Goal: Transaction & Acquisition: Purchase product/service

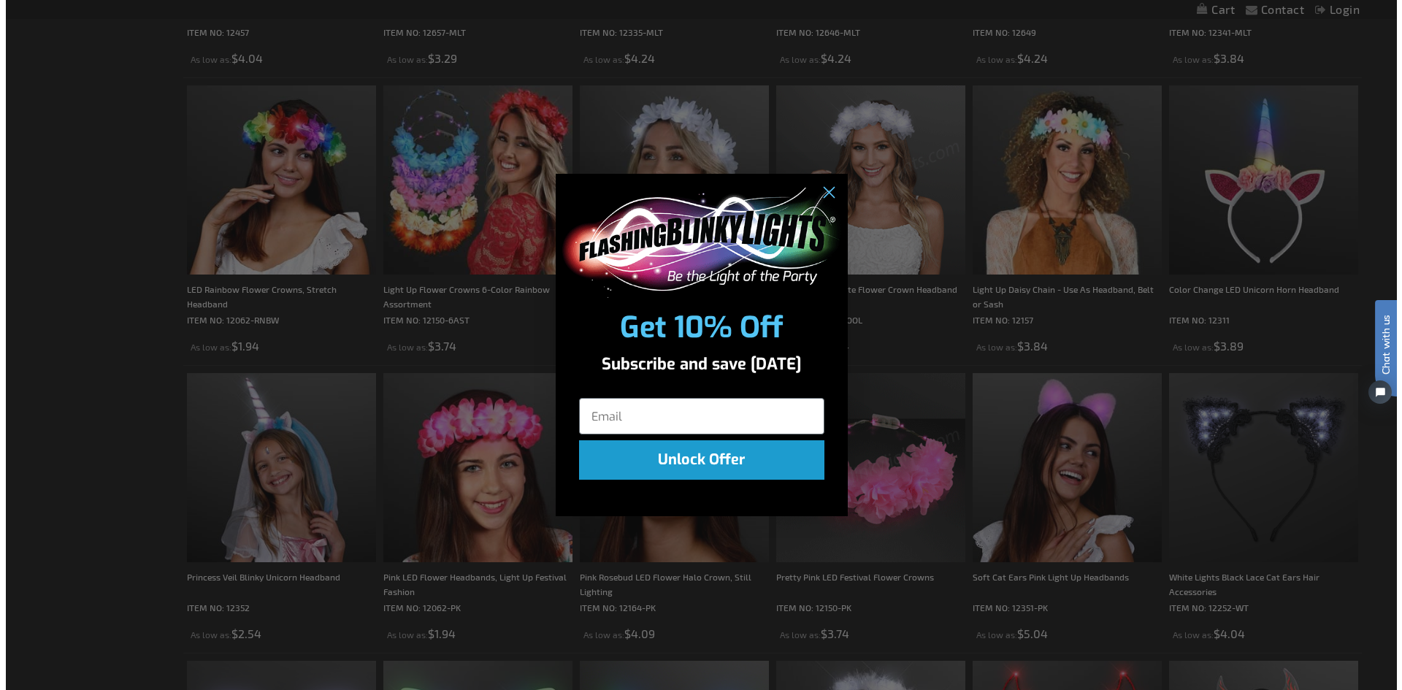
scroll to position [806, 0]
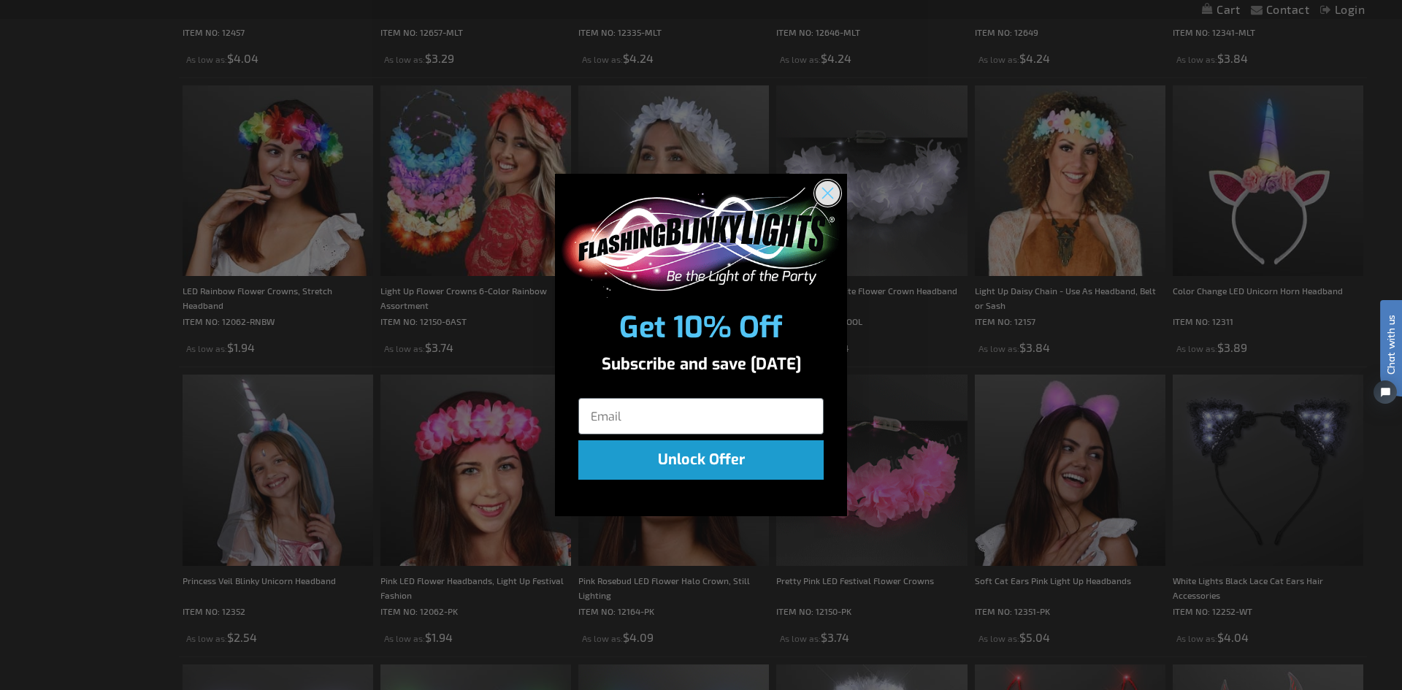
click at [824, 186] on circle "Close dialog" at bounding box center [828, 193] width 24 height 24
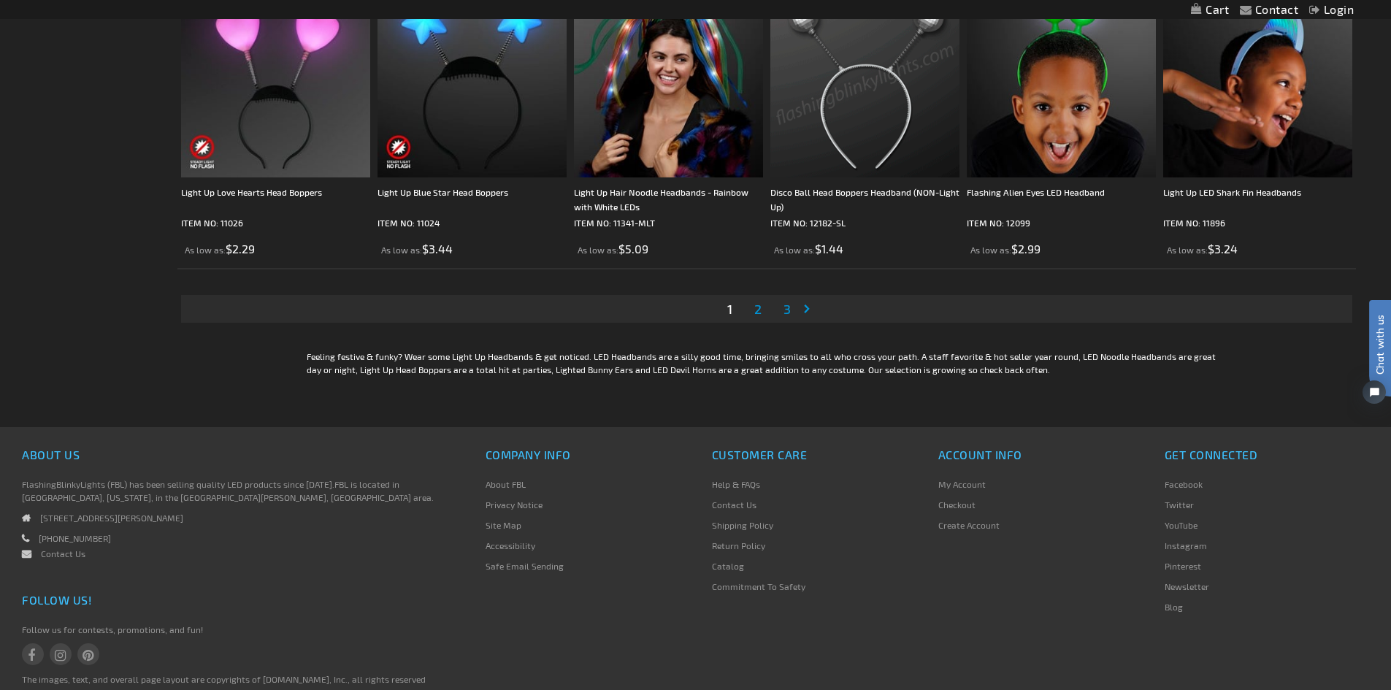
scroll to position [2922, 0]
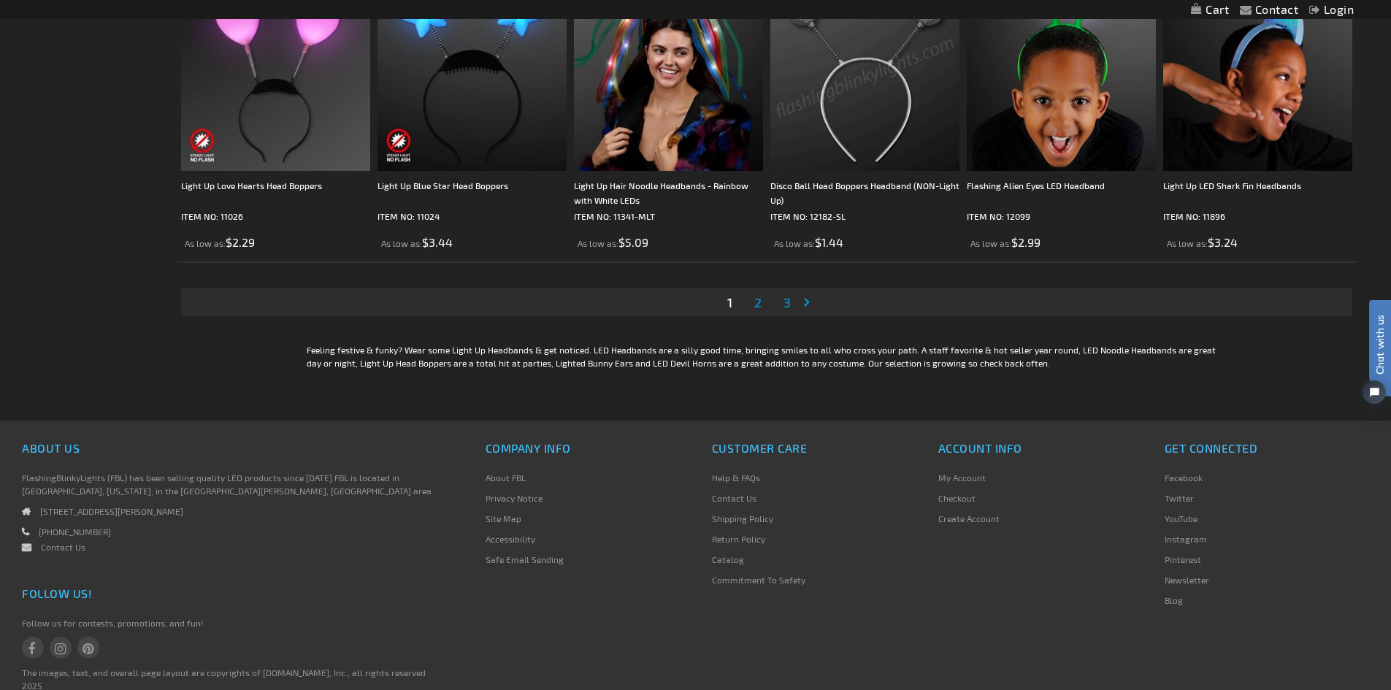
click at [758, 302] on span "2" at bounding box center [757, 302] width 7 height 16
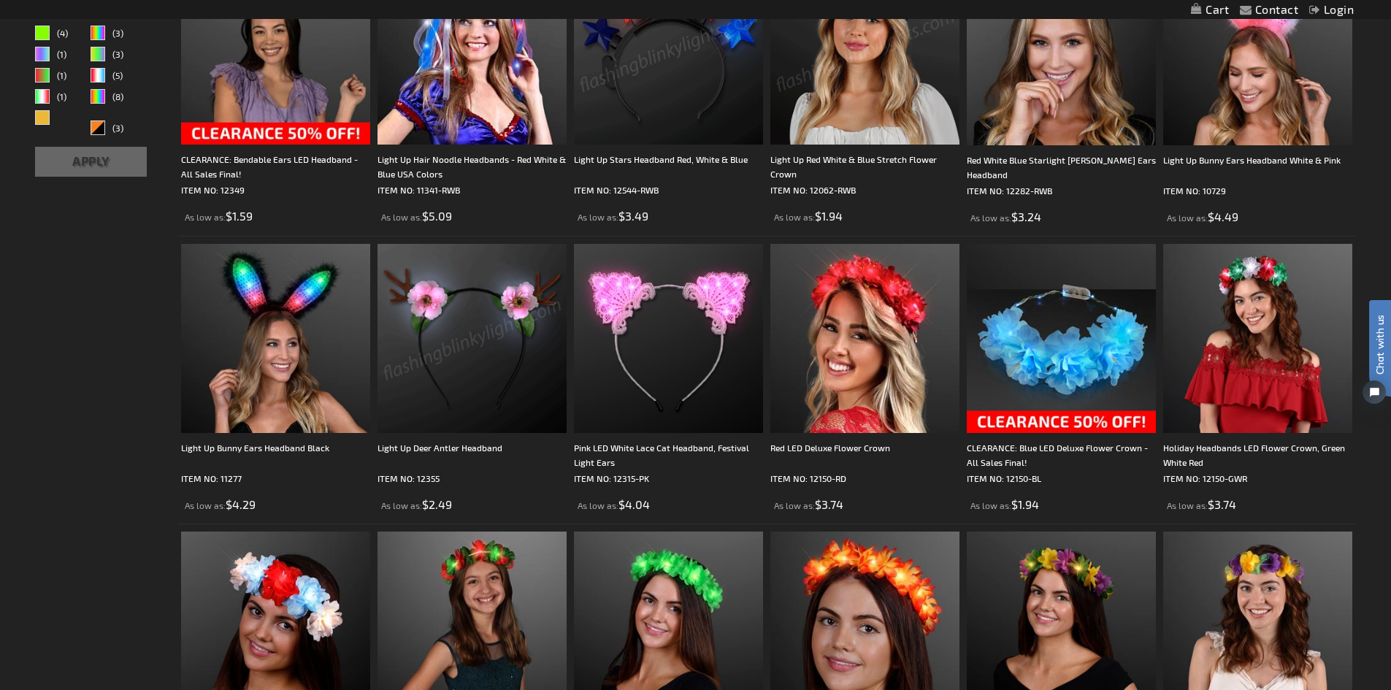
scroll to position [365, 0]
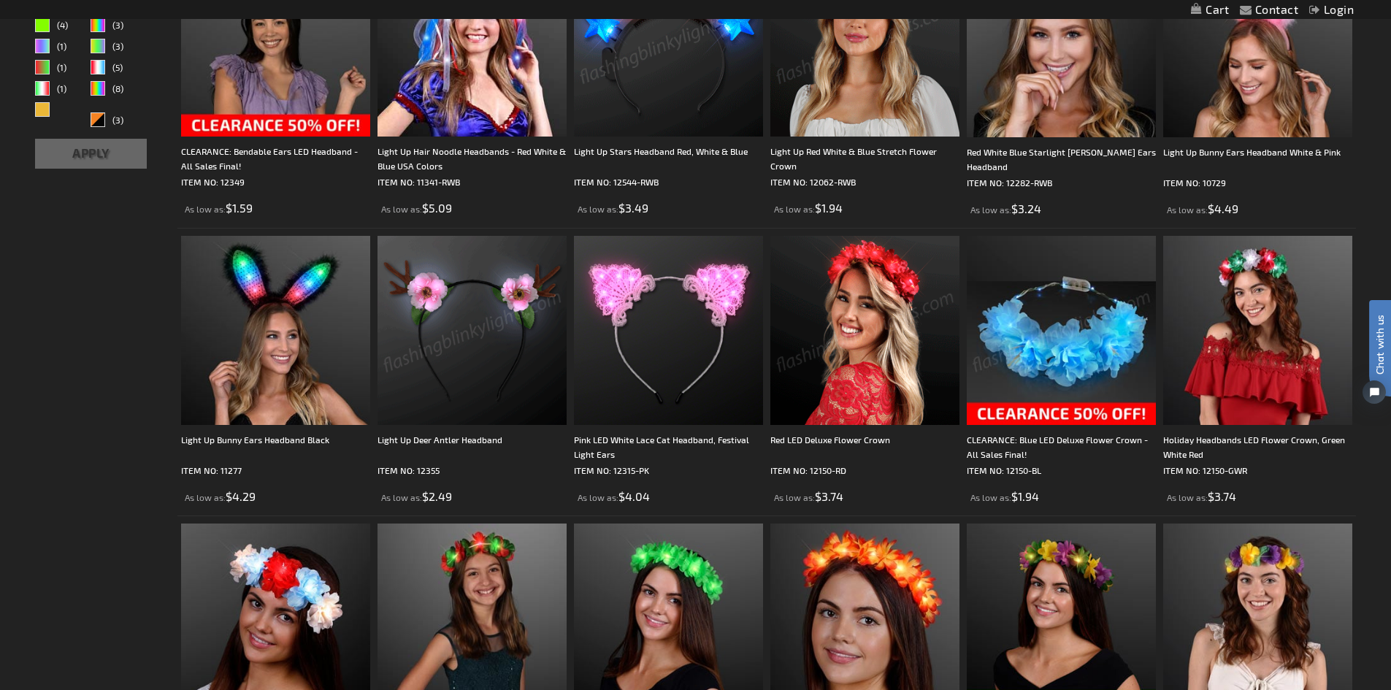
click at [1066, 356] on img at bounding box center [1061, 330] width 189 height 189
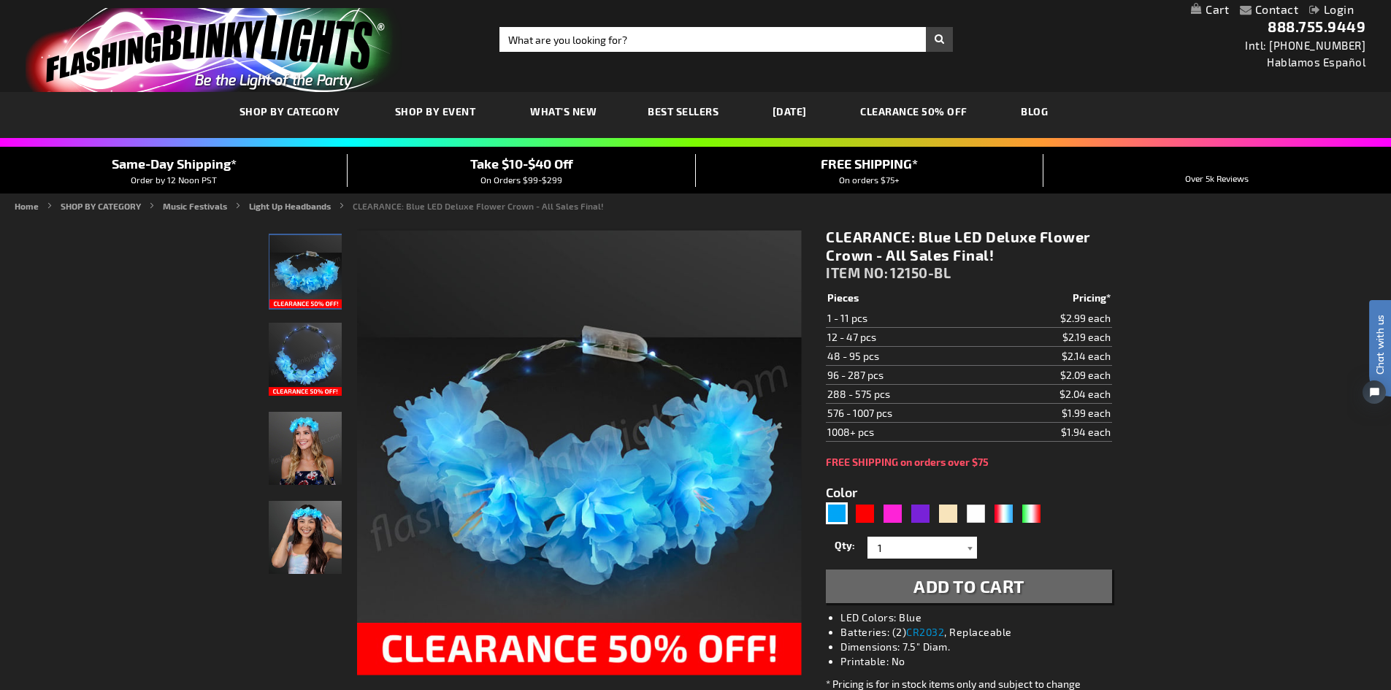
click at [970, 546] on div at bounding box center [970, 548] width 15 height 22
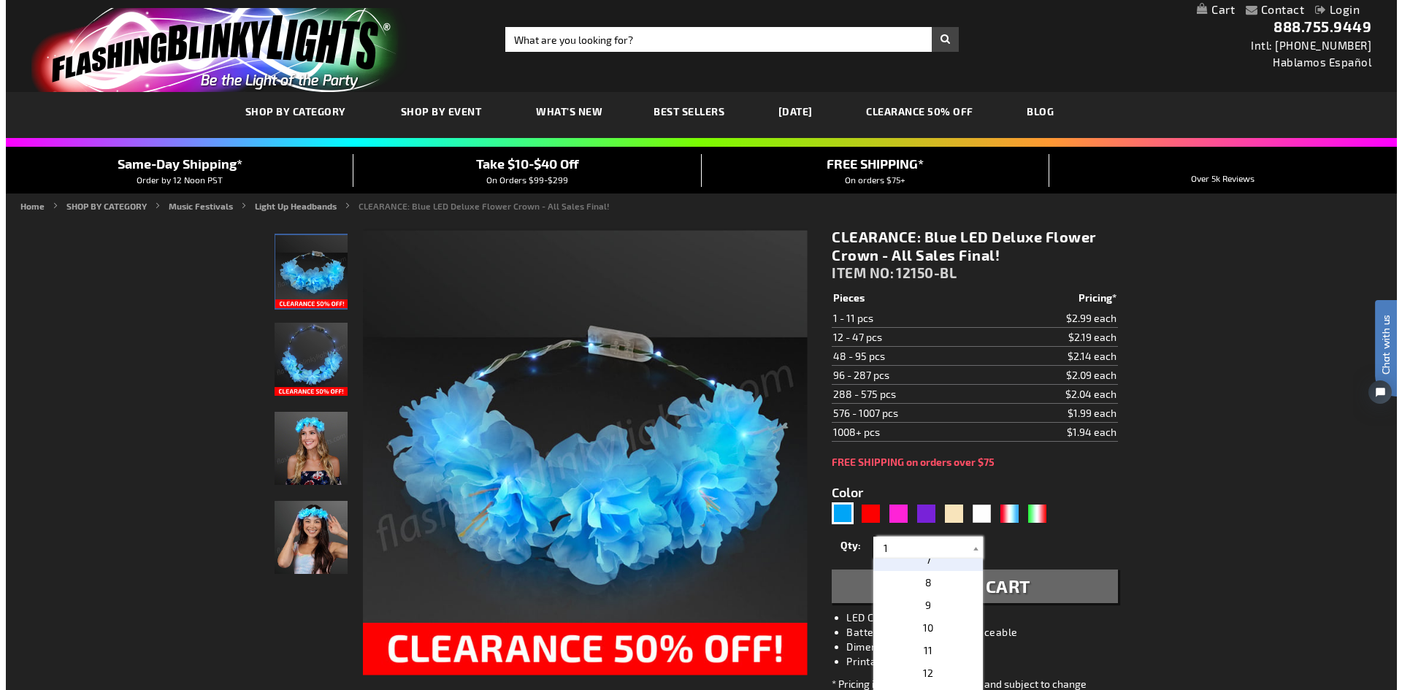
scroll to position [219, 0]
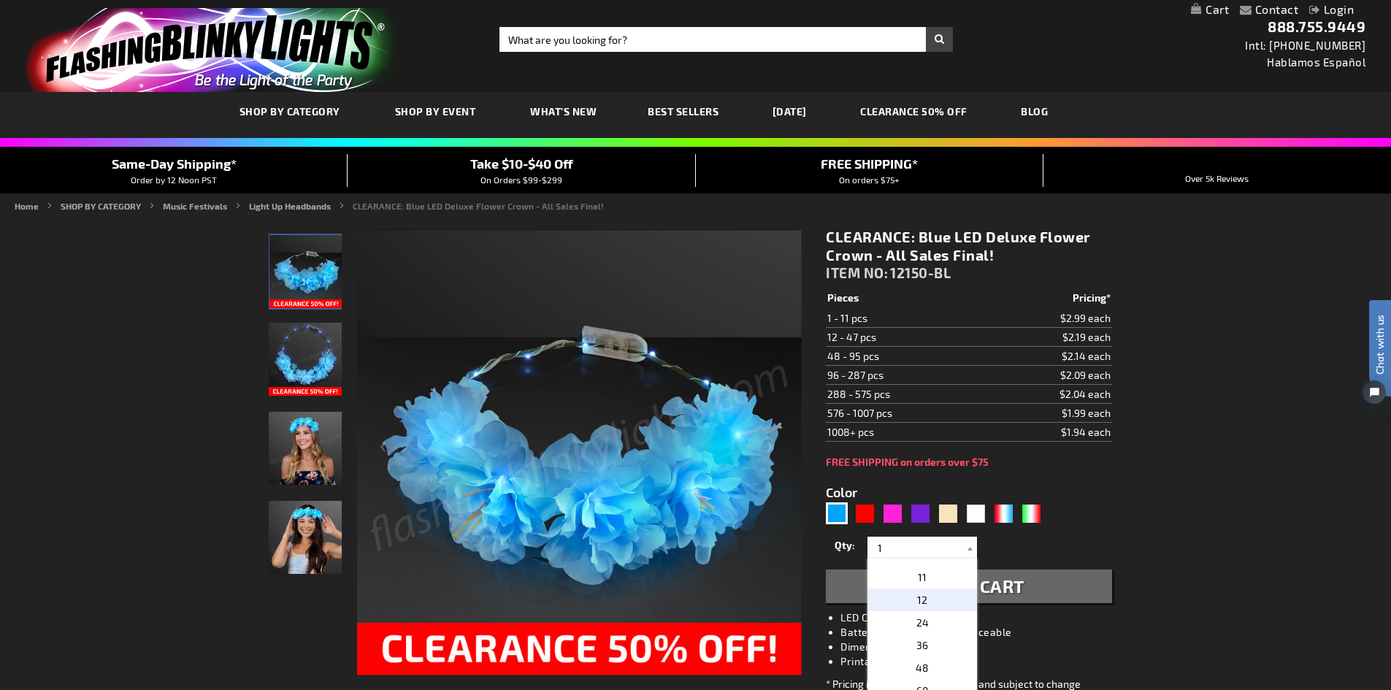
click at [917, 599] on span "12" at bounding box center [922, 600] width 10 height 12
type input "12"
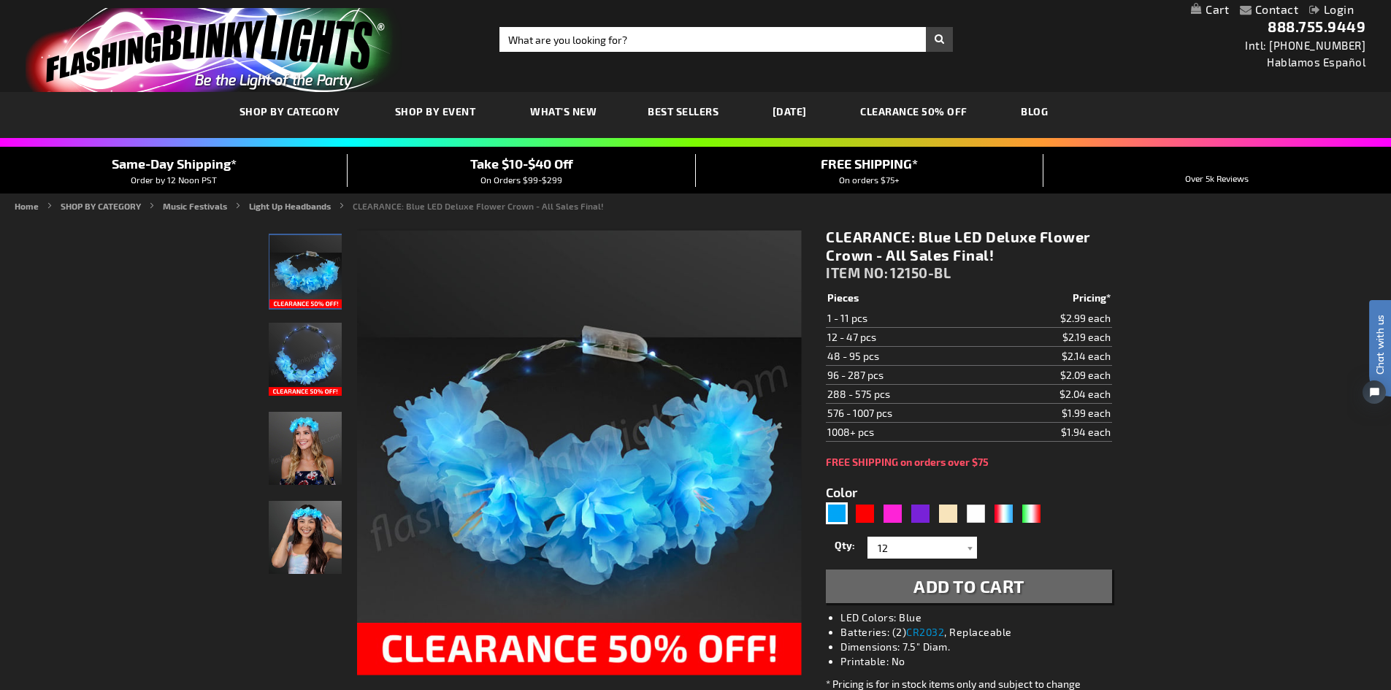
click at [963, 582] on span "Add to Cart" at bounding box center [969, 586] width 111 height 21
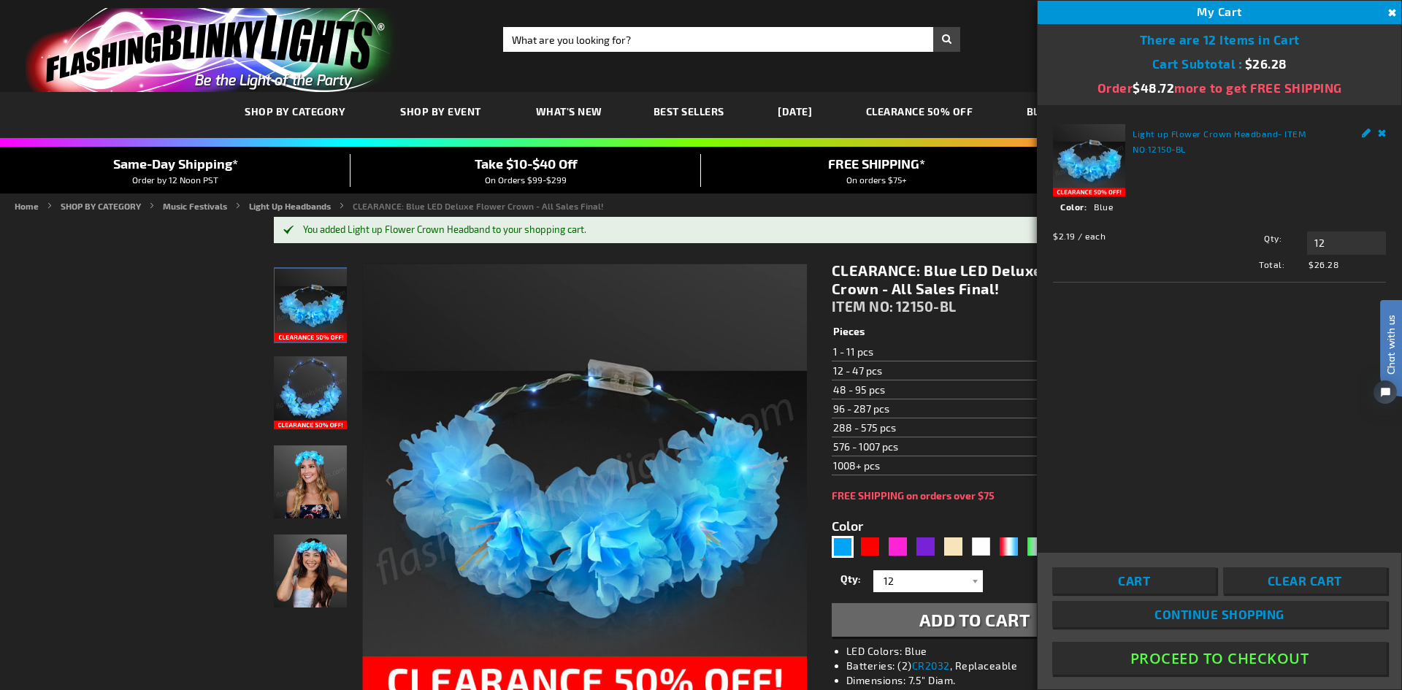
click at [1217, 615] on span "Continue Shopping" at bounding box center [1220, 614] width 130 height 15
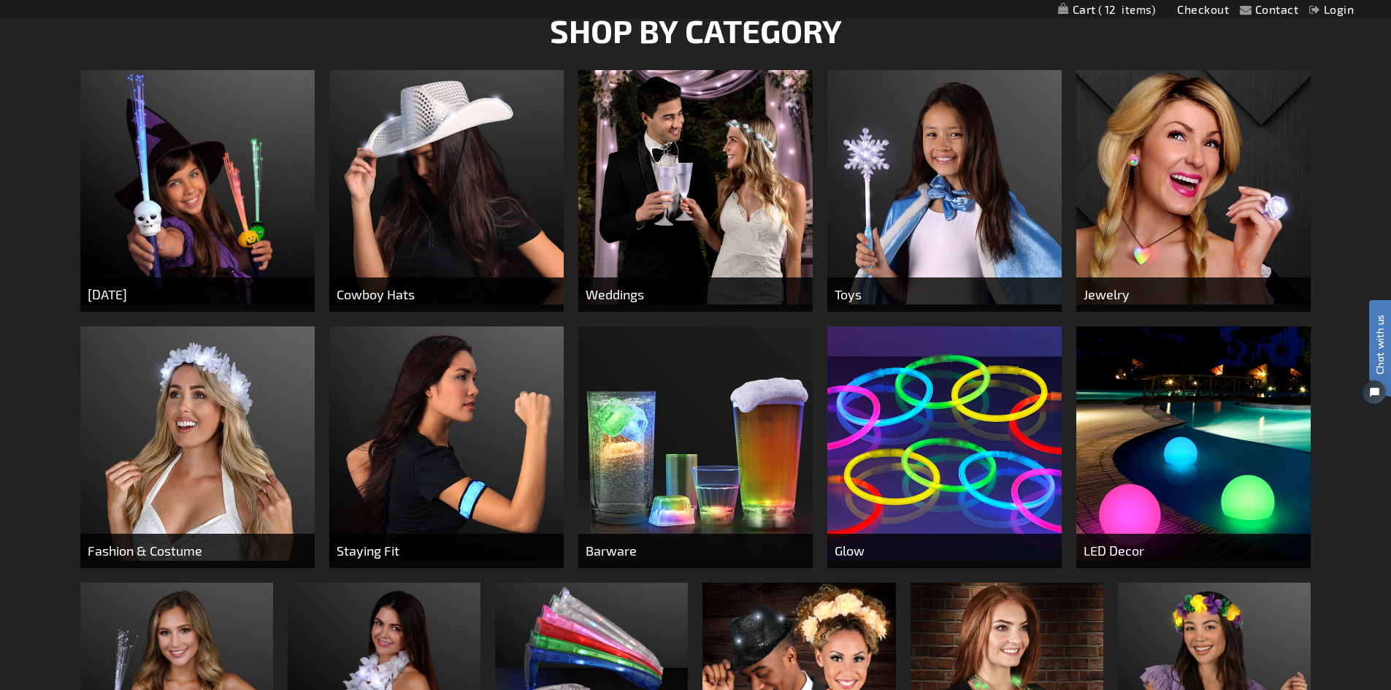
scroll to position [584, 0]
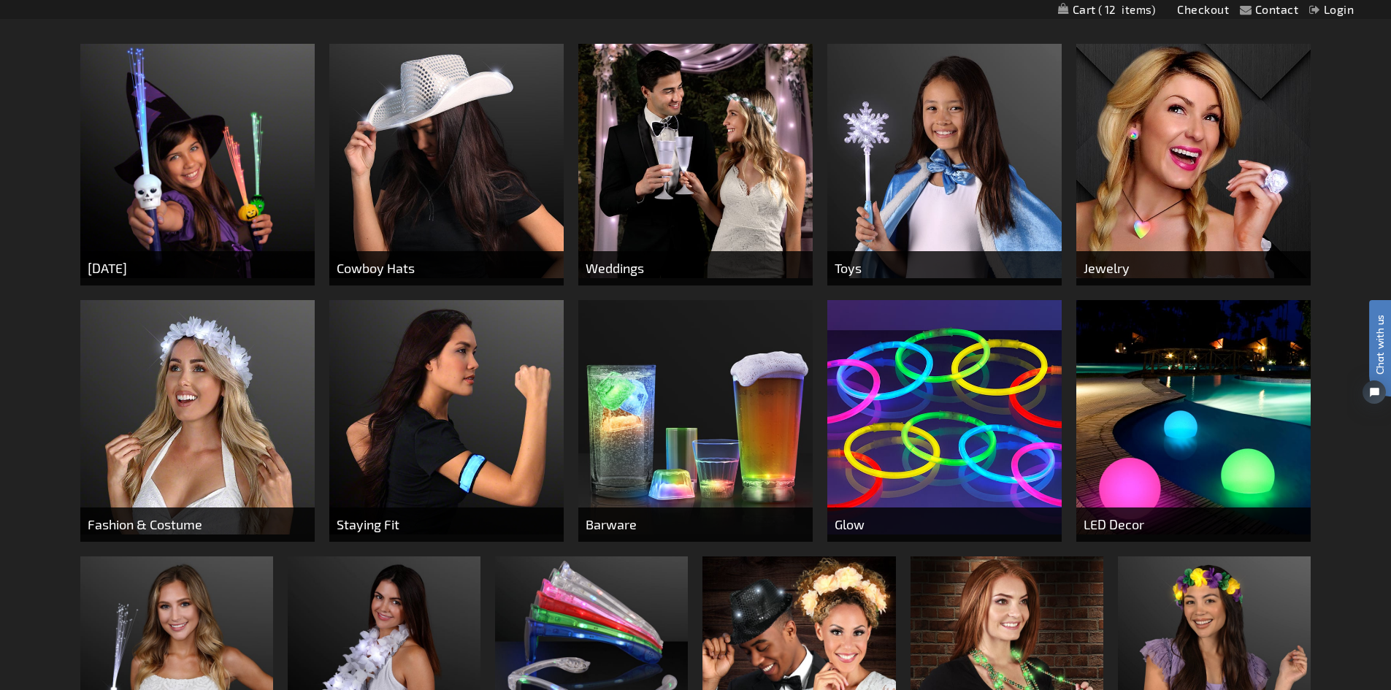
click at [173, 513] on span "Fashion & Costume" at bounding box center [197, 525] width 234 height 34
click at [197, 459] on img at bounding box center [197, 417] width 234 height 234
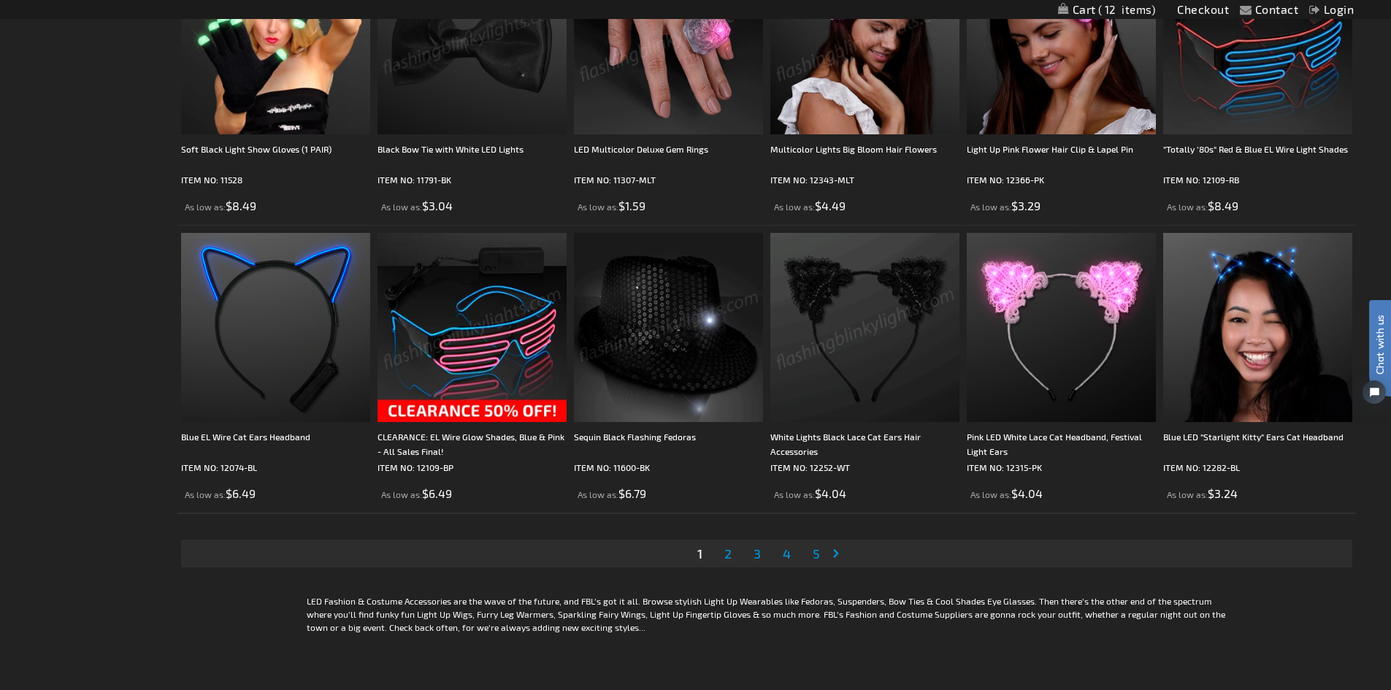
scroll to position [2849, 0]
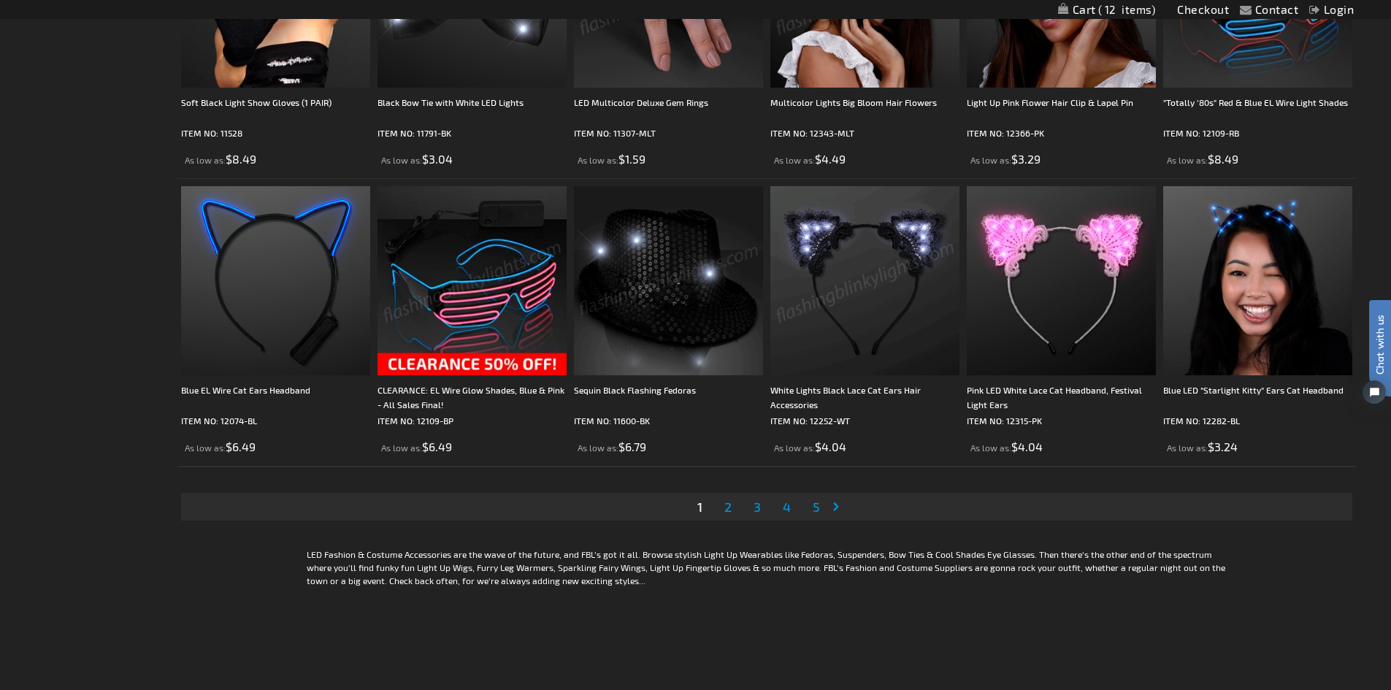
click at [725, 508] on span "2" at bounding box center [728, 507] width 7 height 16
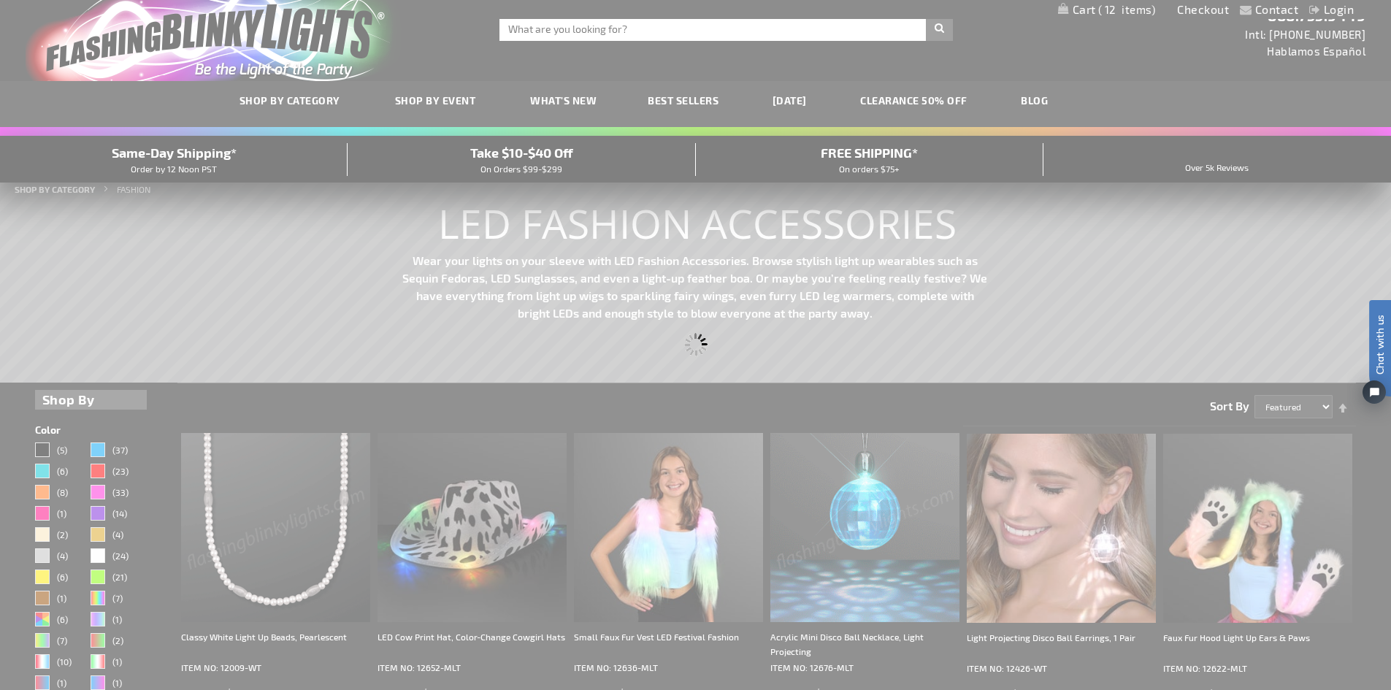
scroll to position [0, 0]
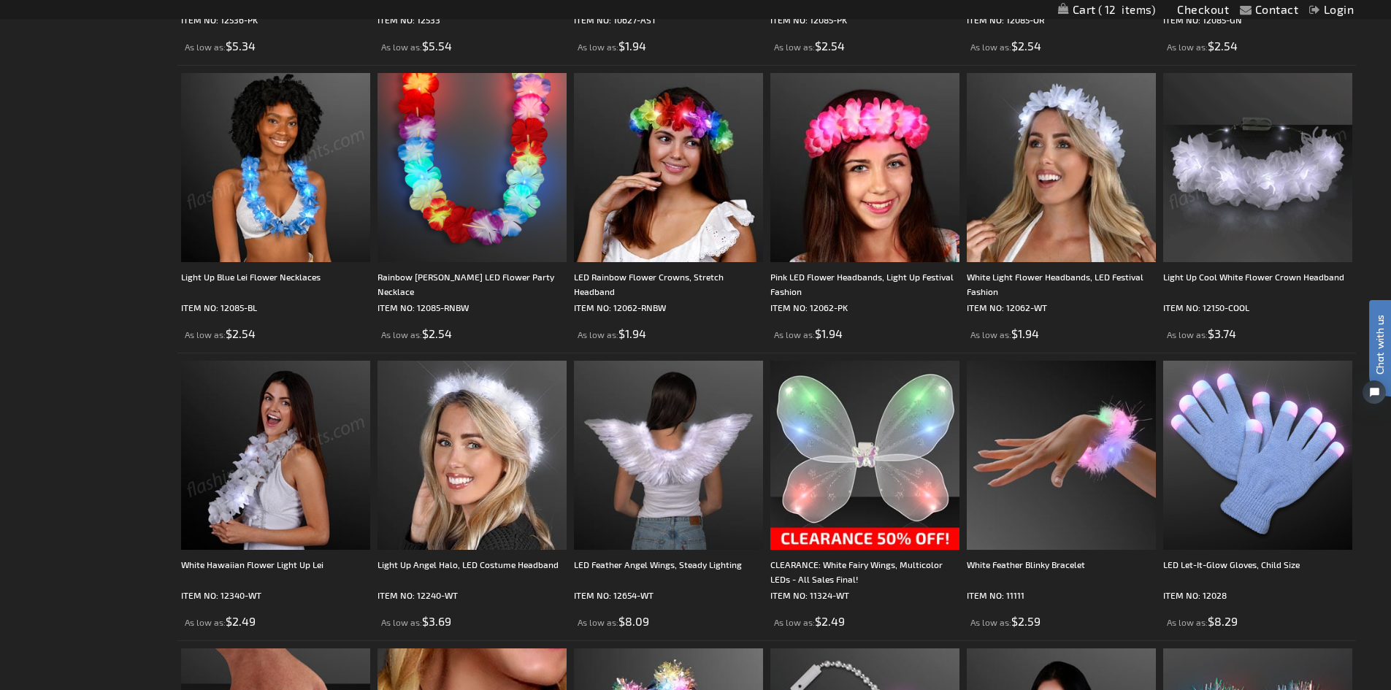
scroll to position [950, 0]
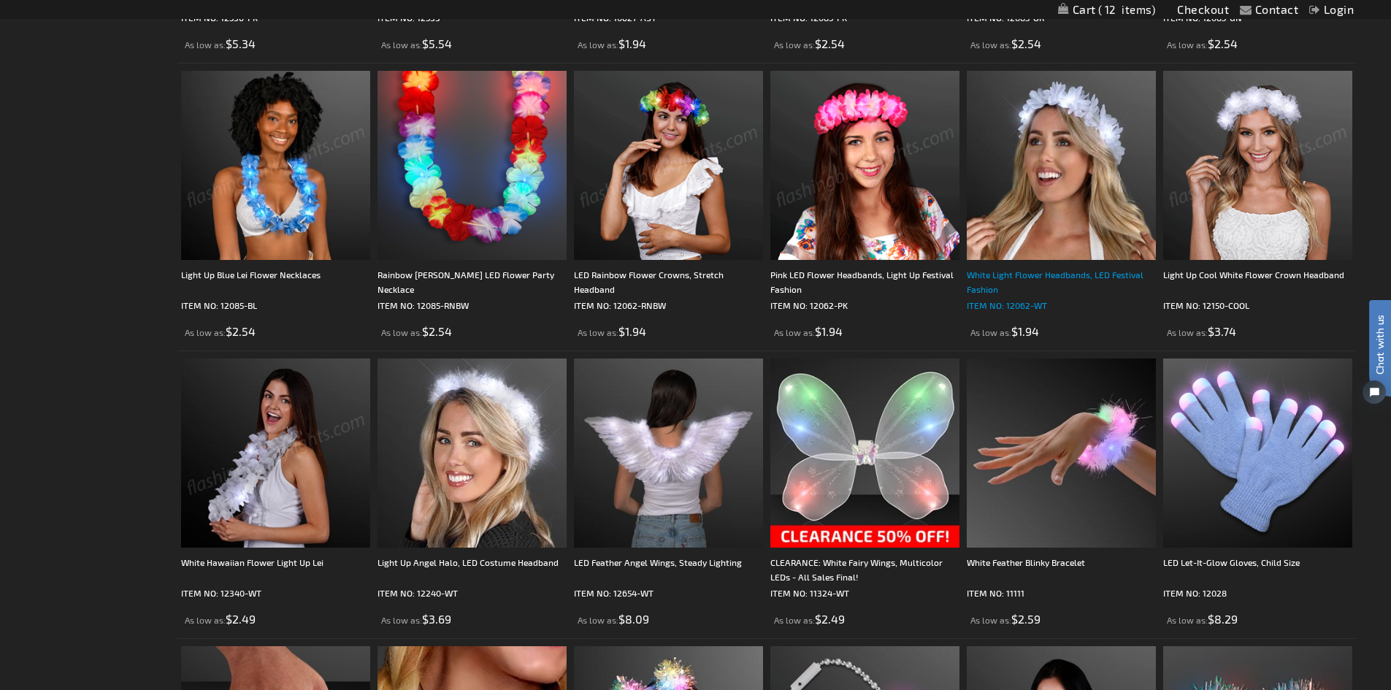
click at [1068, 278] on div "White Light Flower Headbands, LED Festival Fashion" at bounding box center [1061, 281] width 189 height 29
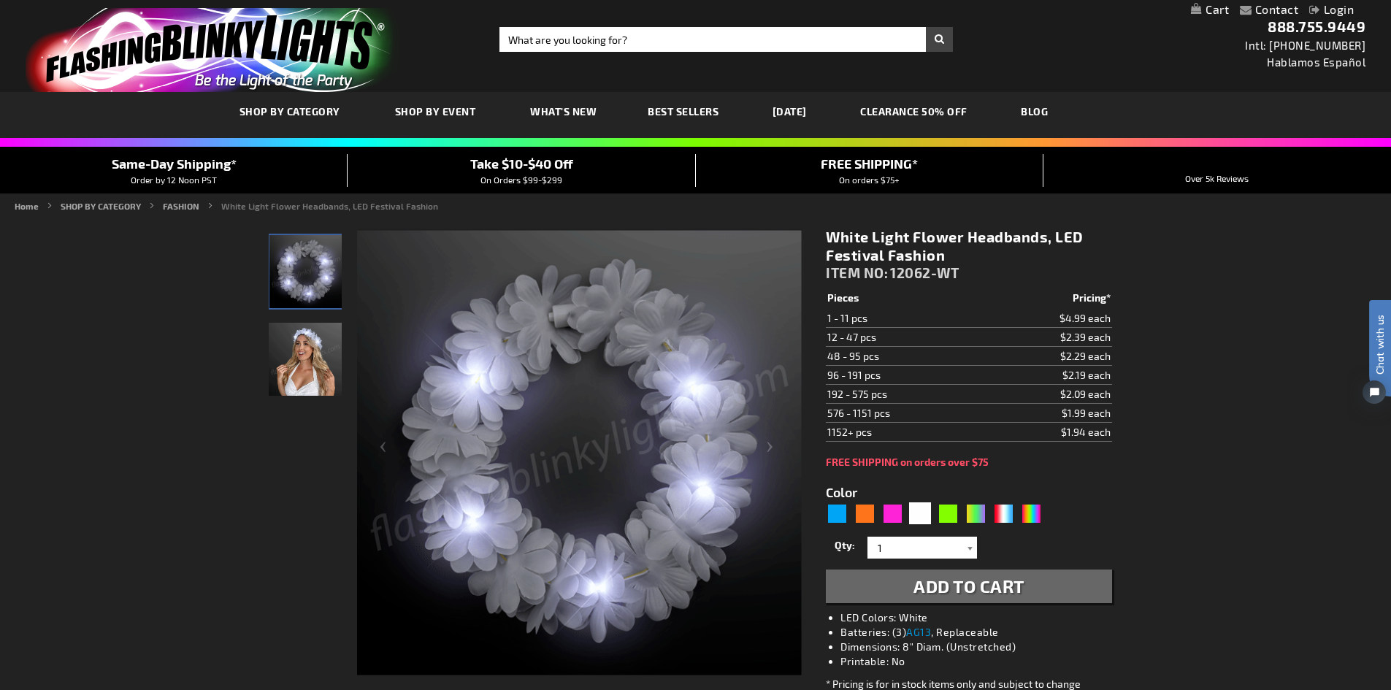
click at [969, 551] on div at bounding box center [970, 548] width 15 height 22
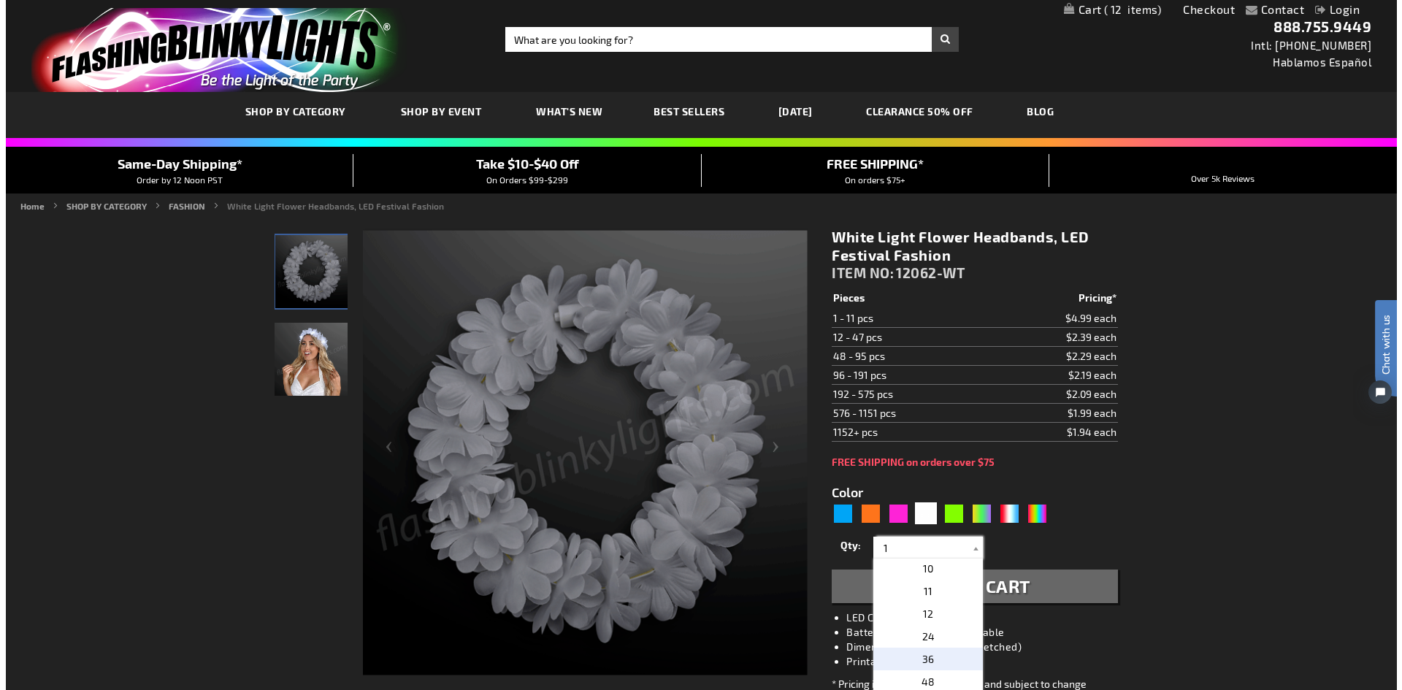
scroll to position [219, 0]
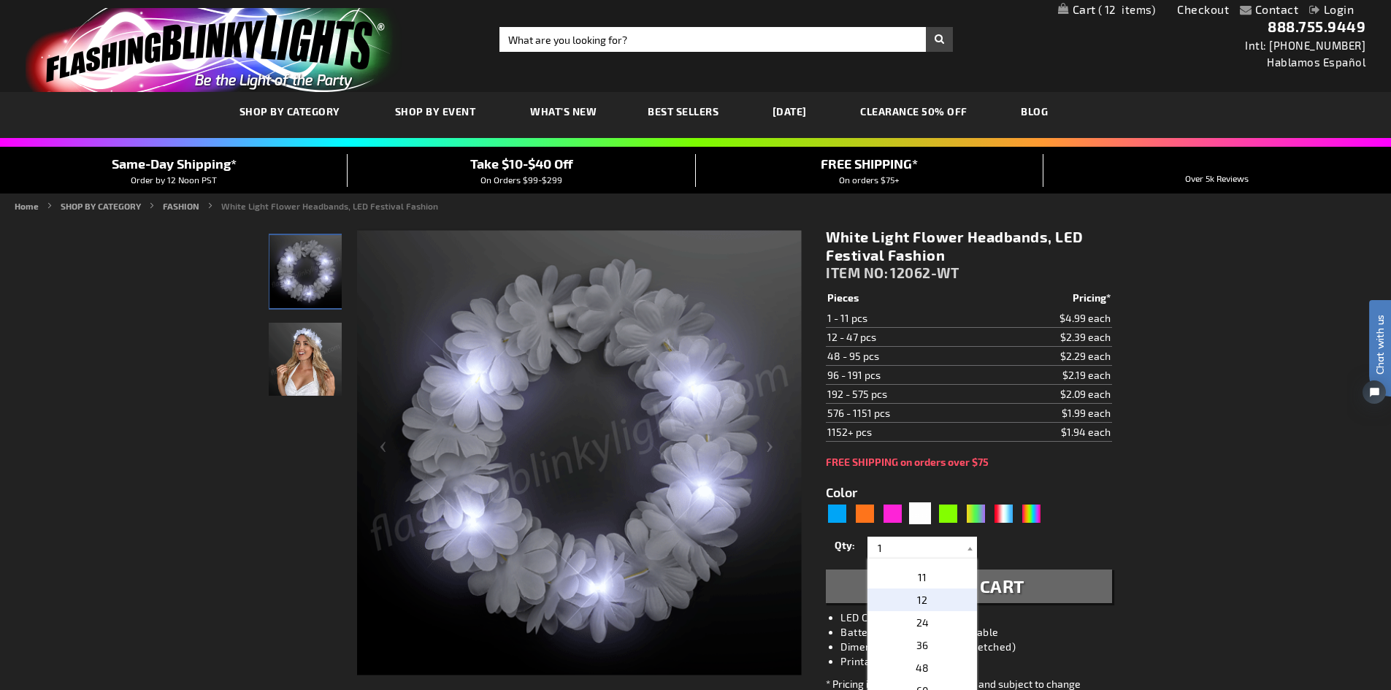
click at [921, 596] on p "12" at bounding box center [923, 600] width 110 height 23
type input "12"
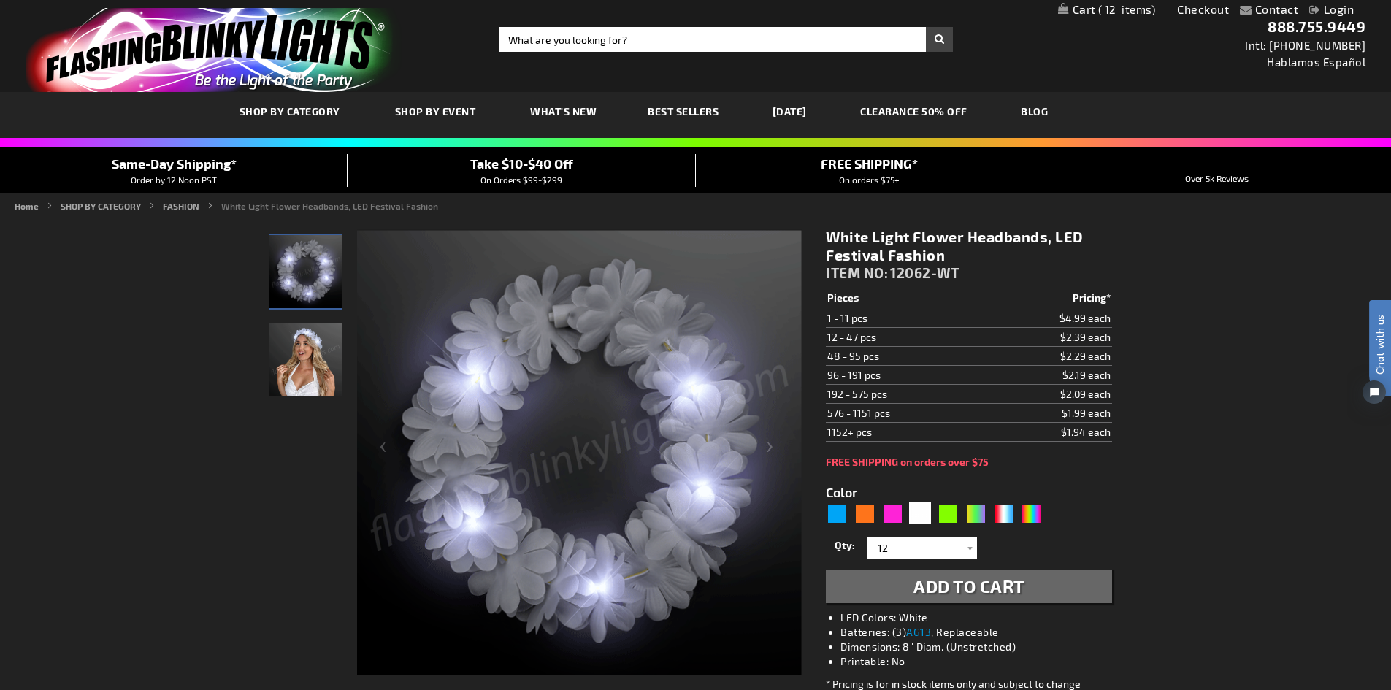
click at [983, 586] on span "Add to Cart" at bounding box center [969, 586] width 111 height 21
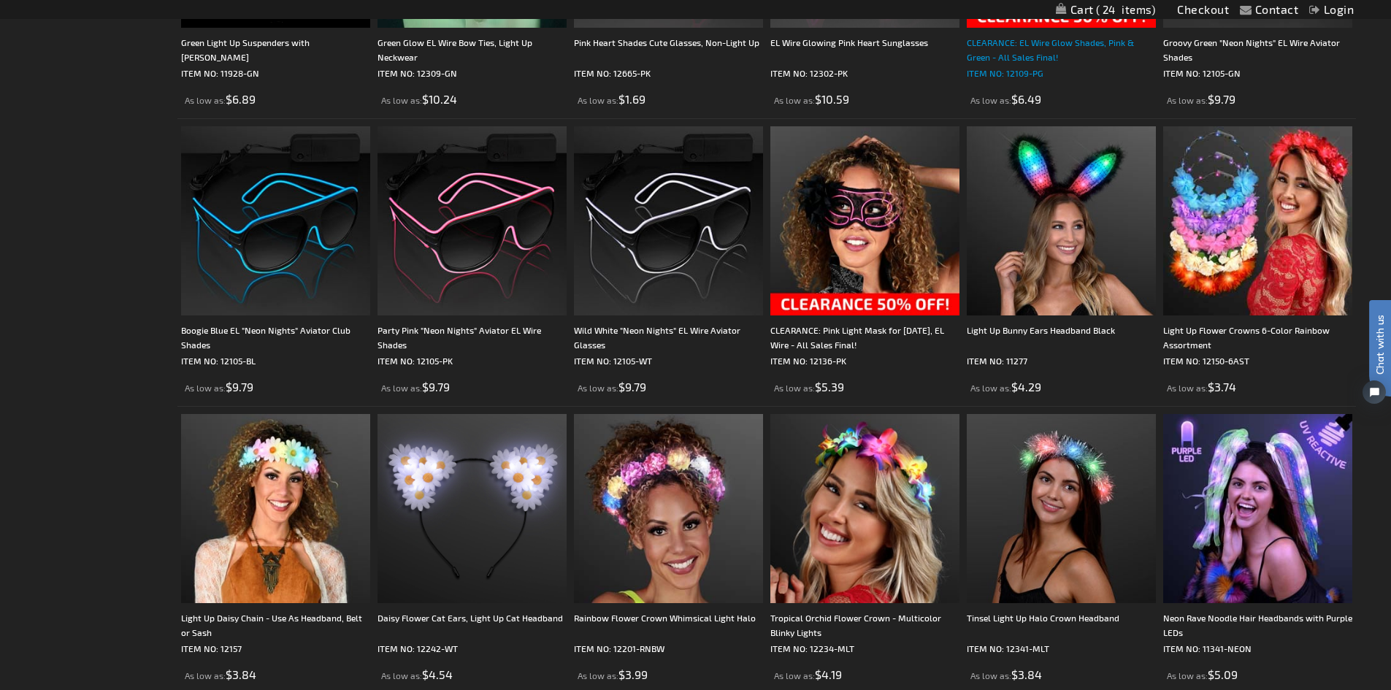
scroll to position [2702, 0]
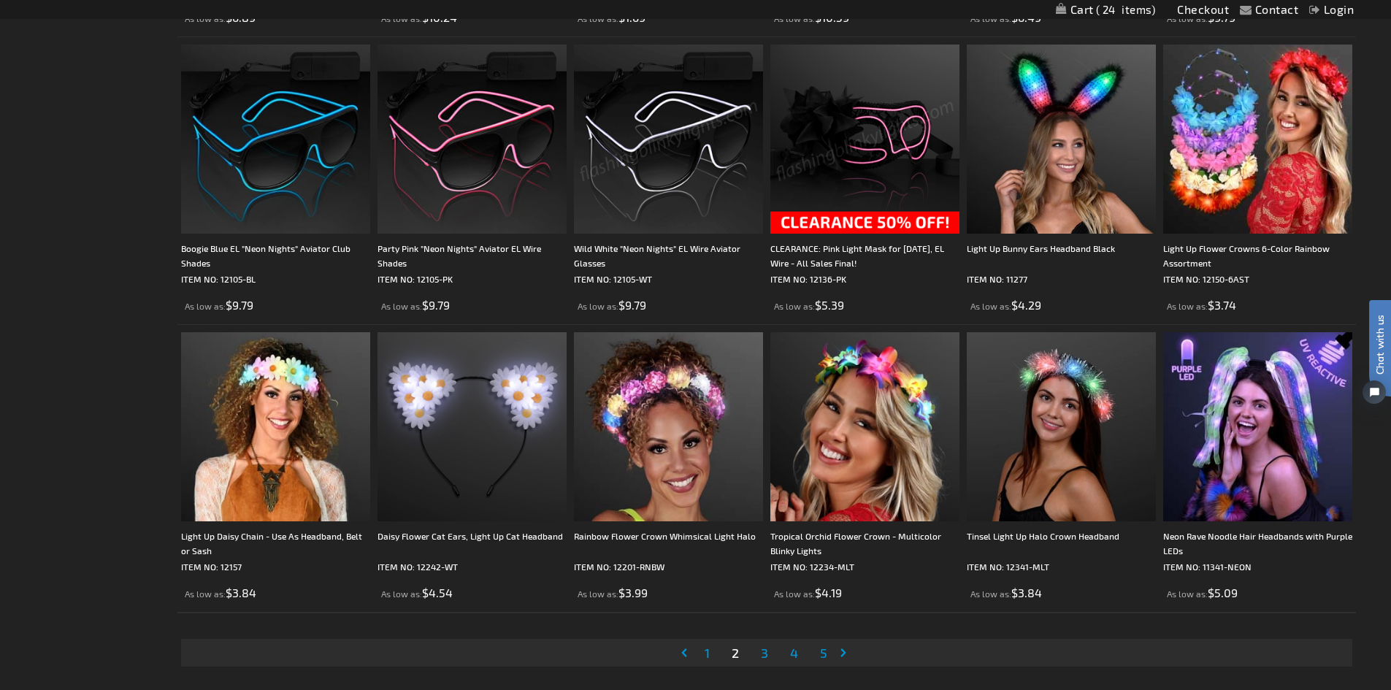
click at [673, 164] on img at bounding box center [668, 139] width 189 height 189
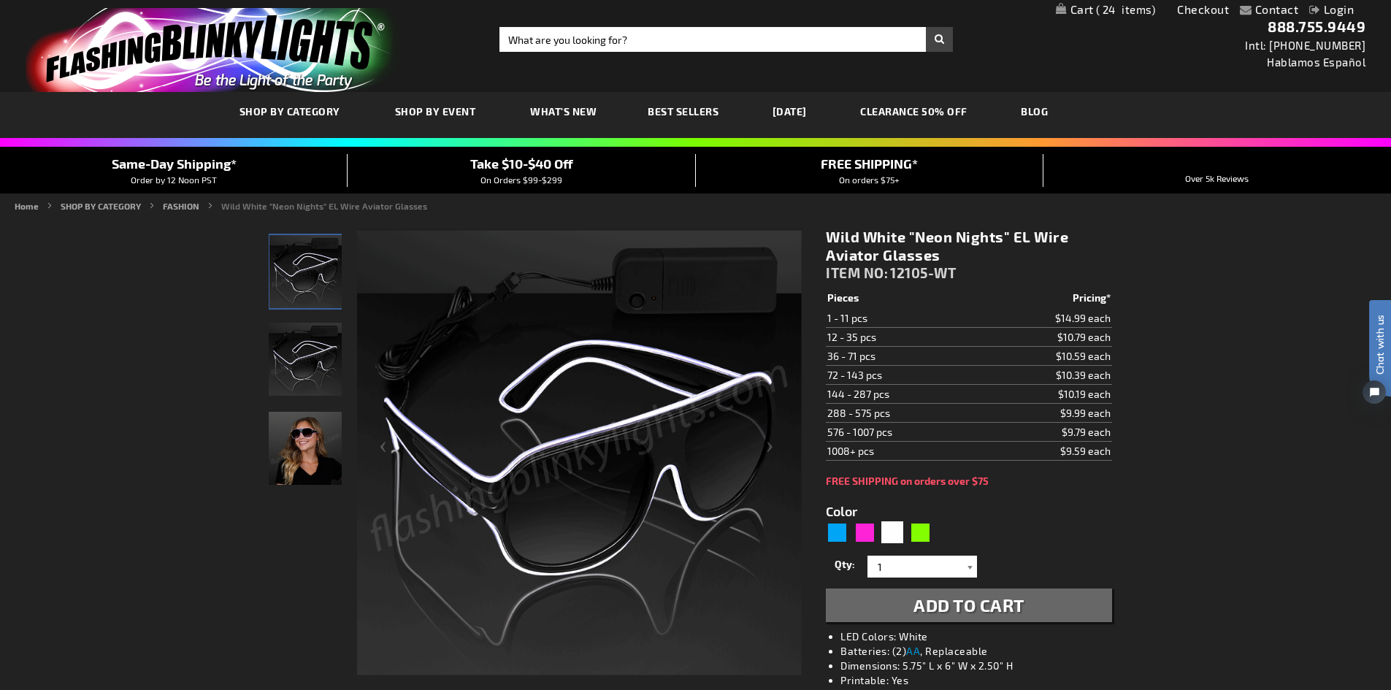
click at [966, 567] on div at bounding box center [970, 567] width 15 height 22
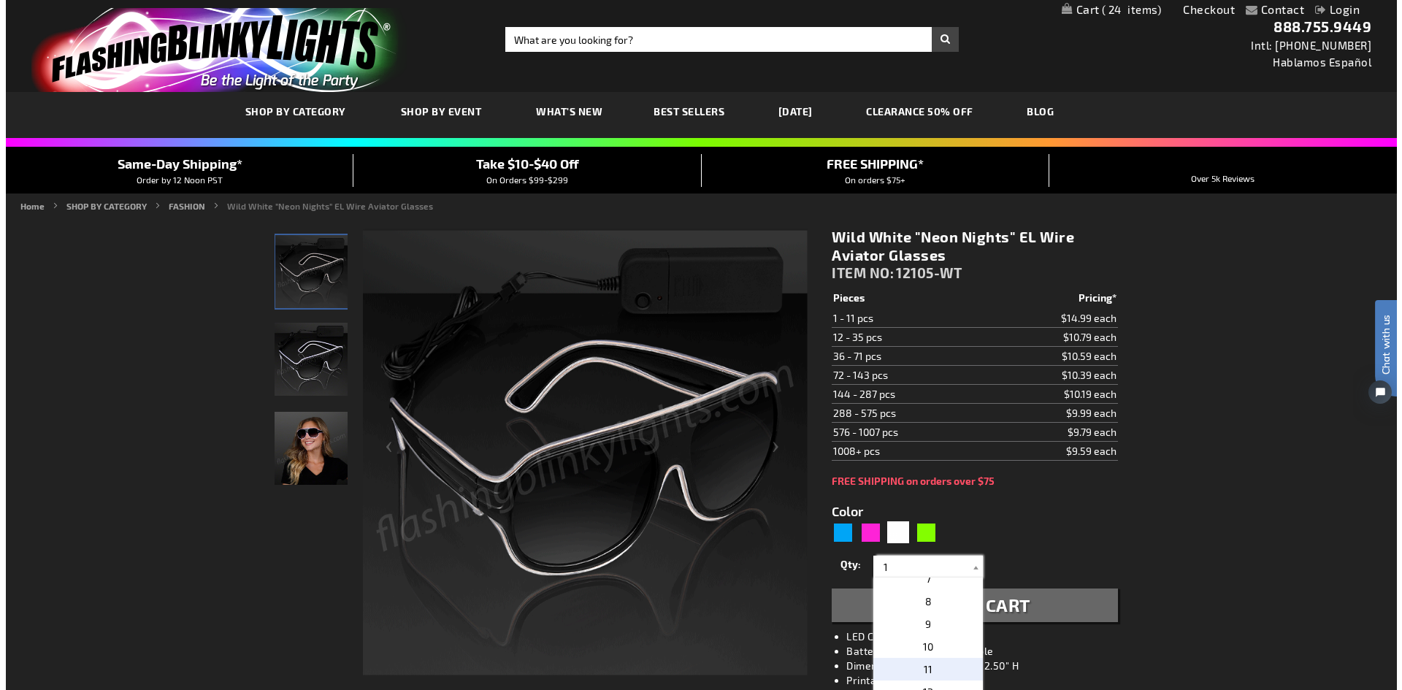
scroll to position [219, 0]
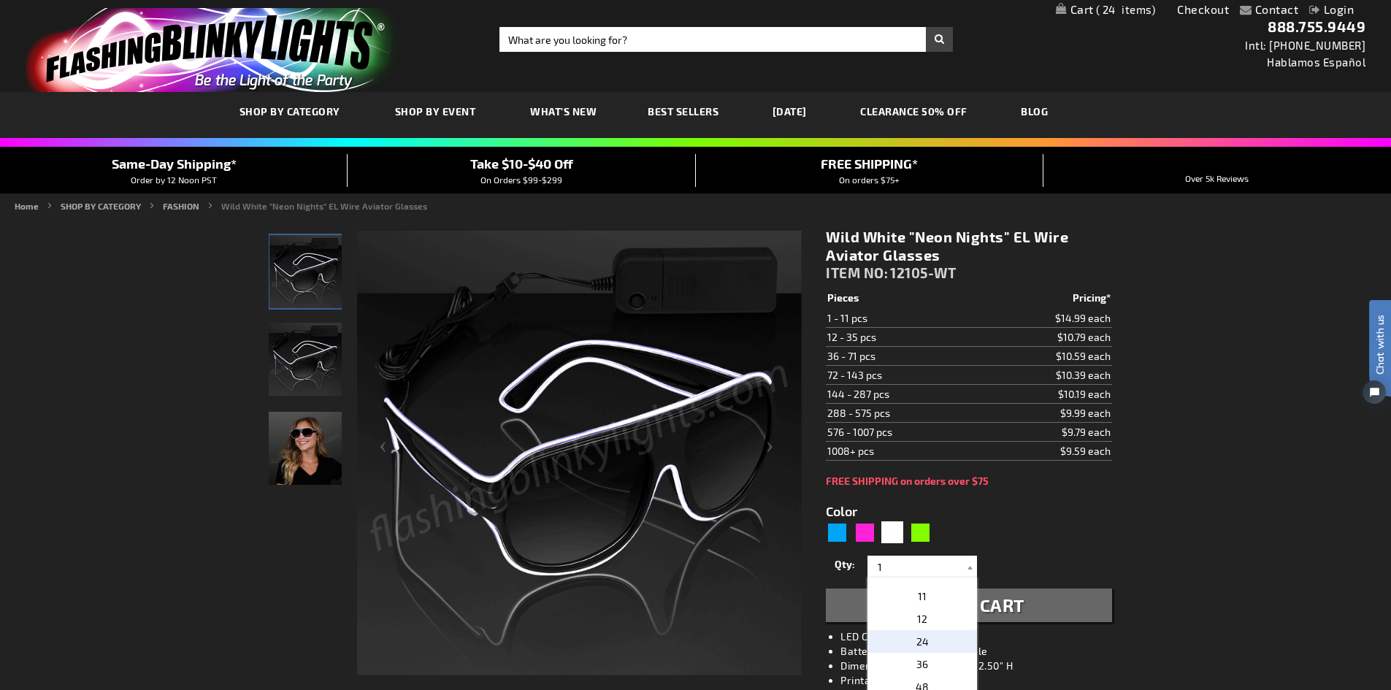
click at [918, 641] on span "24" at bounding box center [923, 641] width 12 height 12
type input "24"
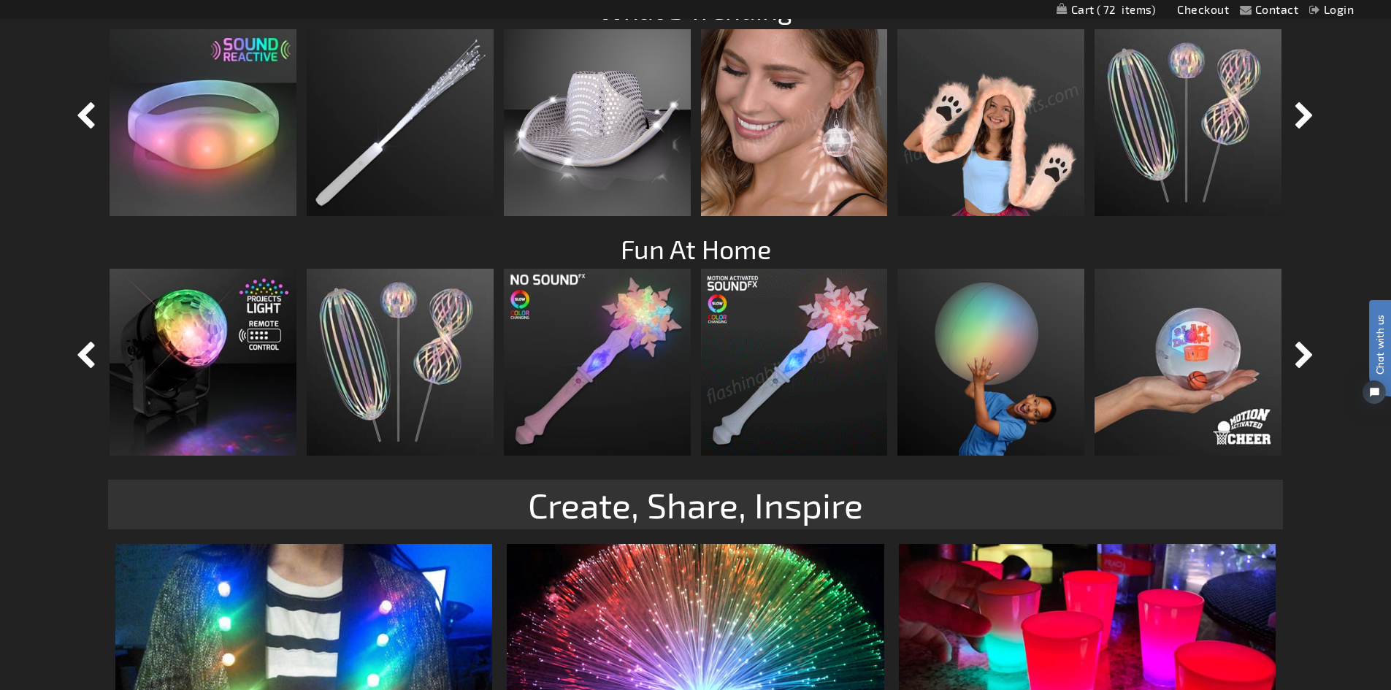
scroll to position [1388, 0]
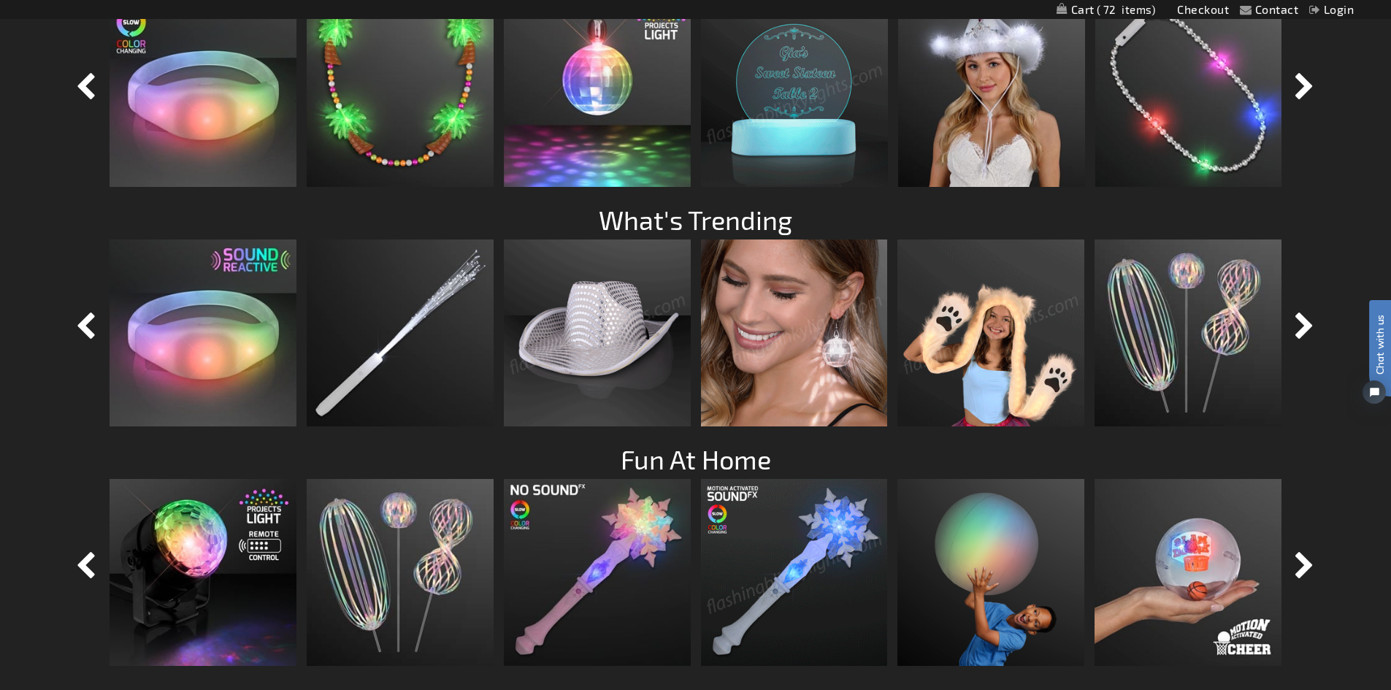
click at [609, 354] on img at bounding box center [597, 333] width 187 height 187
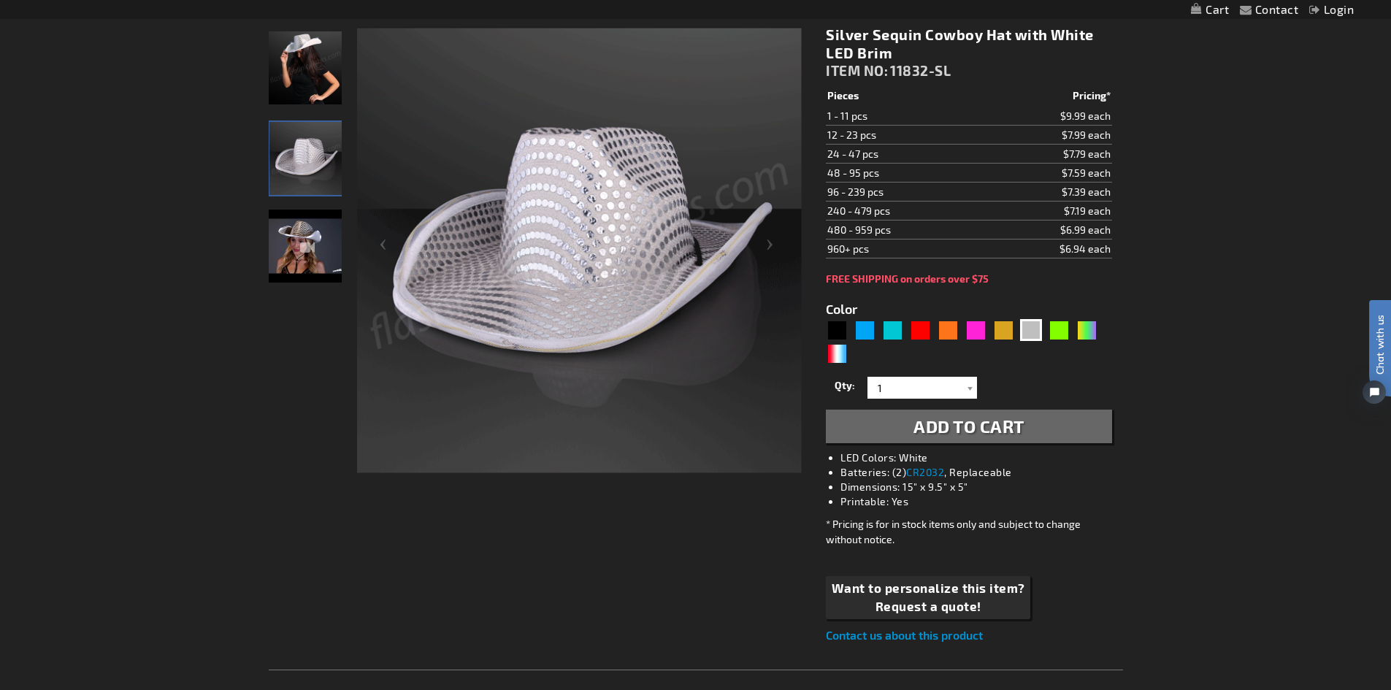
scroll to position [219, 0]
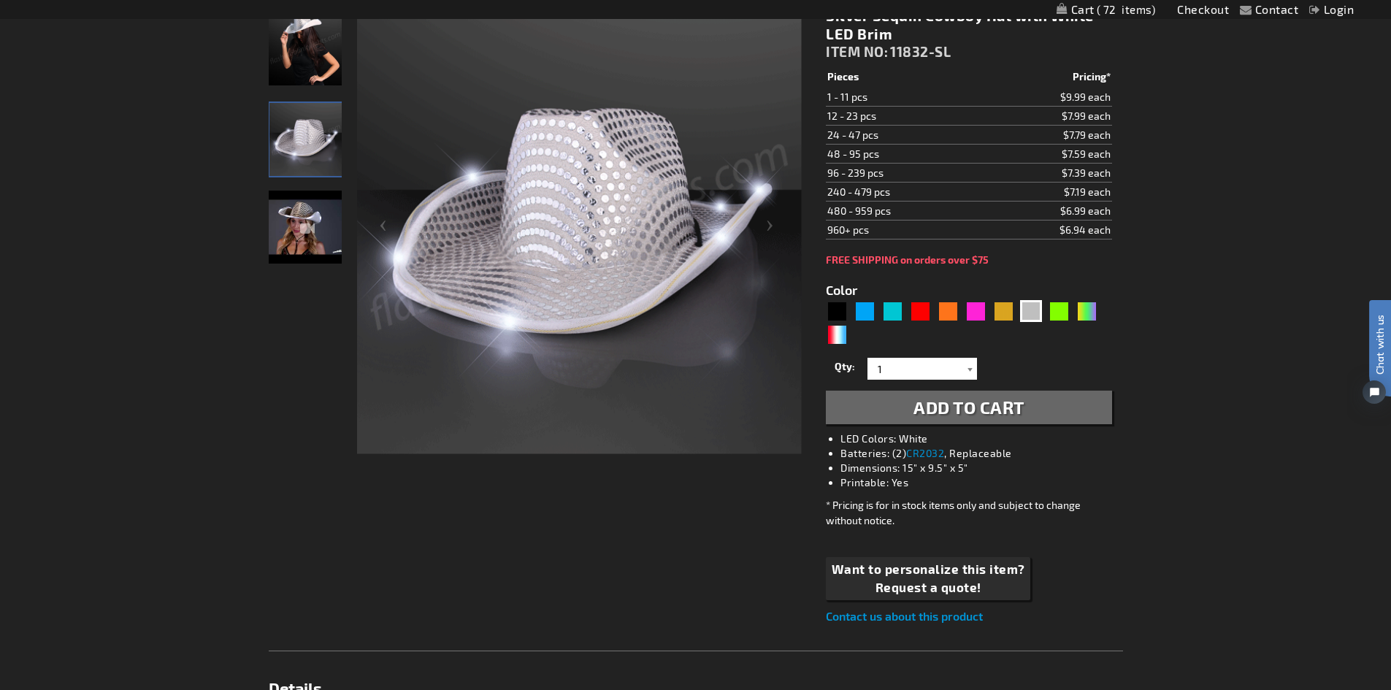
click at [971, 367] on div at bounding box center [970, 369] width 15 height 22
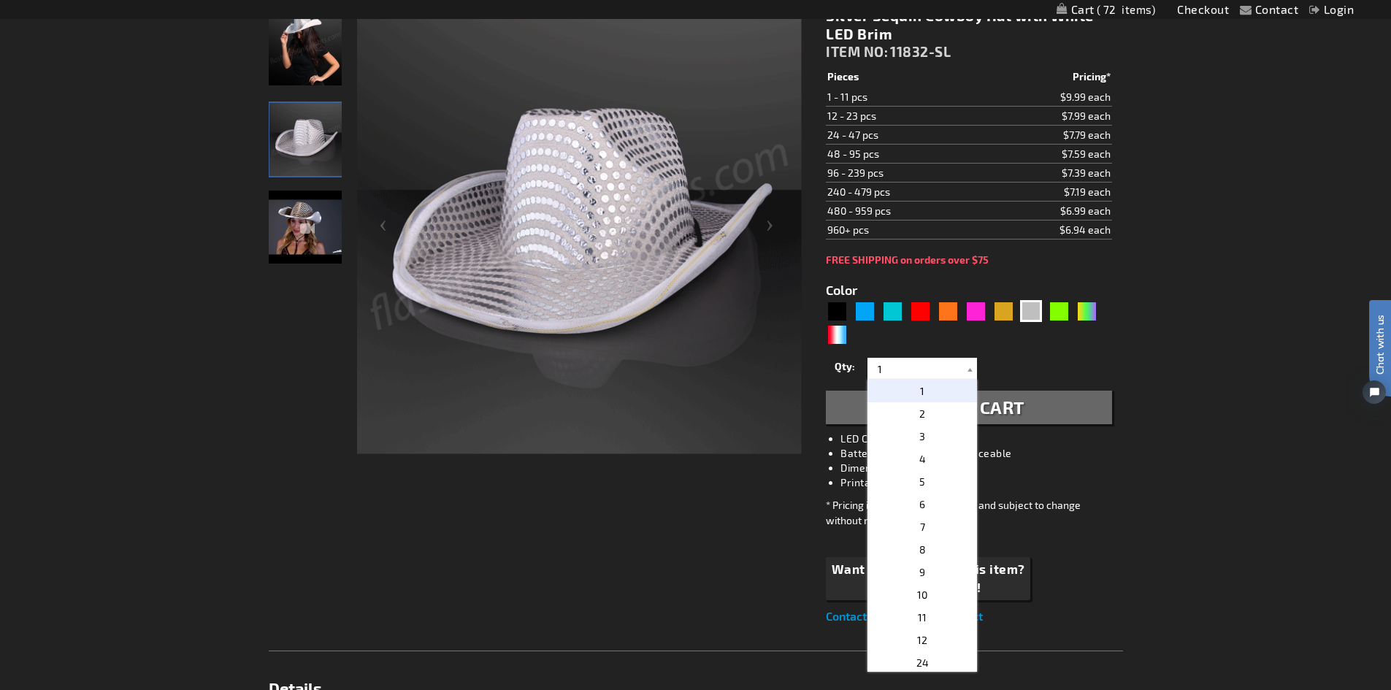
click at [920, 391] on span "1" at bounding box center [922, 391] width 4 height 12
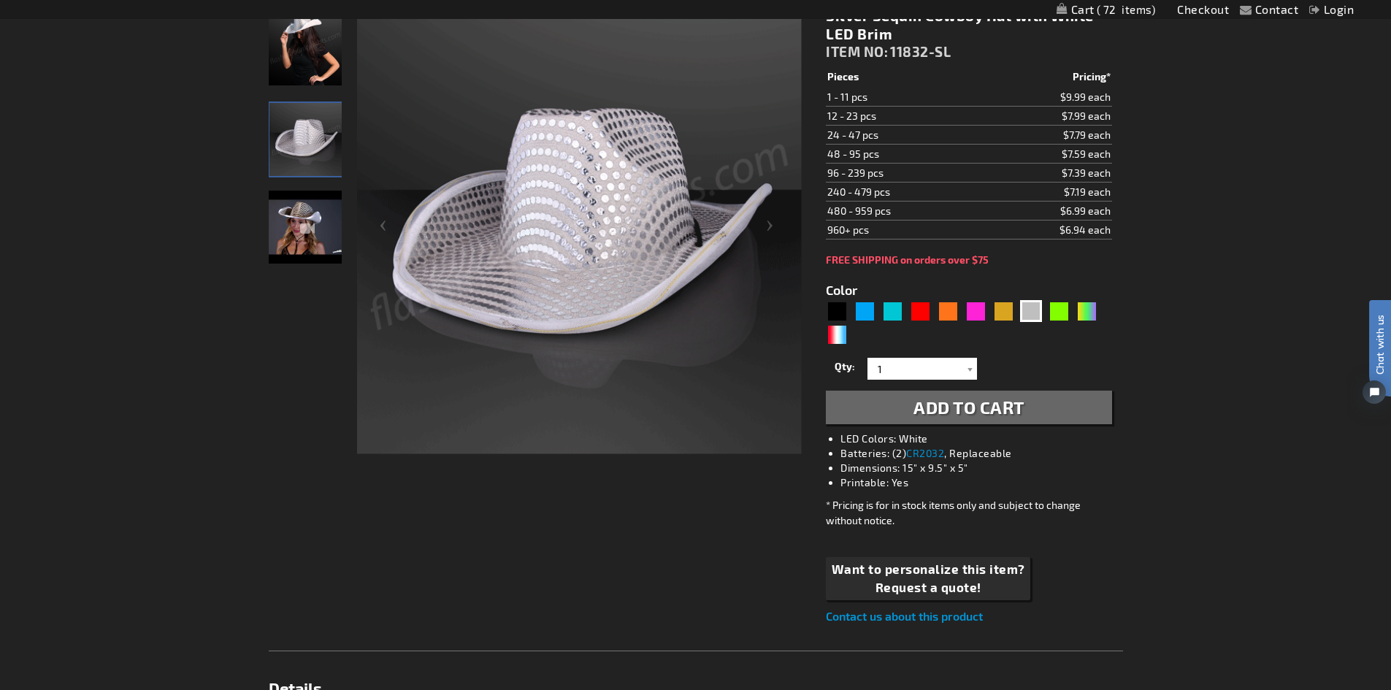
click at [964, 408] on span "Add to Cart" at bounding box center [969, 407] width 111 height 21
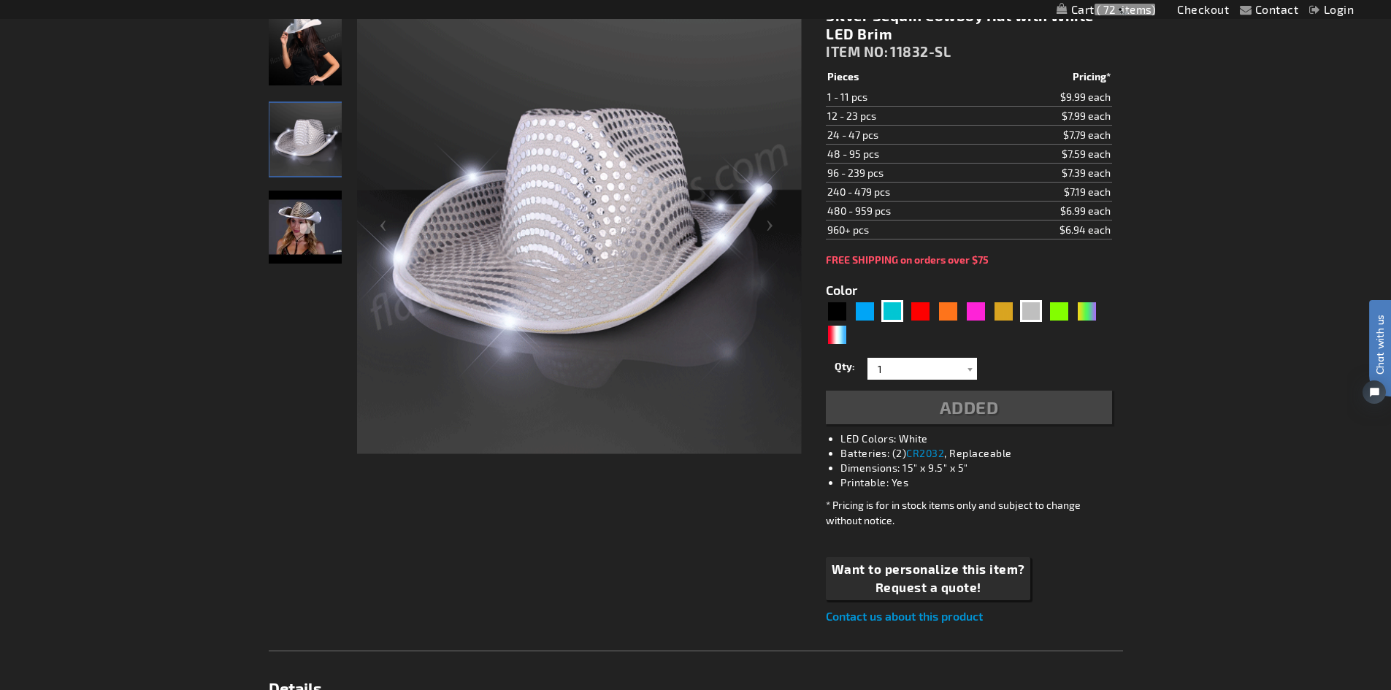
scroll to position [253, 0]
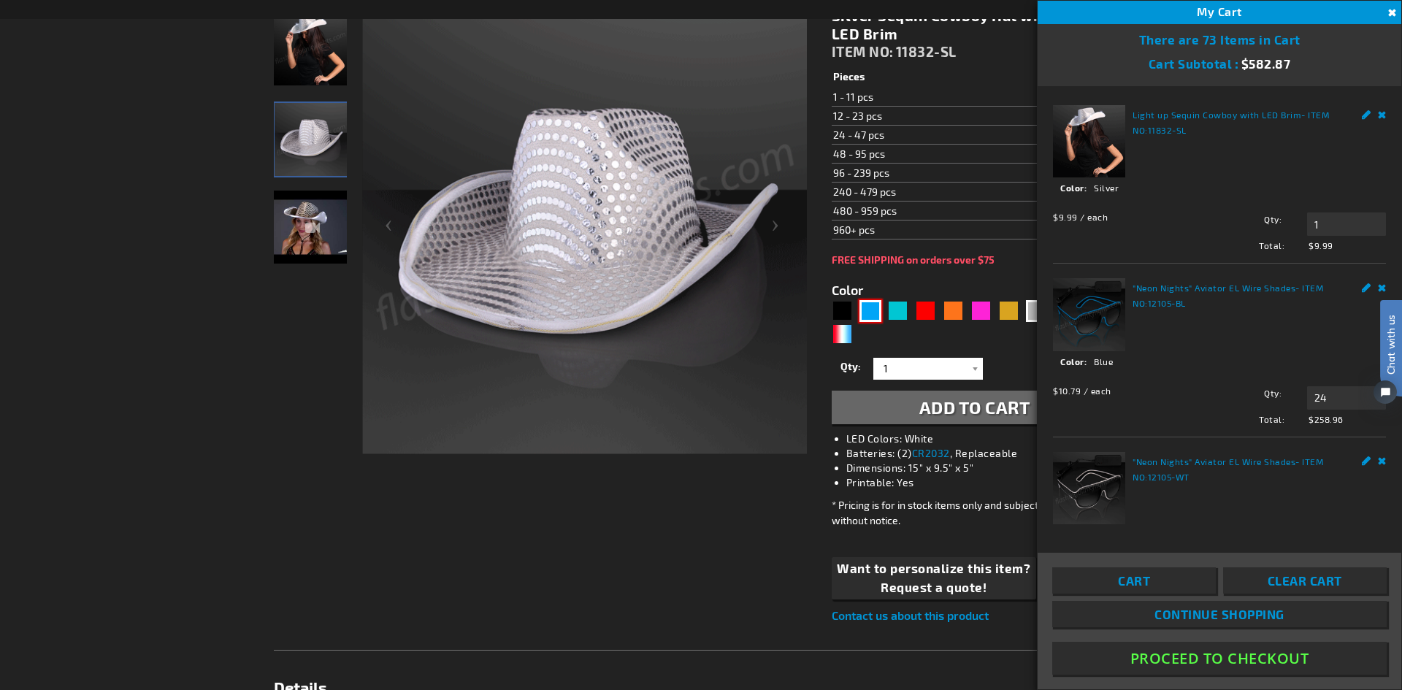
click at [875, 317] on div "Blue" at bounding box center [871, 311] width 22 height 22
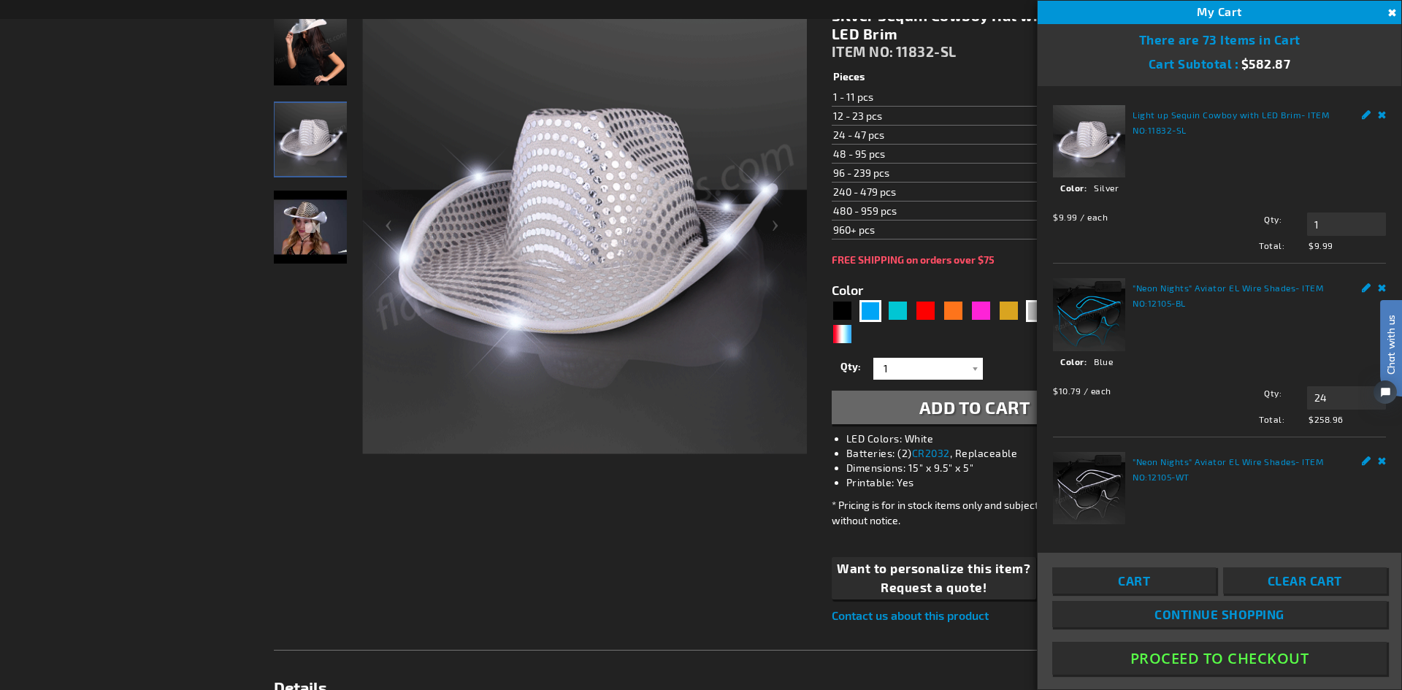
type input "5629"
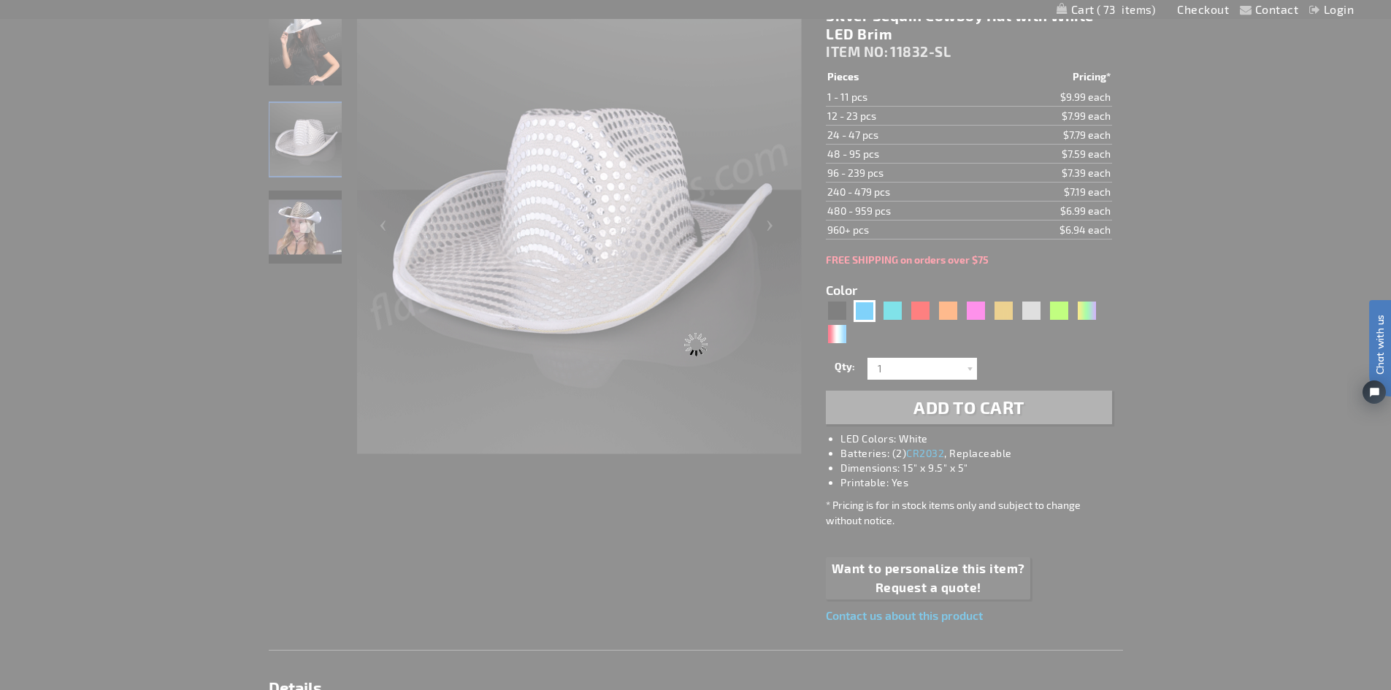
type input "11832-BL"
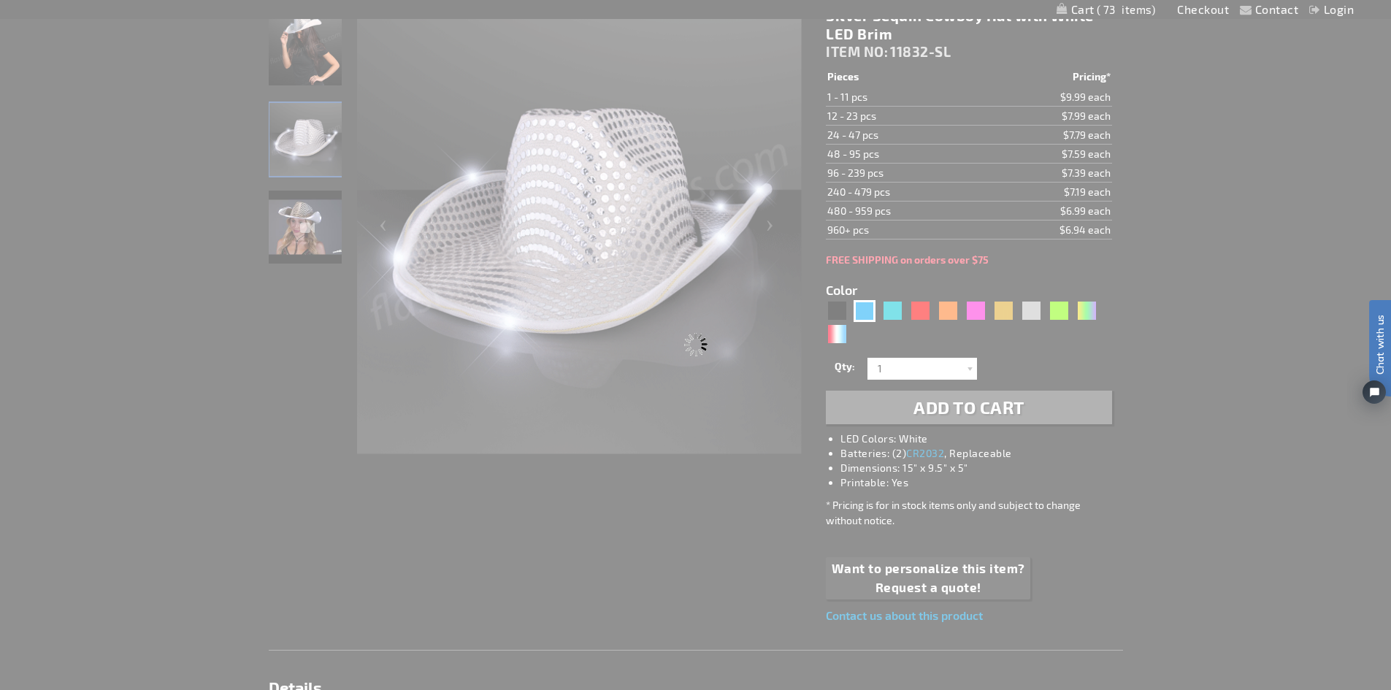
type input "Customize - Blue Sequin Cowboy Hat with Blue LED Brim - ITEM NO: 11832-BL"
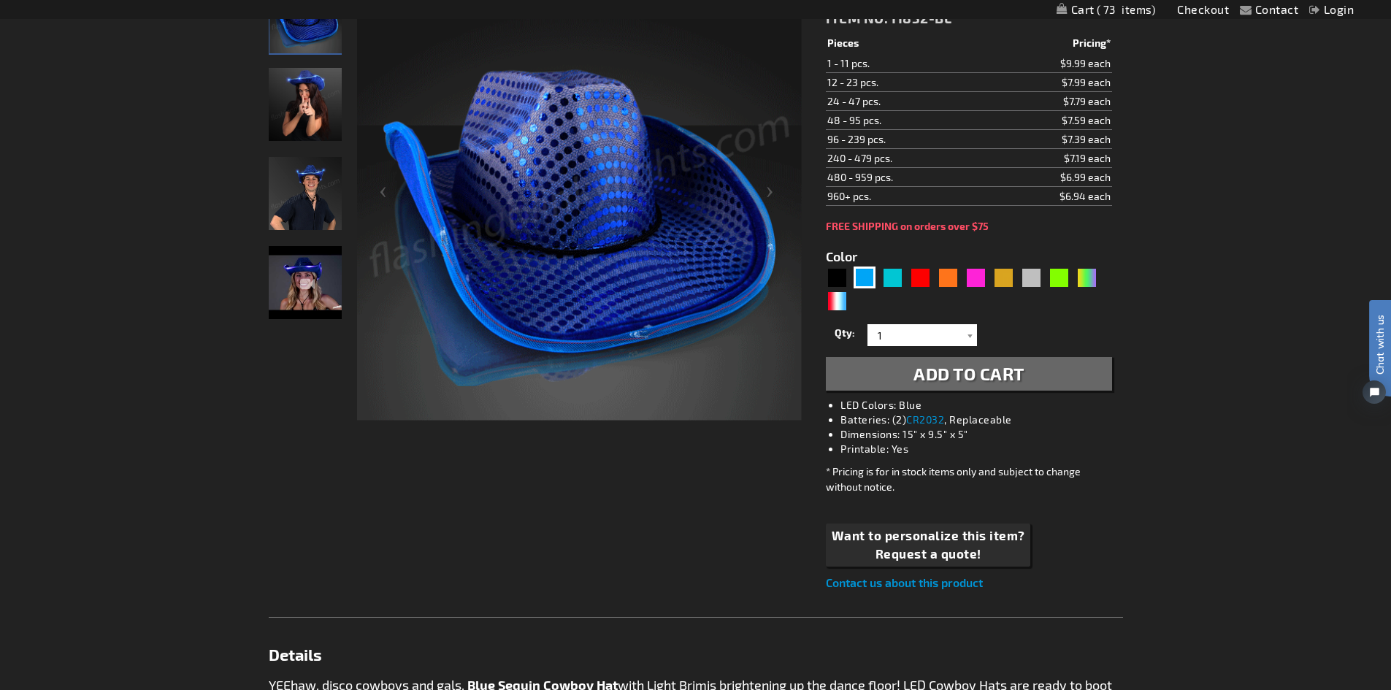
scroll to position [219, 0]
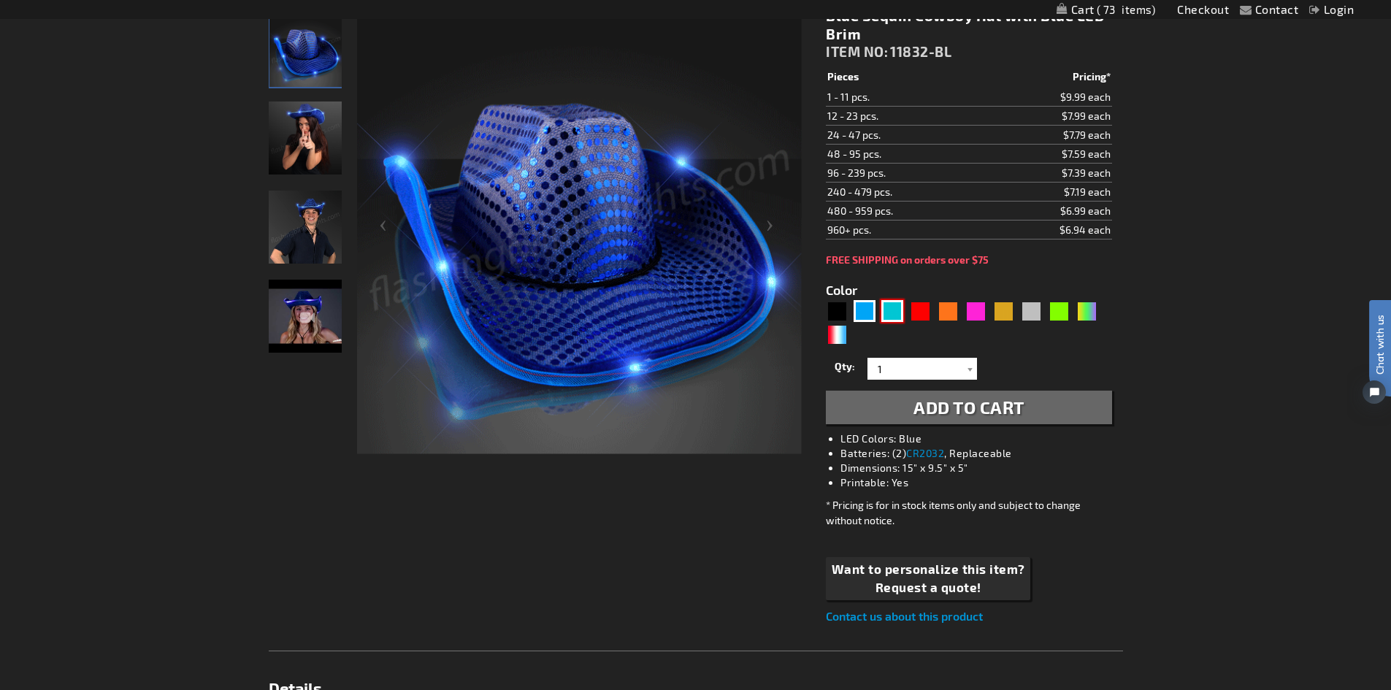
click at [890, 315] on div "Turquoise" at bounding box center [893, 311] width 22 height 22
type input "5653"
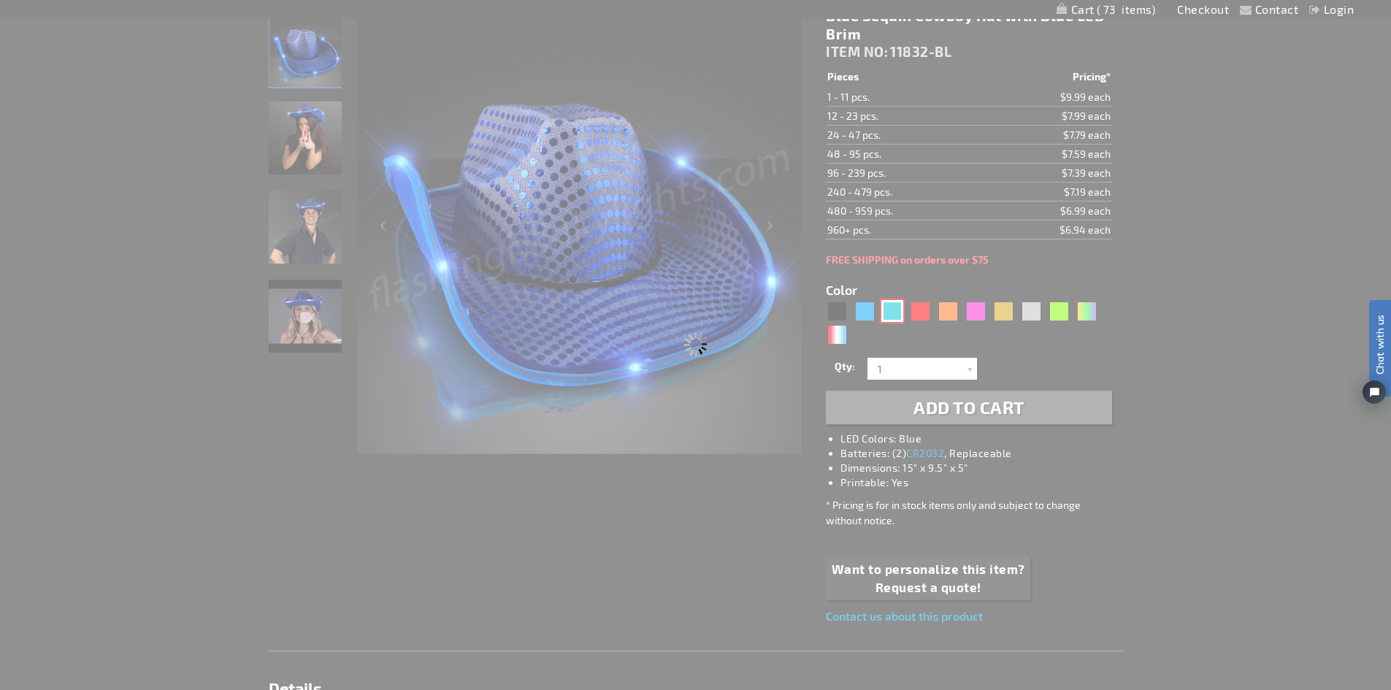
type input "11832-TQ"
type input "Customize - Light Up Turquoise Cowboy Hat - ITEM NO: 11832-TQ"
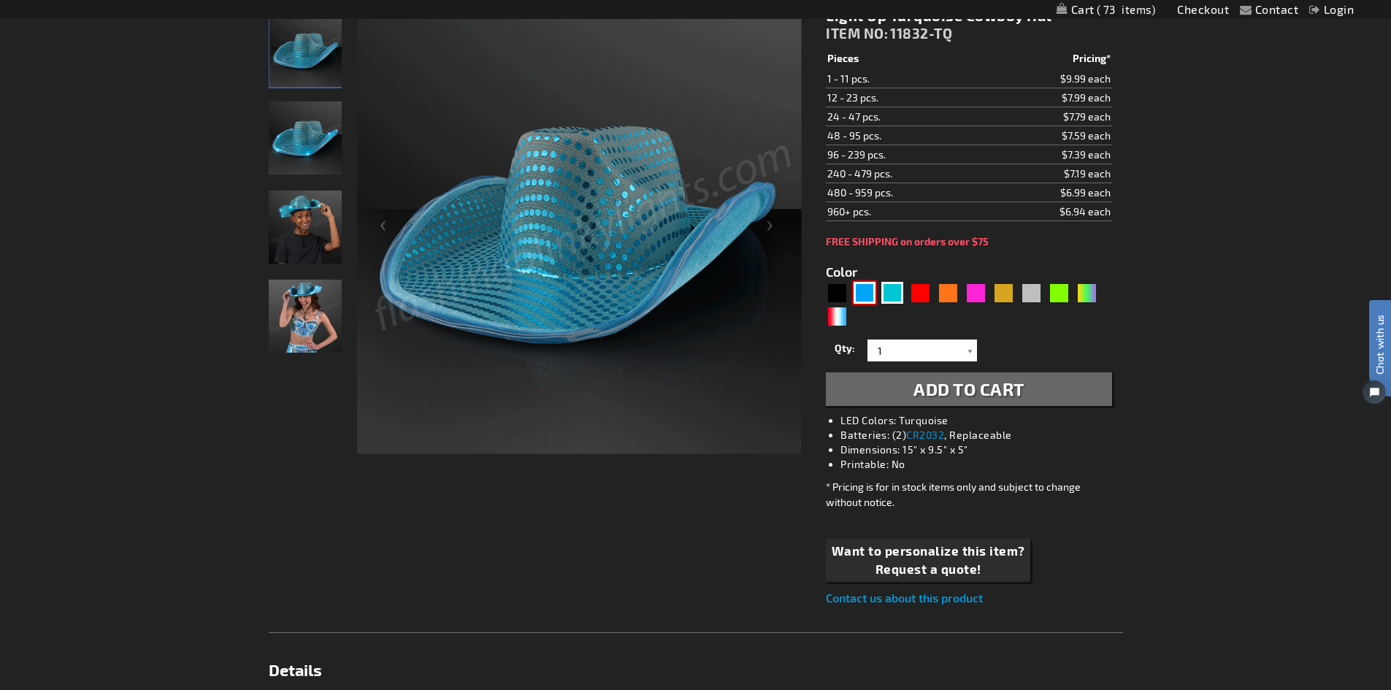
click at [863, 297] on div "Blue" at bounding box center [865, 293] width 22 height 22
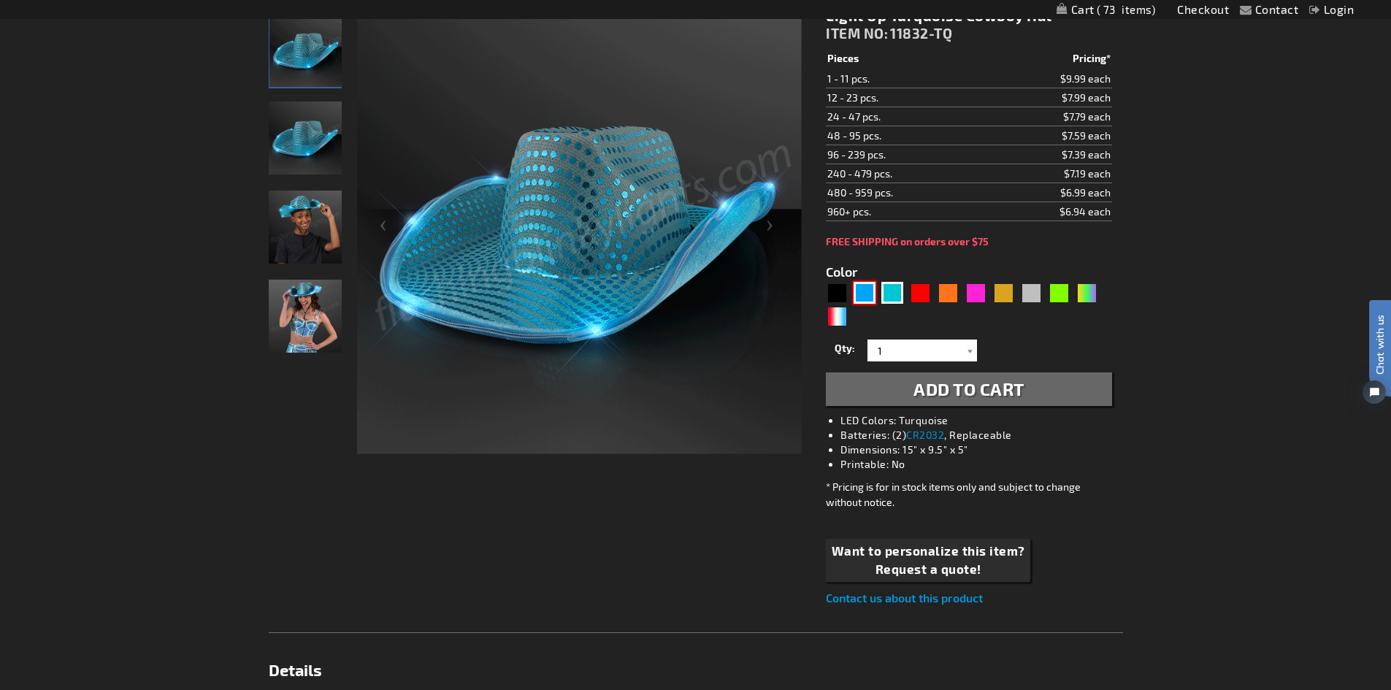
type input "5629"
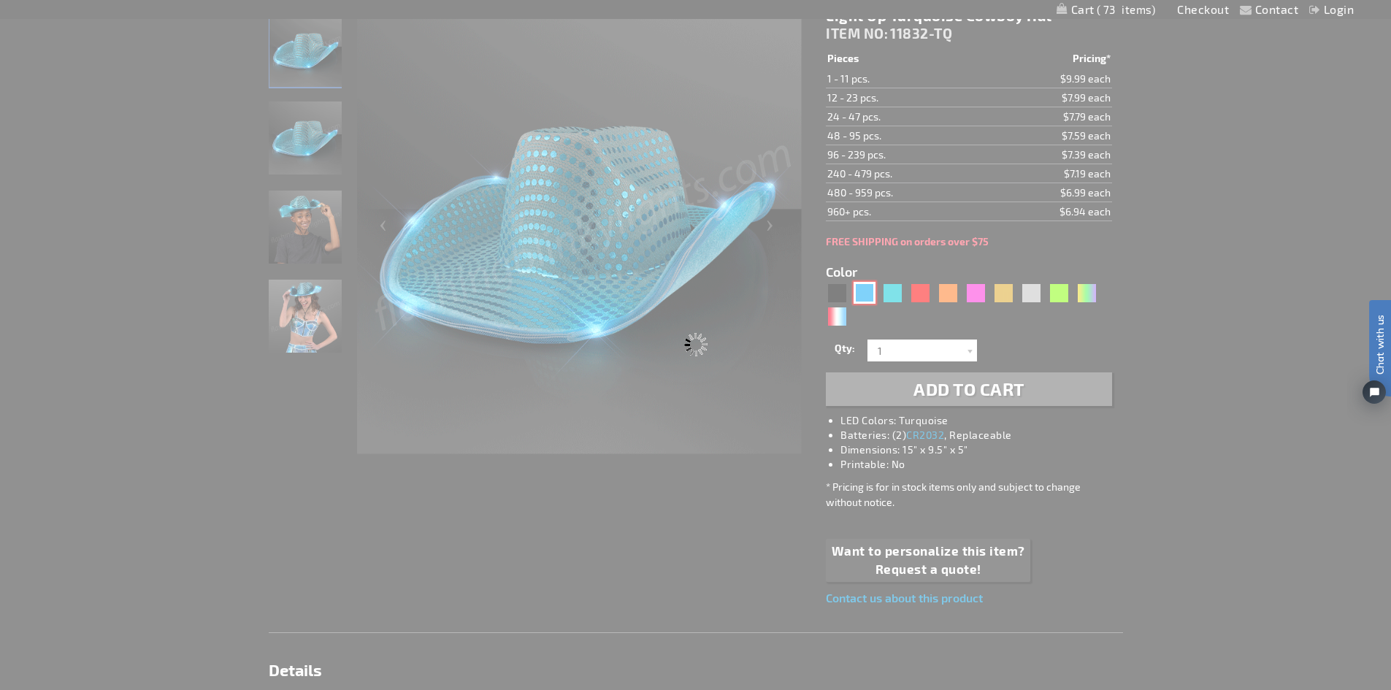
type input "11832-BL"
type input "Customize - Blue Sequin Cowboy Hat with Blue LED Brim - ITEM NO: 11832-BL"
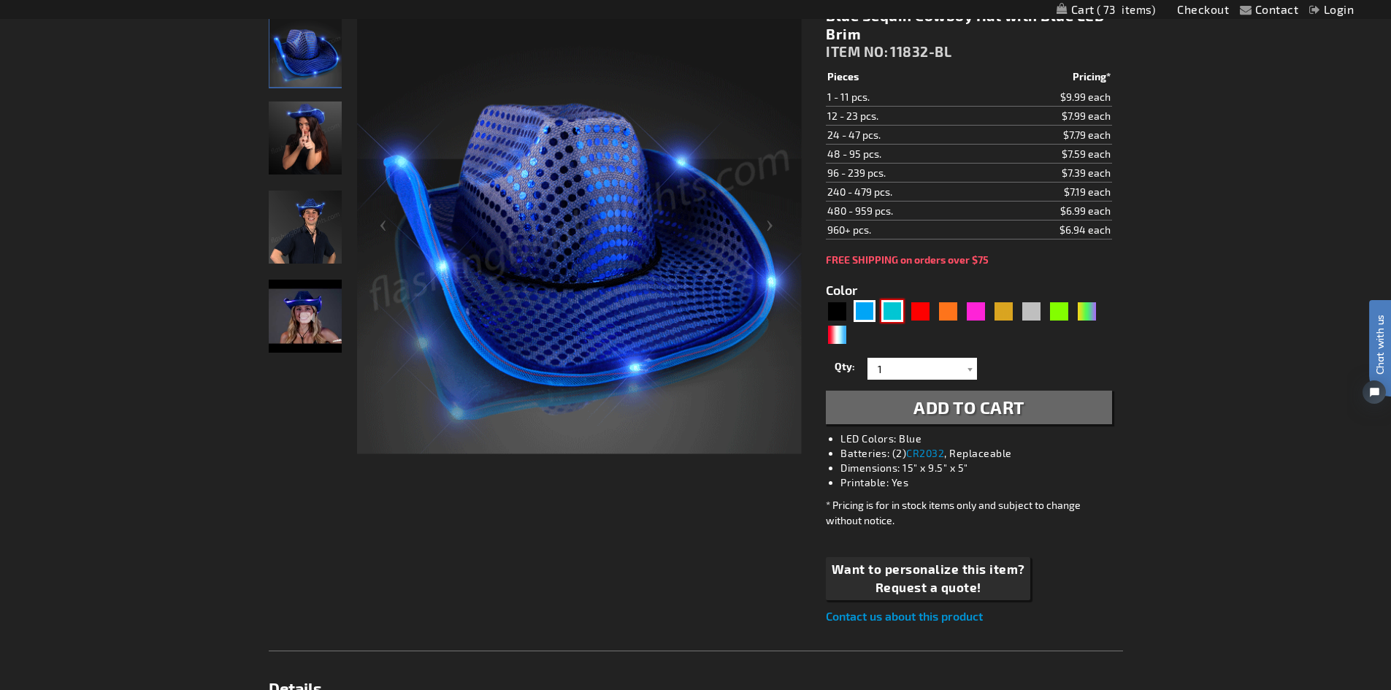
click at [891, 310] on div "Turquoise" at bounding box center [893, 311] width 22 height 22
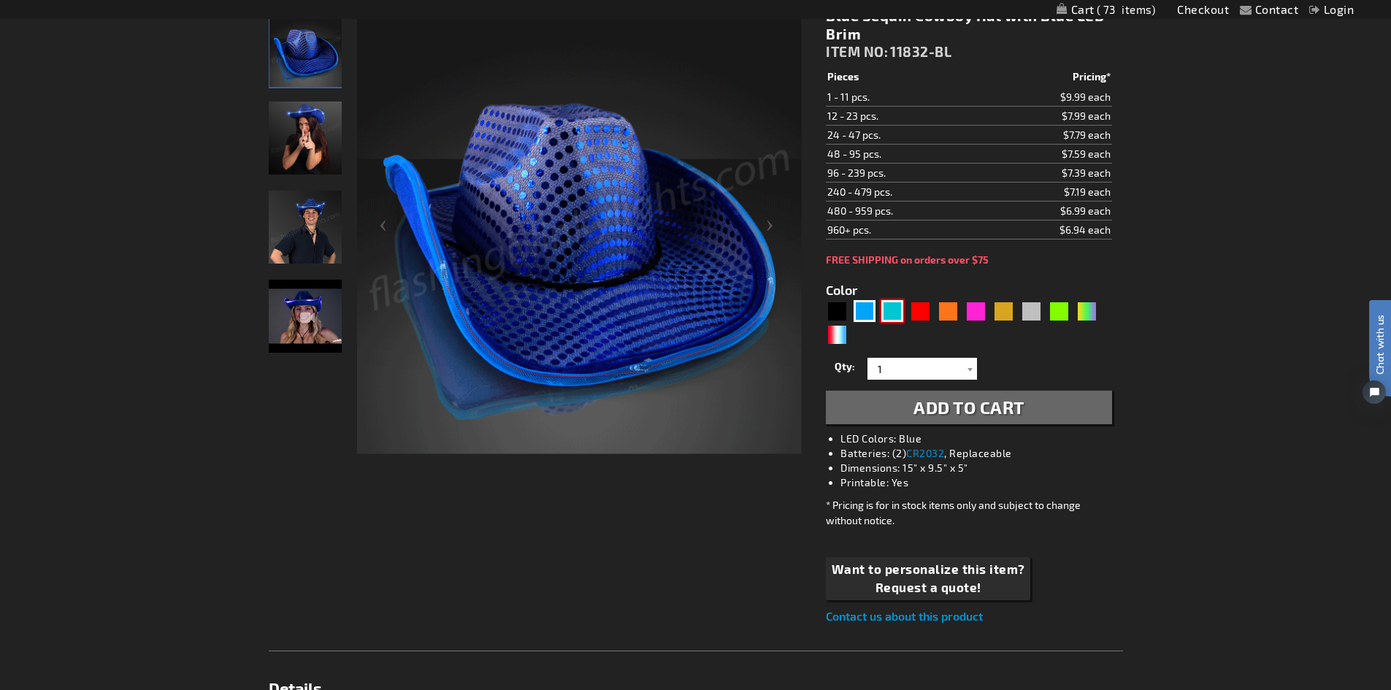
type input "5653"
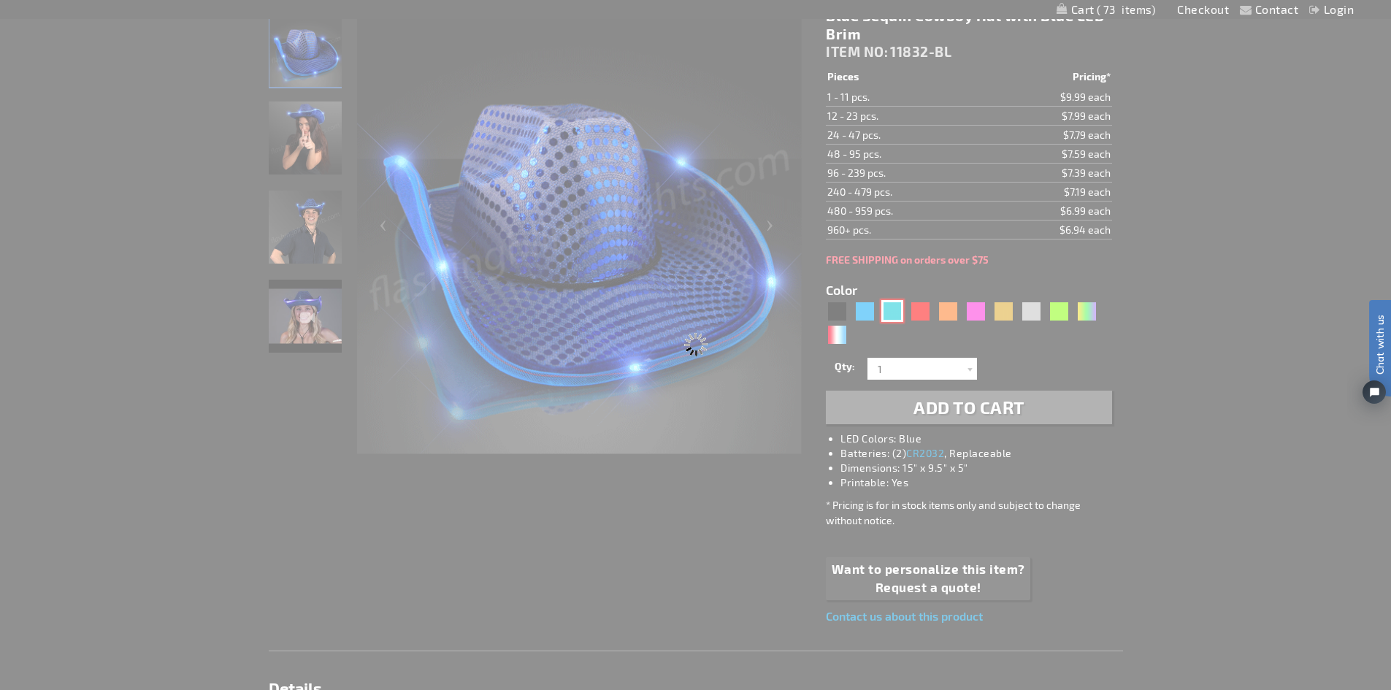
type input "11832-TQ"
type input "Customize - Light Up Turquoise Cowboy Hat - ITEM NO: 11832-TQ"
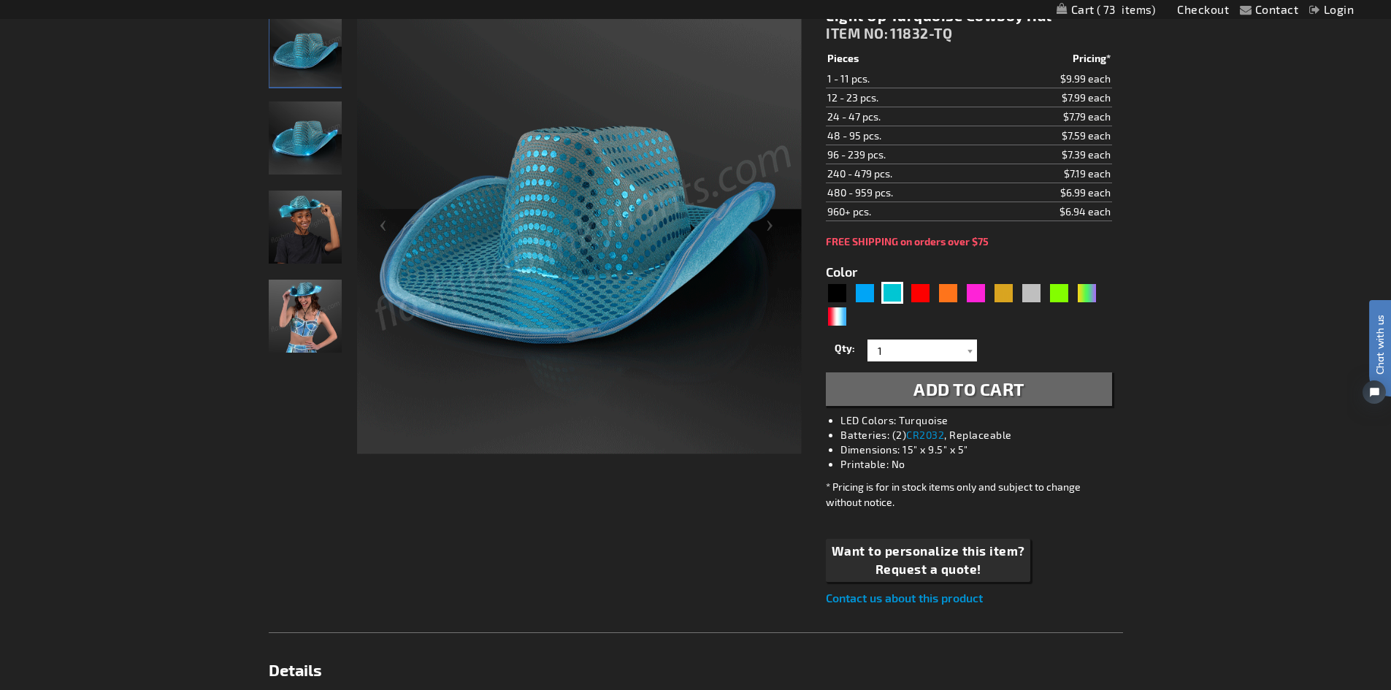
click at [957, 387] on span "Add to Cart" at bounding box center [969, 388] width 111 height 21
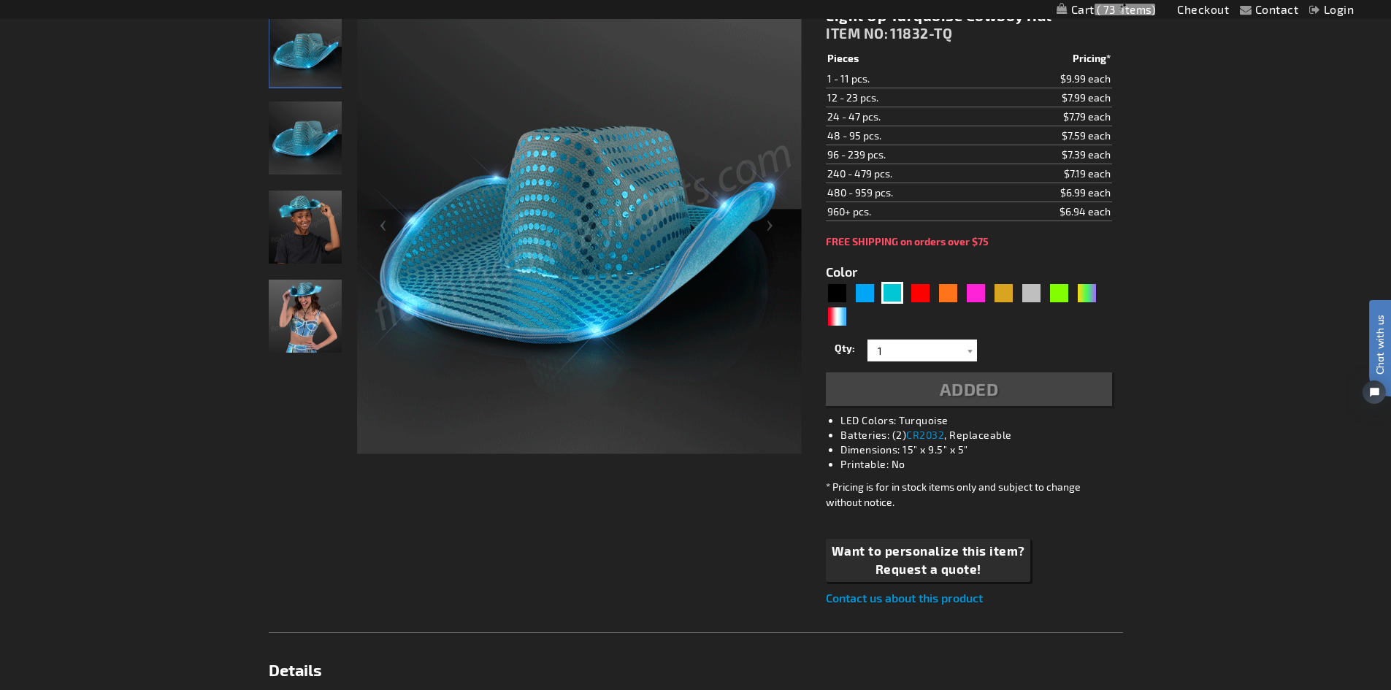
scroll to position [253, 0]
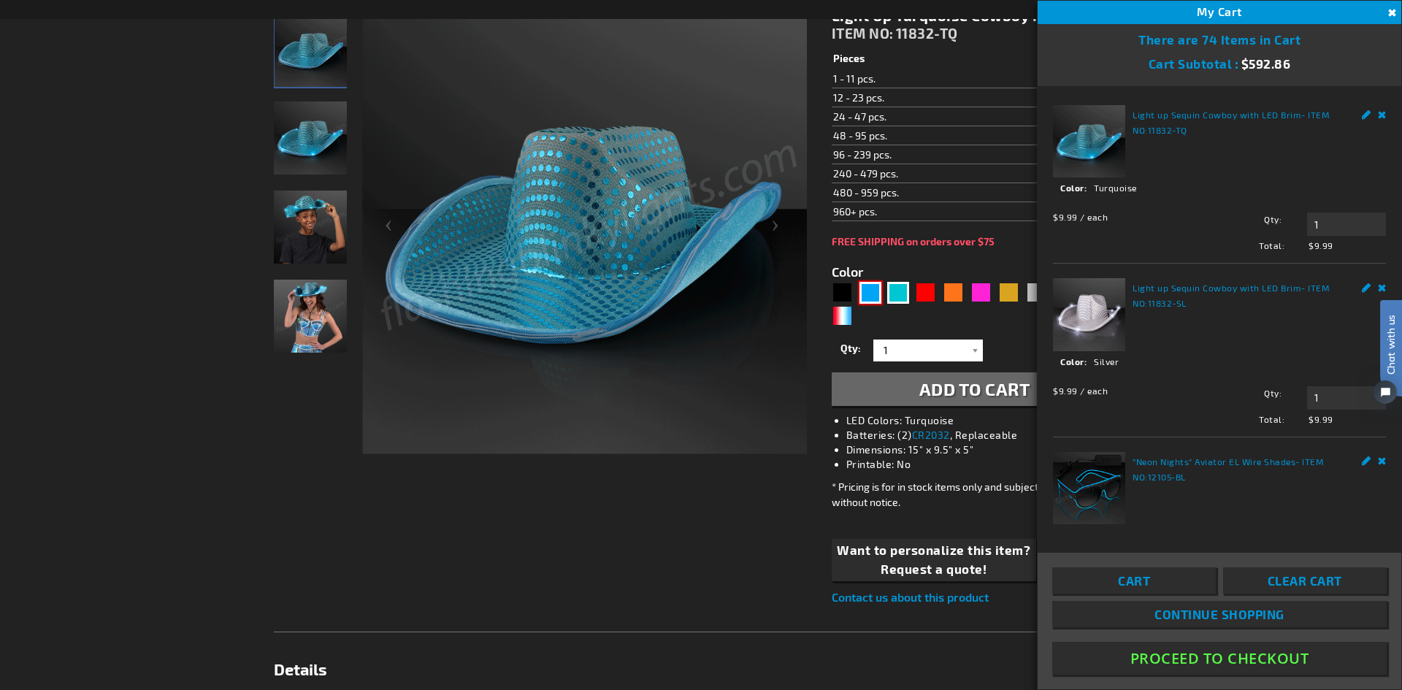
click at [869, 290] on div "Blue" at bounding box center [871, 293] width 22 height 22
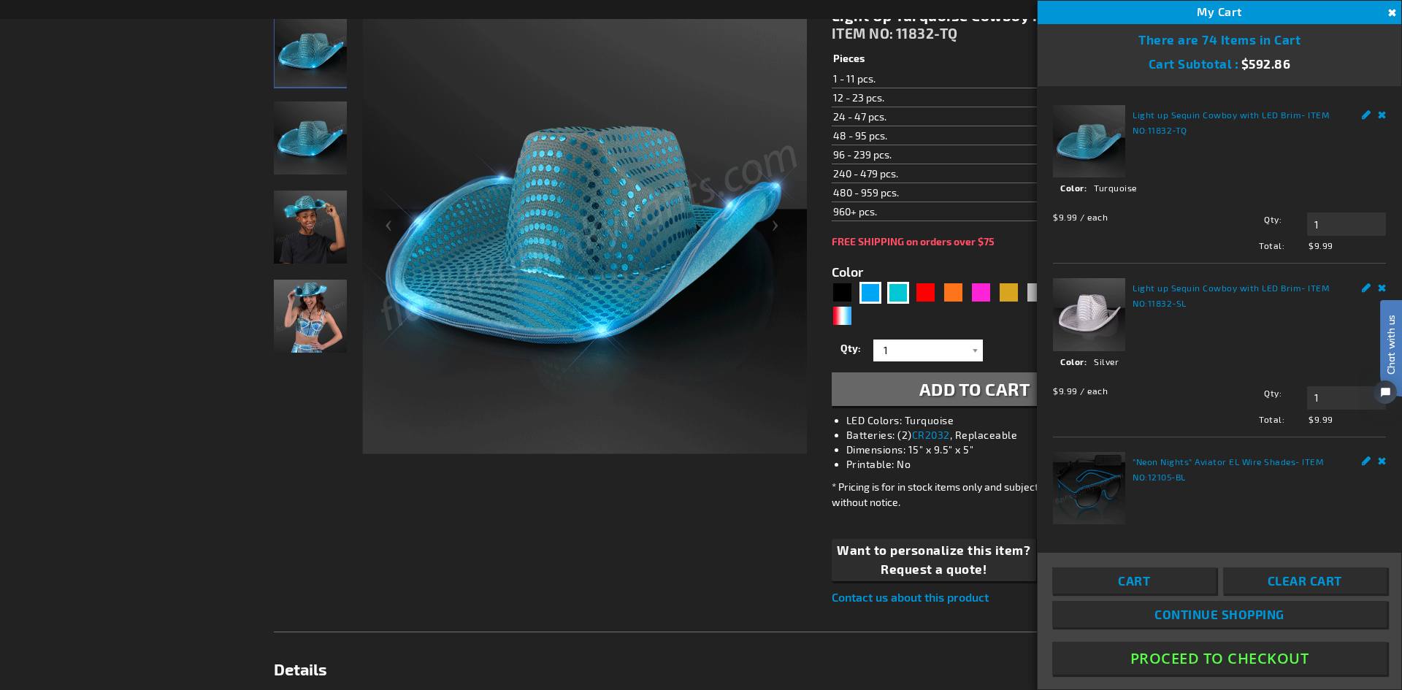
type input "5629"
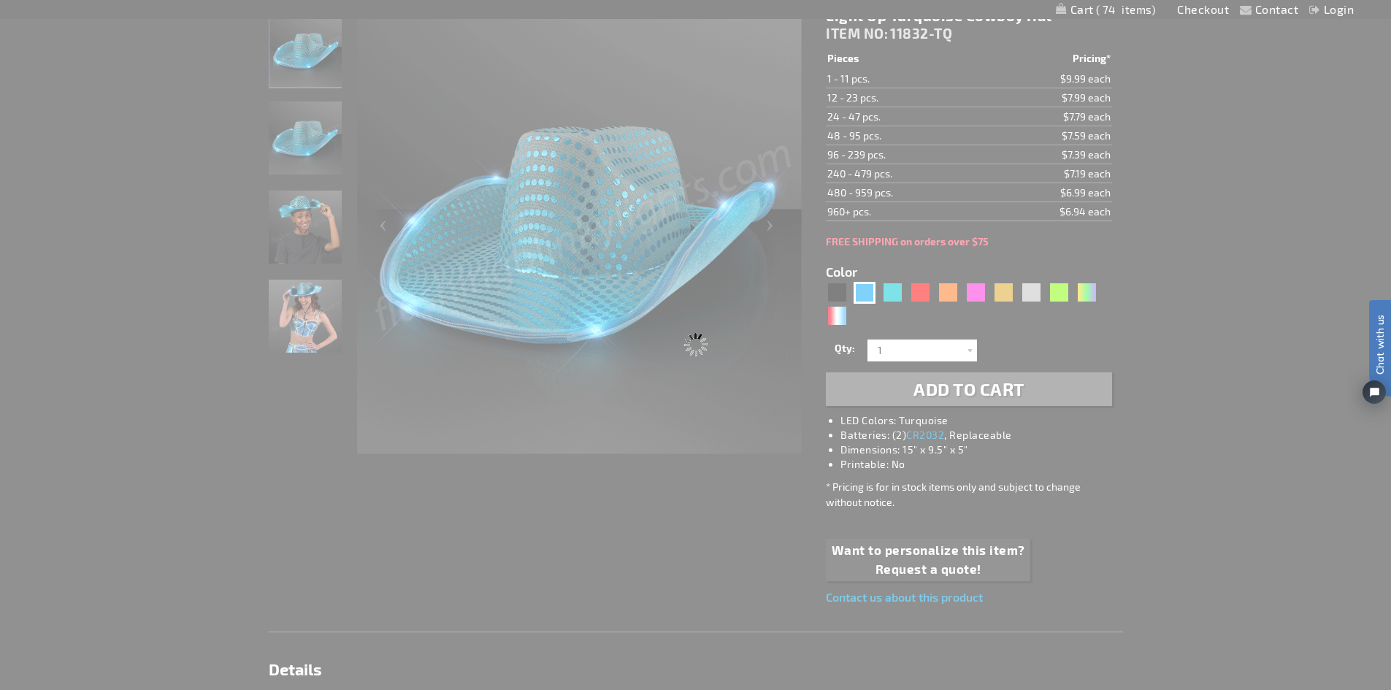
type input "11832-BL"
type input "Customize - Blue Sequin Cowboy Hat with Blue LED Brim - ITEM NO: 11832-BL"
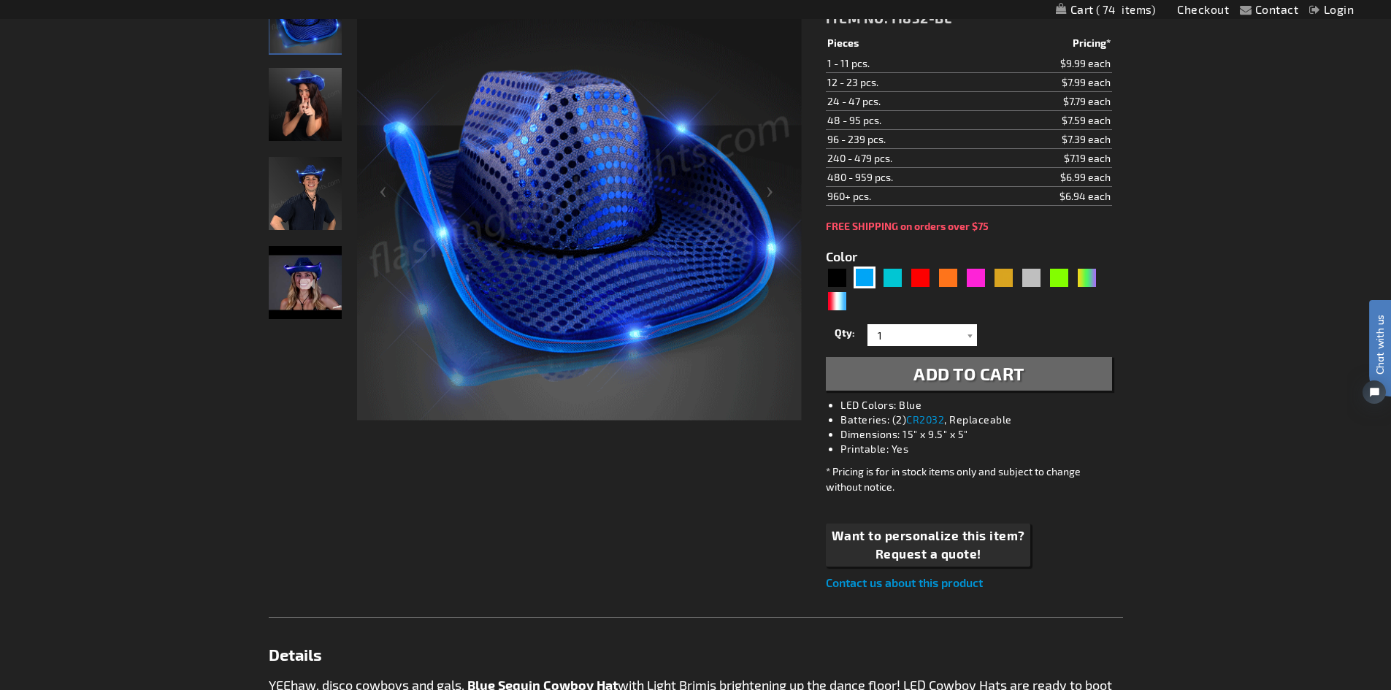
scroll to position [219, 0]
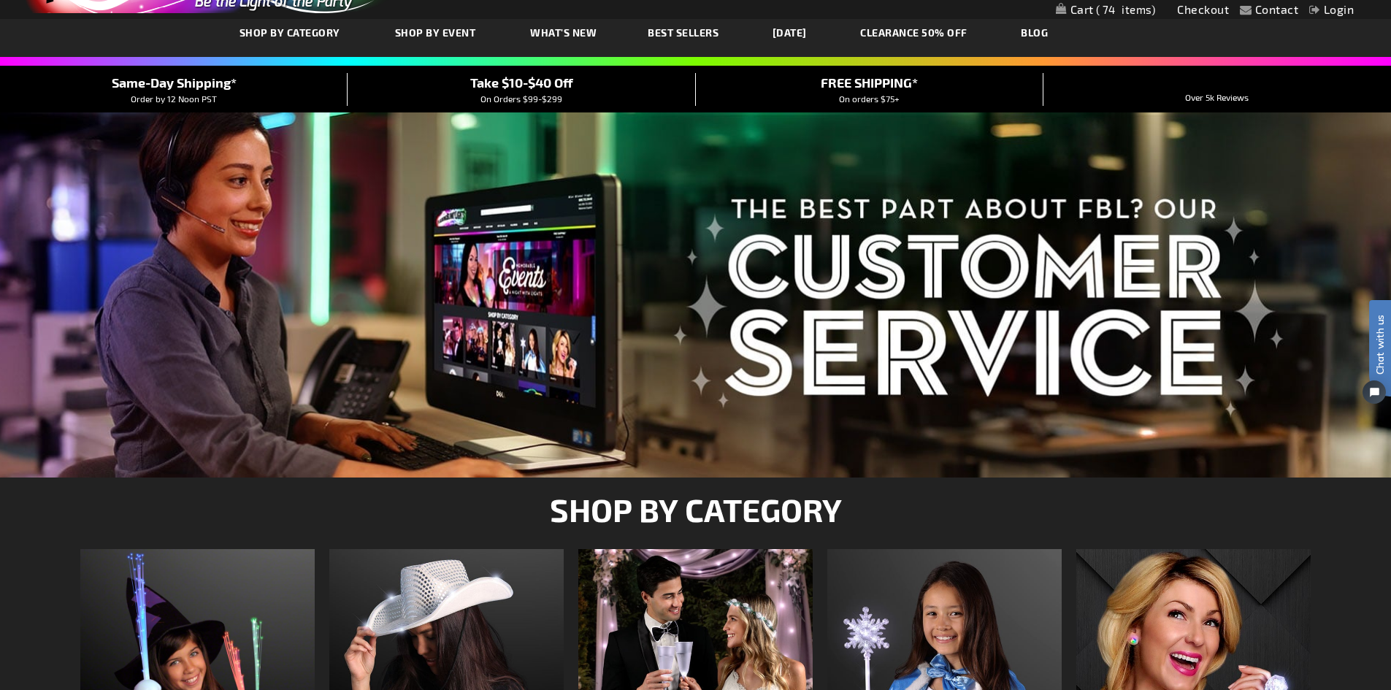
scroll to position [2, 0]
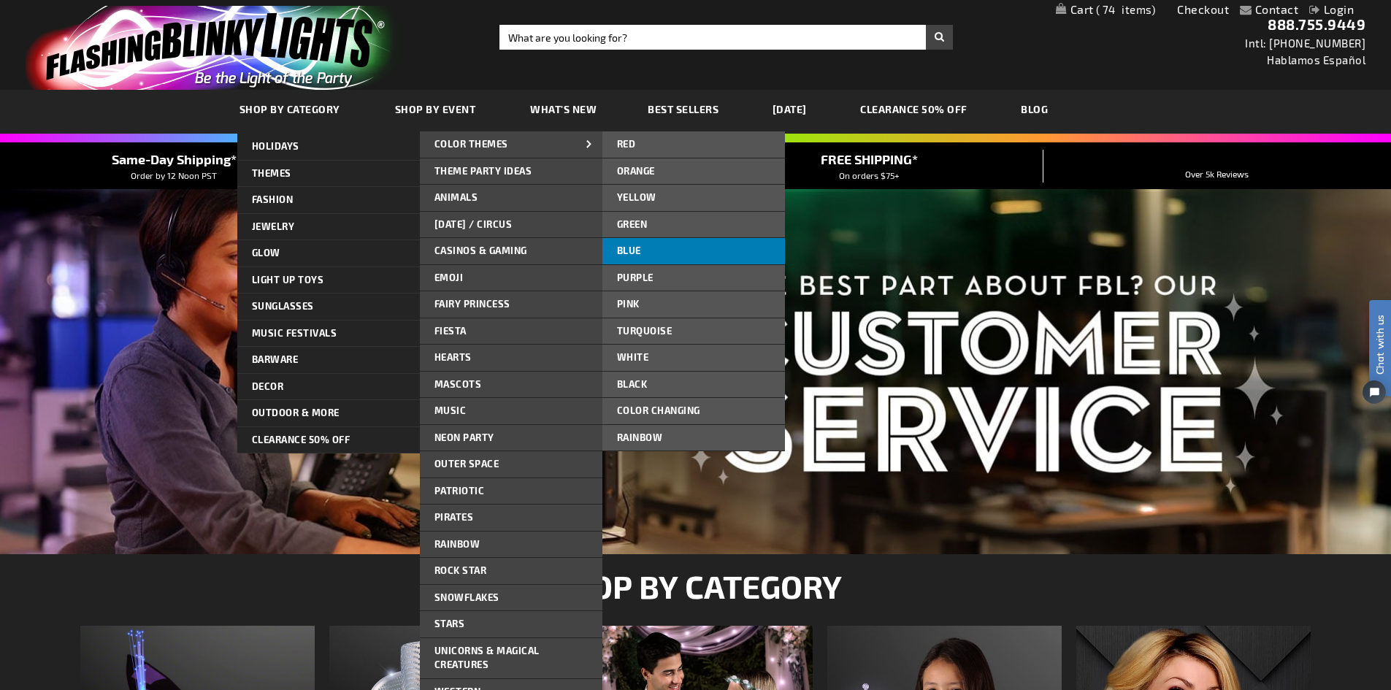
drag, startPoint x: 500, startPoint y: 142, endPoint x: 638, endPoint y: 246, distance: 173.2
click at [603, 158] on li "Color Themes Red Red Red Orange Orange Orange Yellow Yellow Yellow Green Green …" at bounding box center [511, 144] width 183 height 27
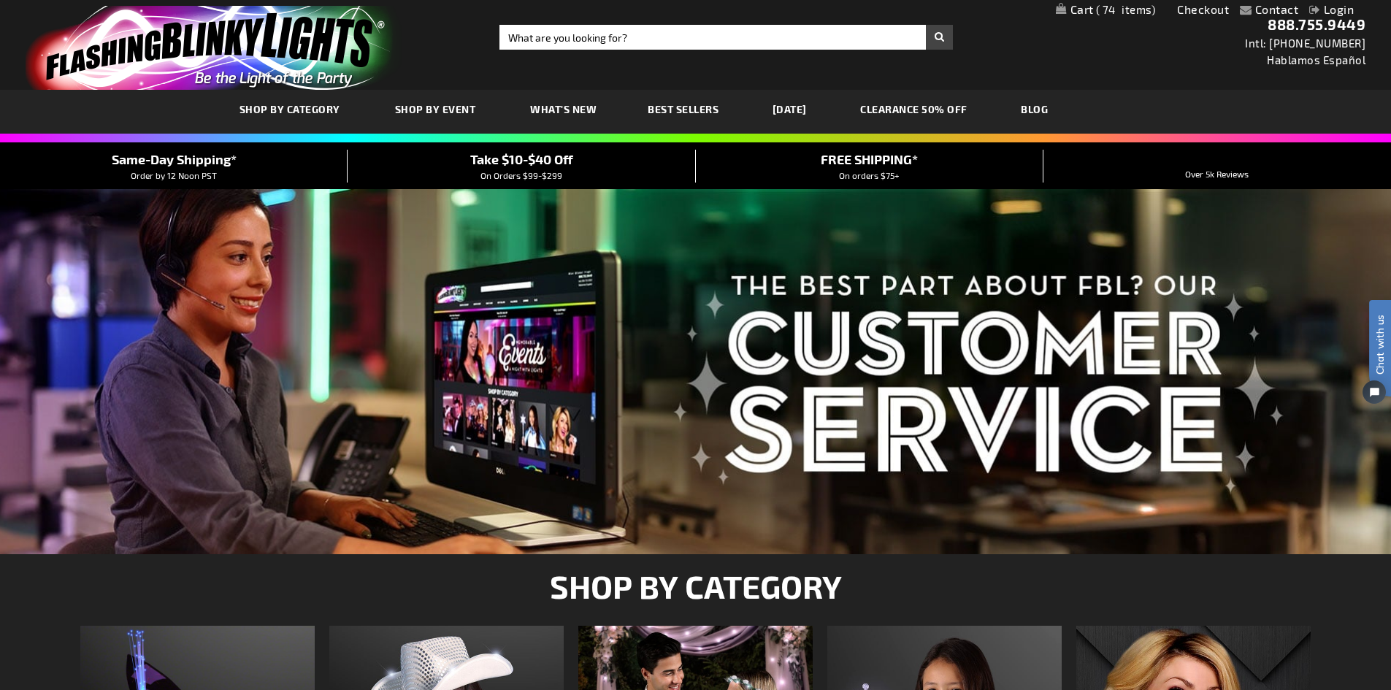
click at [639, 246] on div at bounding box center [695, 371] width 1391 height 365
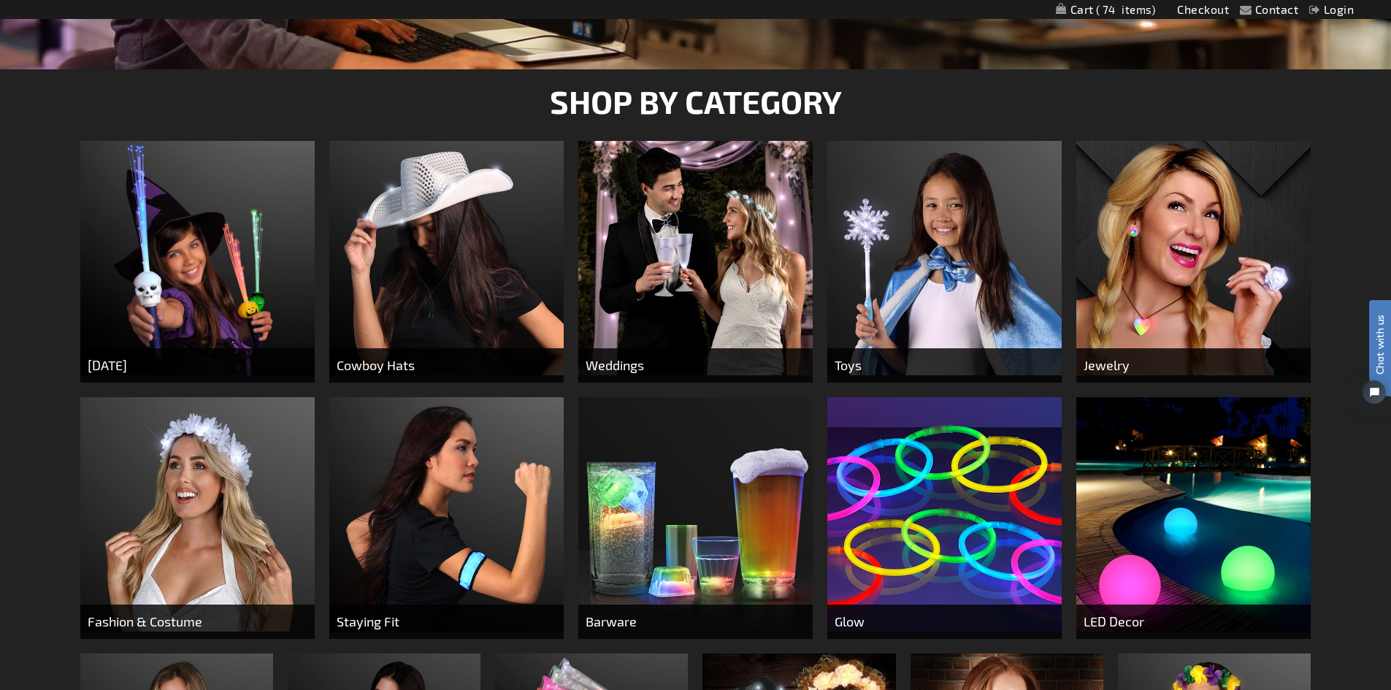
scroll to position [513, 0]
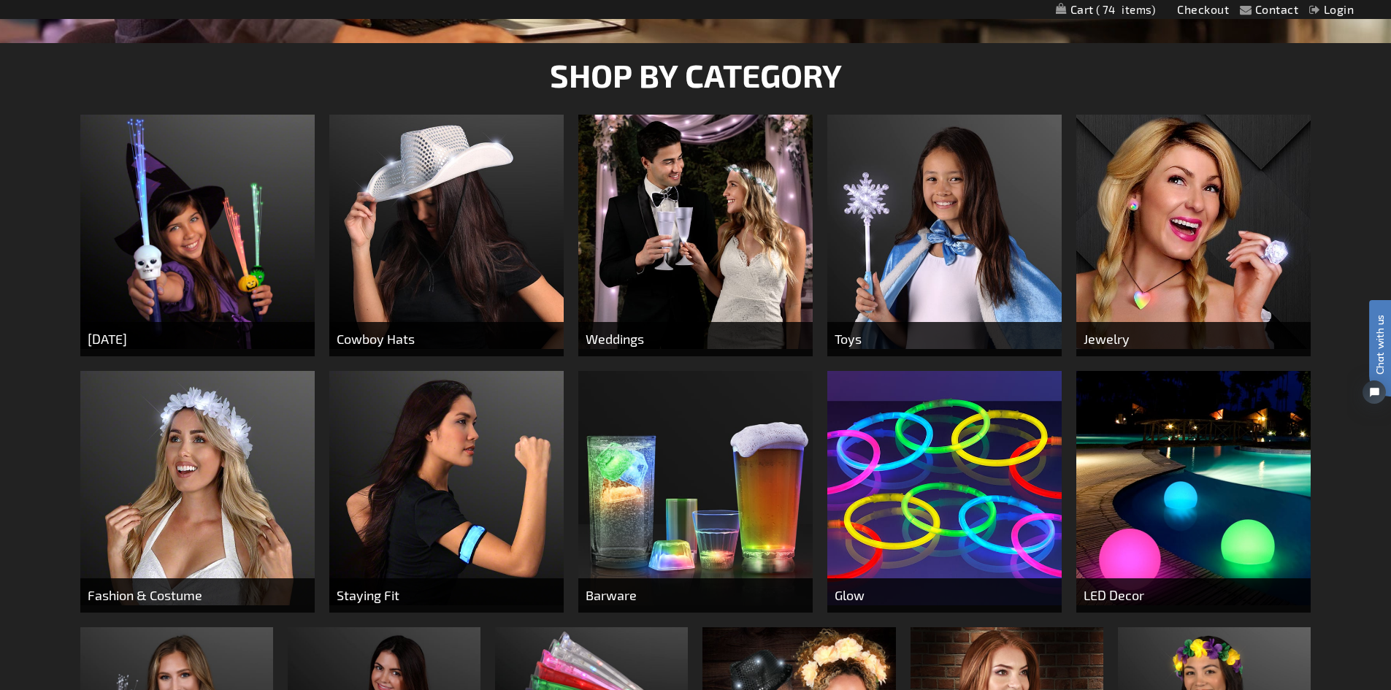
click at [681, 241] on img at bounding box center [695, 232] width 234 height 234
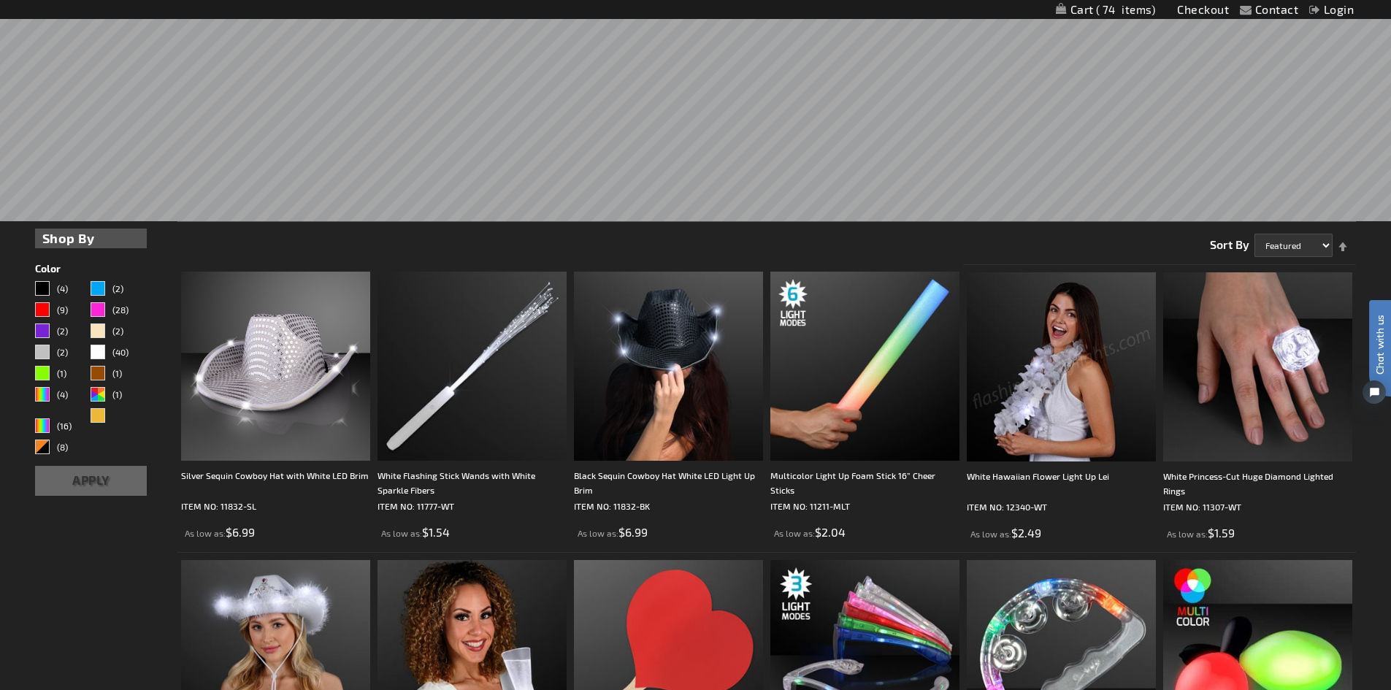
scroll to position [438, 0]
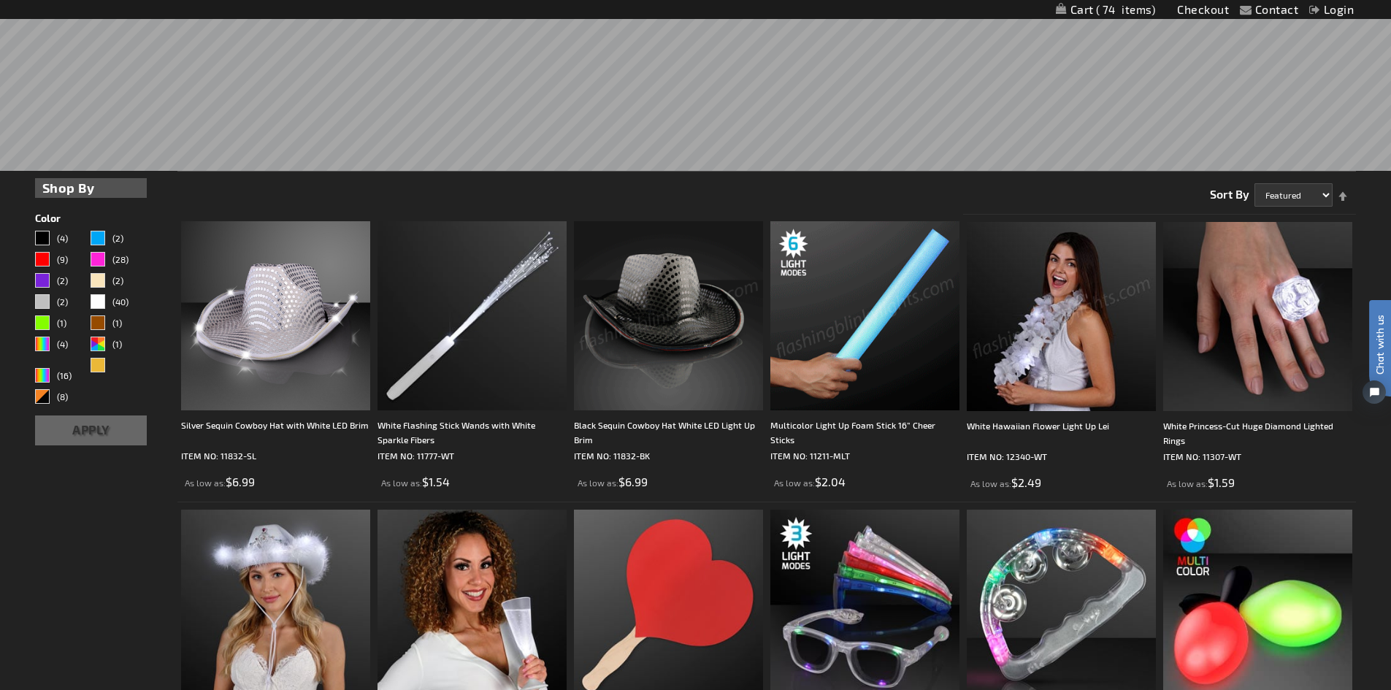
click at [876, 326] on img at bounding box center [865, 315] width 189 height 189
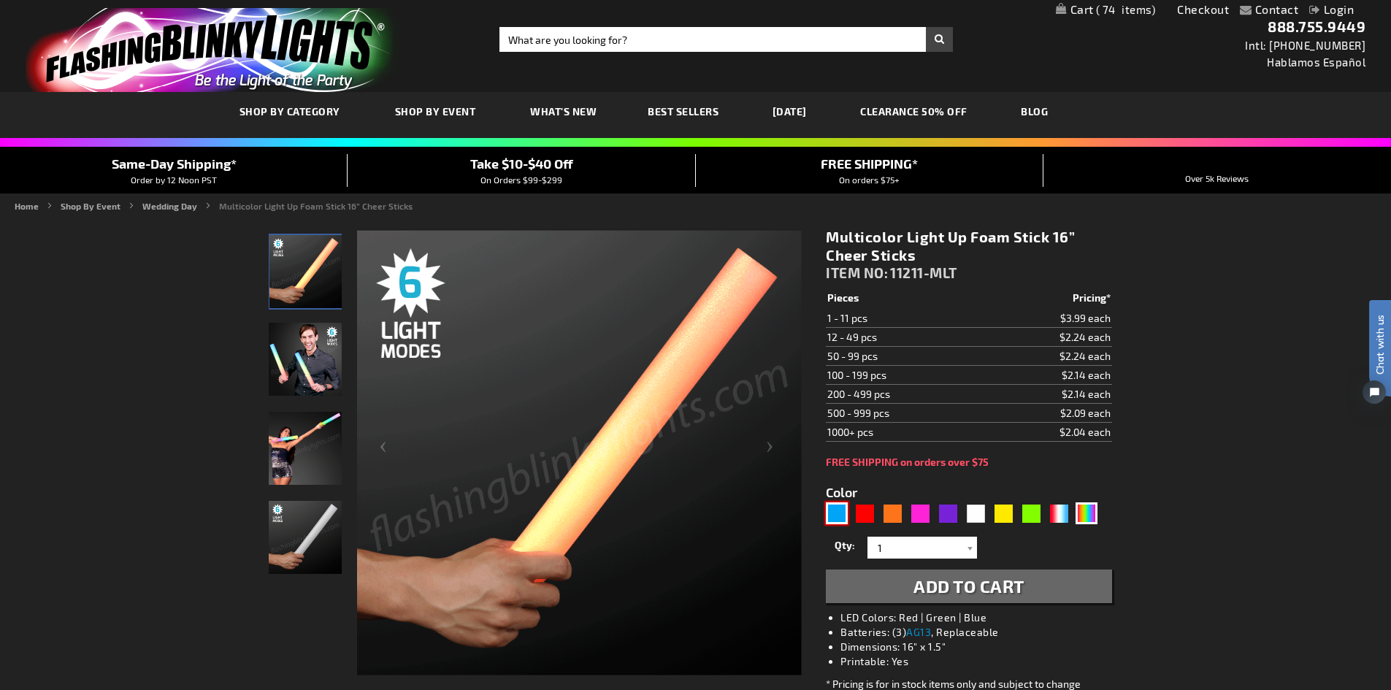
click at [831, 517] on div "Blue" at bounding box center [837, 514] width 22 height 22
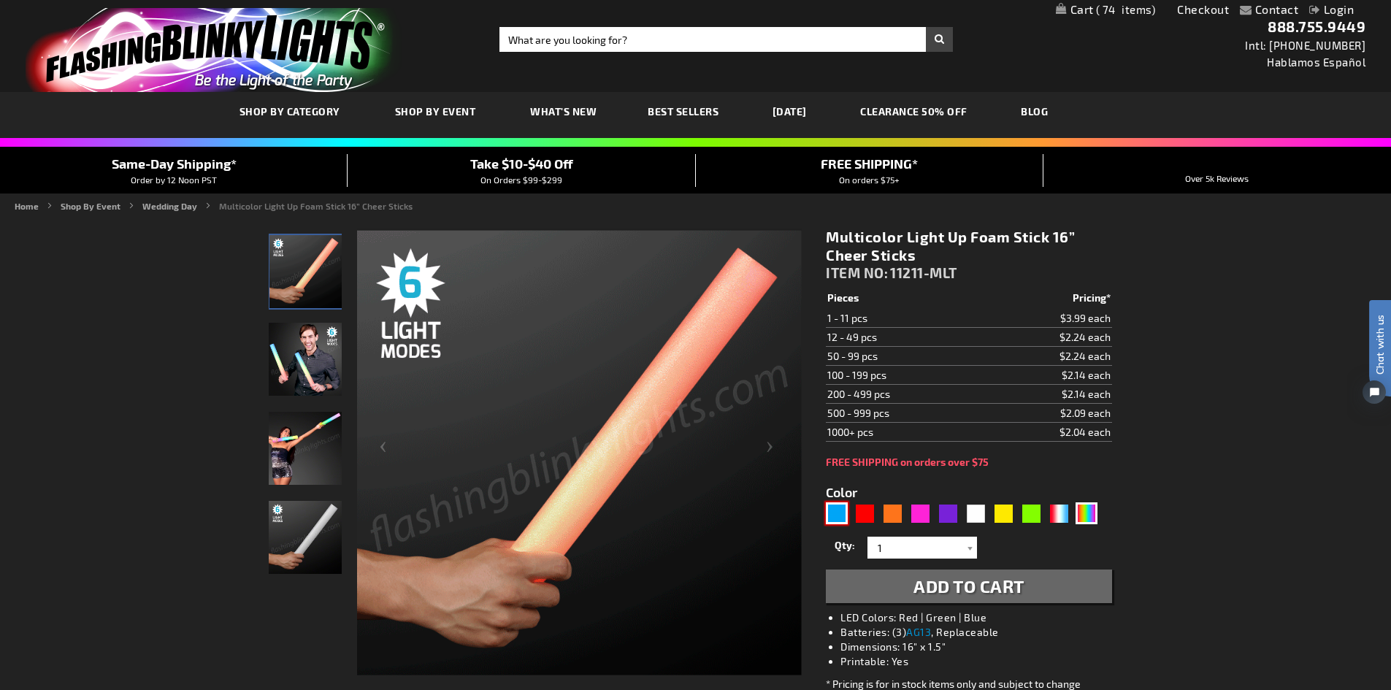
type input "5629"
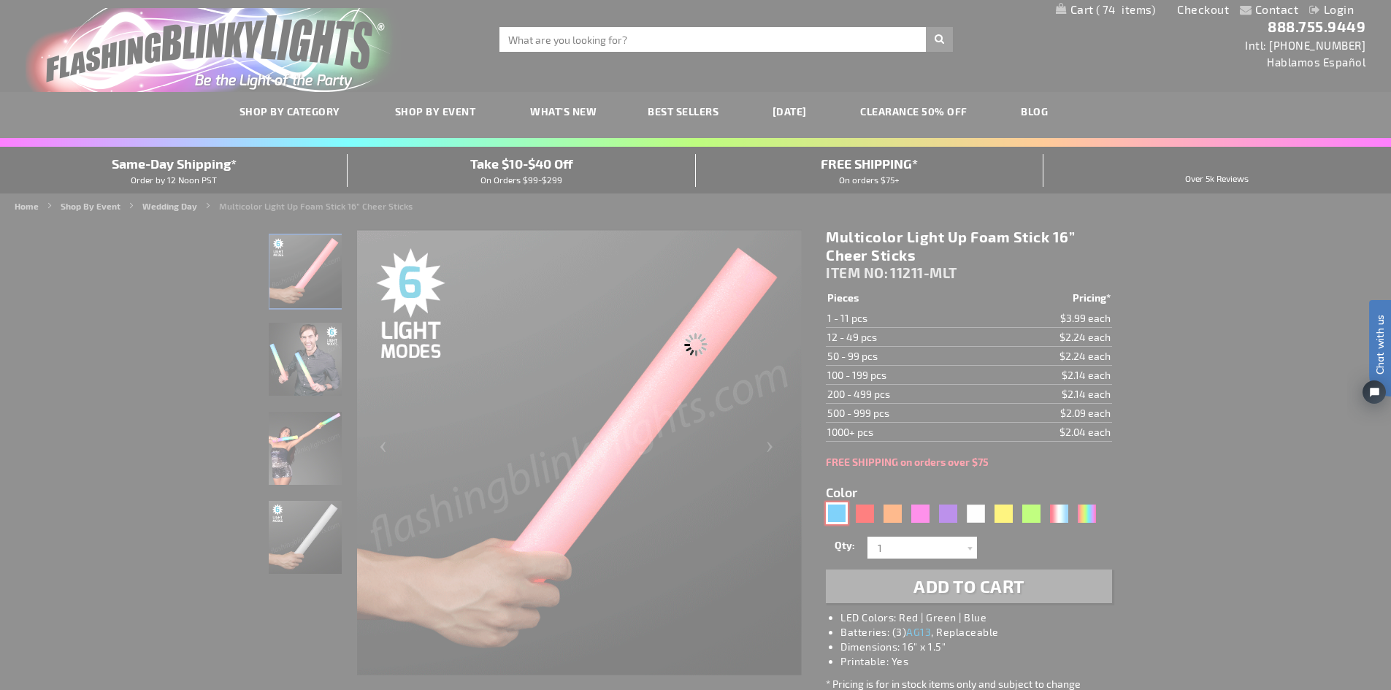
type input "11211-BL"
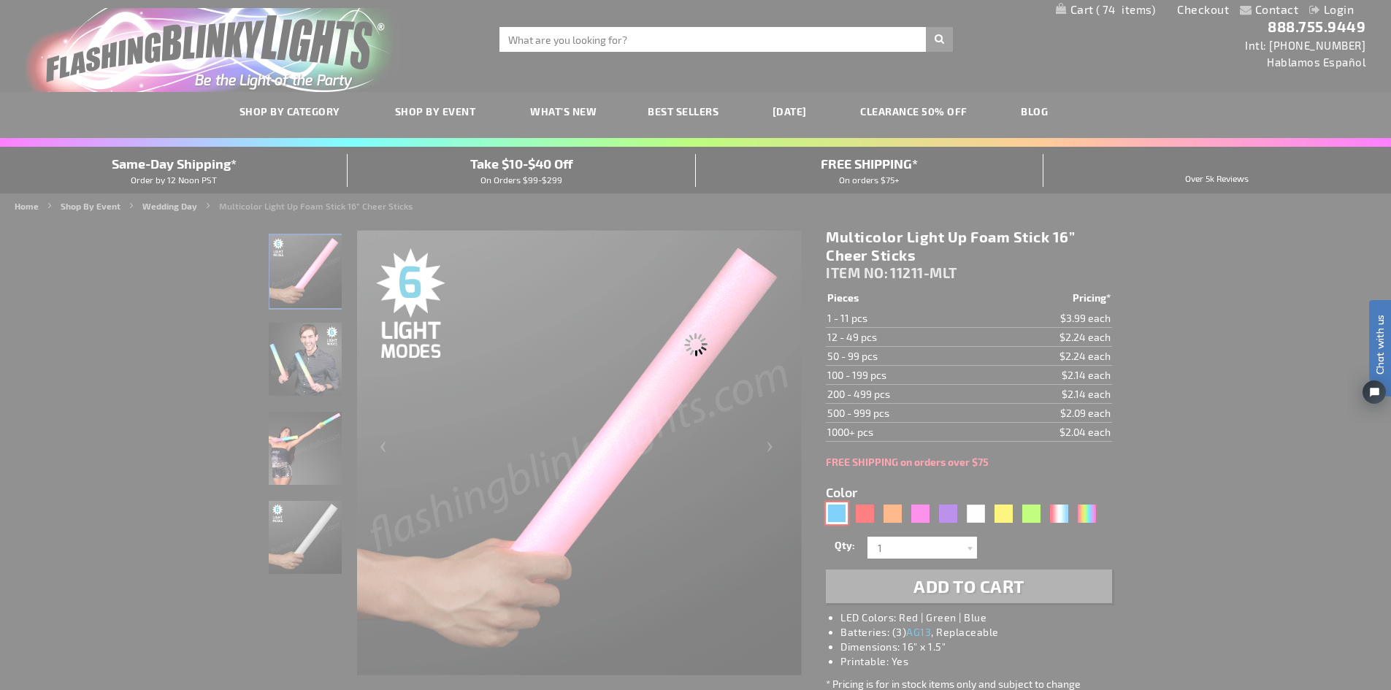
type input "Customize - Blue Light Up Foam Sticks 16&rdquo; Cheer Sticks - ITEM NO: 11211-BL"
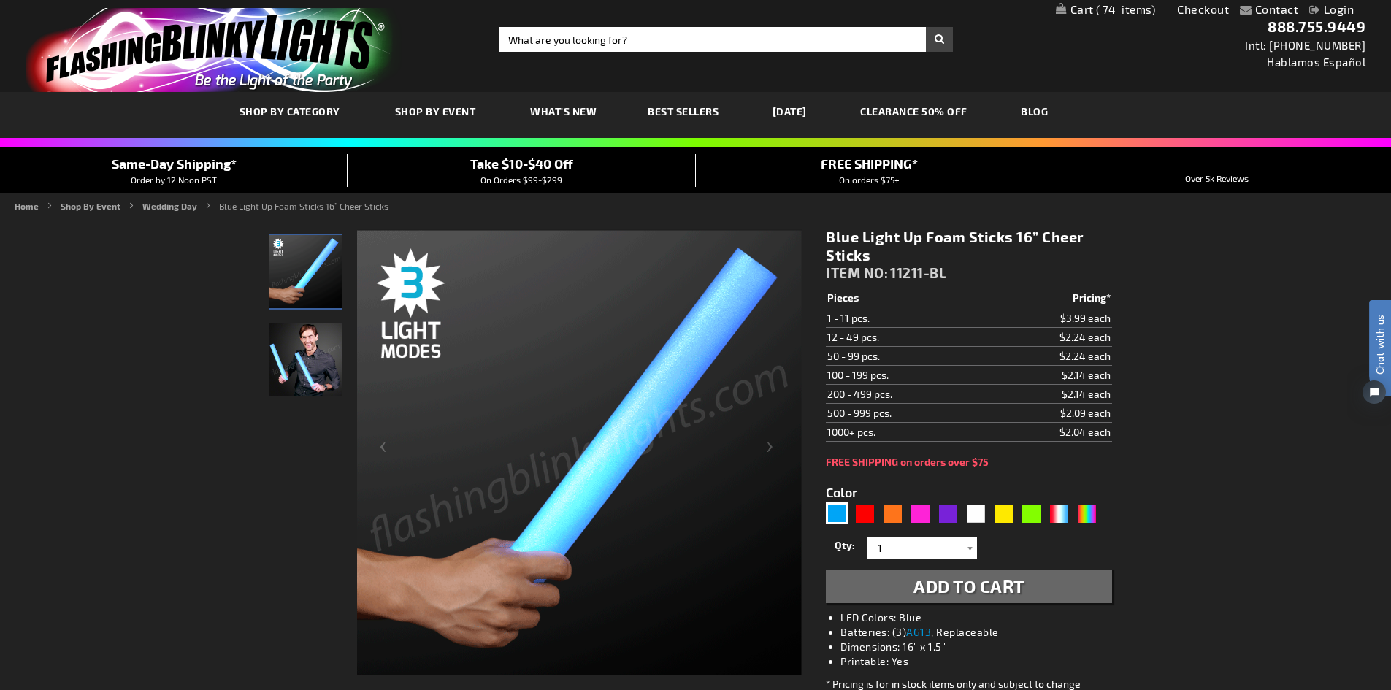
click at [968, 548] on div at bounding box center [970, 548] width 15 height 22
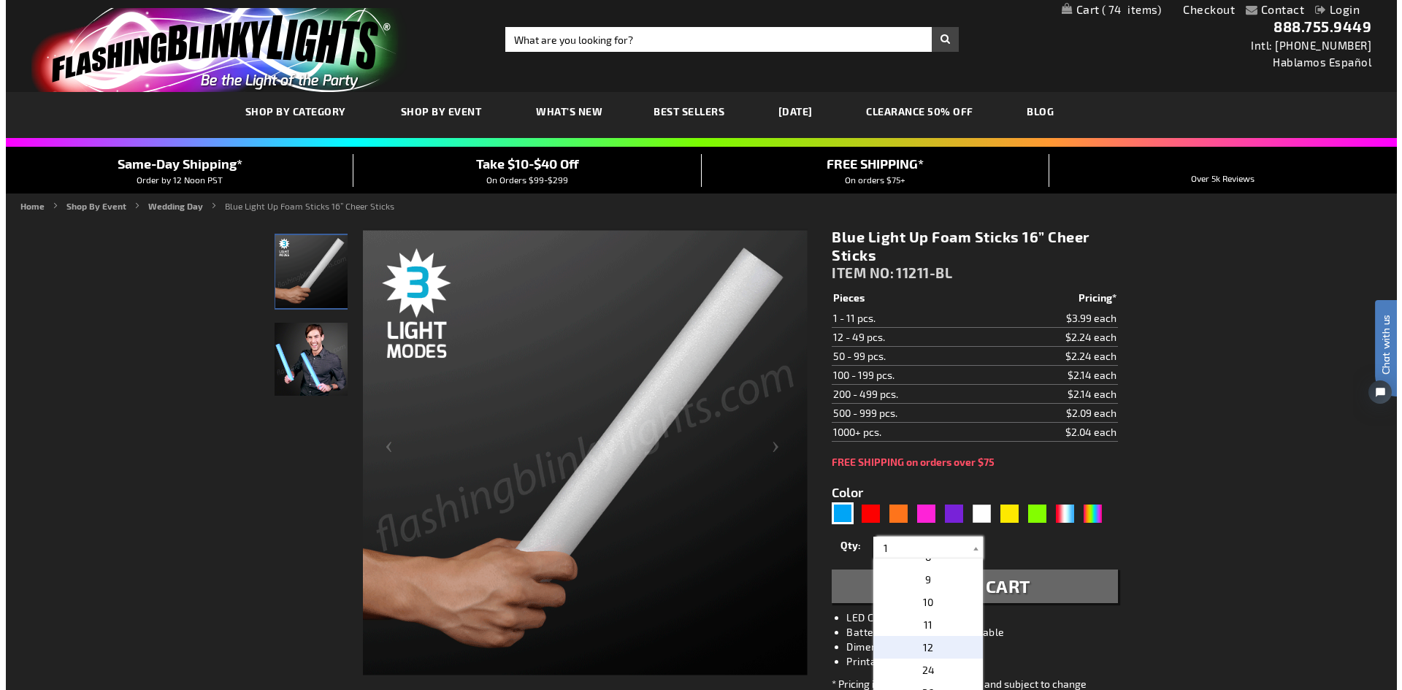
scroll to position [146, 0]
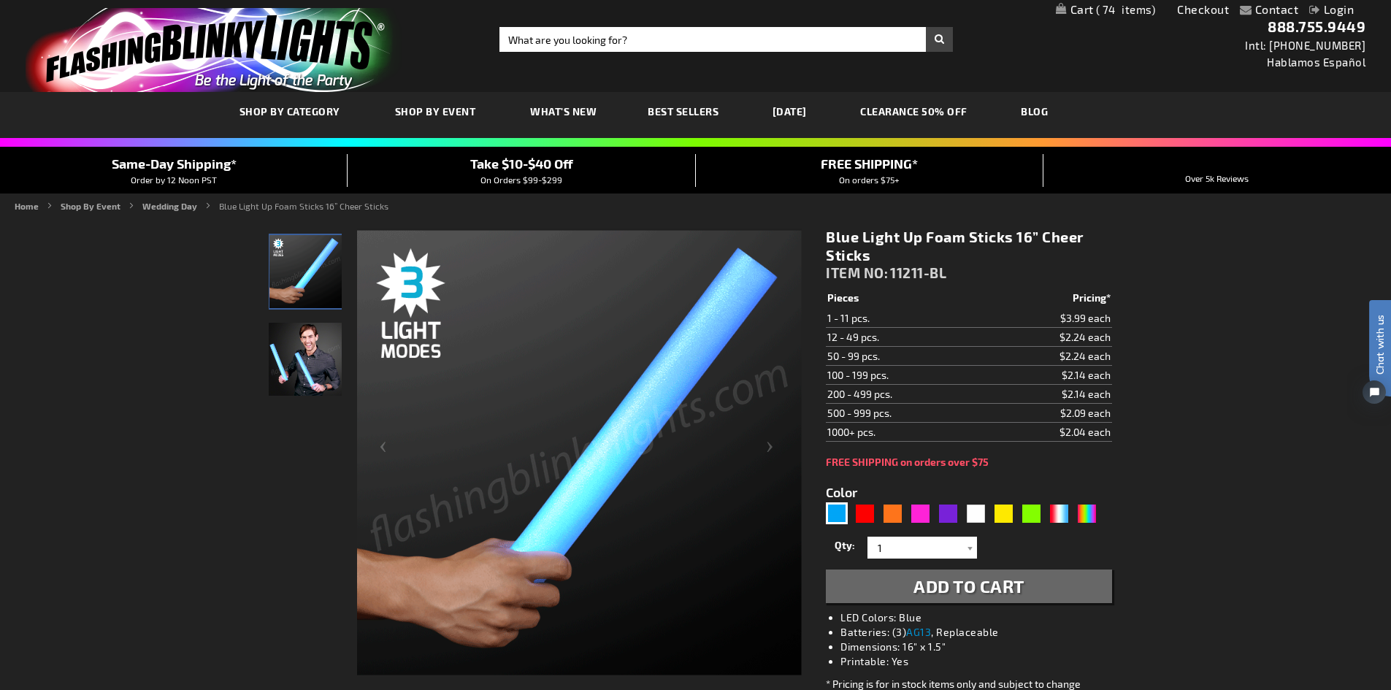
click at [925, 624] on div "Blue Light Up Foam Sticks 16” Cheer Sticks ITEM NO: 11211-BL $2.04 Pieces Prici…" at bounding box center [968, 516] width 307 height 598
click at [970, 549] on div at bounding box center [970, 548] width 15 height 22
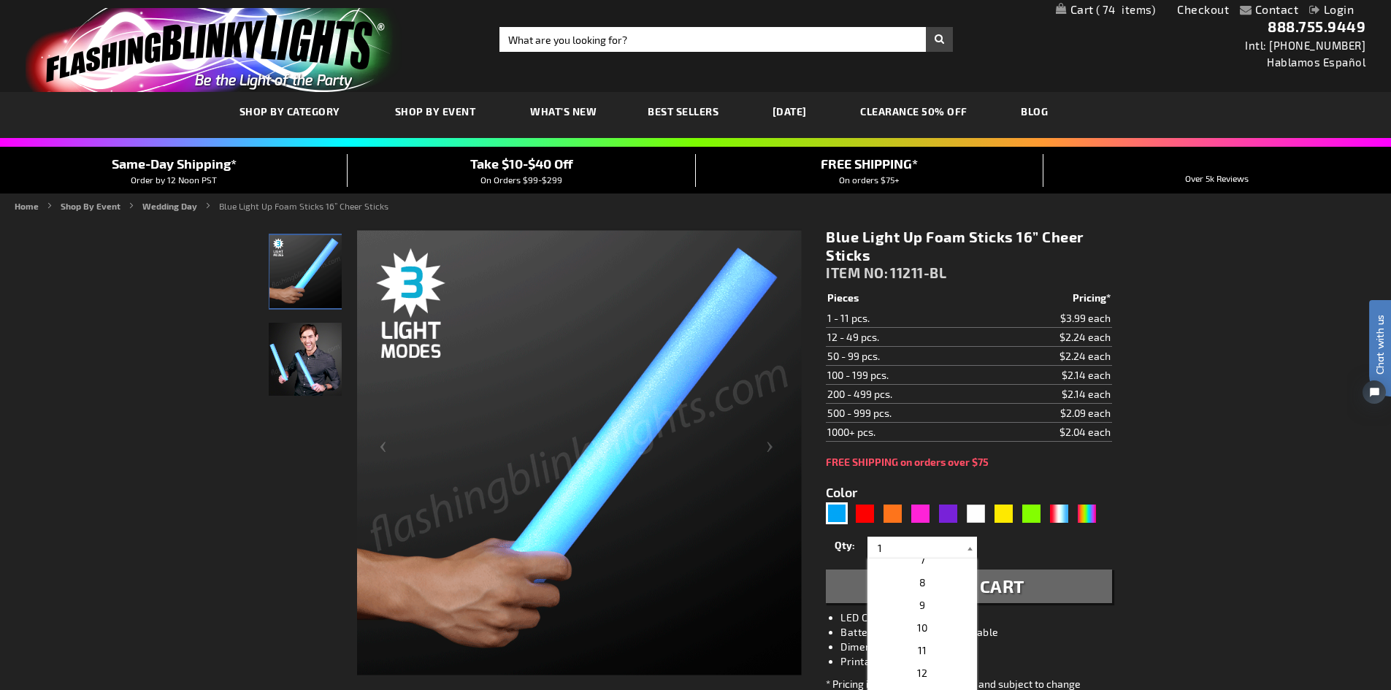
click at [968, 550] on div at bounding box center [970, 548] width 15 height 22
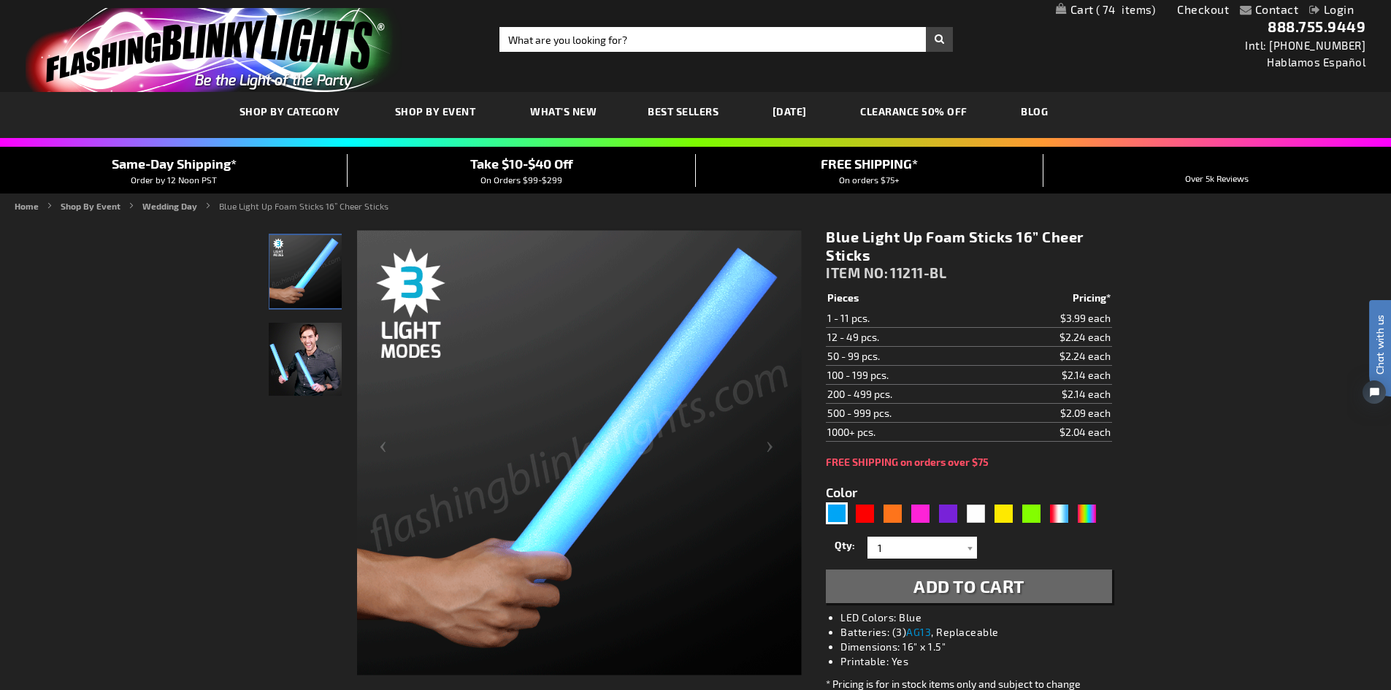
click at [967, 589] on span "Add to Cart" at bounding box center [969, 586] width 111 height 21
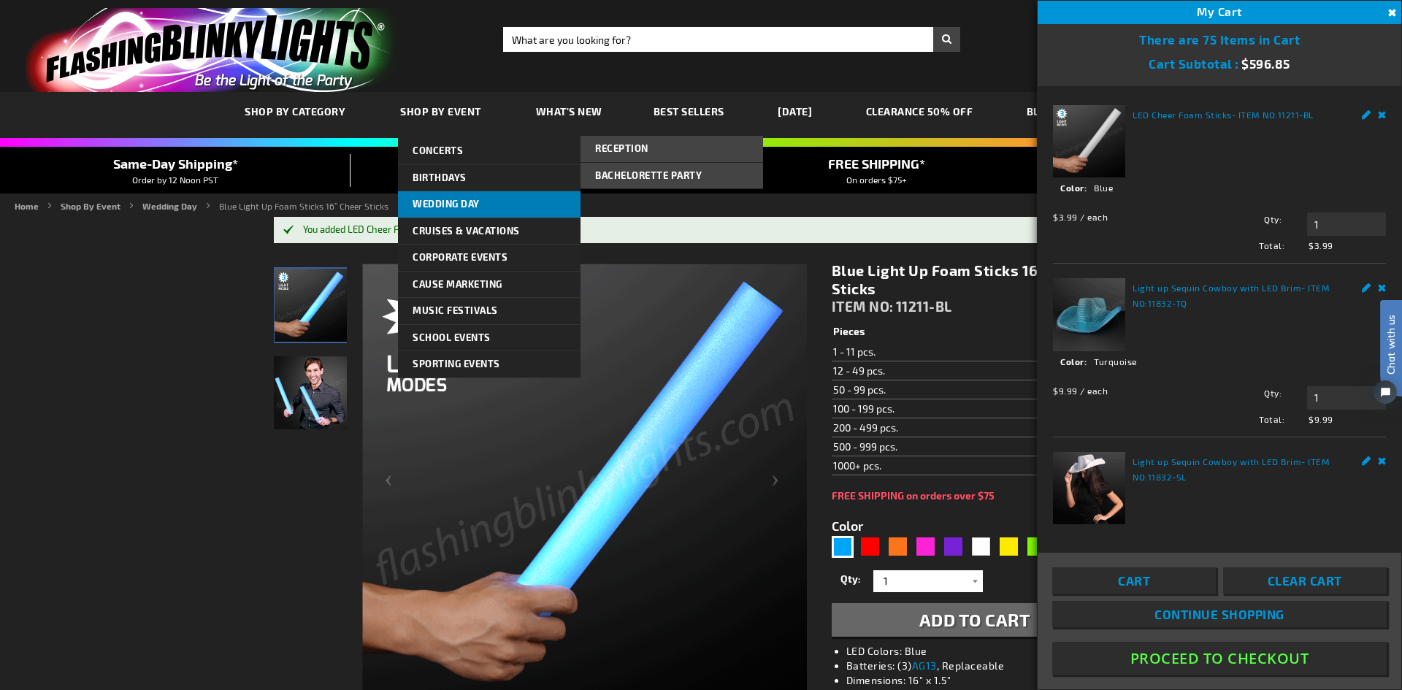
click at [426, 205] on span "Wedding Day" at bounding box center [446, 204] width 67 height 12
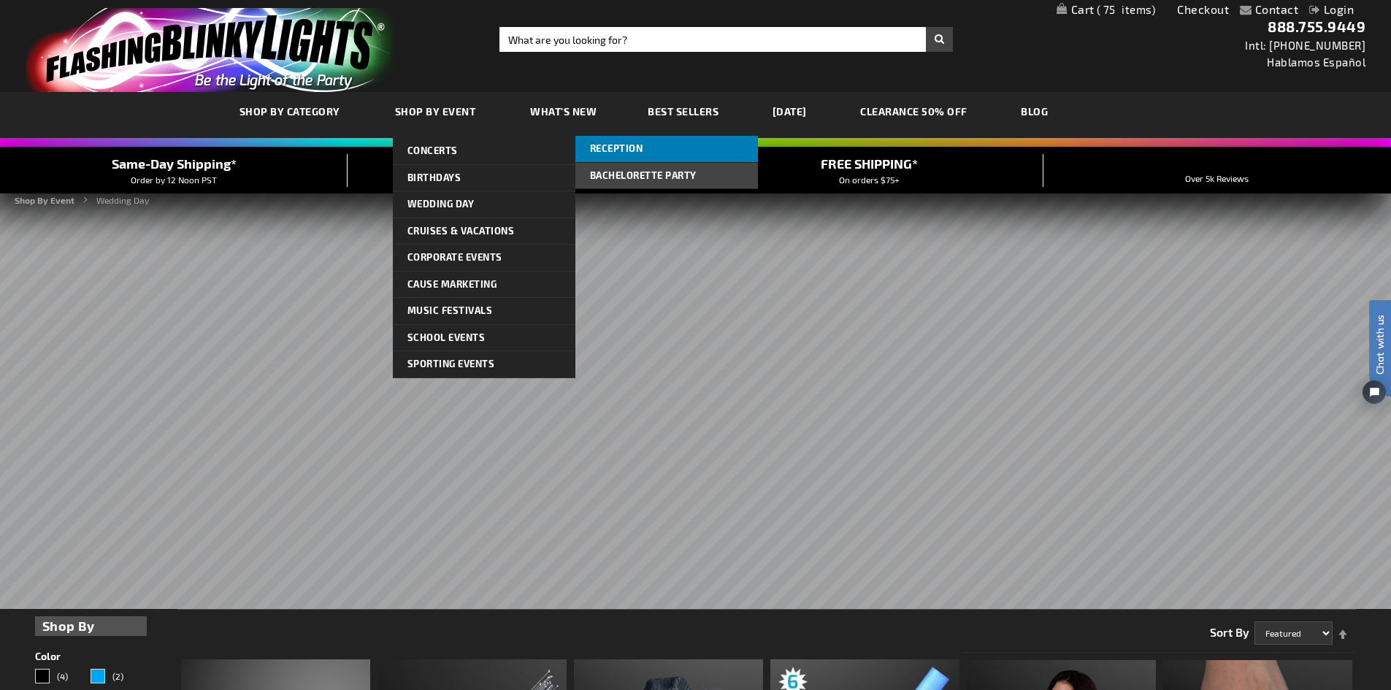
click at [621, 140] on link "Reception" at bounding box center [667, 149] width 183 height 26
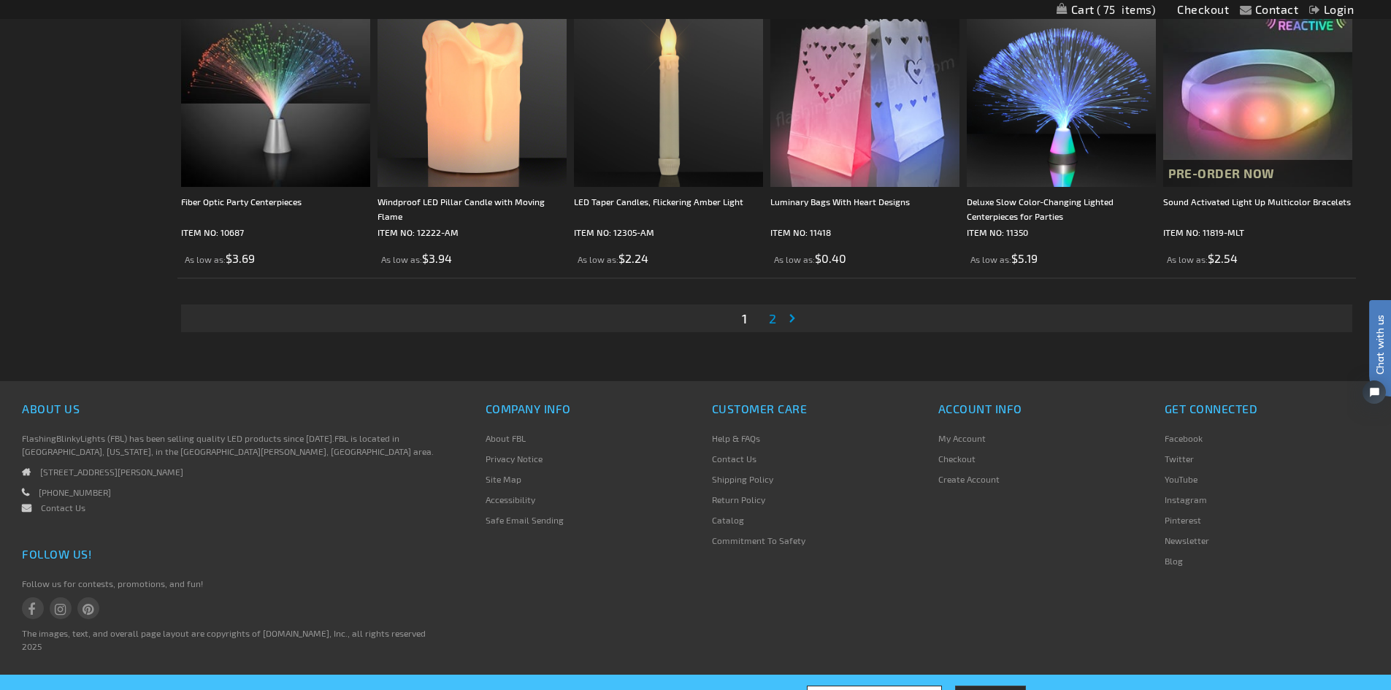
scroll to position [2922, 0]
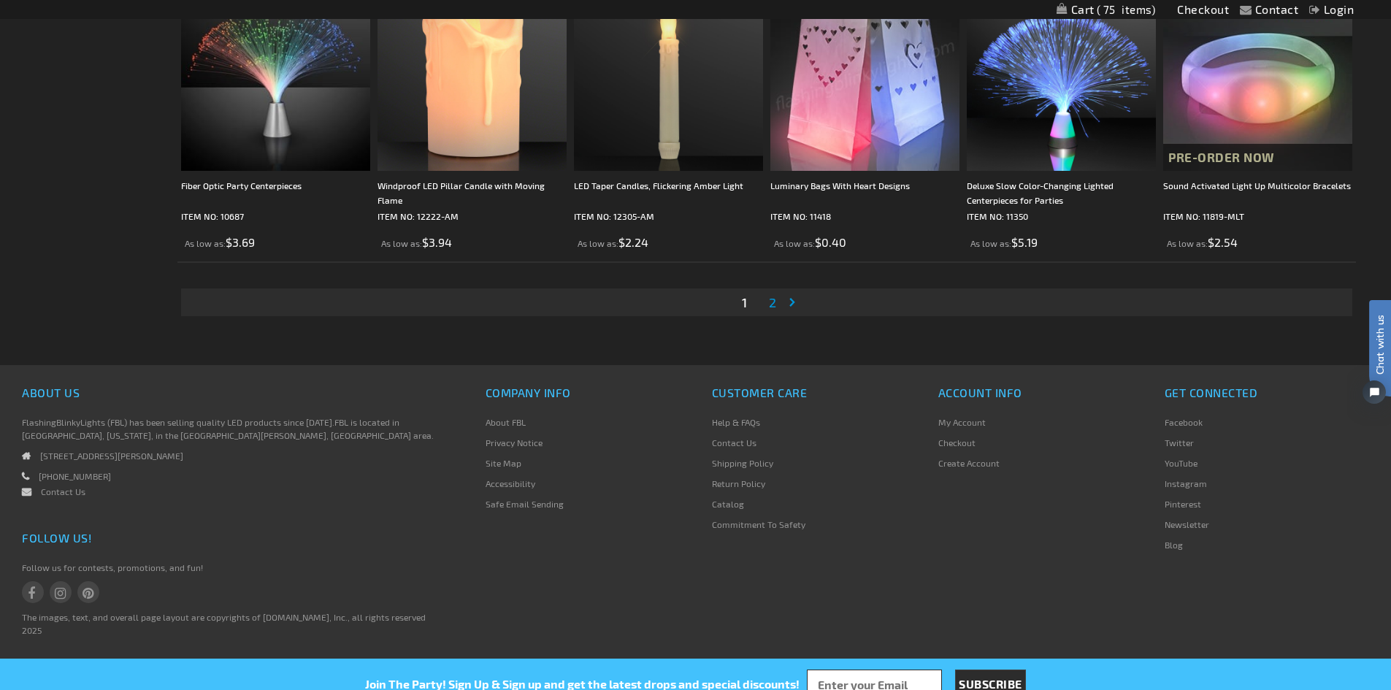
click at [771, 299] on span "2" at bounding box center [772, 302] width 7 height 16
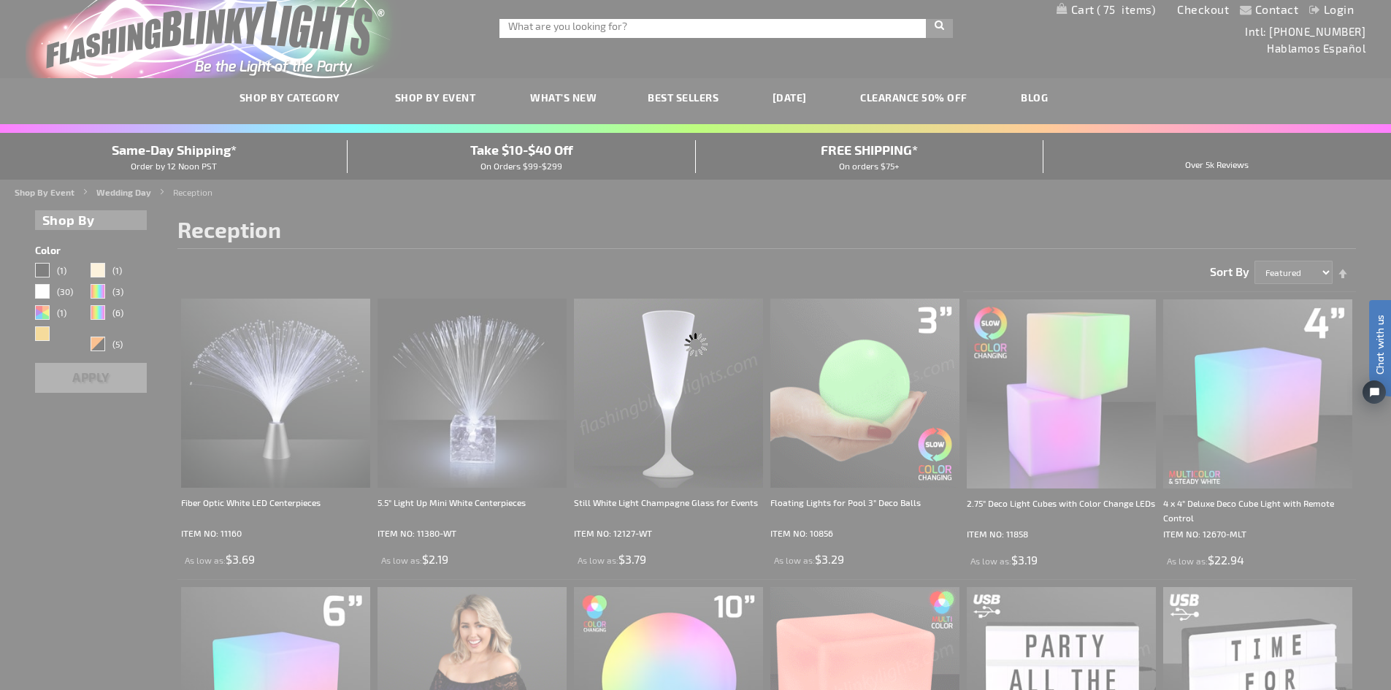
scroll to position [0, 0]
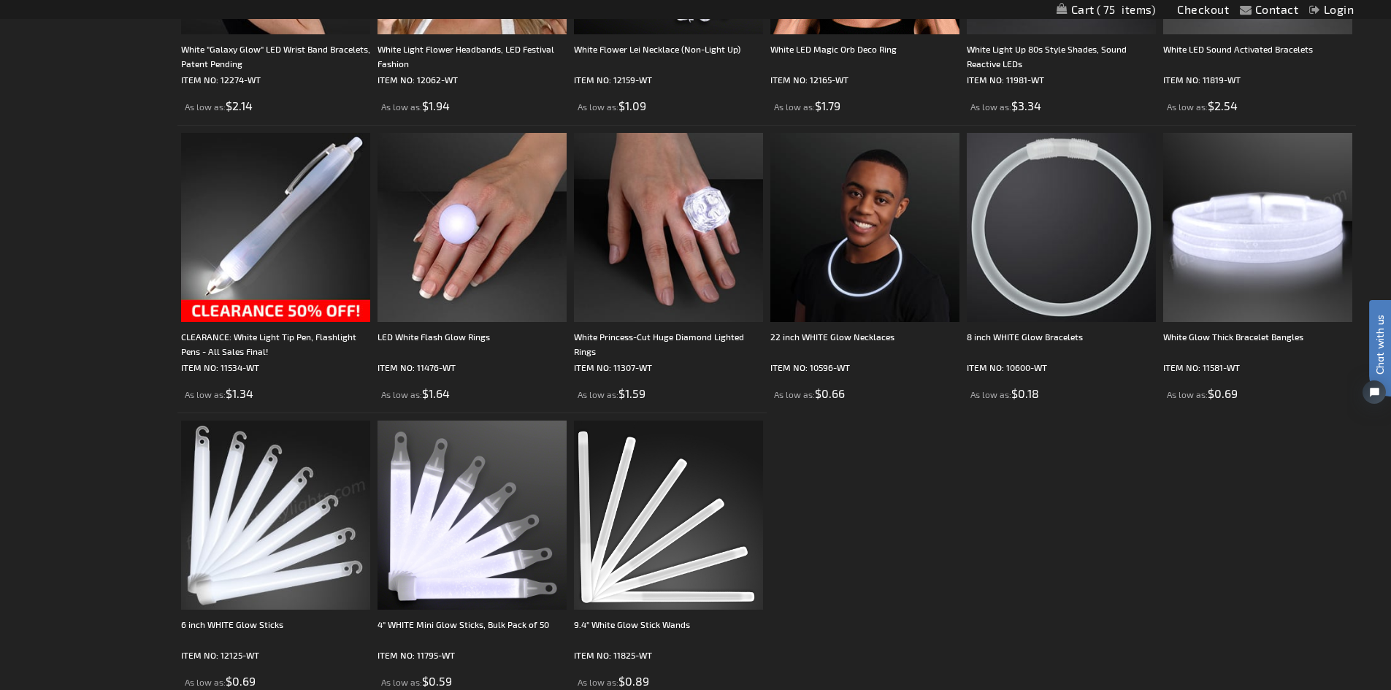
scroll to position [803, 0]
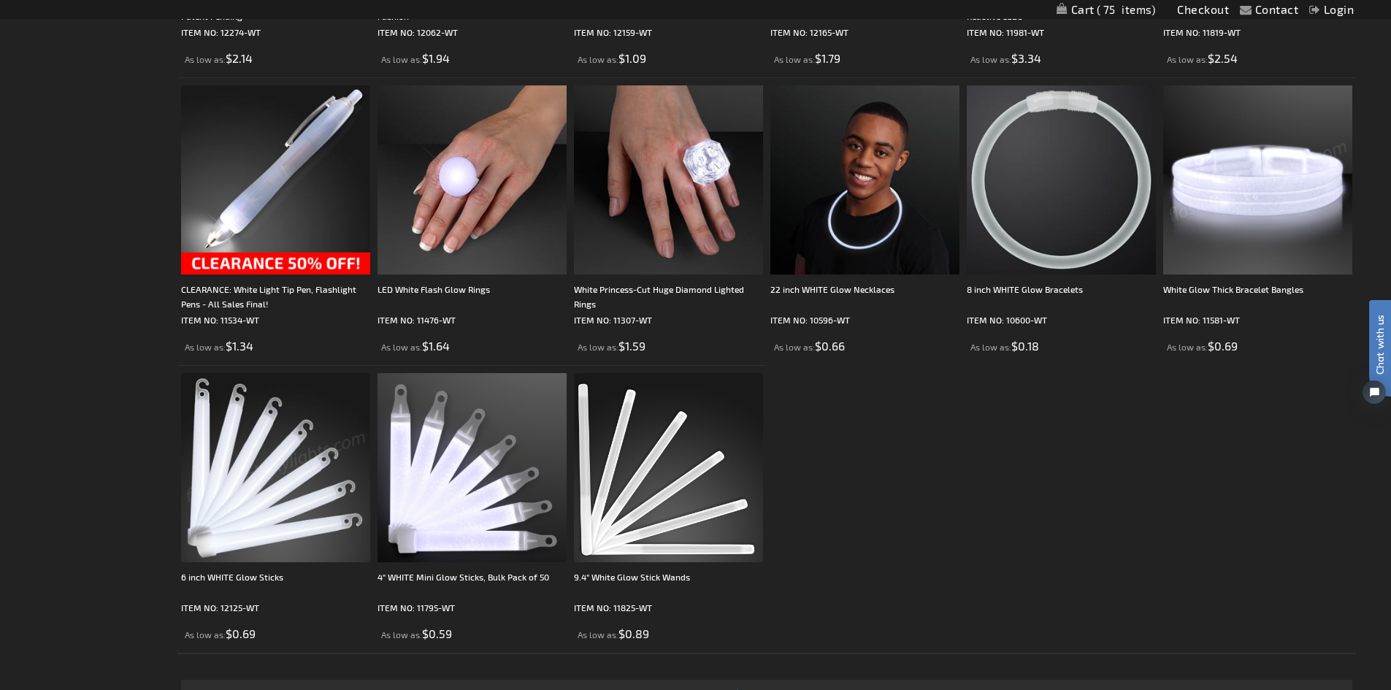
click at [1261, 205] on img at bounding box center [1258, 179] width 189 height 189
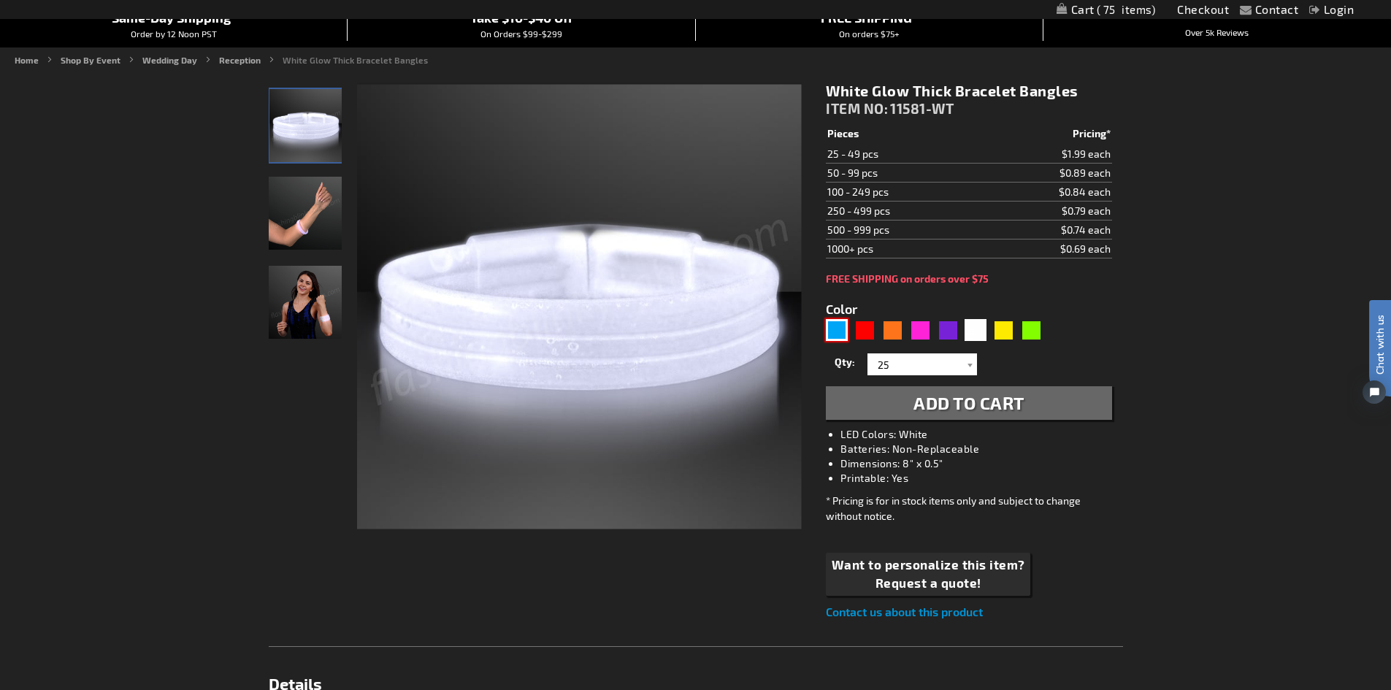
click at [841, 329] on div "Blue" at bounding box center [837, 330] width 22 height 22
type input "5629"
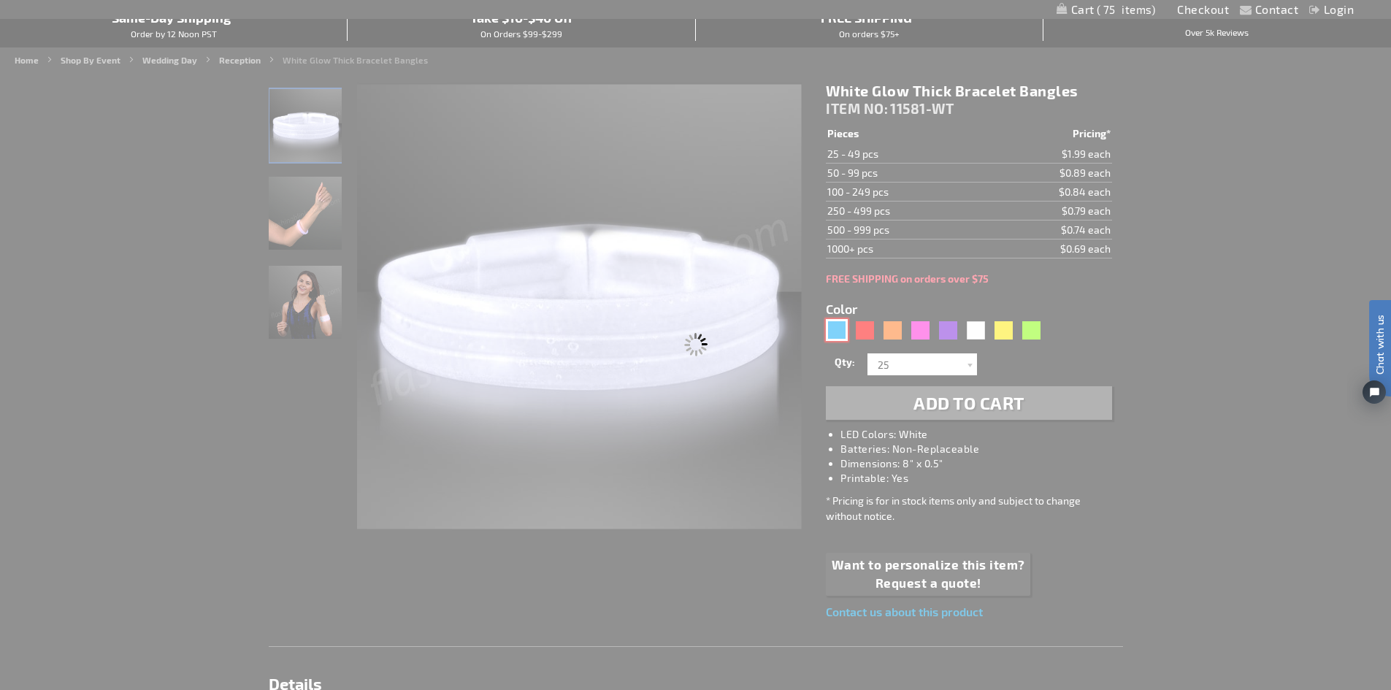
type input "11581-BL"
type input "Customize - Blue Glow Thick Bracelet Bangles - ITEM NO: 11581-BL"
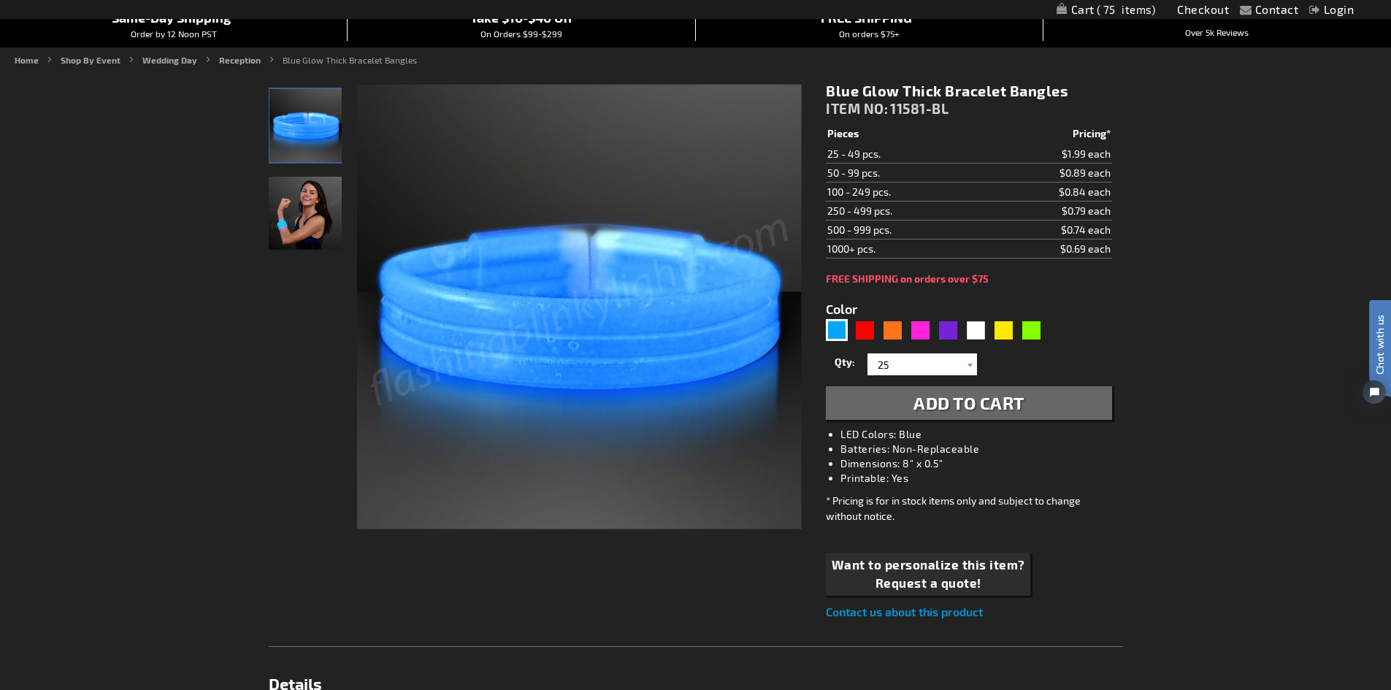
click at [968, 399] on span "Add to Cart" at bounding box center [969, 402] width 111 height 21
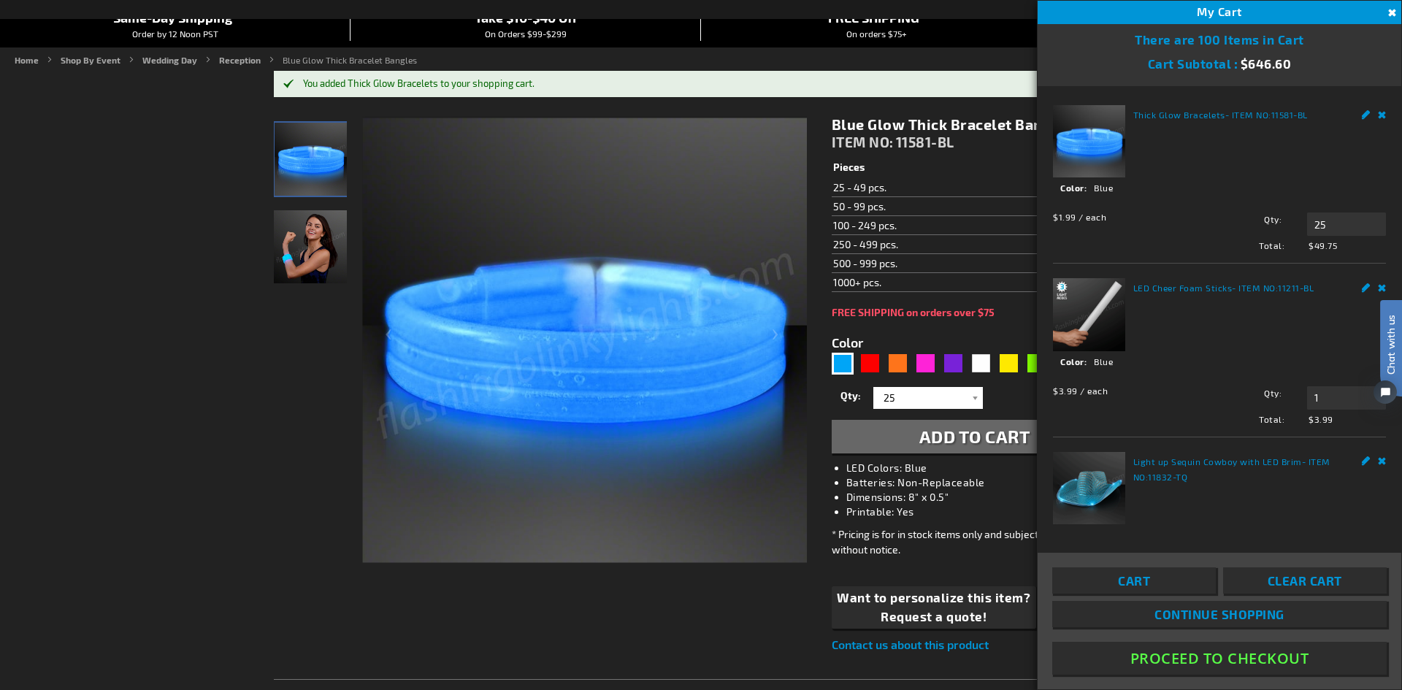
click at [979, 337] on div "Color 5629" at bounding box center [943, 354] width 222 height 43
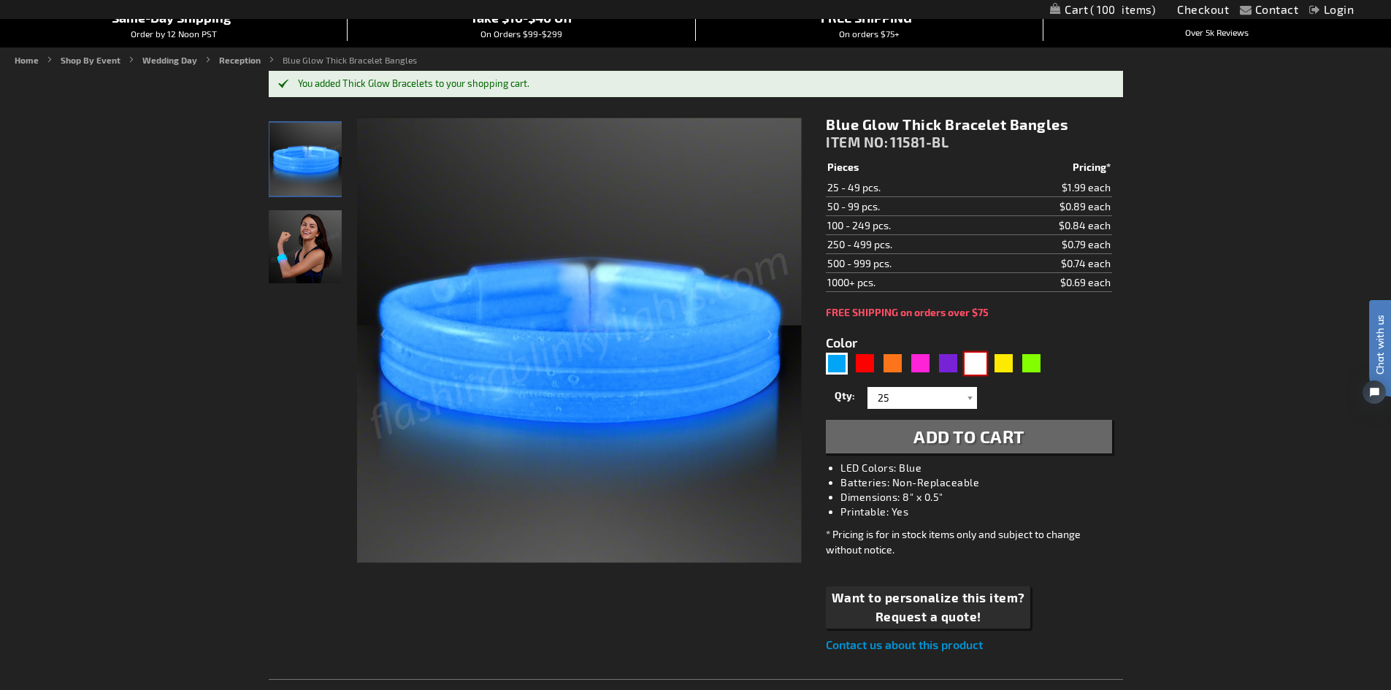
click at [977, 360] on div "White" at bounding box center [976, 364] width 22 height 22
type input "5646"
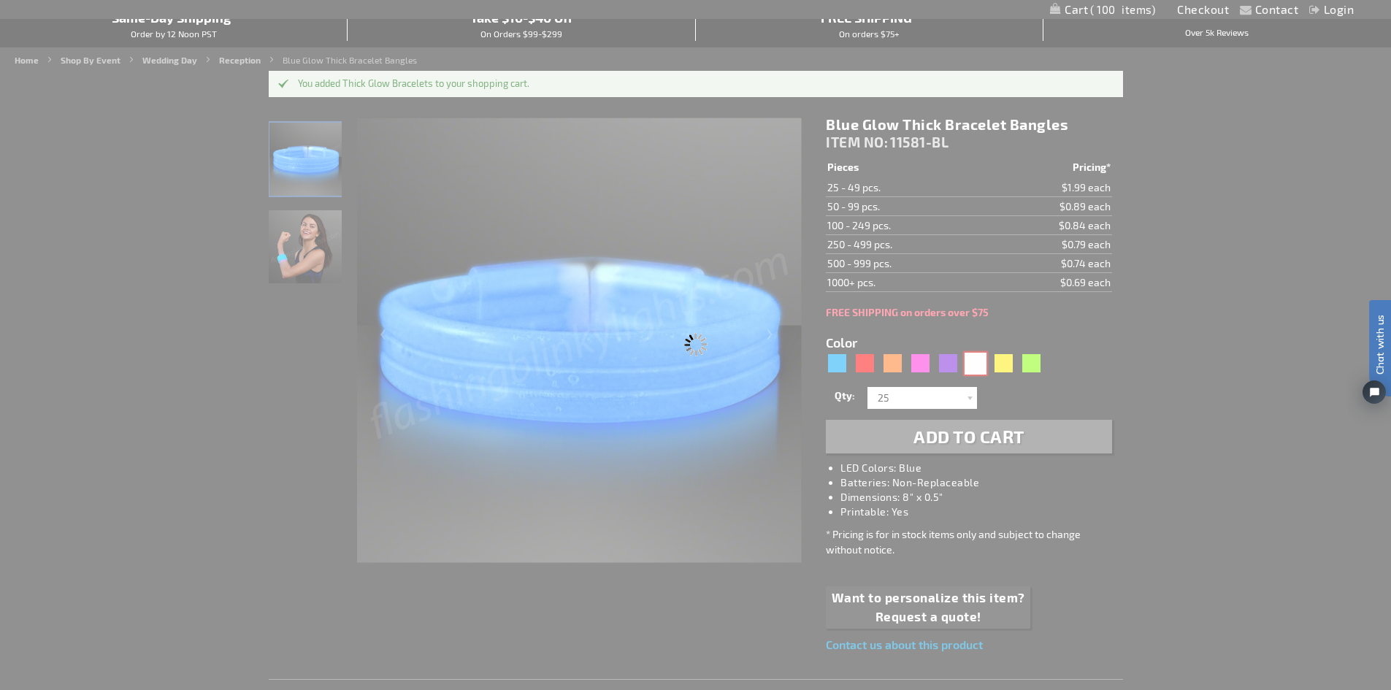
type input "11581-WT"
type input "Customize - White Glow Thick Bracelet Bangles - ITEM NO: 11581-WT"
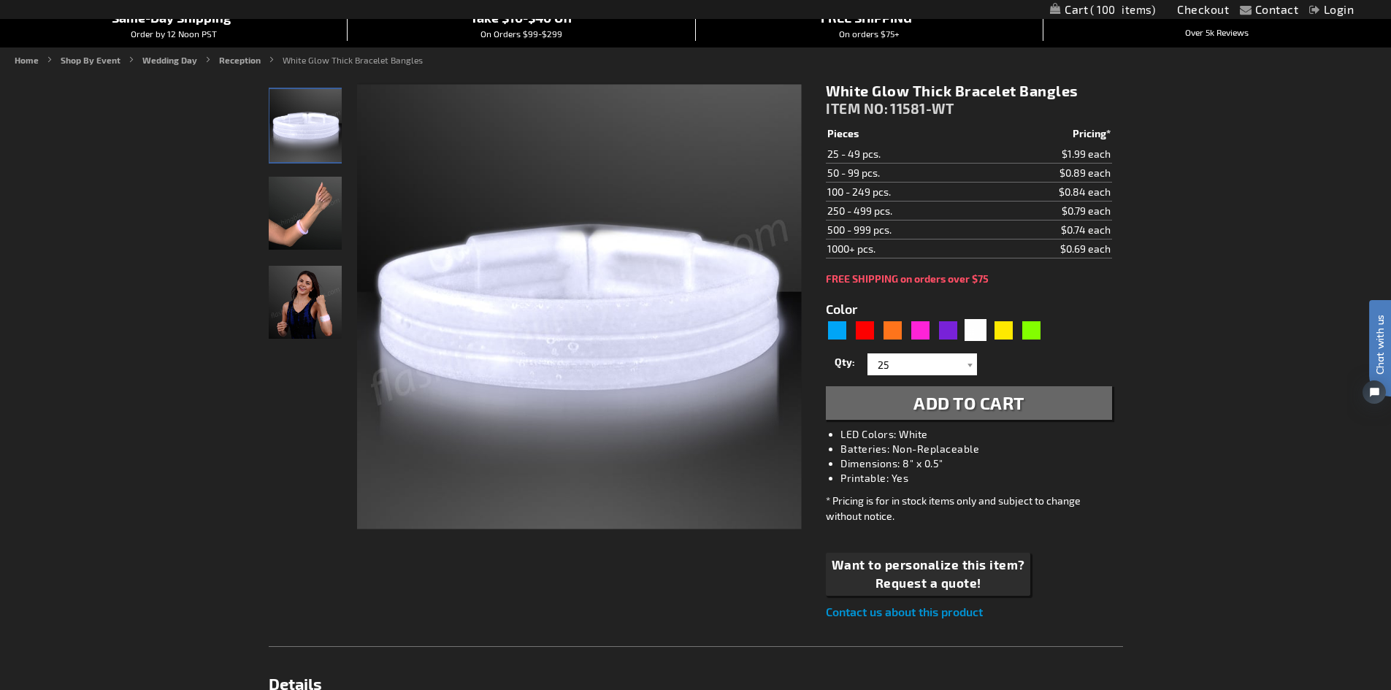
click at [972, 437] on div "White Glow Thick Bracelet Bangles ITEM NO: 11581-WT $0.69 Pieces Pricing* 25 - …" at bounding box center [968, 351] width 307 height 561
click at [970, 400] on span "Add to Cart" at bounding box center [969, 402] width 111 height 21
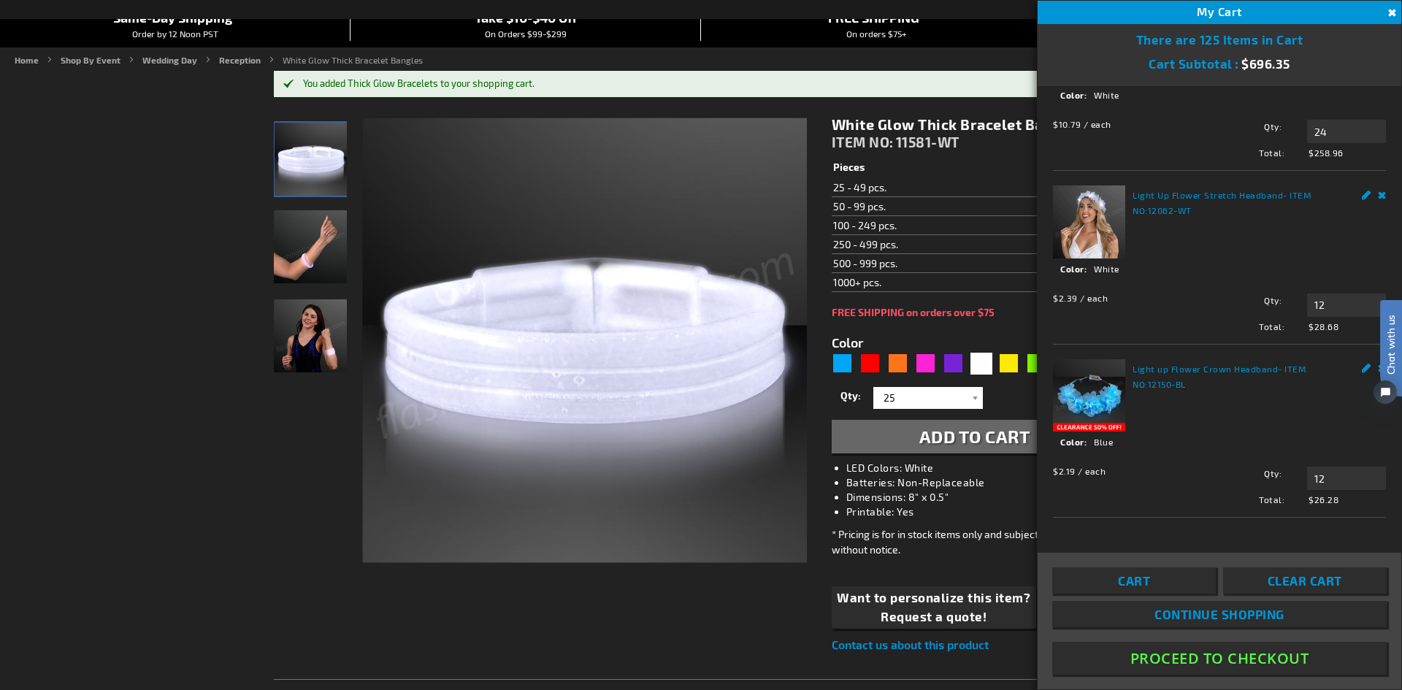
scroll to position [1109, 0]
drag, startPoint x: 1326, startPoint y: 305, endPoint x: 1299, endPoint y: 307, distance: 27.8
click at [1307, 307] on input "12" at bounding box center [1346, 305] width 79 height 23
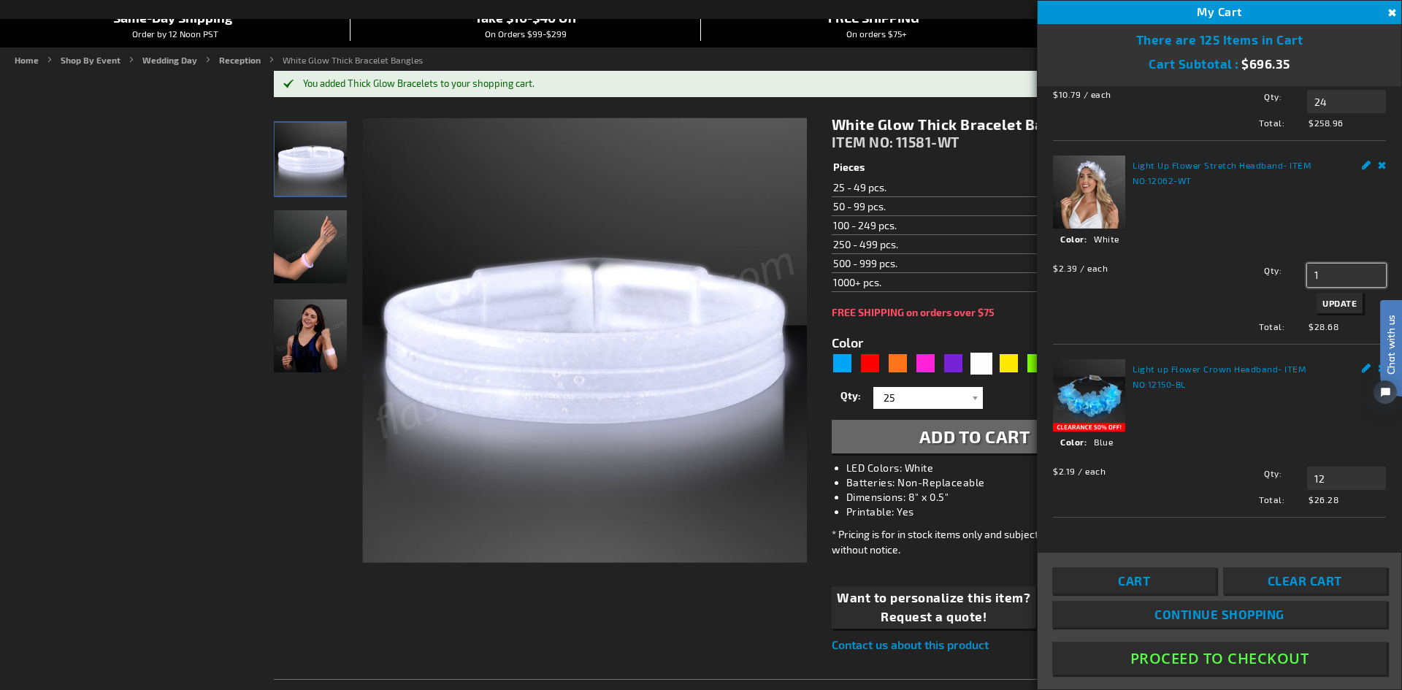
type input "1"
click at [1326, 308] on span "Update" at bounding box center [1340, 303] width 34 height 10
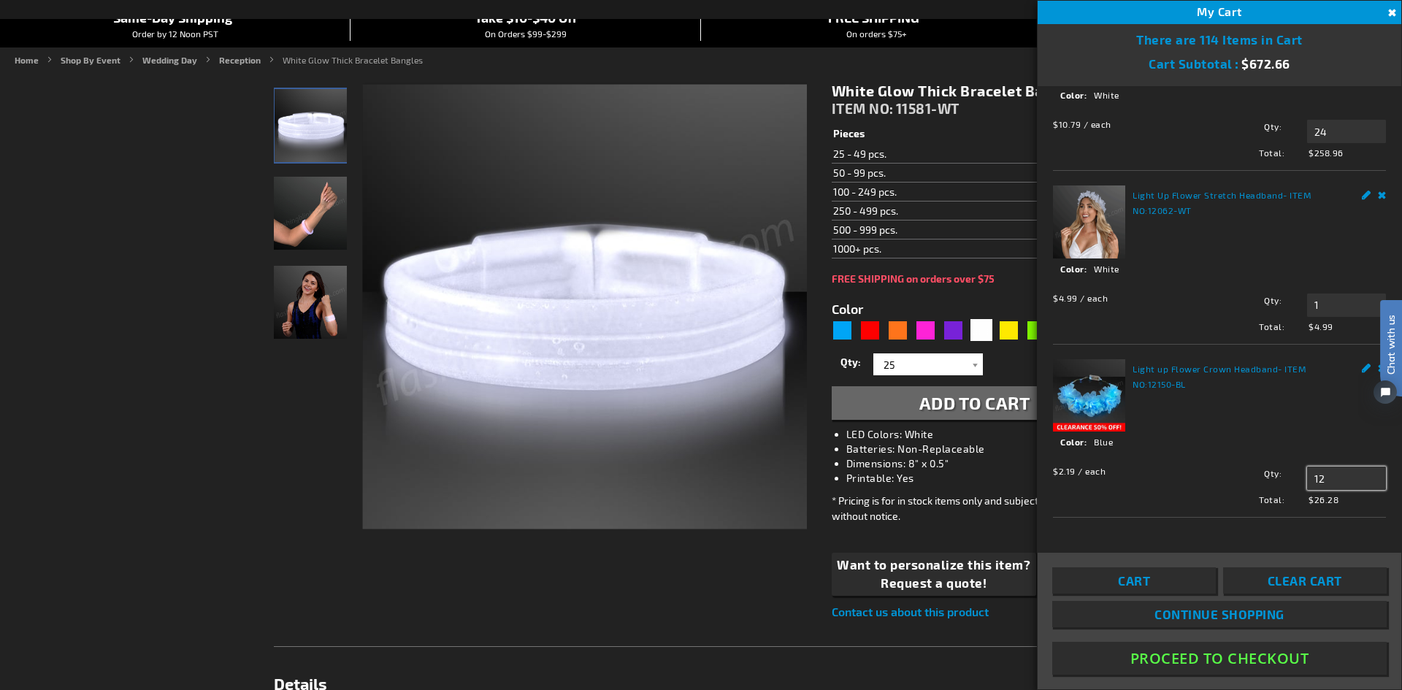
drag, startPoint x: 1315, startPoint y: 478, endPoint x: 1294, endPoint y: 475, distance: 20.7
click at [1294, 478] on div "Qty 12 Update" at bounding box center [1294, 478] width 183 height 23
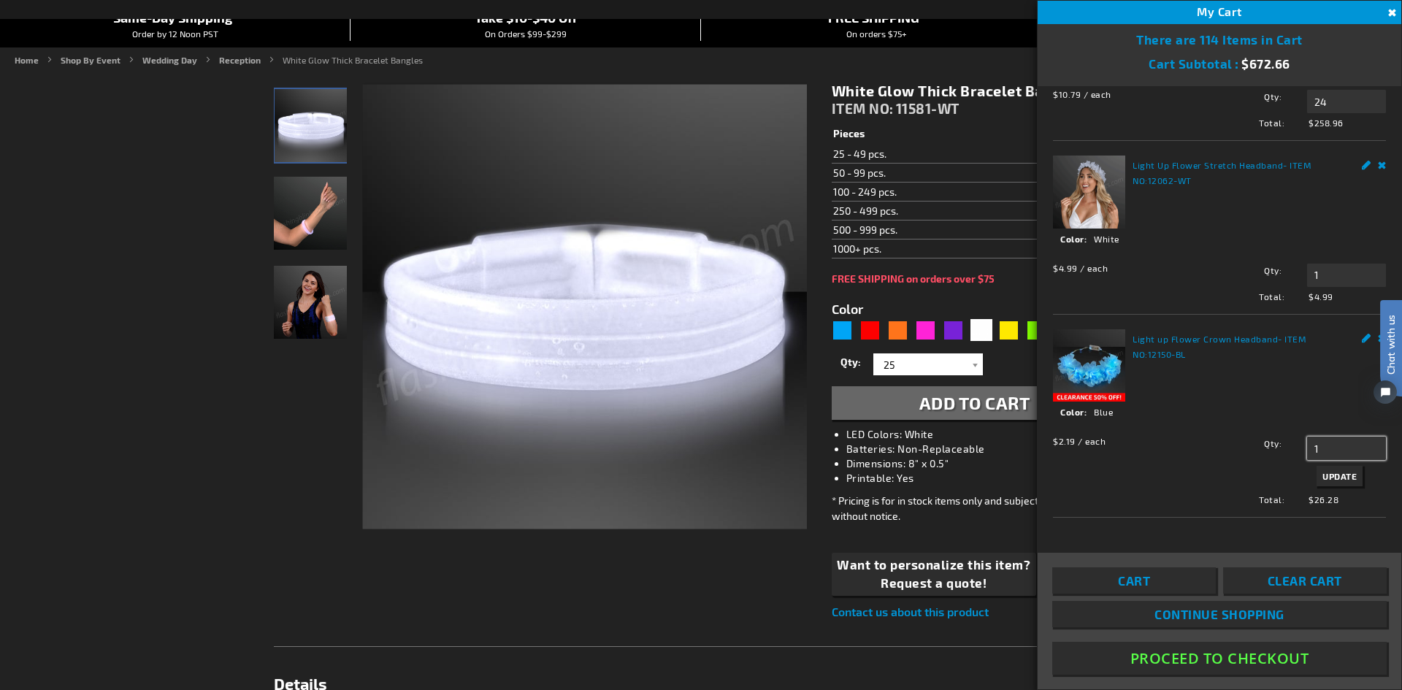
type input "1"
click at [1323, 481] on span "Update" at bounding box center [1340, 476] width 34 height 10
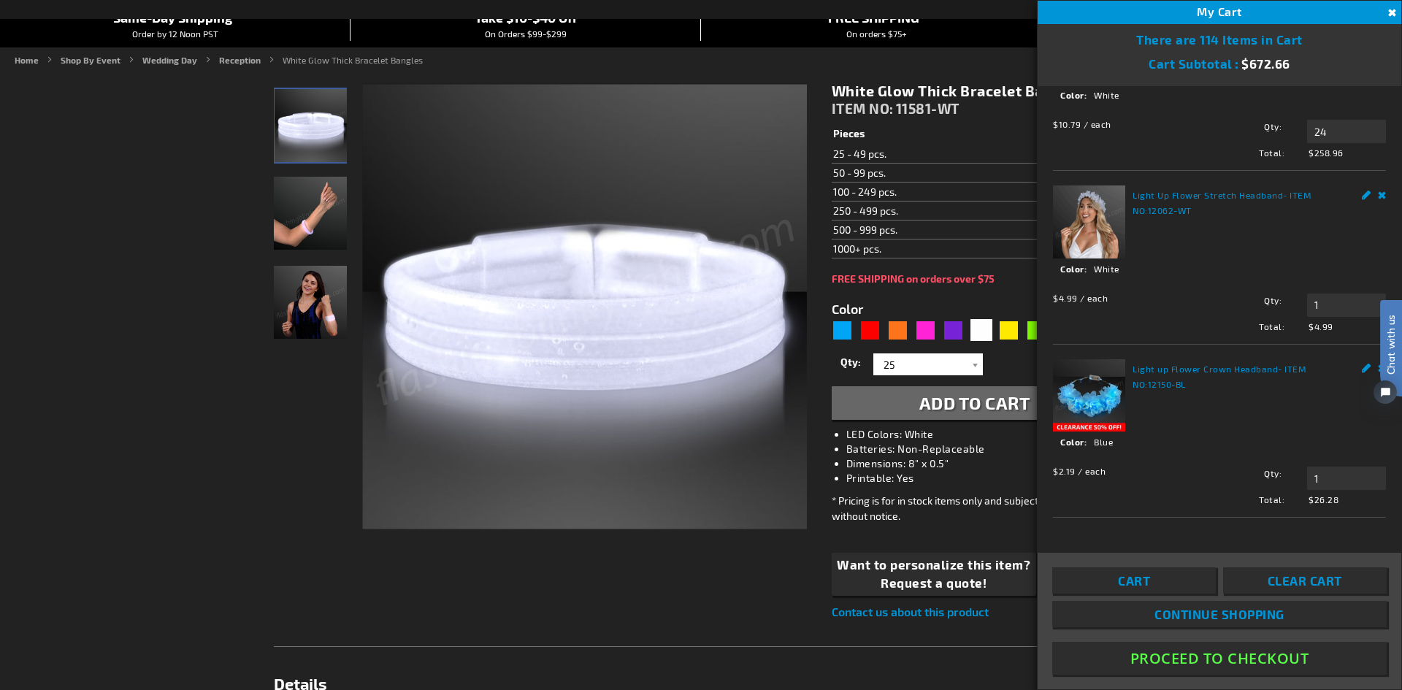
scroll to position [0, 0]
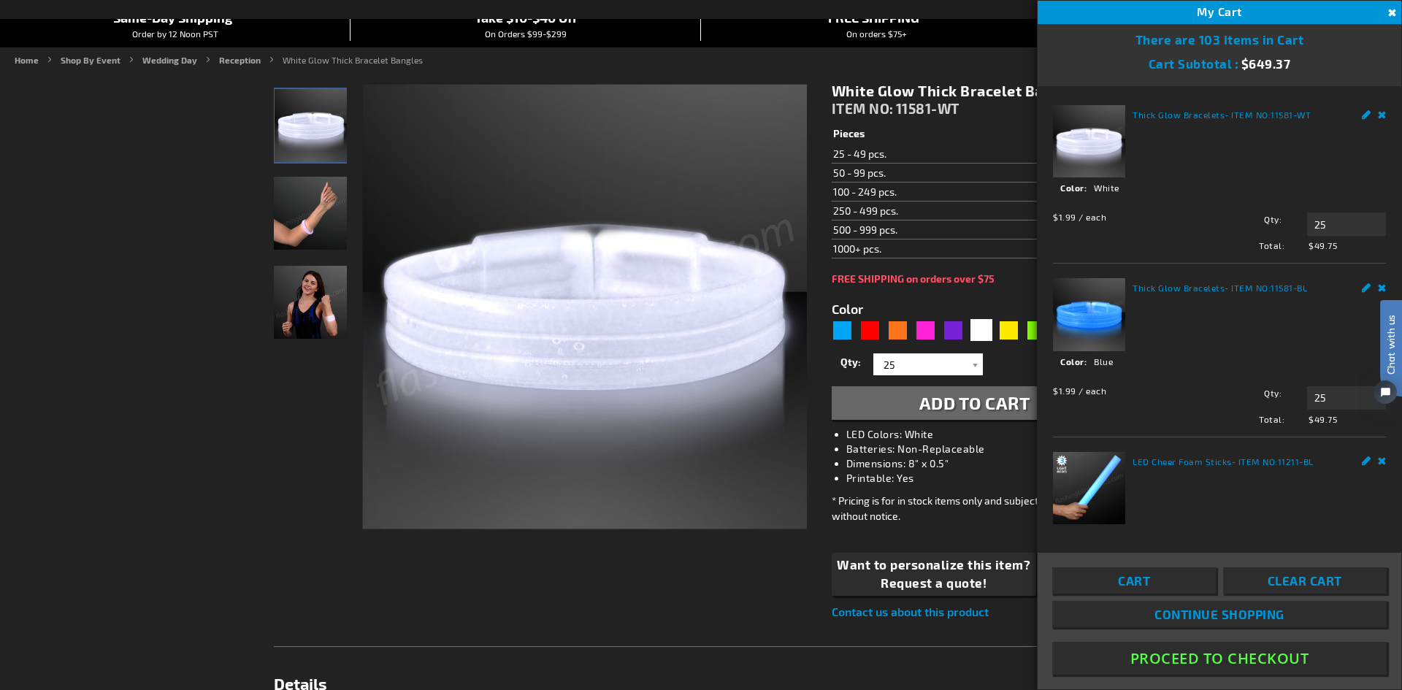
click at [1240, 620] on span "Continue Shopping" at bounding box center [1220, 614] width 130 height 15
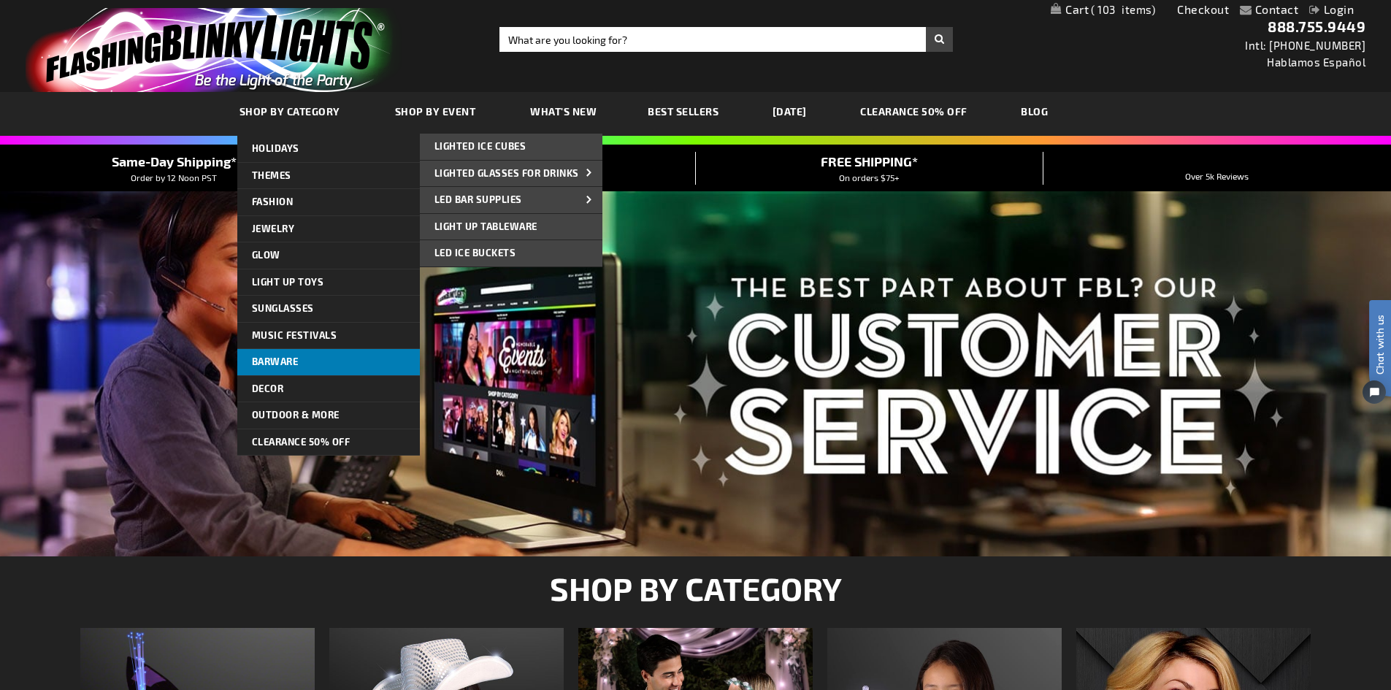
click at [275, 370] on link "Barware" at bounding box center [328, 362] width 183 height 26
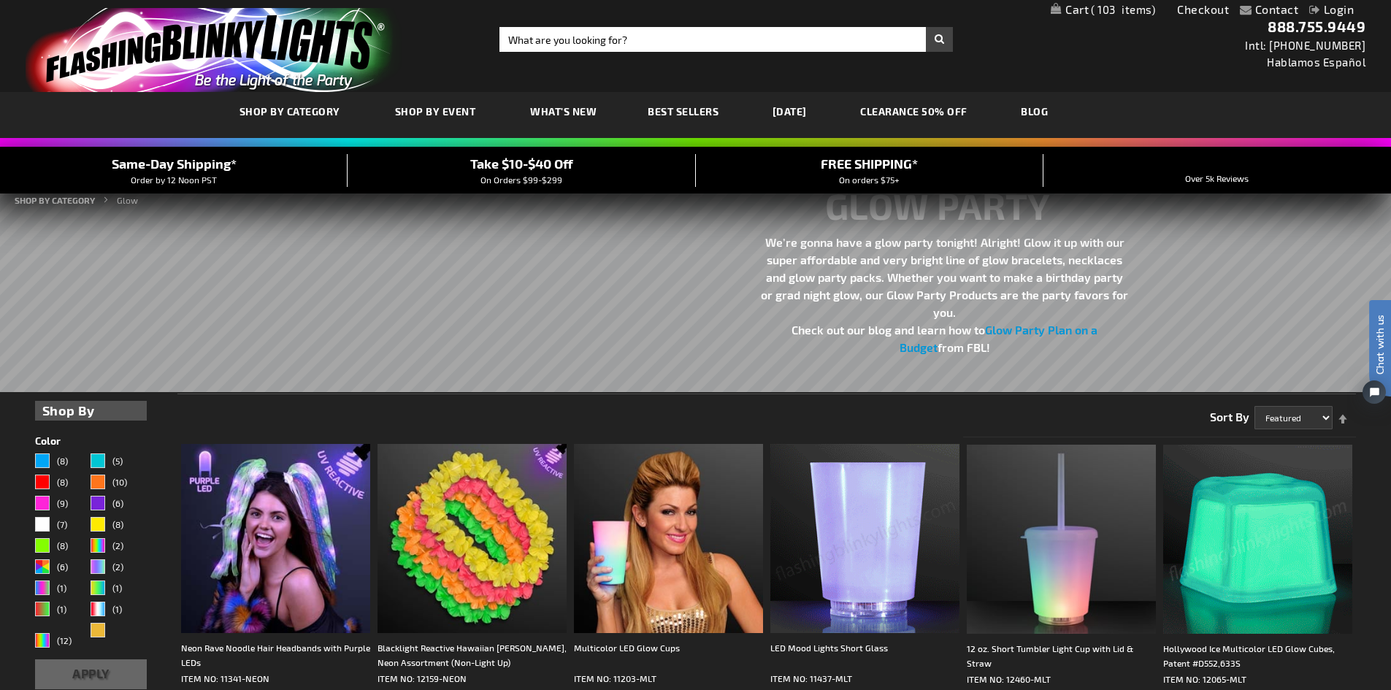
click at [1081, 1] on div "Contact Compare Products Checkout Login Skip to Content My Cart 103 103 items M…" at bounding box center [695, 9] width 1391 height 19
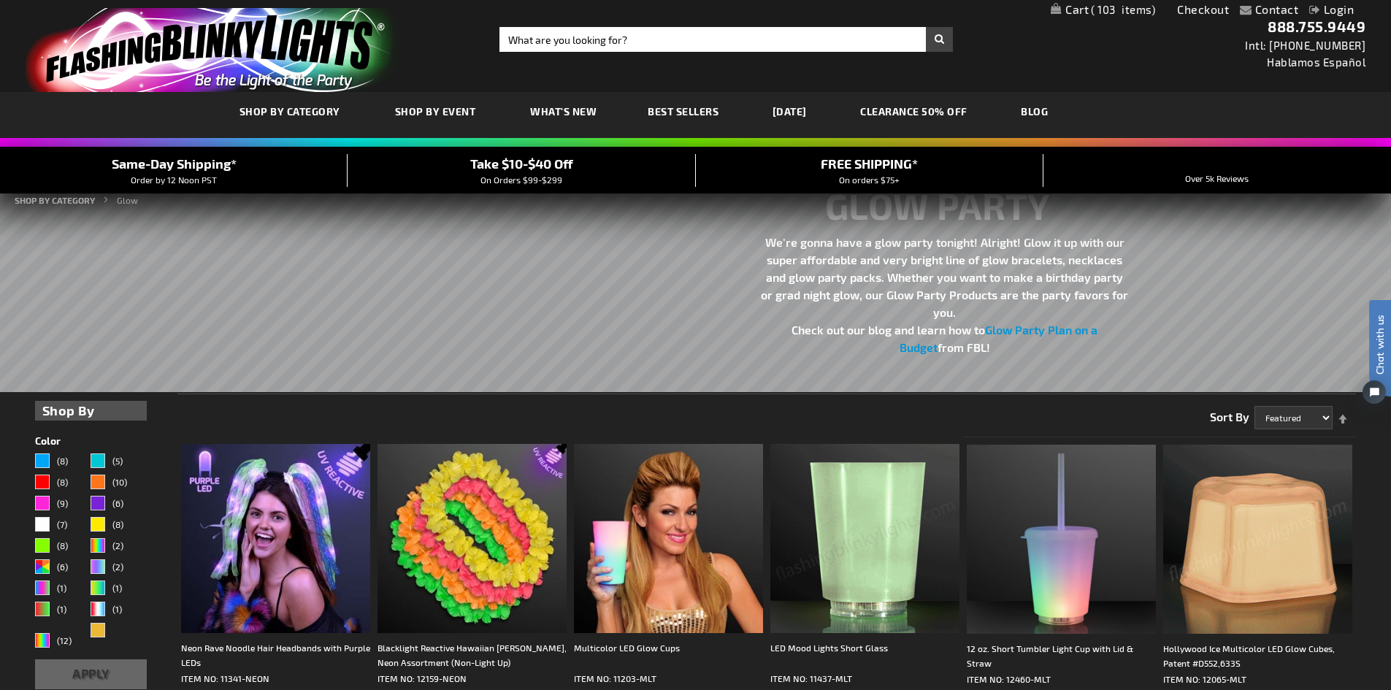
click at [1081, 6] on link "My Cart 103 103 items" at bounding box center [1103, 10] width 104 height 14
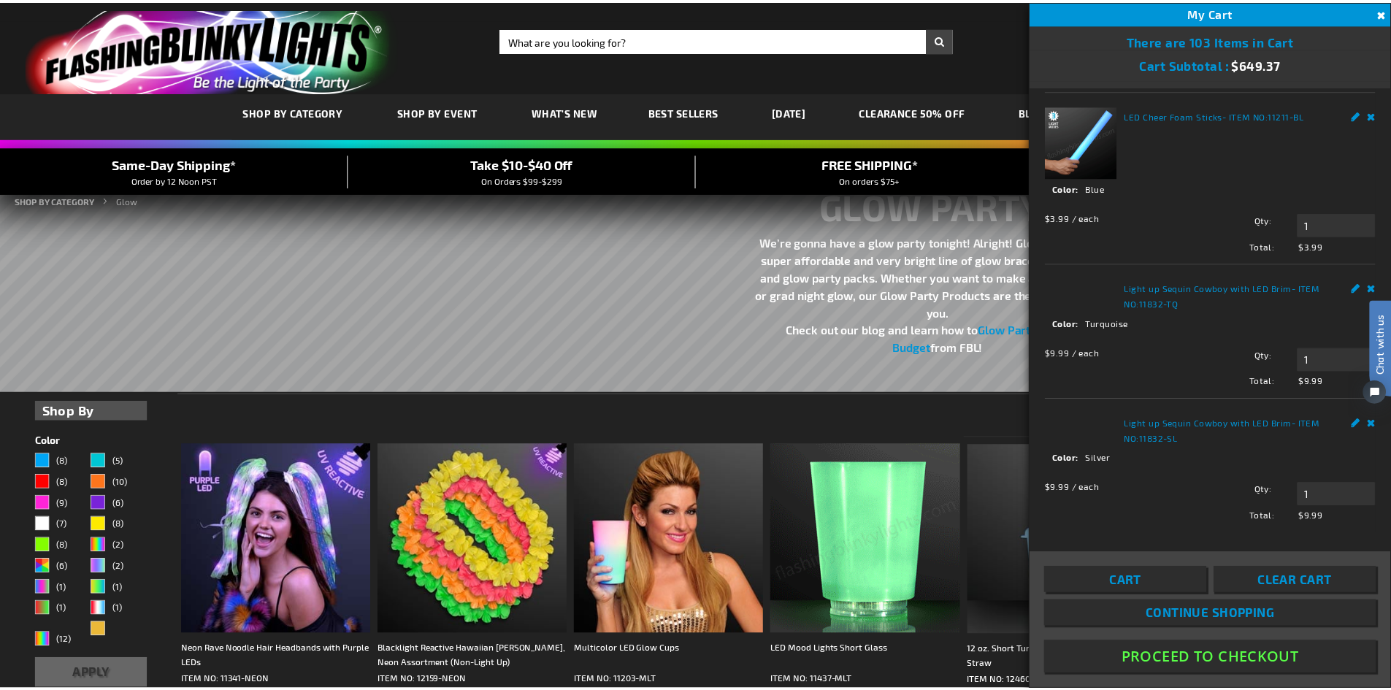
scroll to position [292, 0]
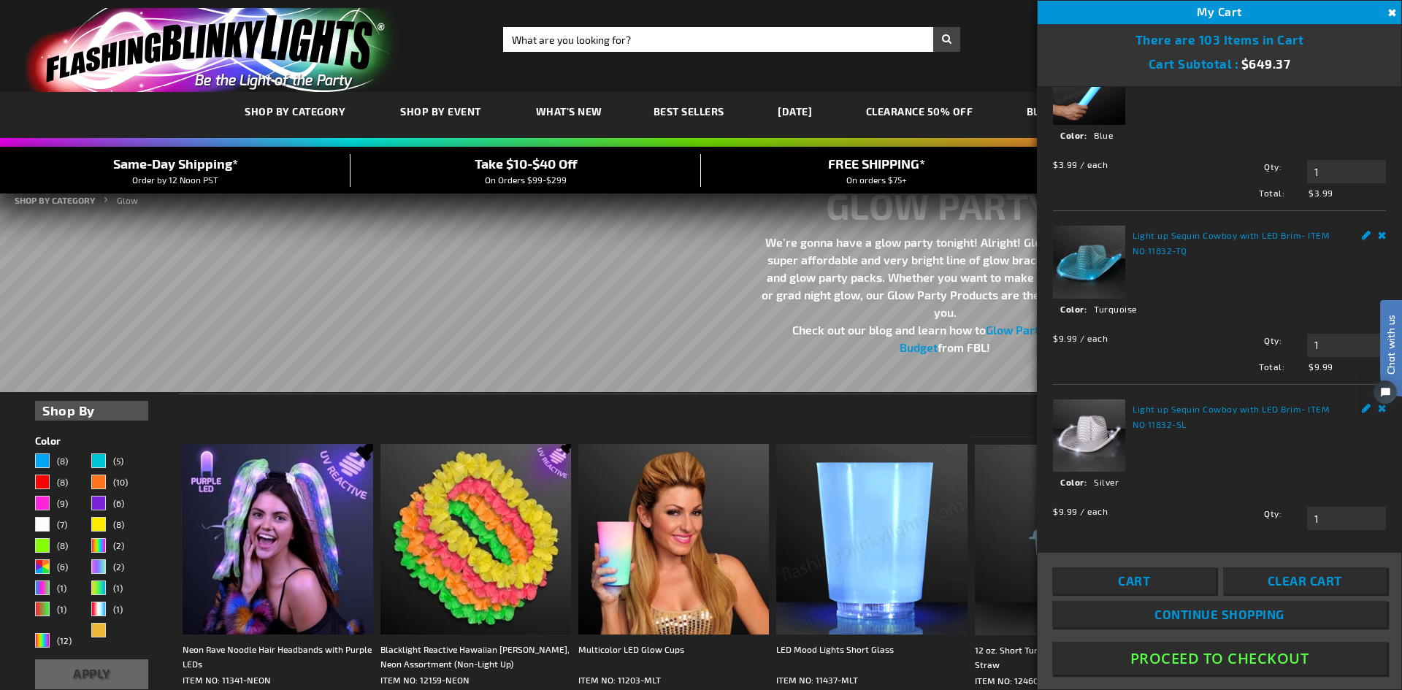
click at [1223, 659] on button "Proceed To Checkout" at bounding box center [1219, 658] width 335 height 33
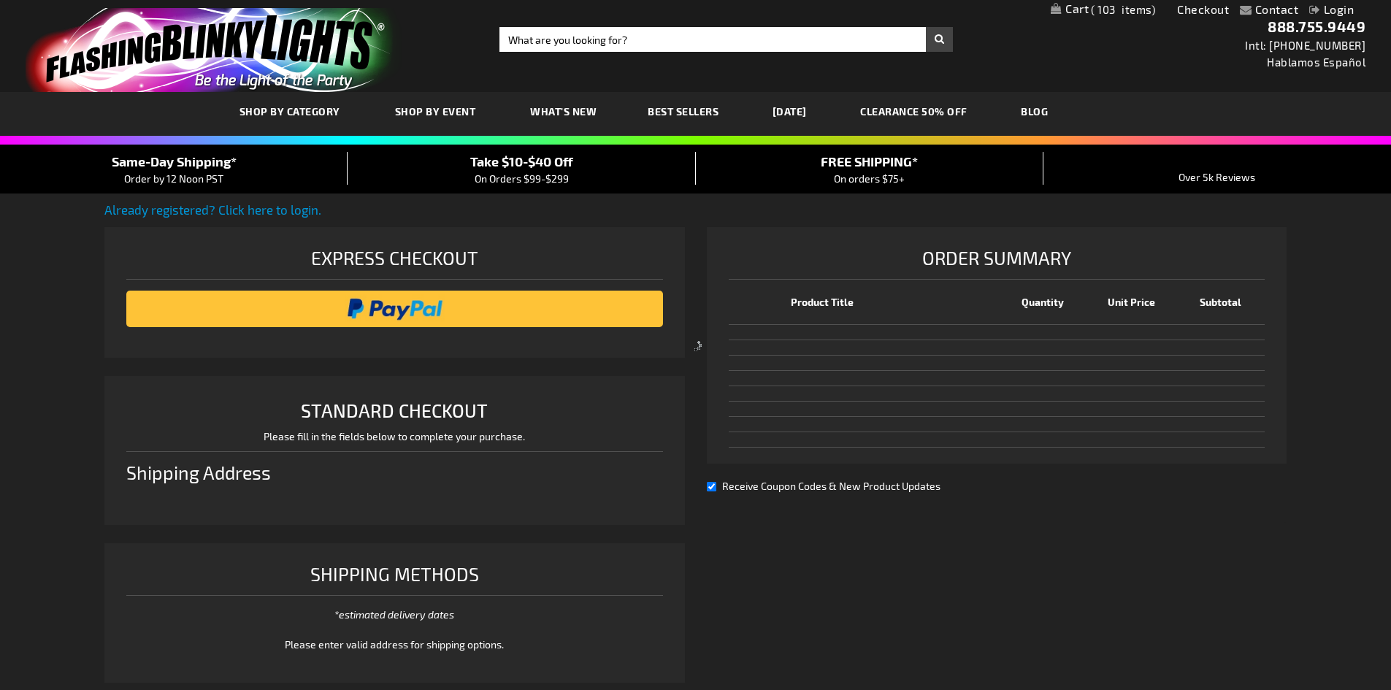
select select "US"
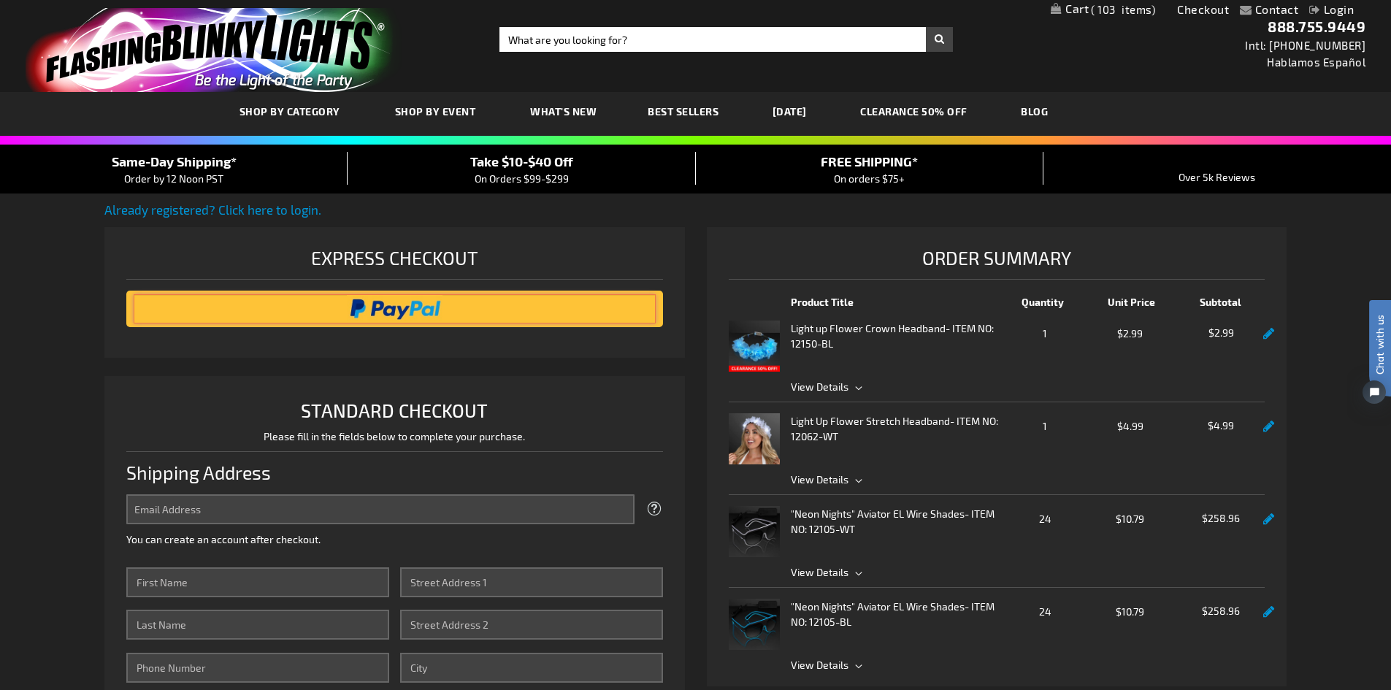
click at [406, 309] on input "image" at bounding box center [395, 308] width 522 height 29
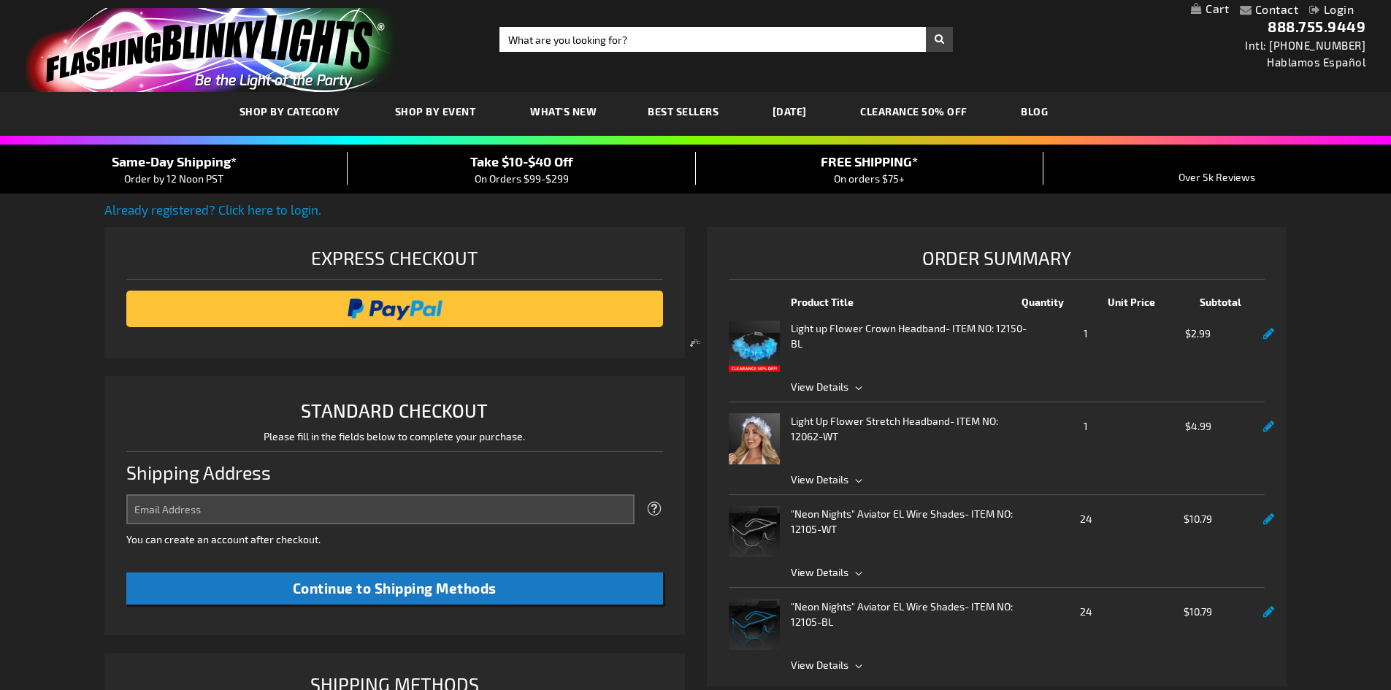
select select "US"
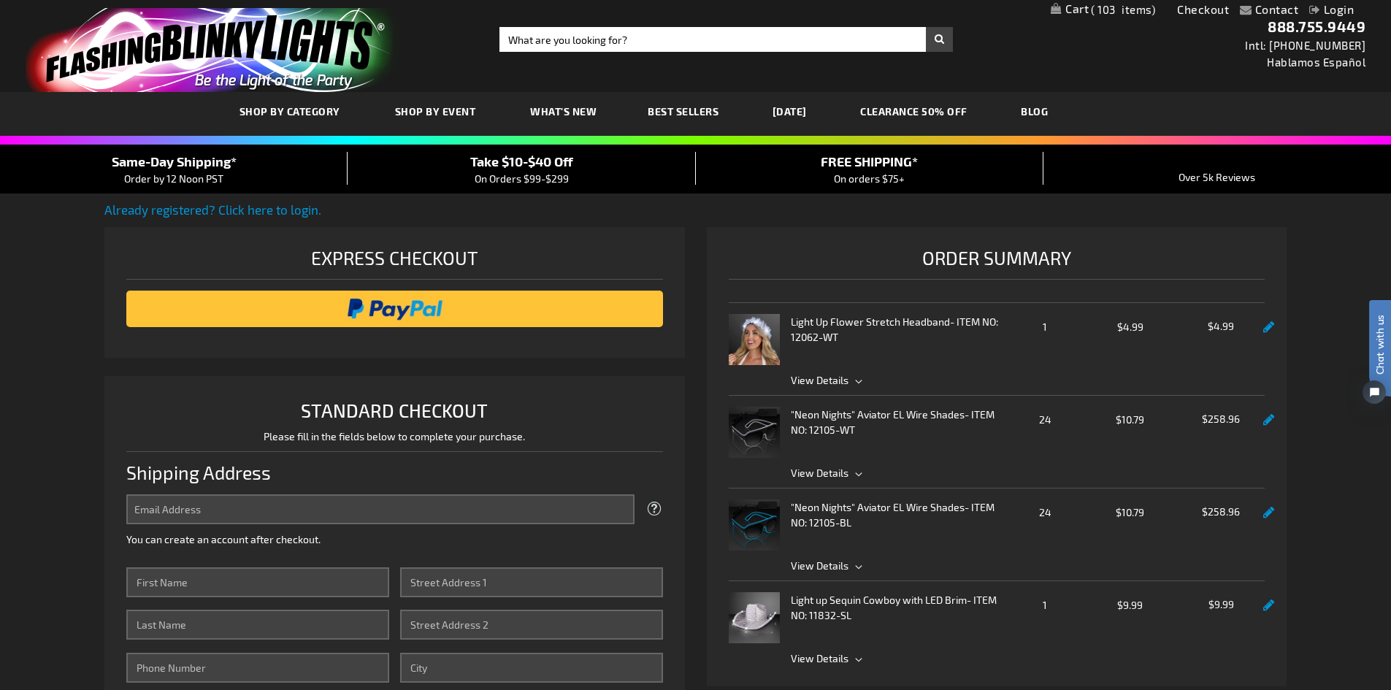
scroll to position [73, 0]
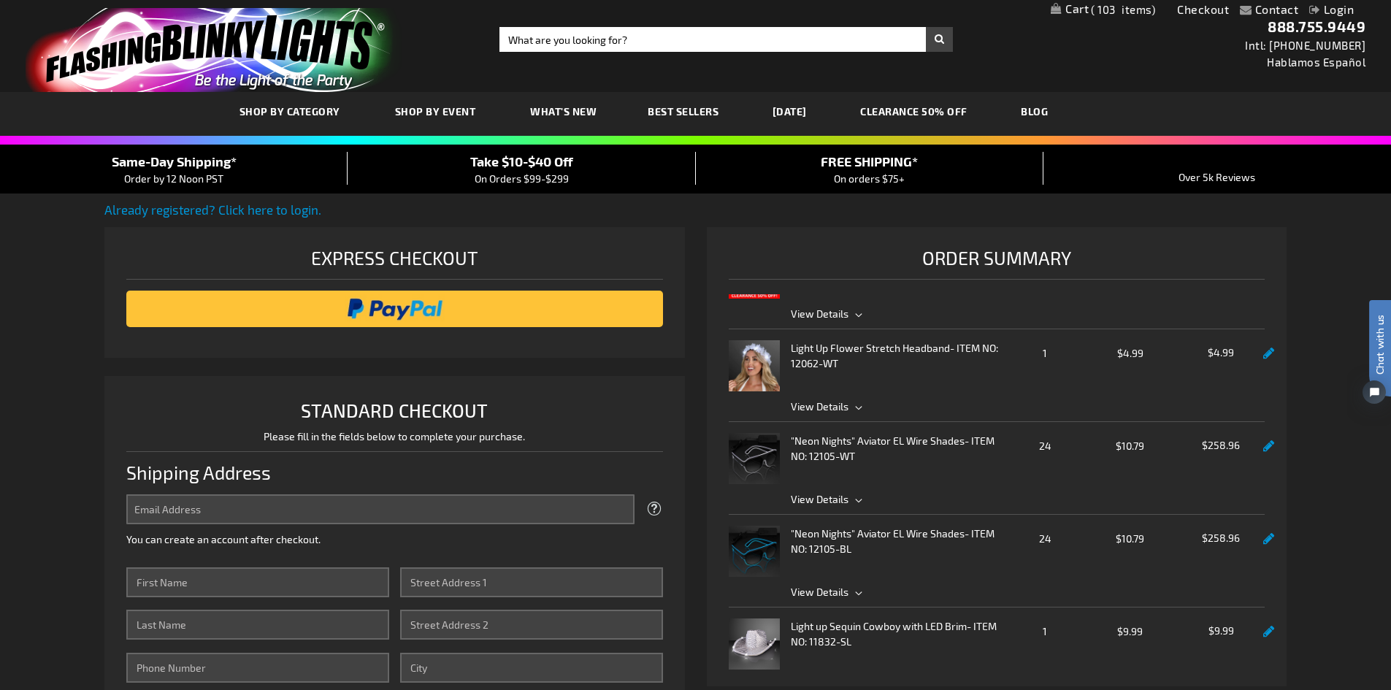
click at [838, 496] on span "View Details" at bounding box center [820, 499] width 58 height 12
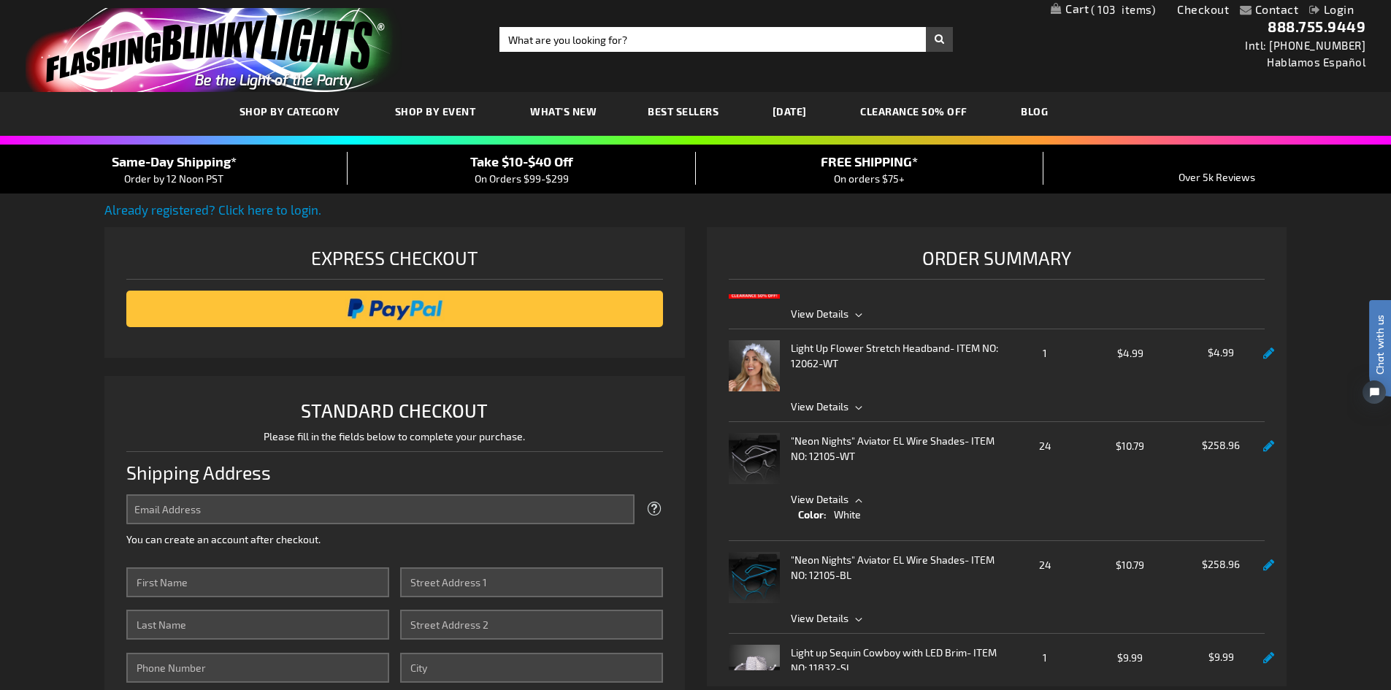
click at [888, 441] on strong ""Neon Nights" Aviator EL Wire Shades" at bounding box center [878, 440] width 174 height 15
click at [1264, 445] on link at bounding box center [1269, 446] width 11 height 12
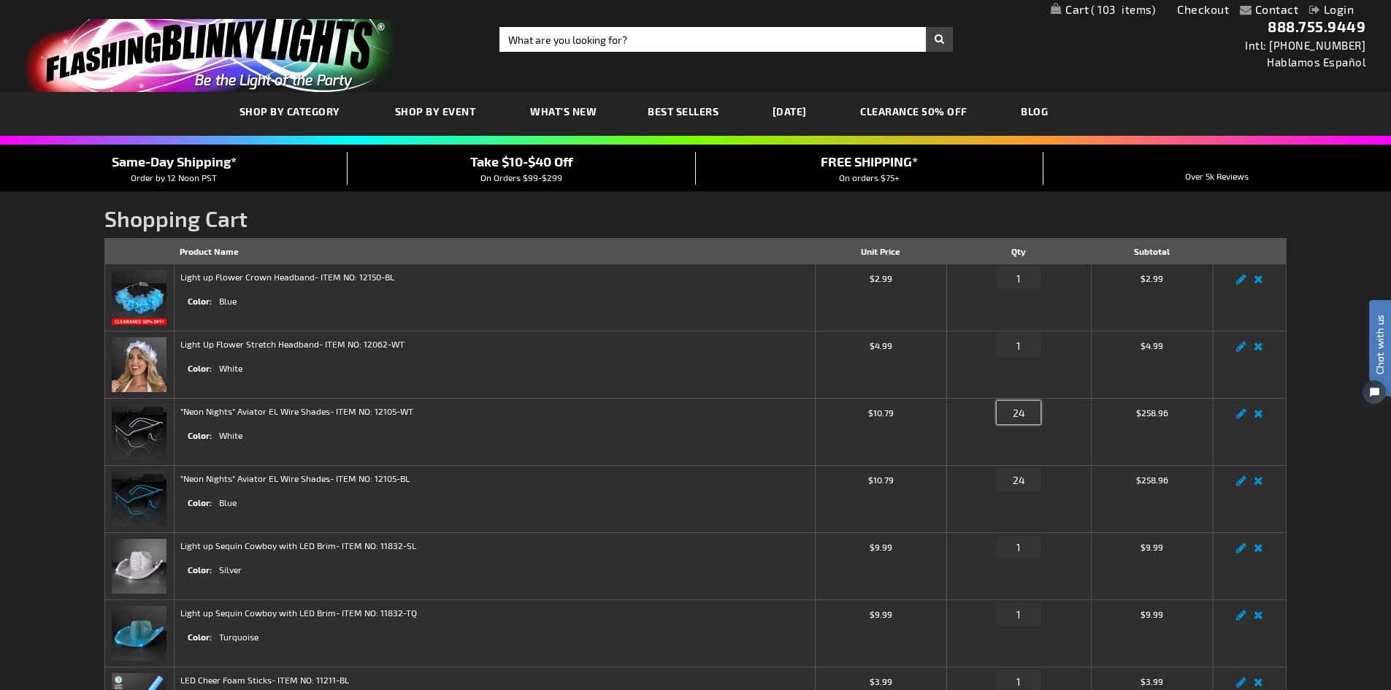
click at [1028, 412] on input "24" at bounding box center [1019, 412] width 44 height 23
drag, startPoint x: 1028, startPoint y: 412, endPoint x: 1006, endPoint y: 408, distance: 22.2
click at [1006, 408] on input "24" at bounding box center [1019, 412] width 44 height 23
type input "1"
drag, startPoint x: 1032, startPoint y: 480, endPoint x: 1002, endPoint y: 477, distance: 30.1
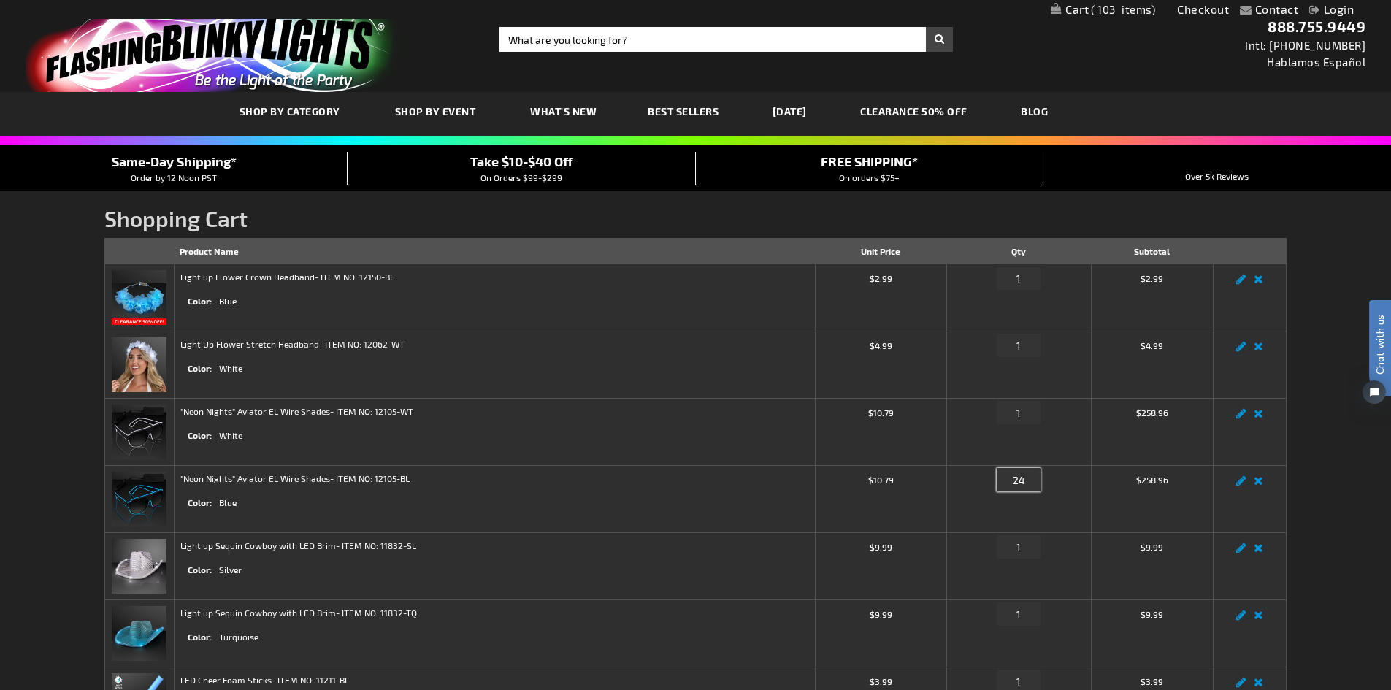
click at [1002, 477] on input "24" at bounding box center [1019, 479] width 44 height 23
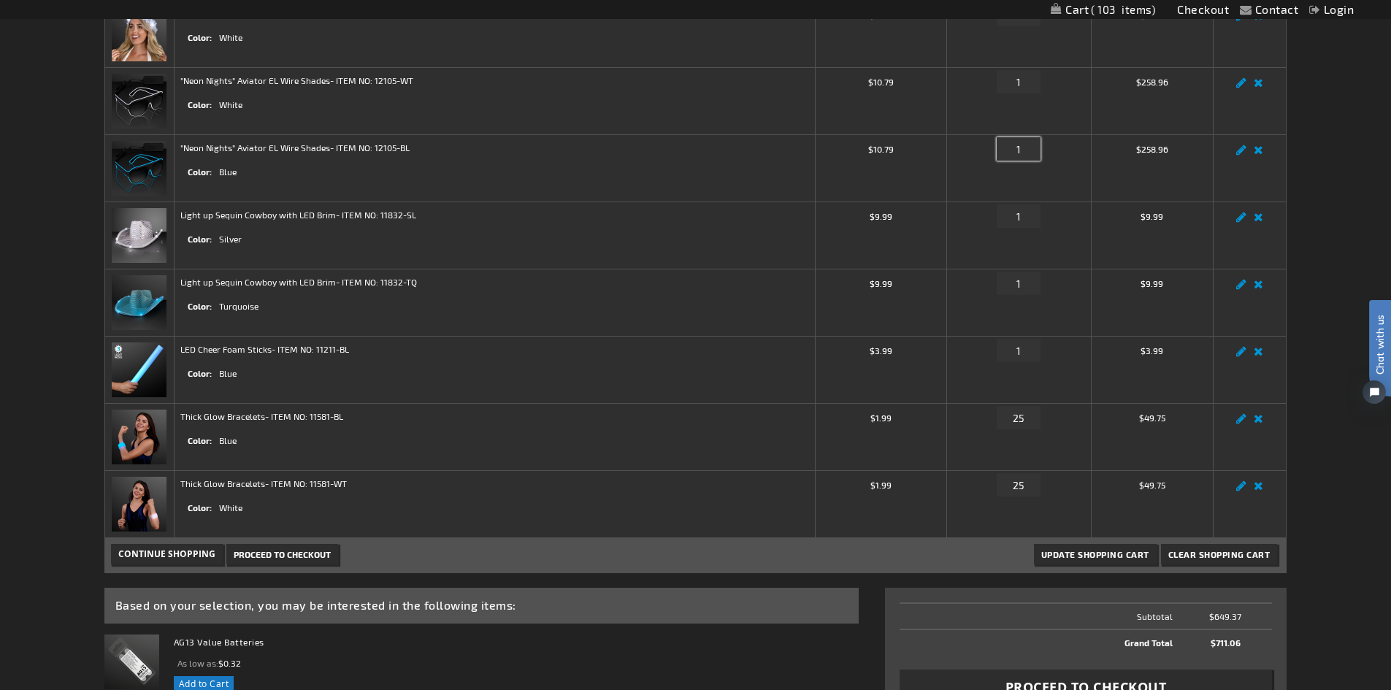
scroll to position [365, 0]
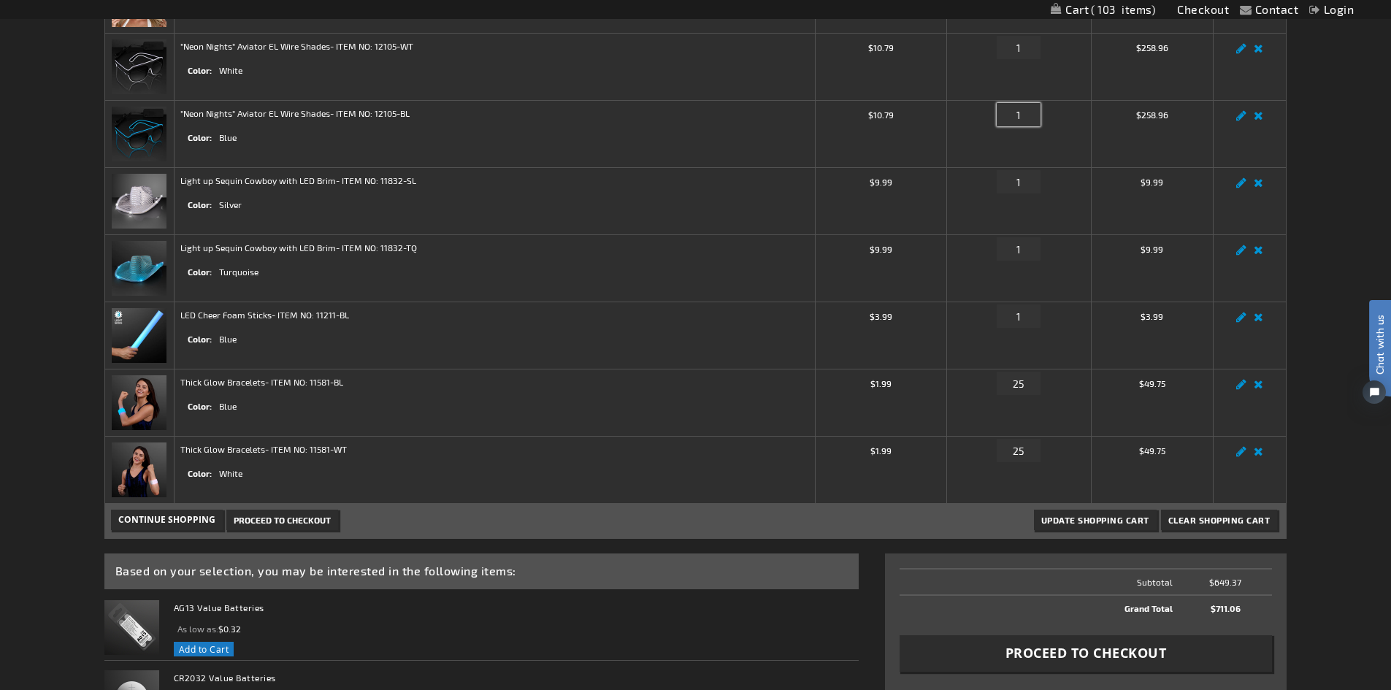
type input "1"
click at [1096, 519] on span "Update Shopping Cart" at bounding box center [1096, 520] width 108 height 10
click at [1098, 521] on span "Update Shopping Cart" at bounding box center [1096, 520] width 108 height 10
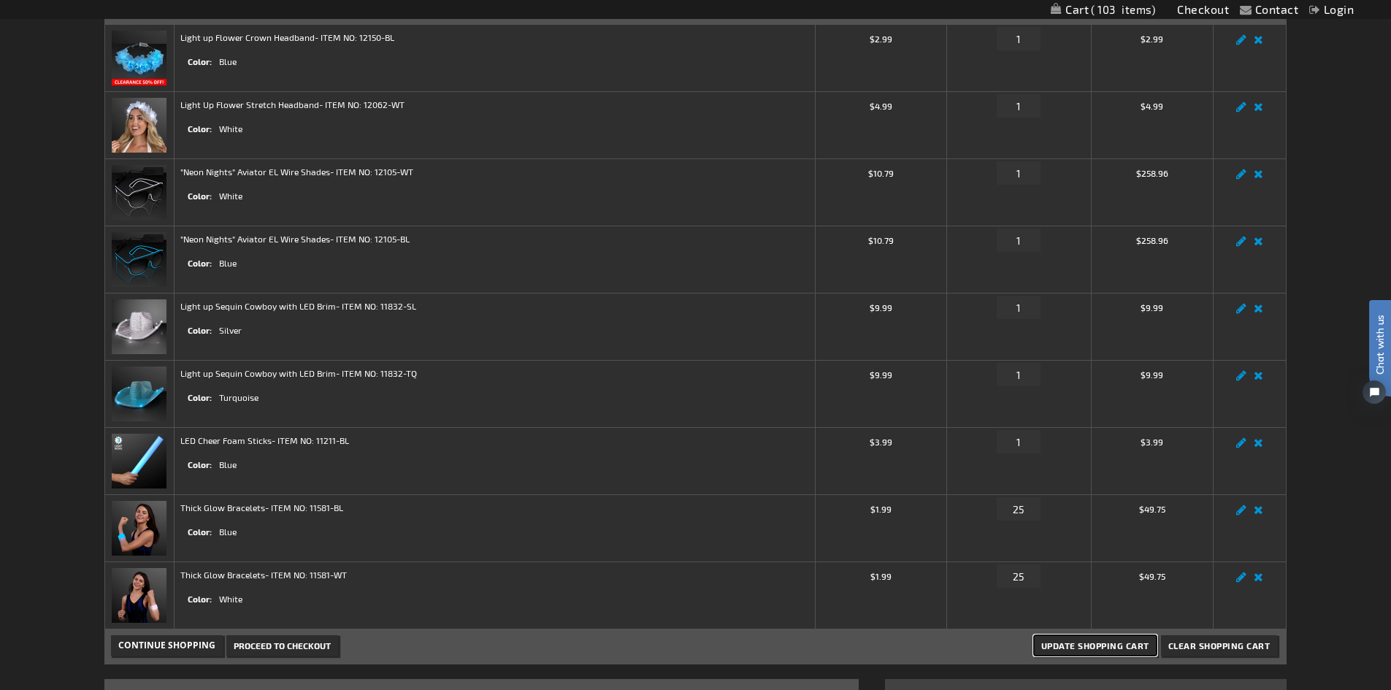
scroll to position [73, 0]
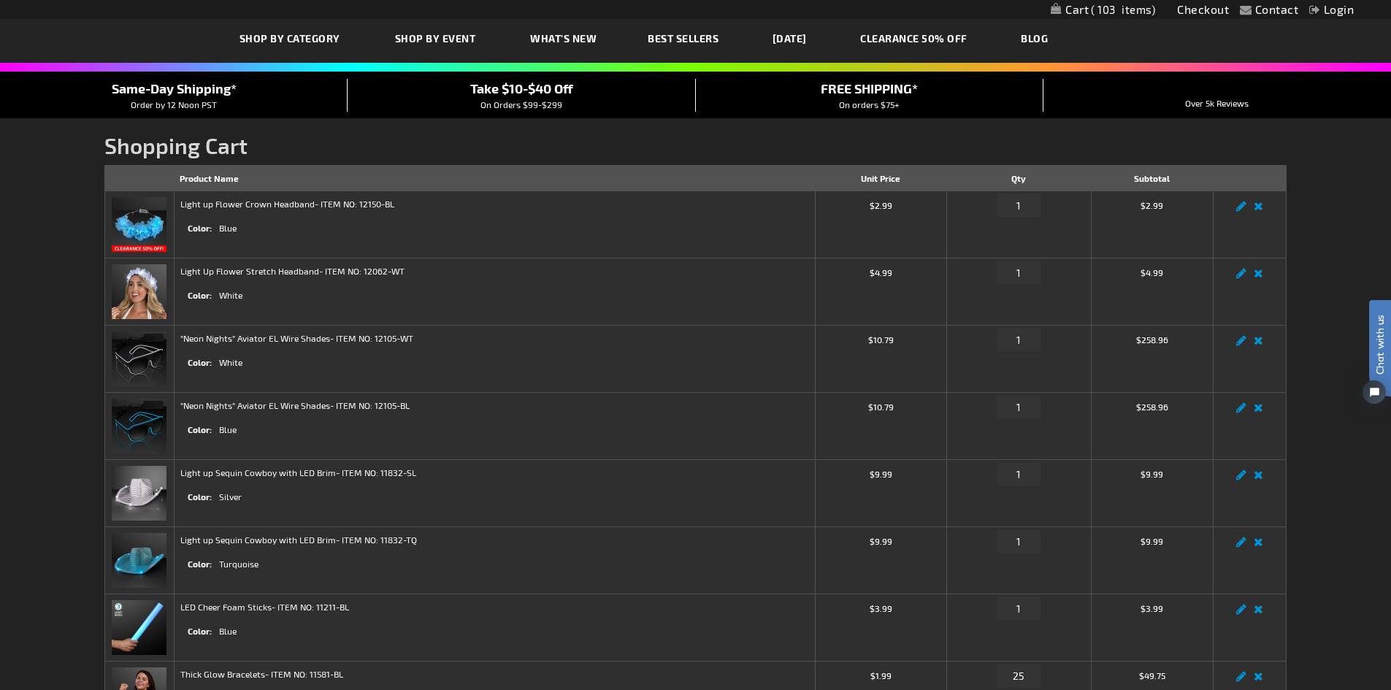
click at [1161, 376] on td "$258.96" at bounding box center [1152, 359] width 122 height 67
click at [1153, 351] on td "$258.96" at bounding box center [1152, 359] width 122 height 67
click at [1083, 381] on td "Qty 1" at bounding box center [1019, 359] width 145 height 67
click at [1063, 369] on td "Qty 1" at bounding box center [1019, 359] width 145 height 67
click at [153, 345] on img at bounding box center [139, 359] width 55 height 55
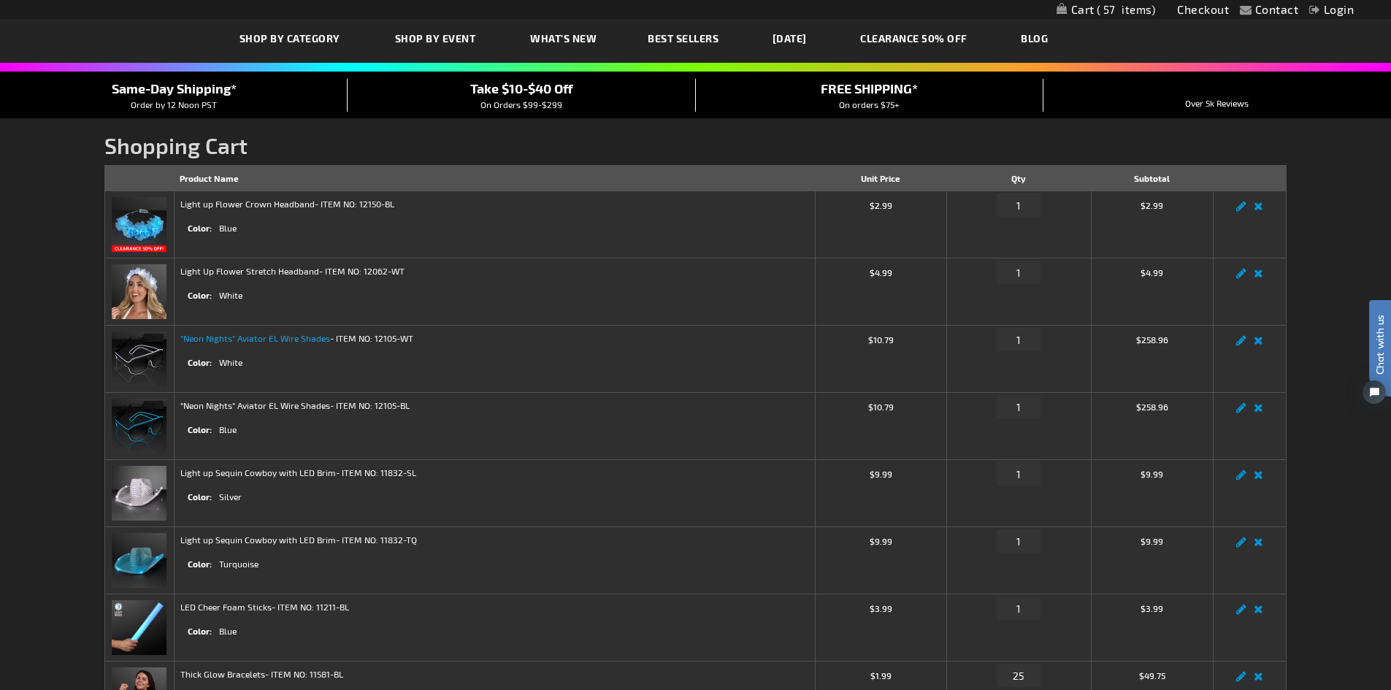
click at [239, 340] on link ""Neon Nights" Aviator EL Wire Shades" at bounding box center [255, 338] width 150 height 10
click at [1259, 345] on link "Remove item" at bounding box center [1258, 345] width 17 height 0
click at [1256, 345] on link "Remove item" at bounding box center [1258, 345] width 17 height 0
click at [1052, 354] on div "Qty 1" at bounding box center [1019, 343] width 132 height 23
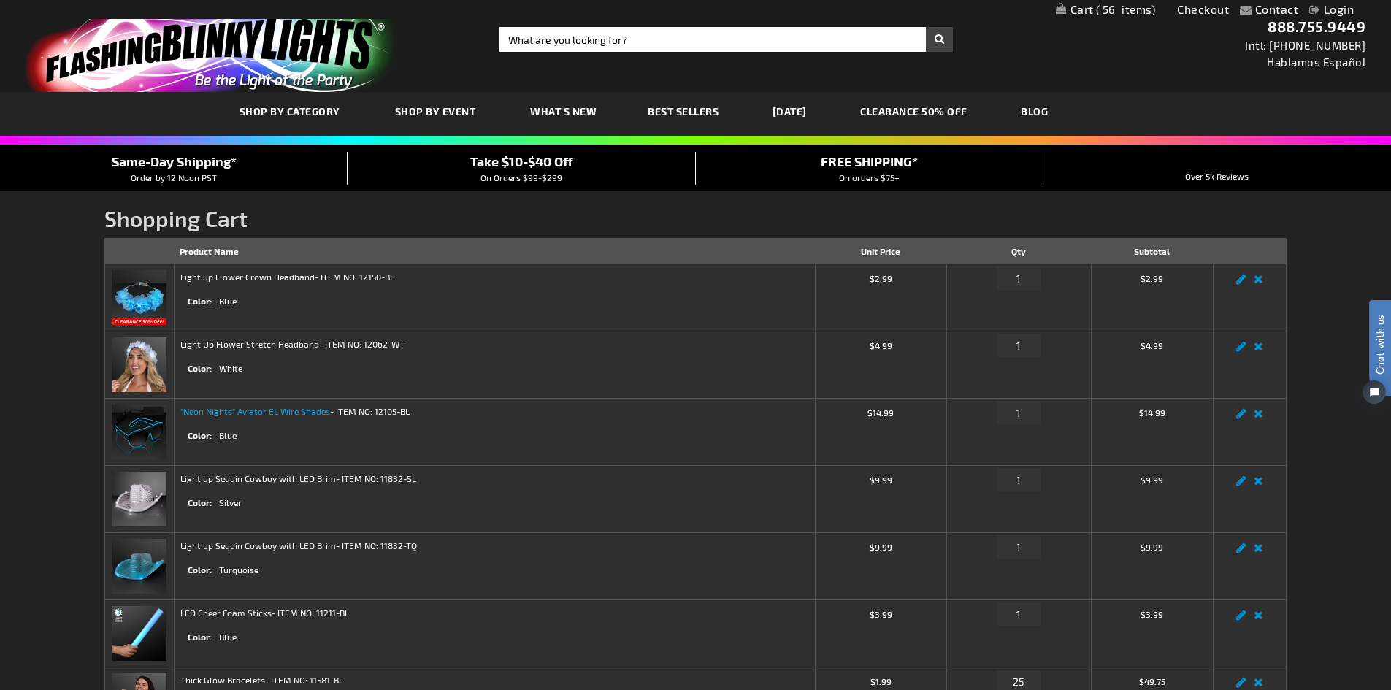
click at [319, 410] on link ""Neon Nights" Aviator EL Wire Shades" at bounding box center [255, 411] width 150 height 10
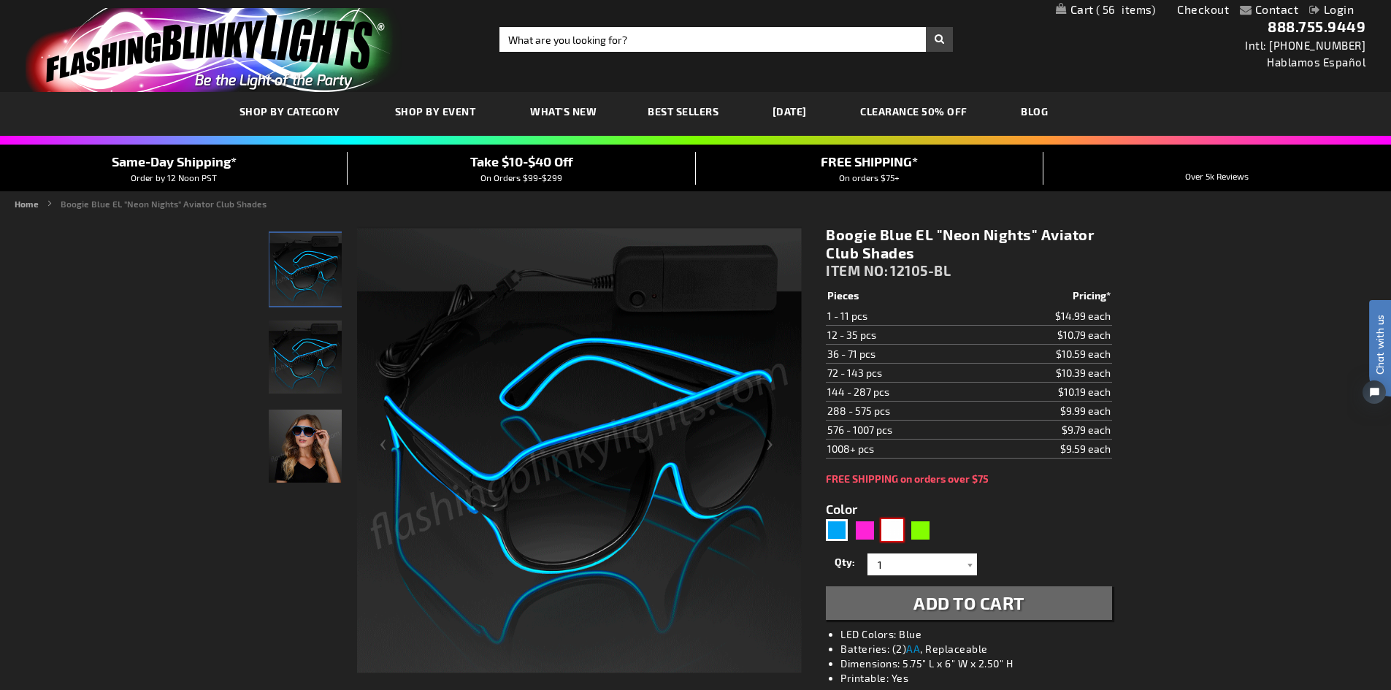
click at [895, 526] on div "White" at bounding box center [893, 530] width 22 height 22
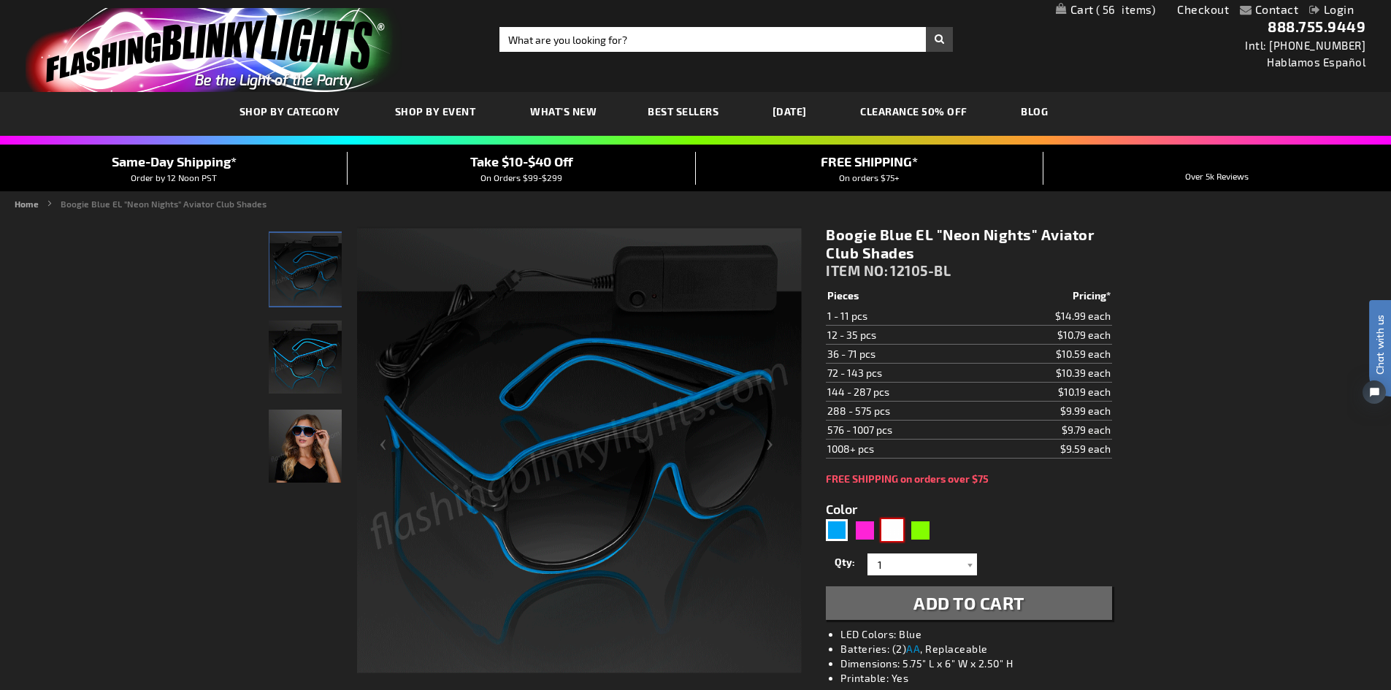
type input "5646"
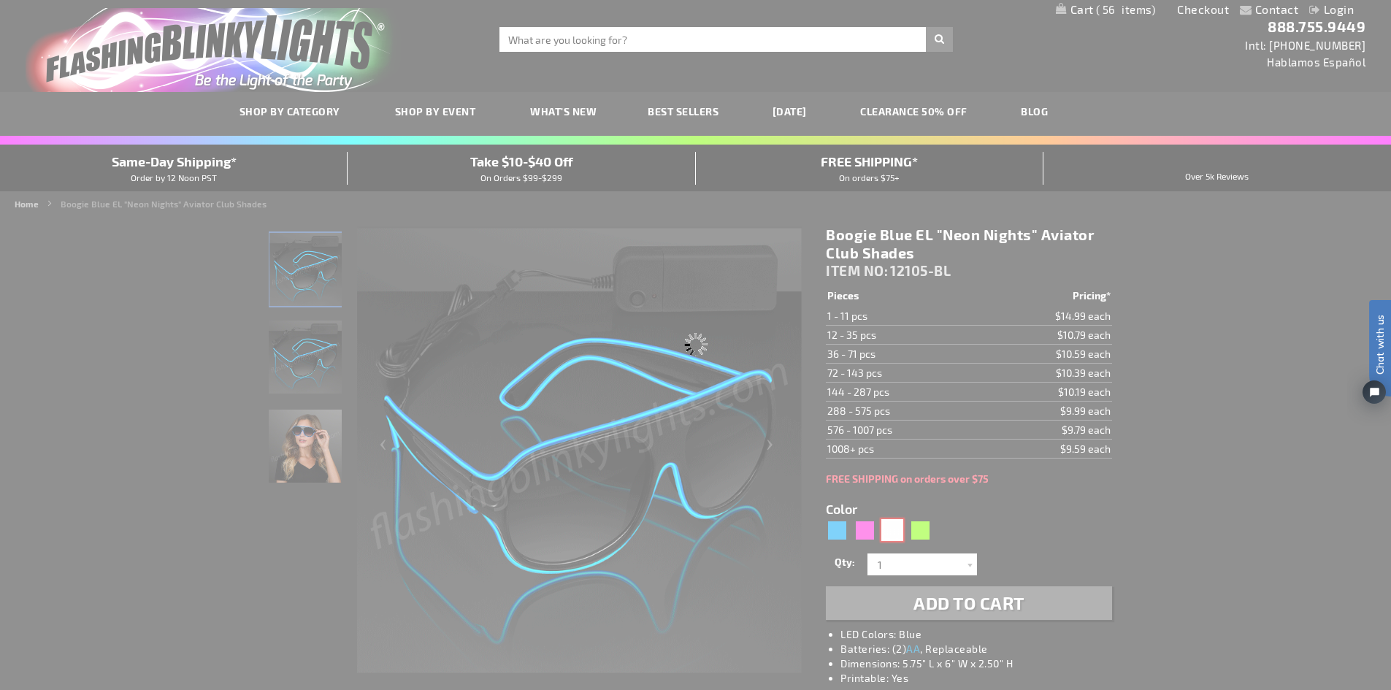
type input "12105-WT"
type input "Customize - Wild White &quot;Neon Nights&quot; EL Wire Aviator Glasses - ITEM N…"
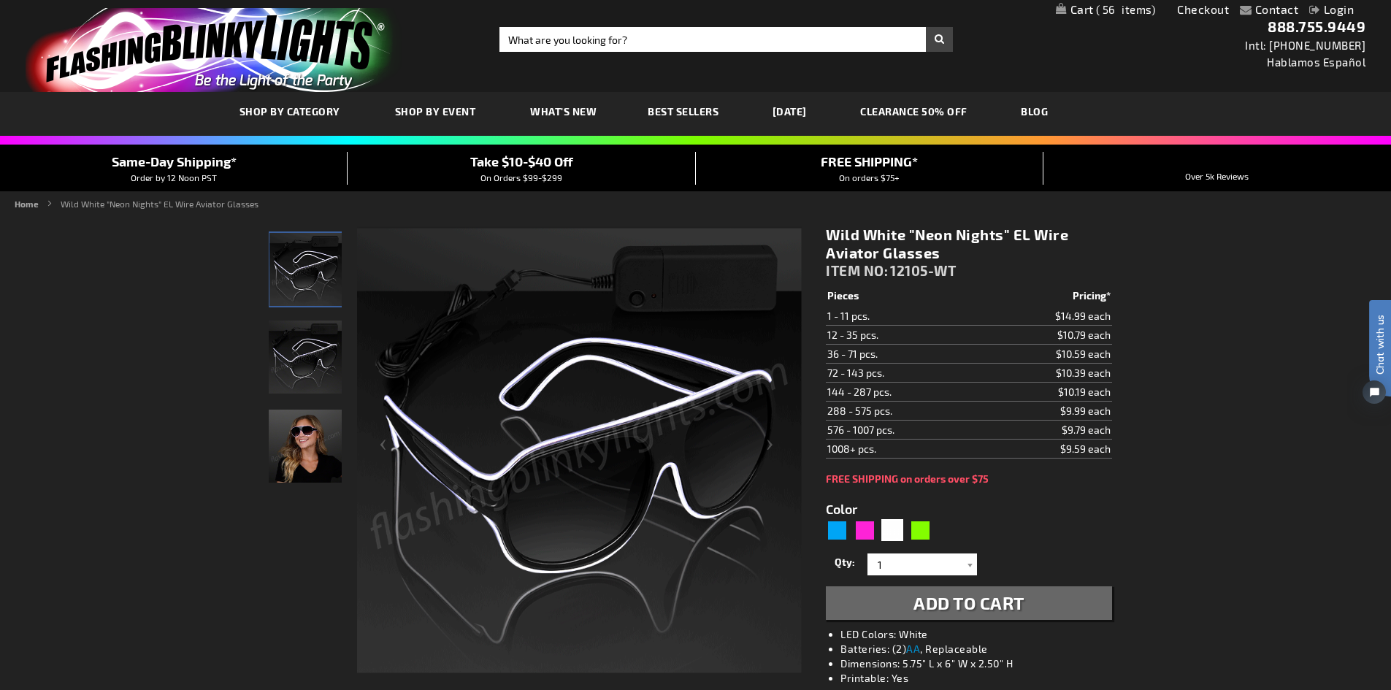
click at [986, 605] on span "Add to Cart" at bounding box center [969, 602] width 111 height 21
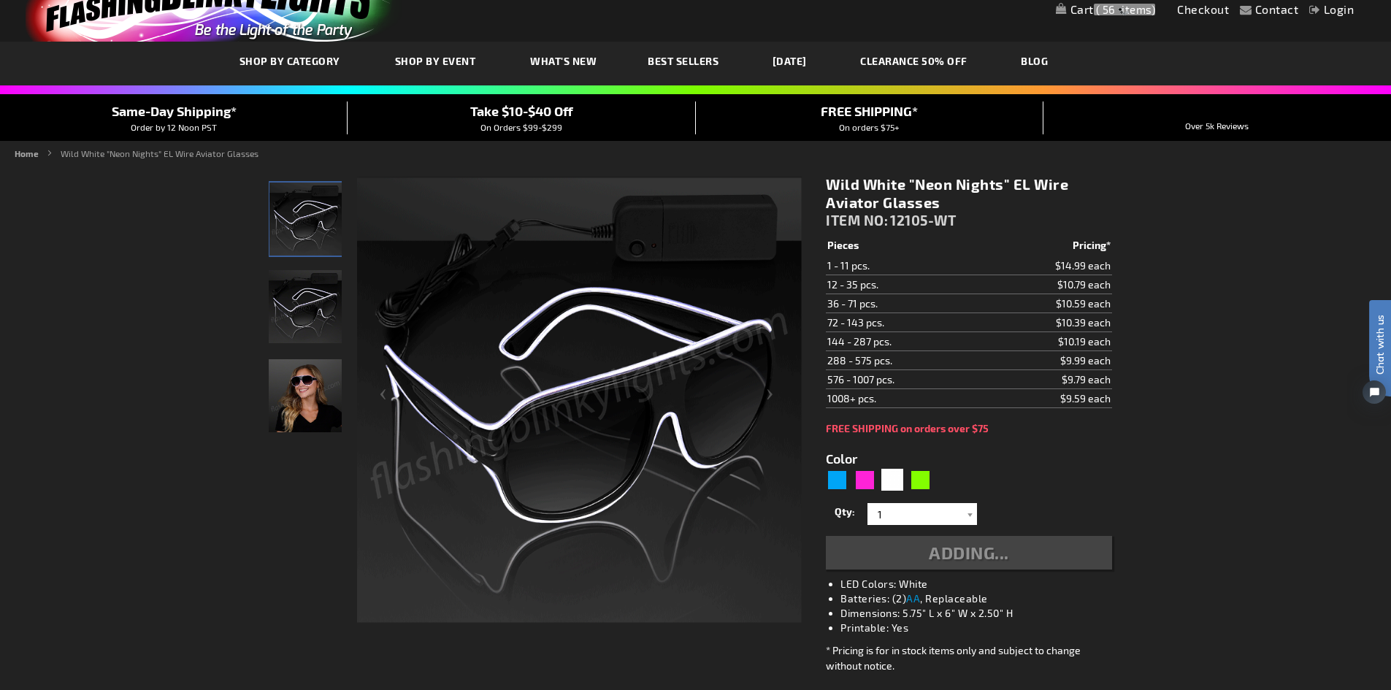
scroll to position [146, 0]
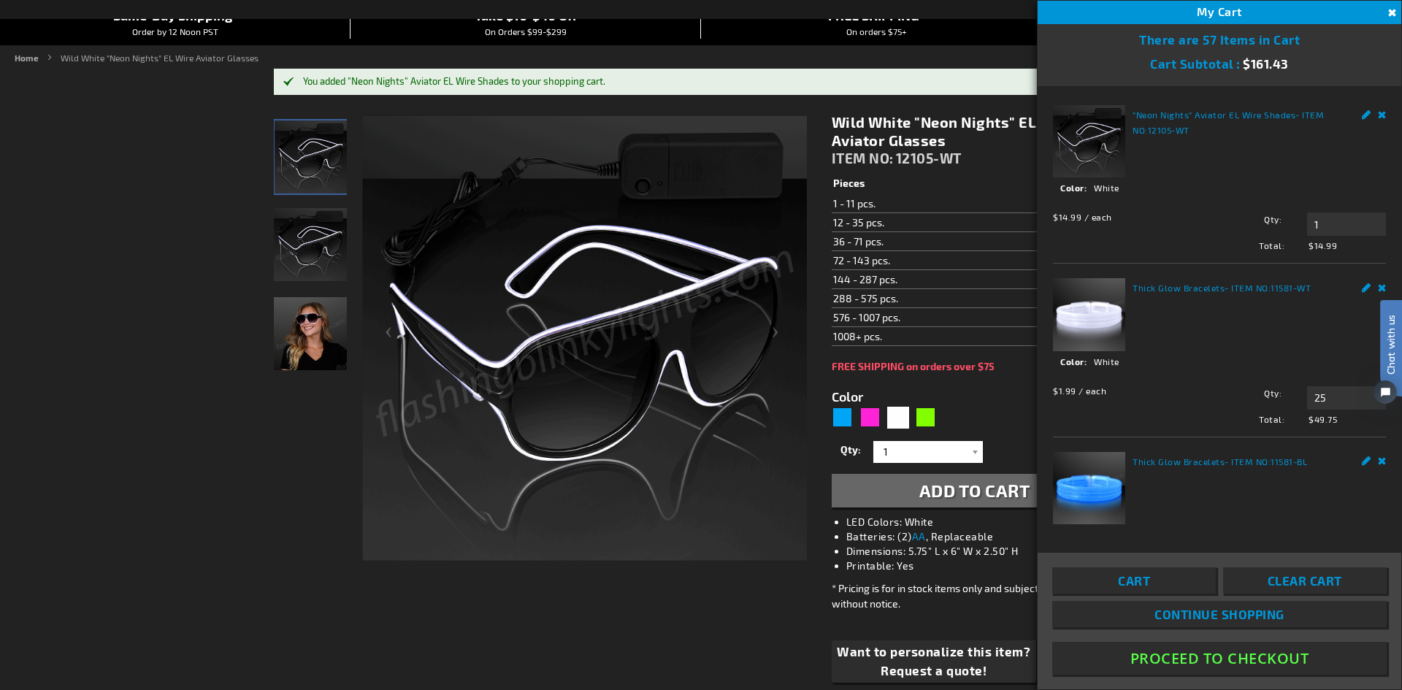
click at [315, 340] on img at bounding box center [310, 333] width 73 height 73
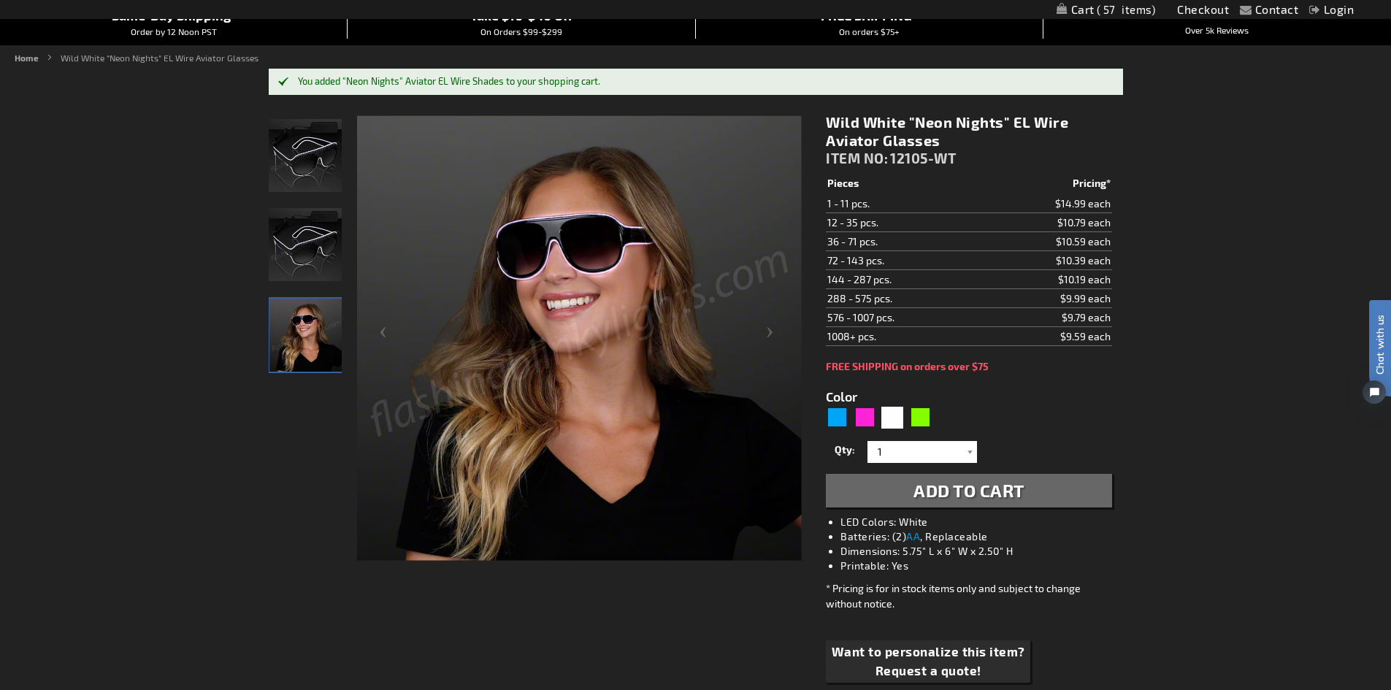
click at [291, 253] on img at bounding box center [305, 244] width 73 height 73
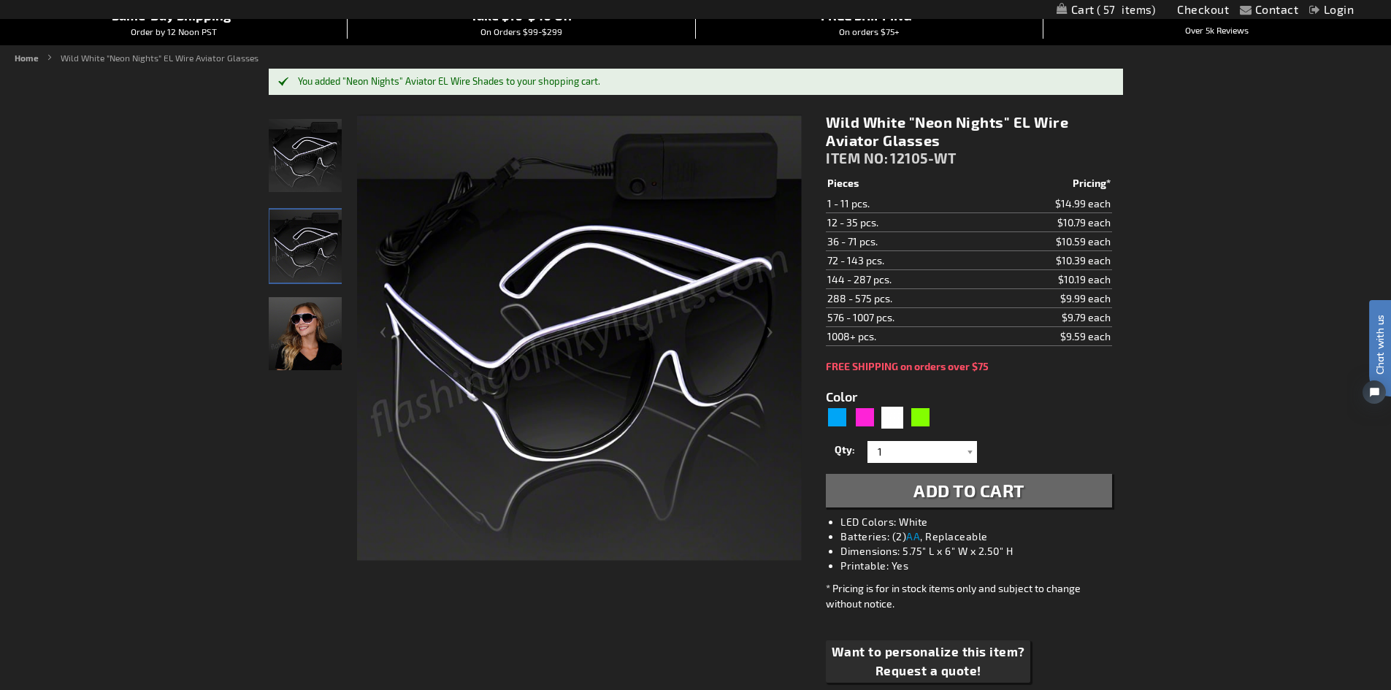
click at [292, 178] on img at bounding box center [305, 155] width 73 height 73
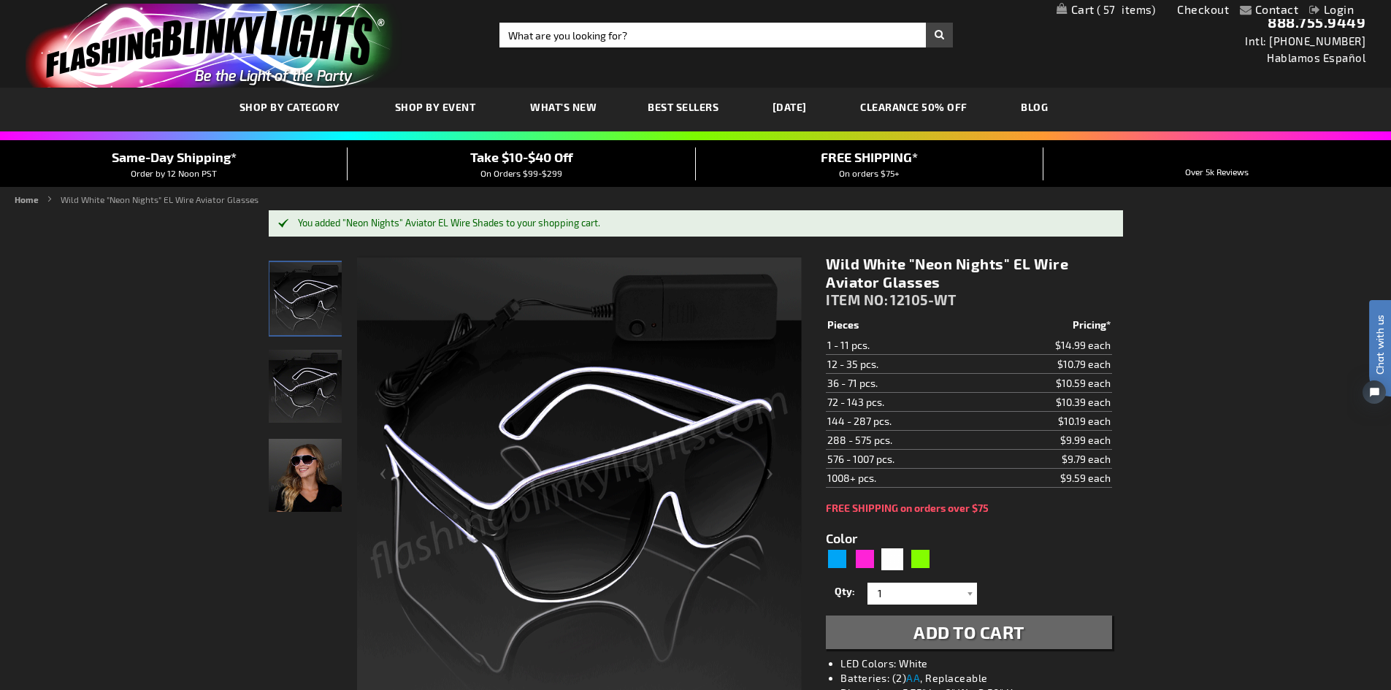
scroll to position [0, 0]
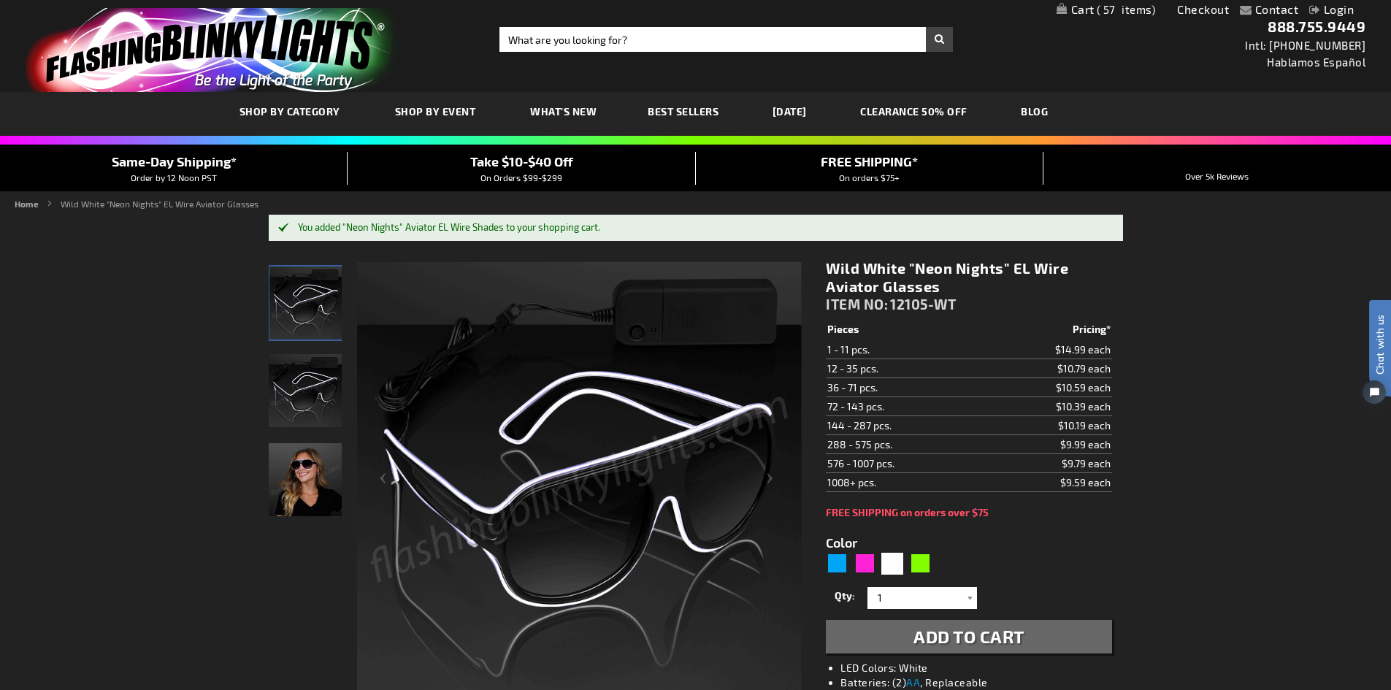
click at [675, 107] on span "Best Sellers" at bounding box center [683, 111] width 71 height 12
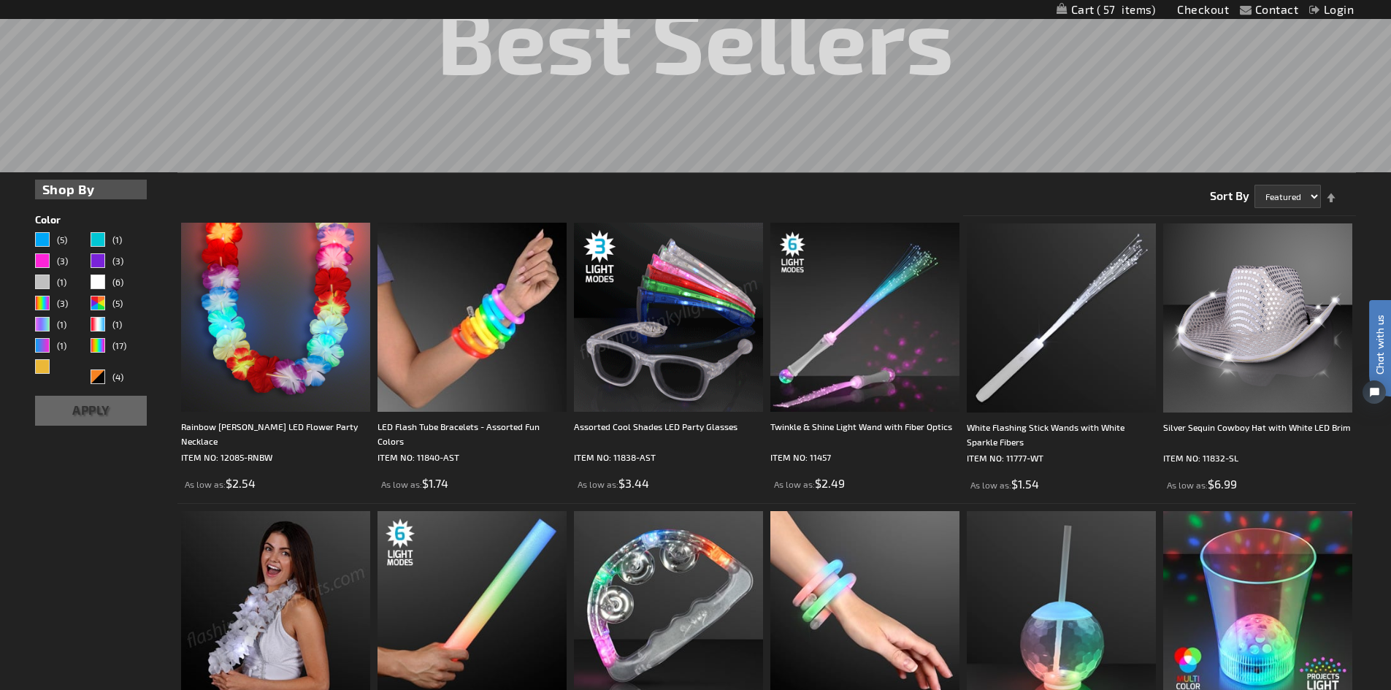
click at [669, 365] on img at bounding box center [668, 317] width 189 height 189
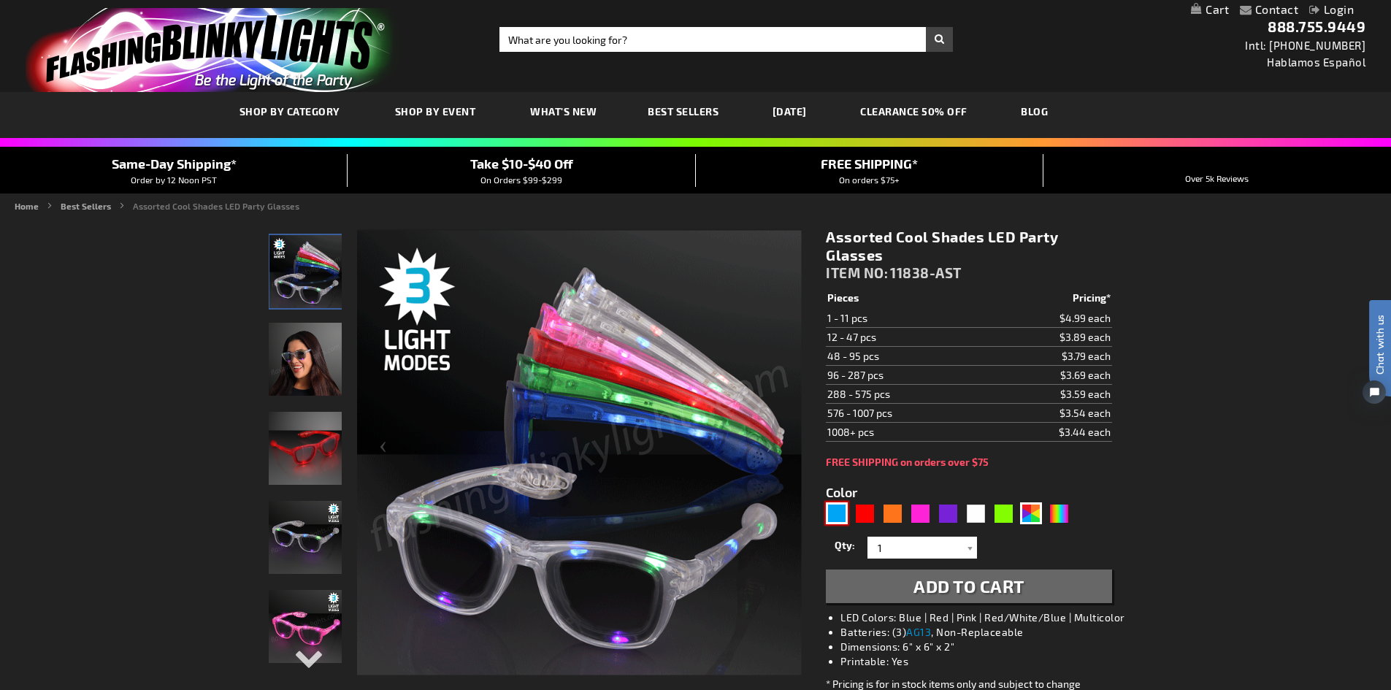
click at [841, 519] on div "Blue" at bounding box center [837, 514] width 22 height 22
type input "5629"
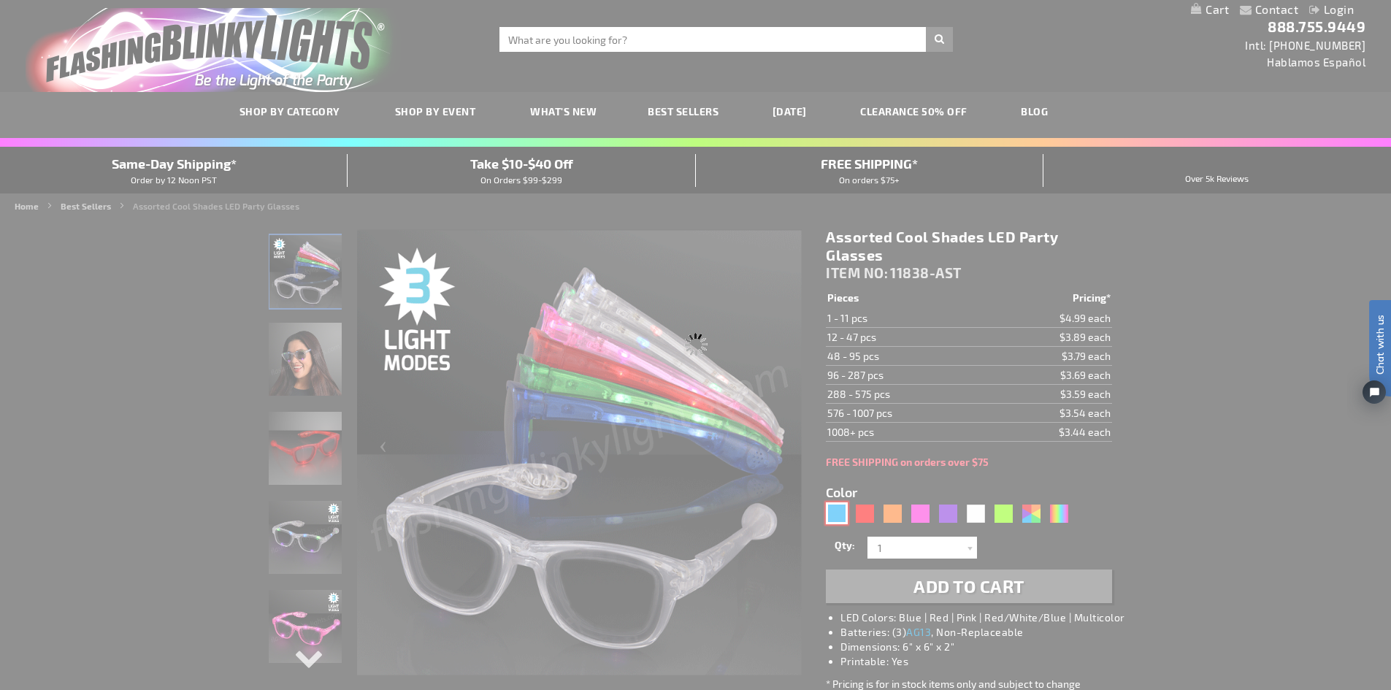
type input "11838-BL"
type input "Customize - Blue Cool Shades Light Up Party Glasses - ITEM NO: 11838-BL"
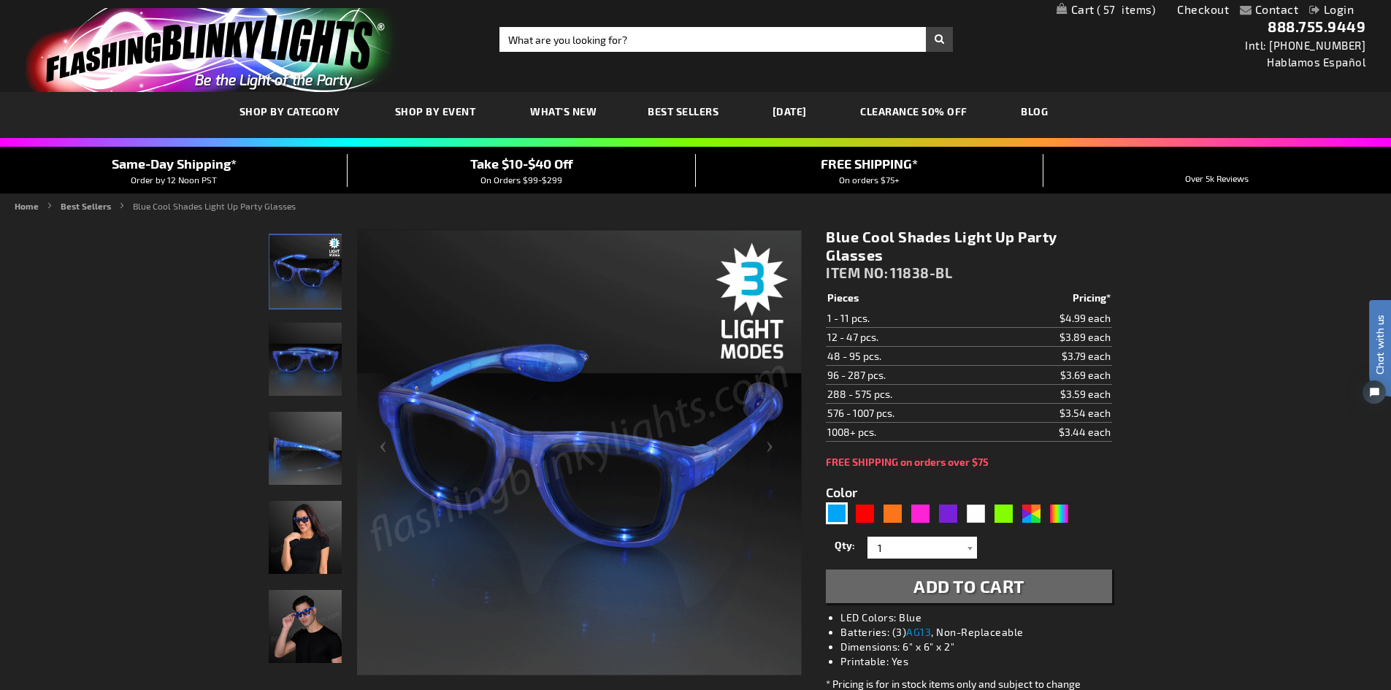
click at [971, 591] on span "Add to Cart" at bounding box center [969, 586] width 111 height 21
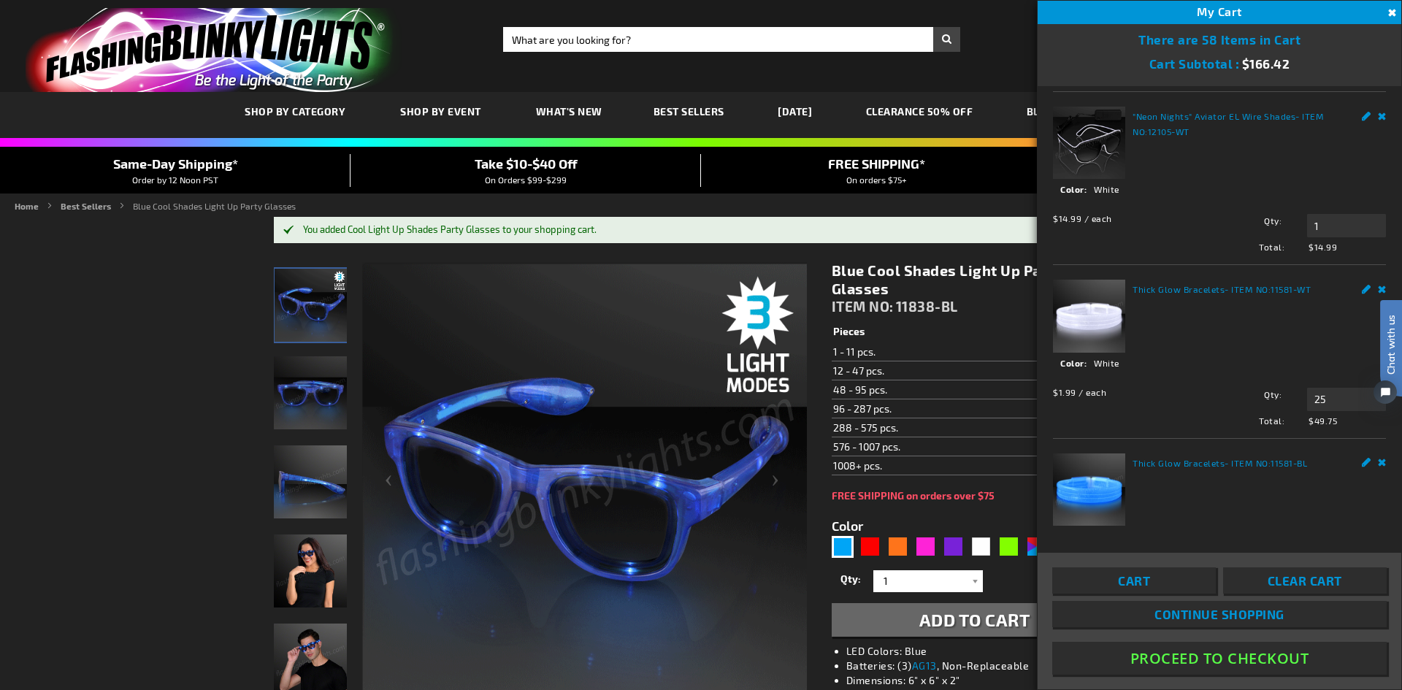
scroll to position [146, 0]
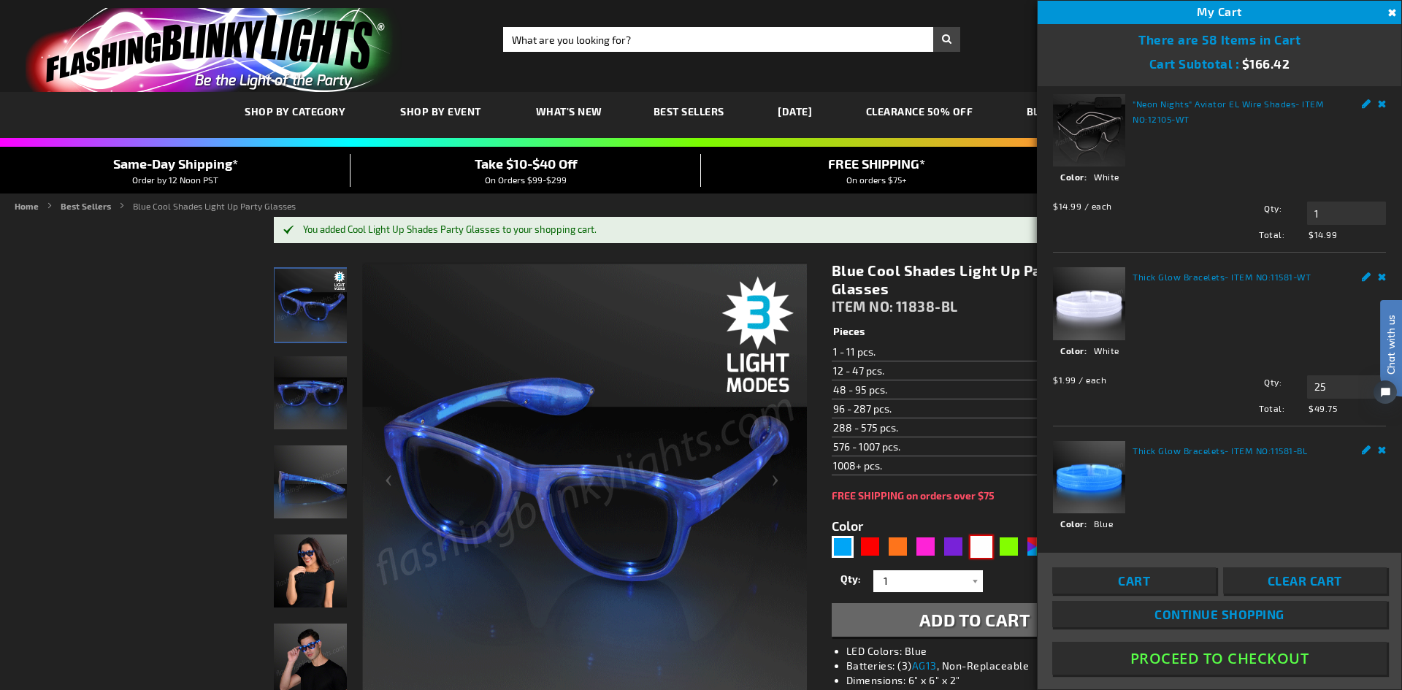
click at [977, 546] on div "White" at bounding box center [982, 547] width 22 height 22
type input "5646"
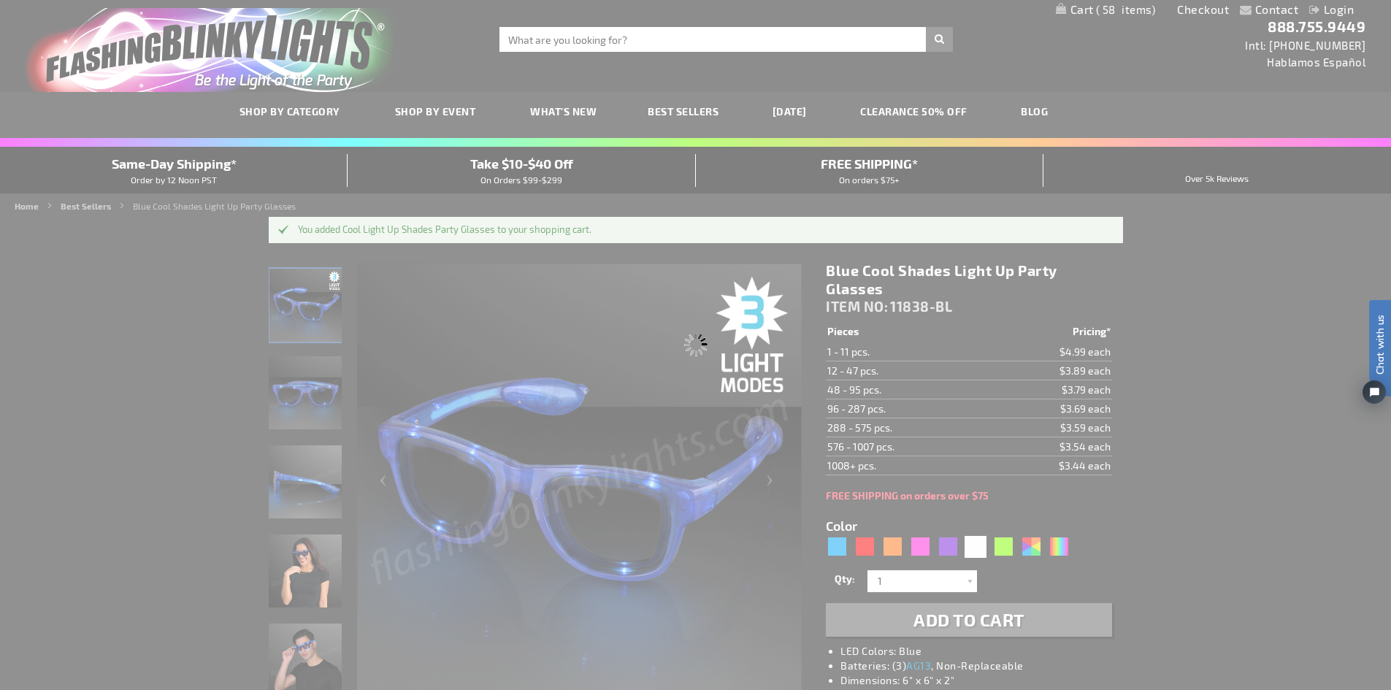
type input "11838-WT"
type input "Customize - White LED Cool Shades Party Glasses - ITEM NO: 11838-WT"
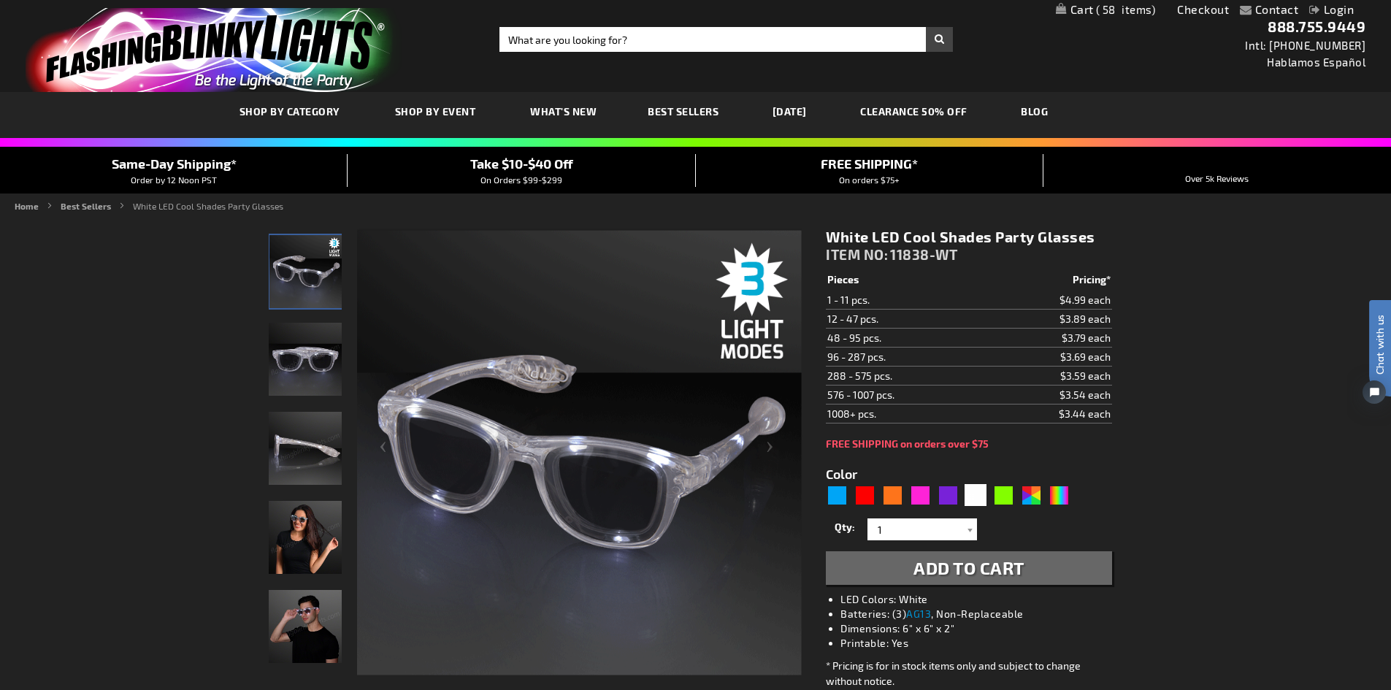
click at [991, 566] on span "Add to Cart" at bounding box center [969, 567] width 111 height 21
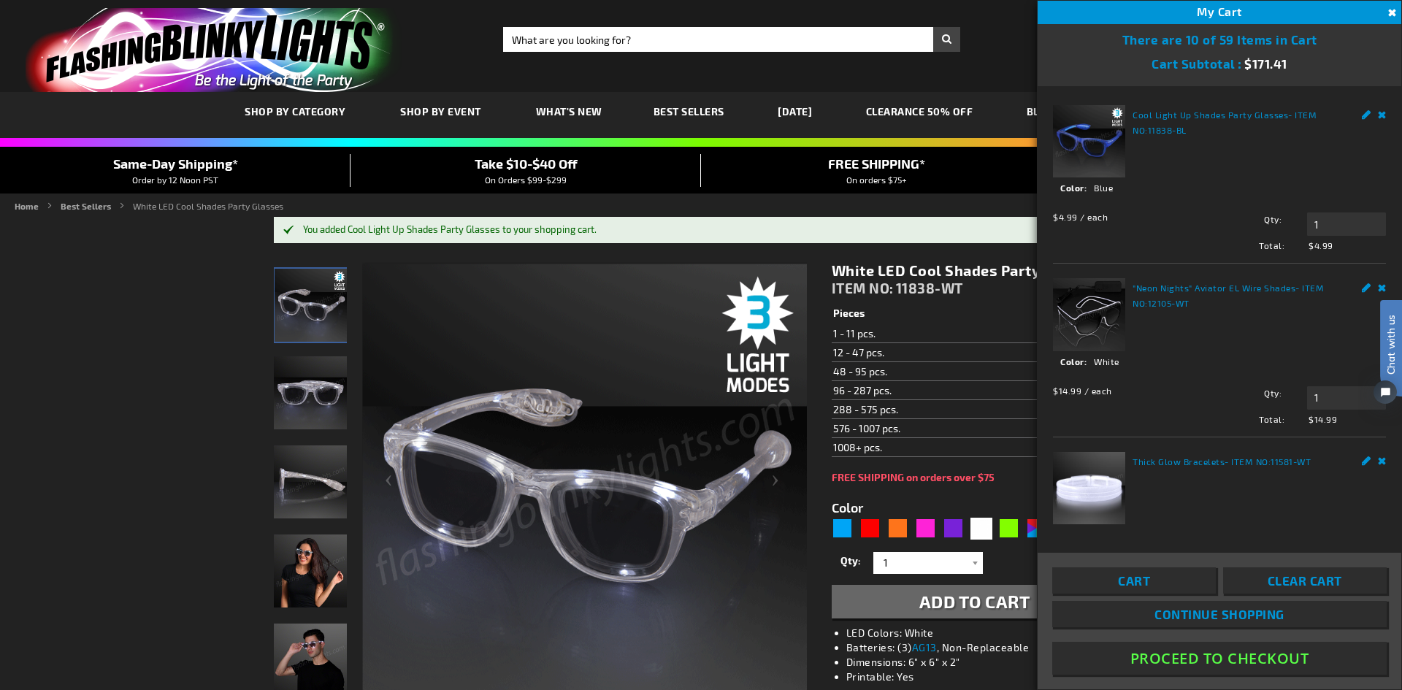
click at [1225, 609] on span "Continue Shopping" at bounding box center [1220, 614] width 130 height 15
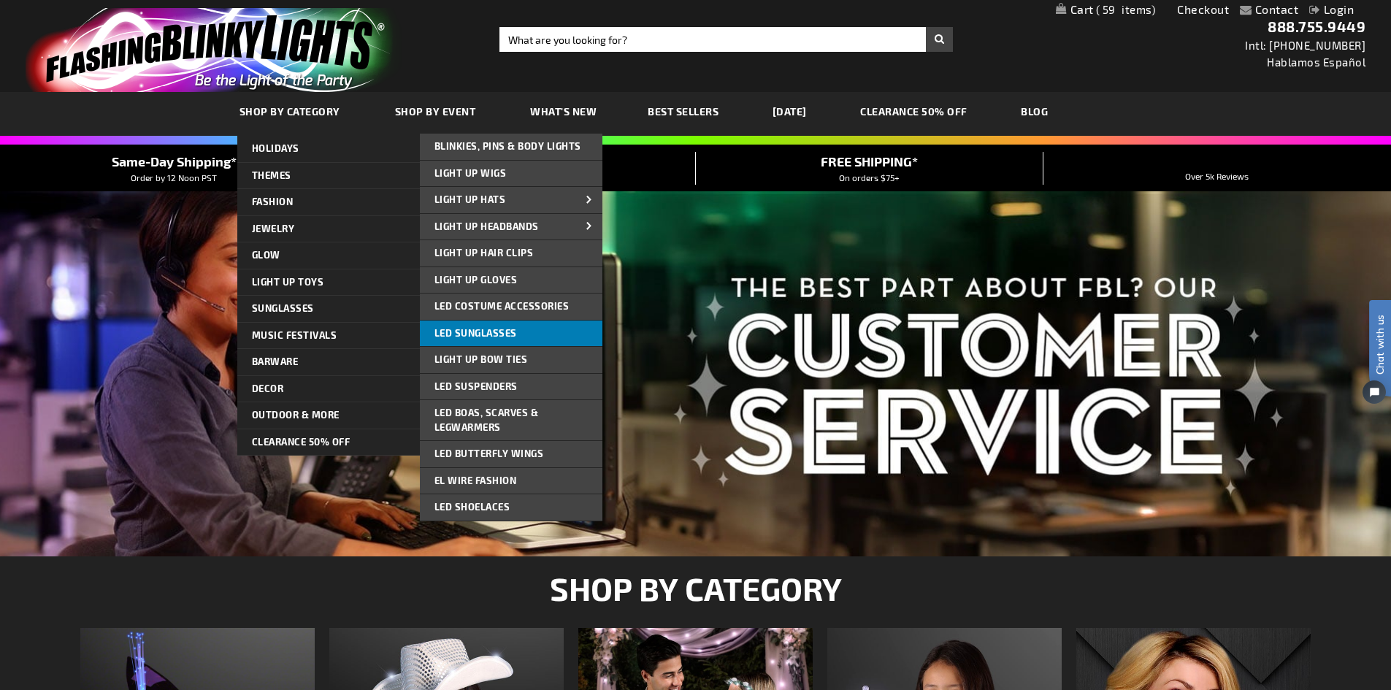
click at [479, 332] on span "LED Sunglasses" at bounding box center [476, 333] width 83 height 12
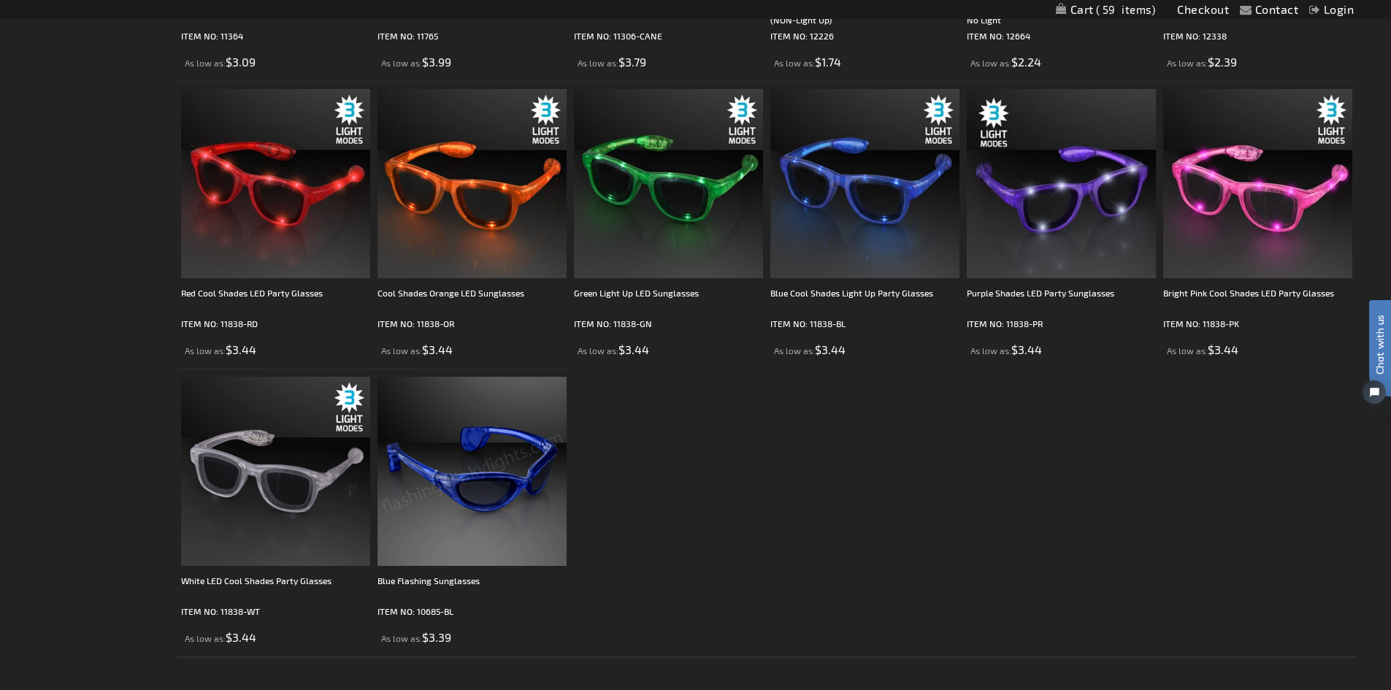
scroll to position [2337, 0]
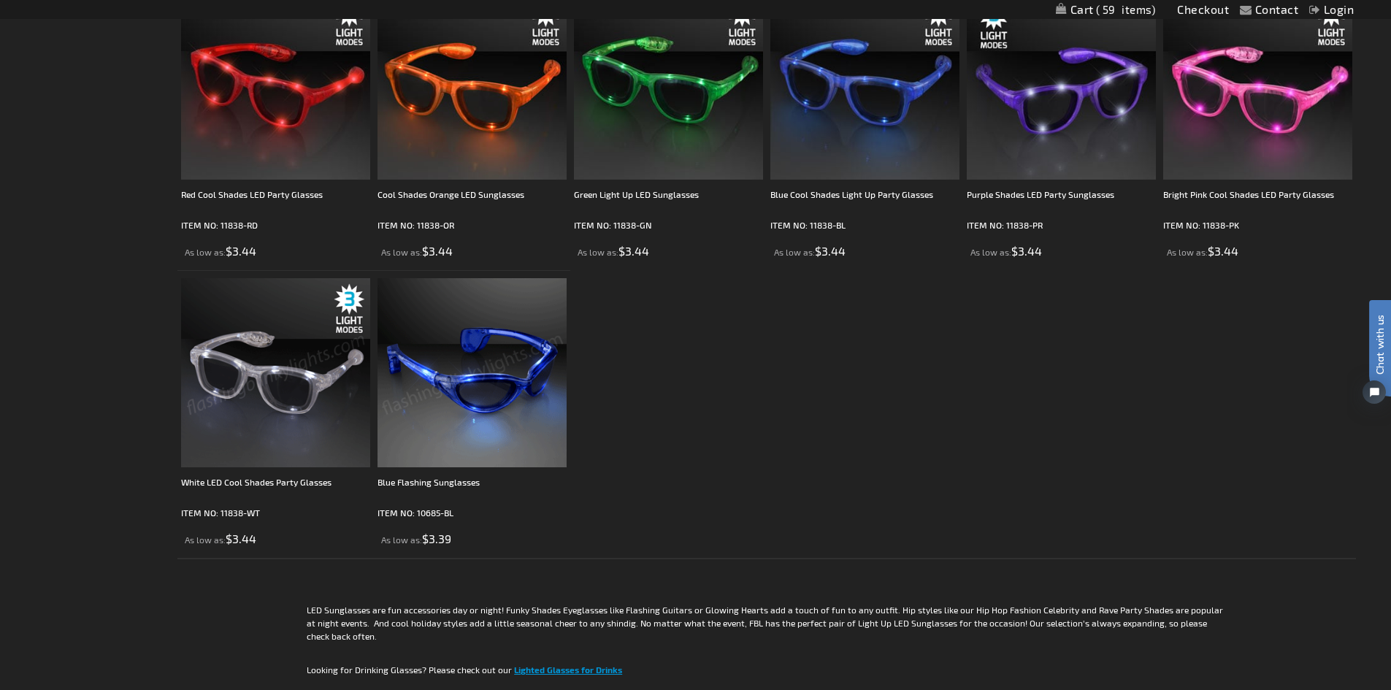
click at [272, 410] on img at bounding box center [275, 372] width 189 height 189
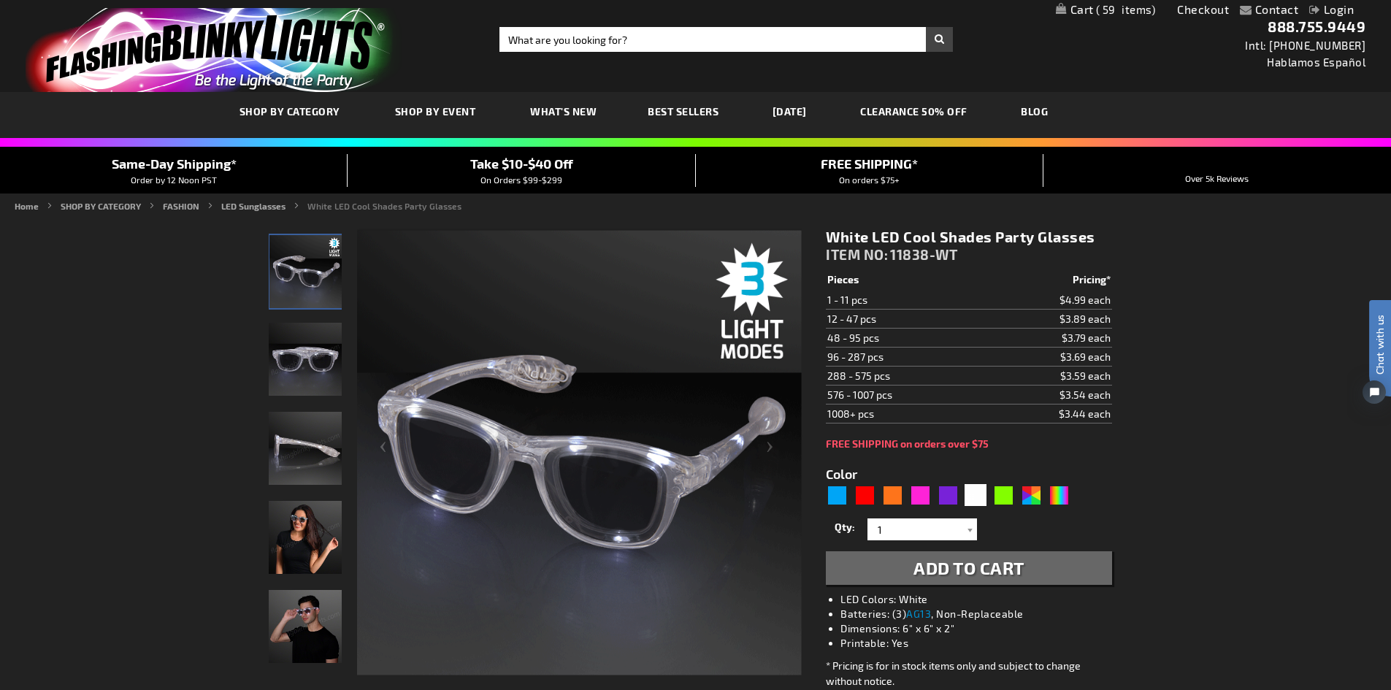
click at [984, 568] on span "Add to Cart" at bounding box center [969, 567] width 111 height 21
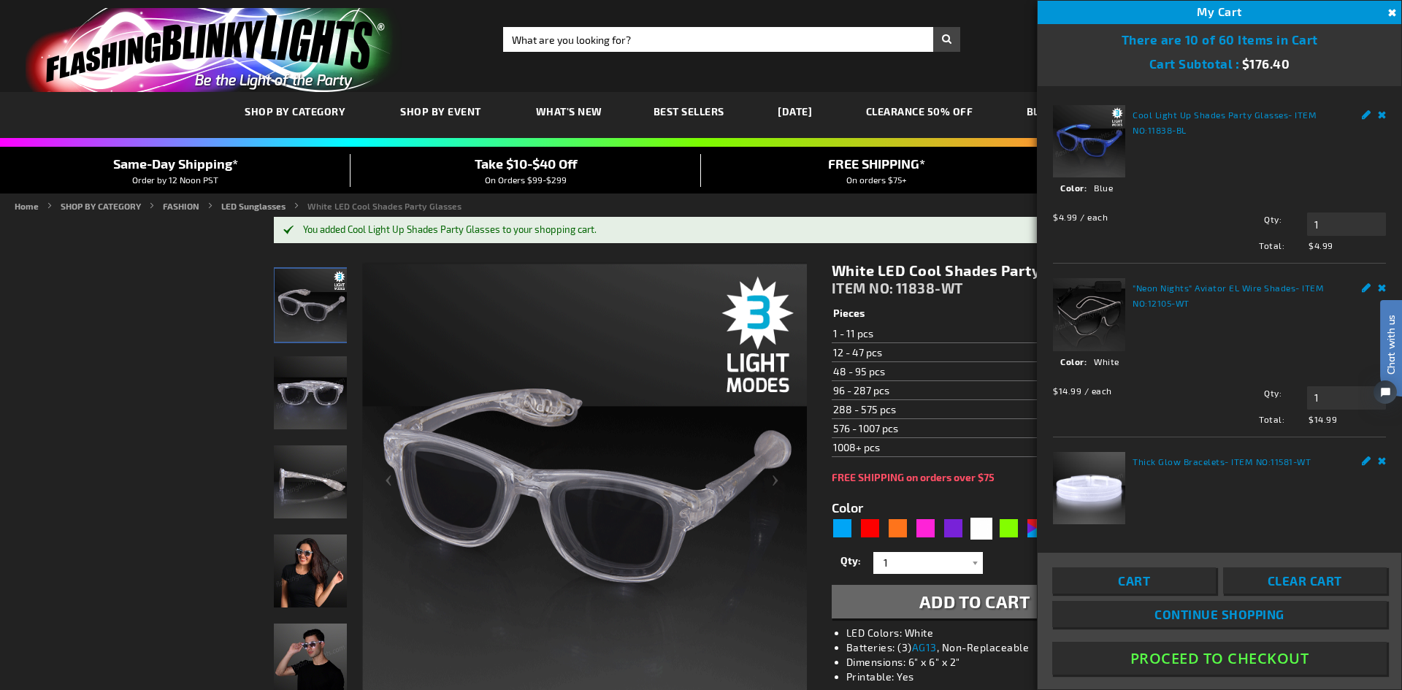
click at [1264, 615] on span "Continue Shopping" at bounding box center [1220, 614] width 130 height 15
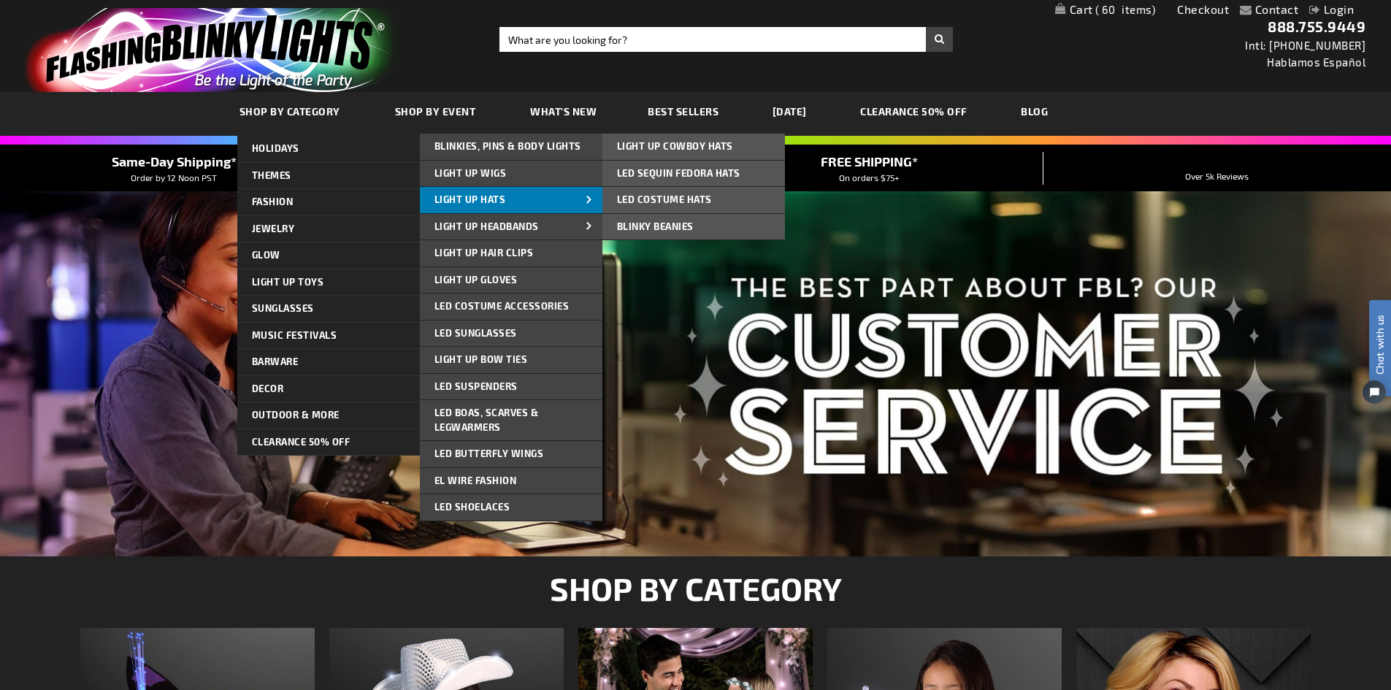
click at [475, 198] on span "Light Up Hats" at bounding box center [471, 200] width 72 height 12
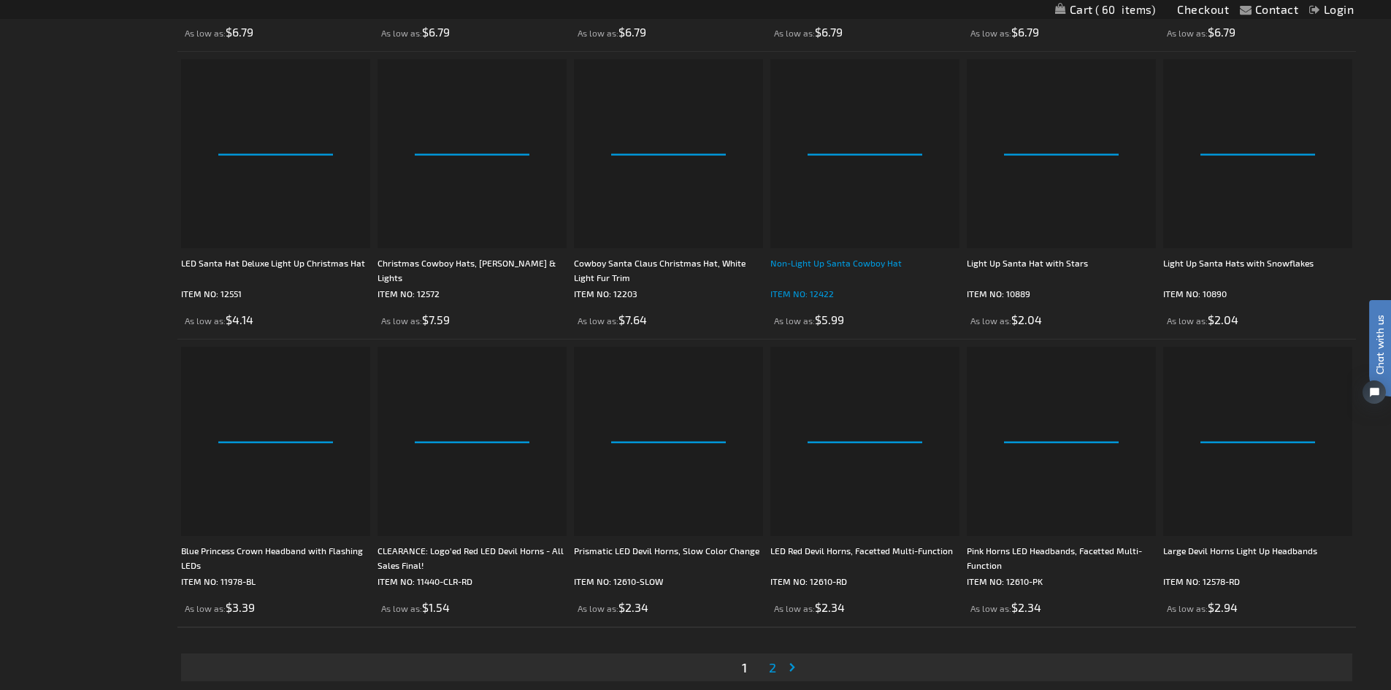
scroll to position [2922, 0]
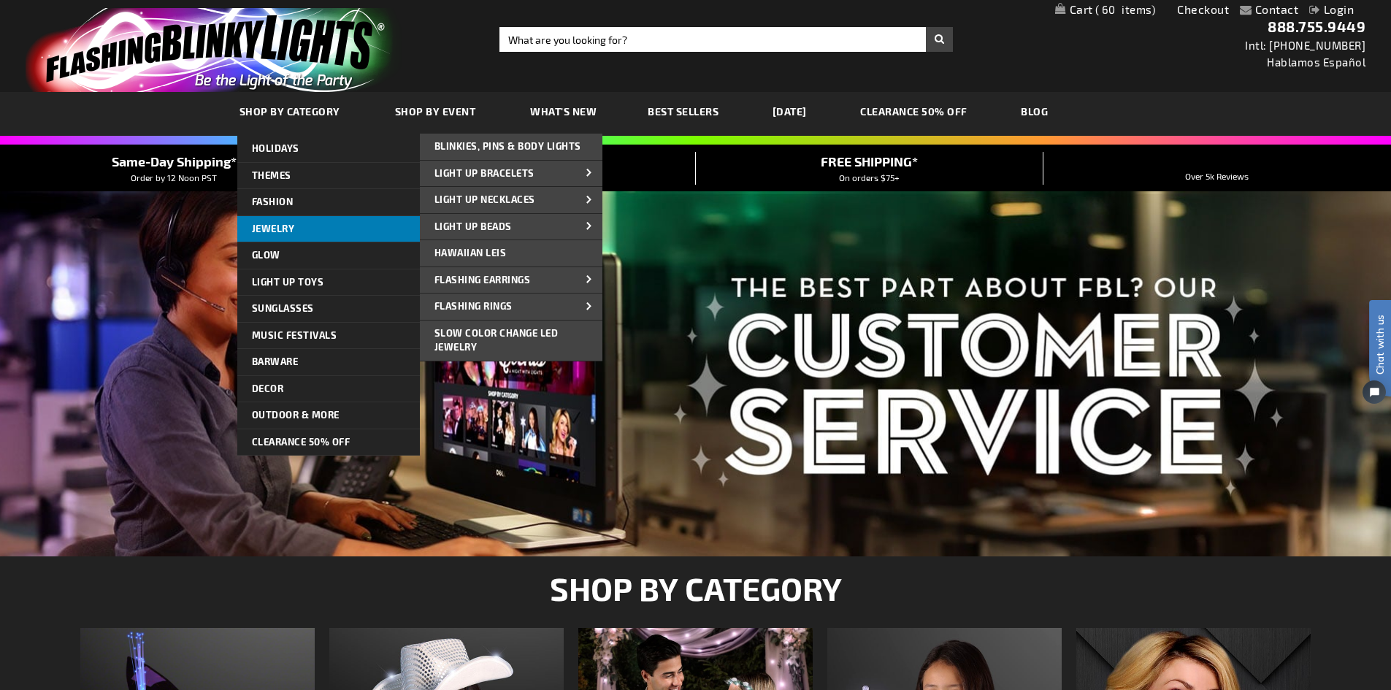
click at [264, 221] on link "Jewelry" at bounding box center [328, 229] width 183 height 26
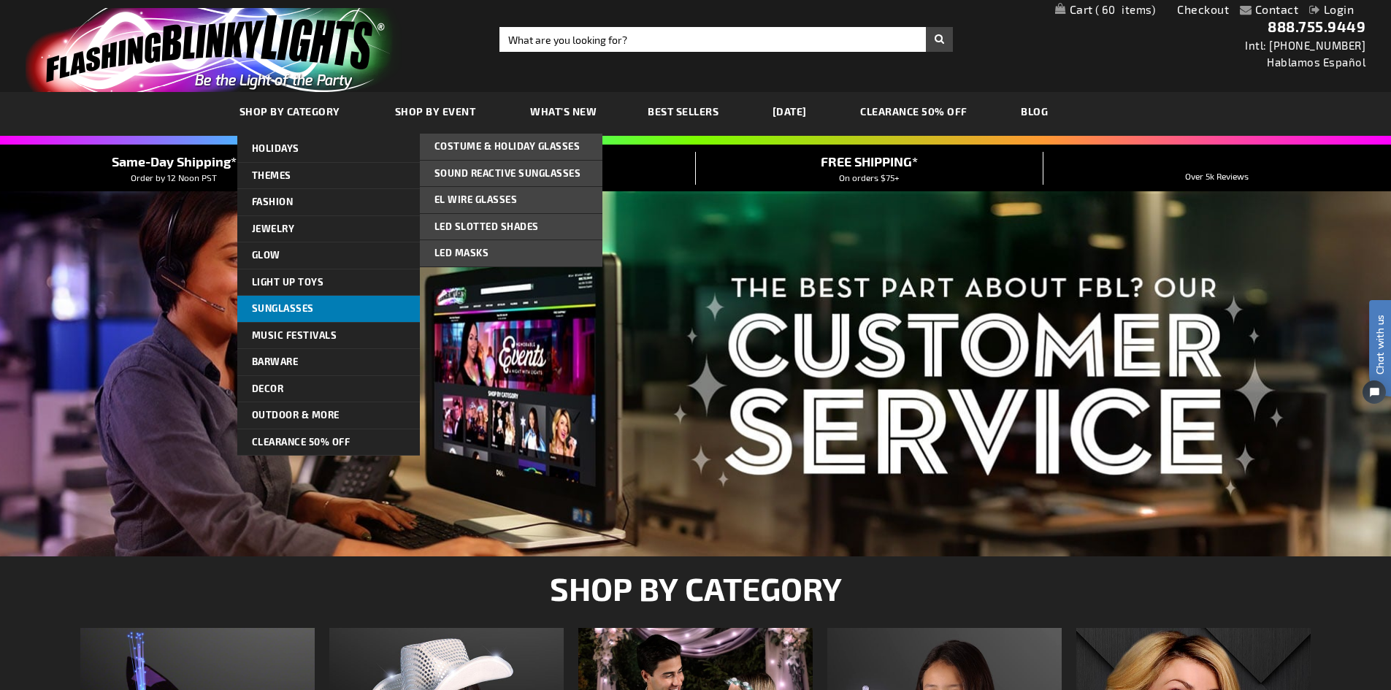
click at [284, 310] on span "Sunglasses" at bounding box center [283, 308] width 62 height 12
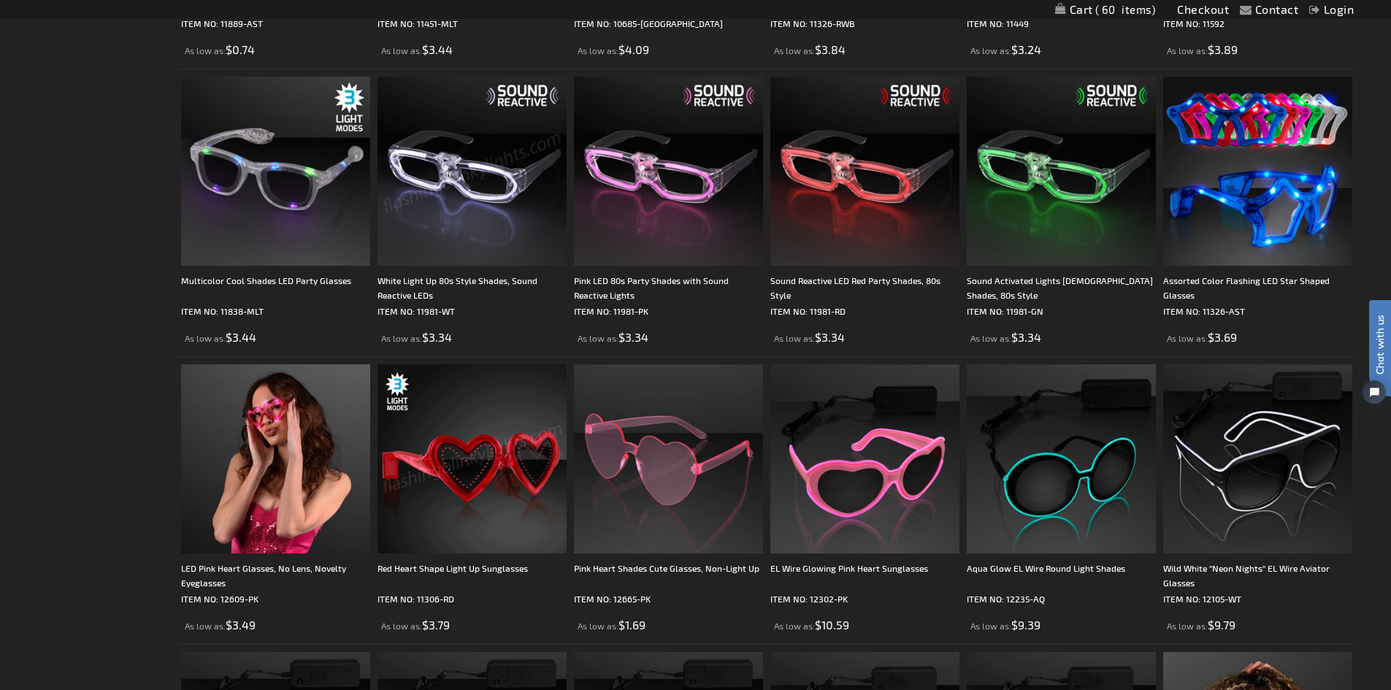
scroll to position [803, 0]
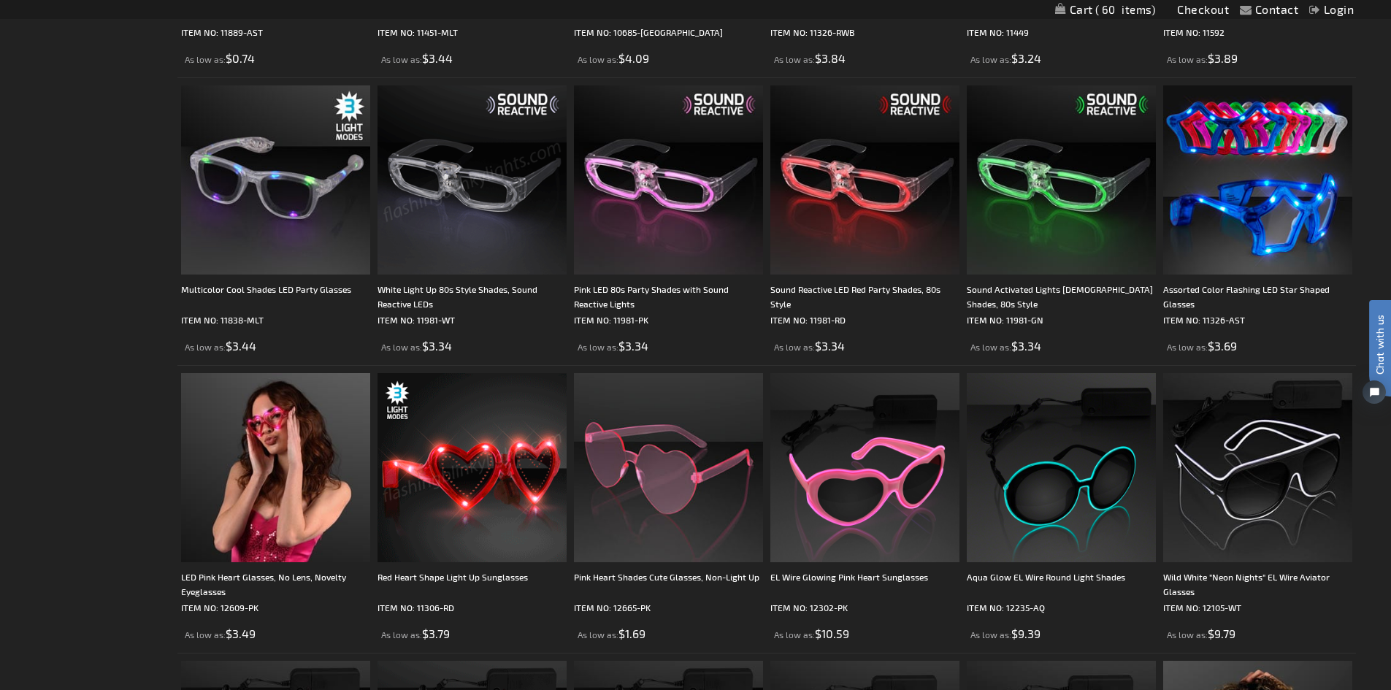
click at [479, 194] on img at bounding box center [472, 179] width 189 height 189
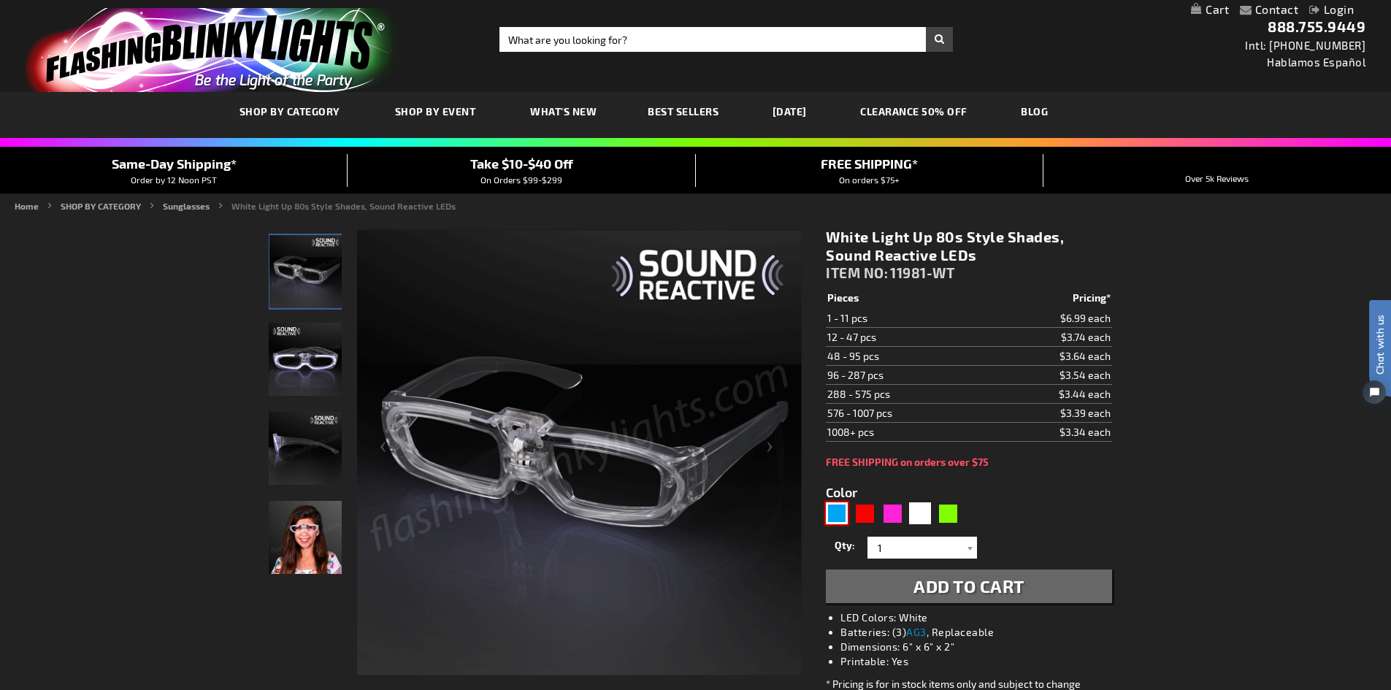
click at [833, 511] on div "Blue" at bounding box center [837, 514] width 22 height 22
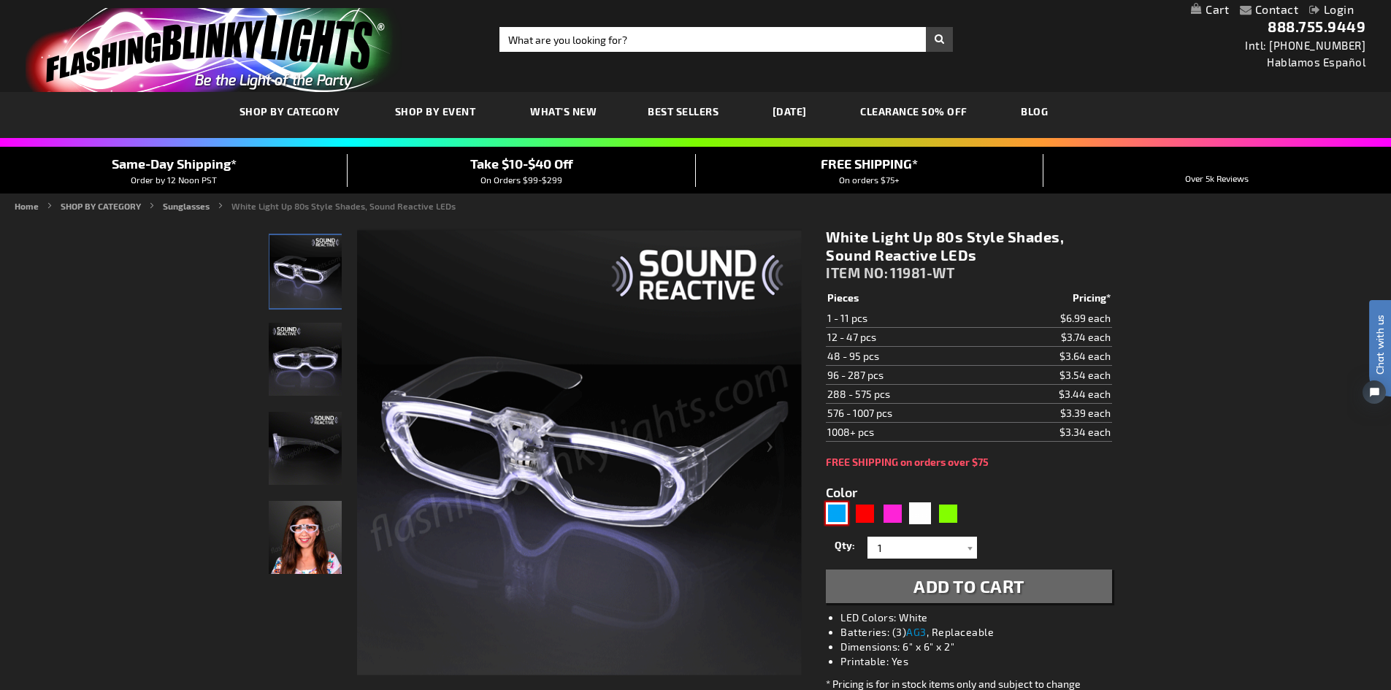
type input "5629"
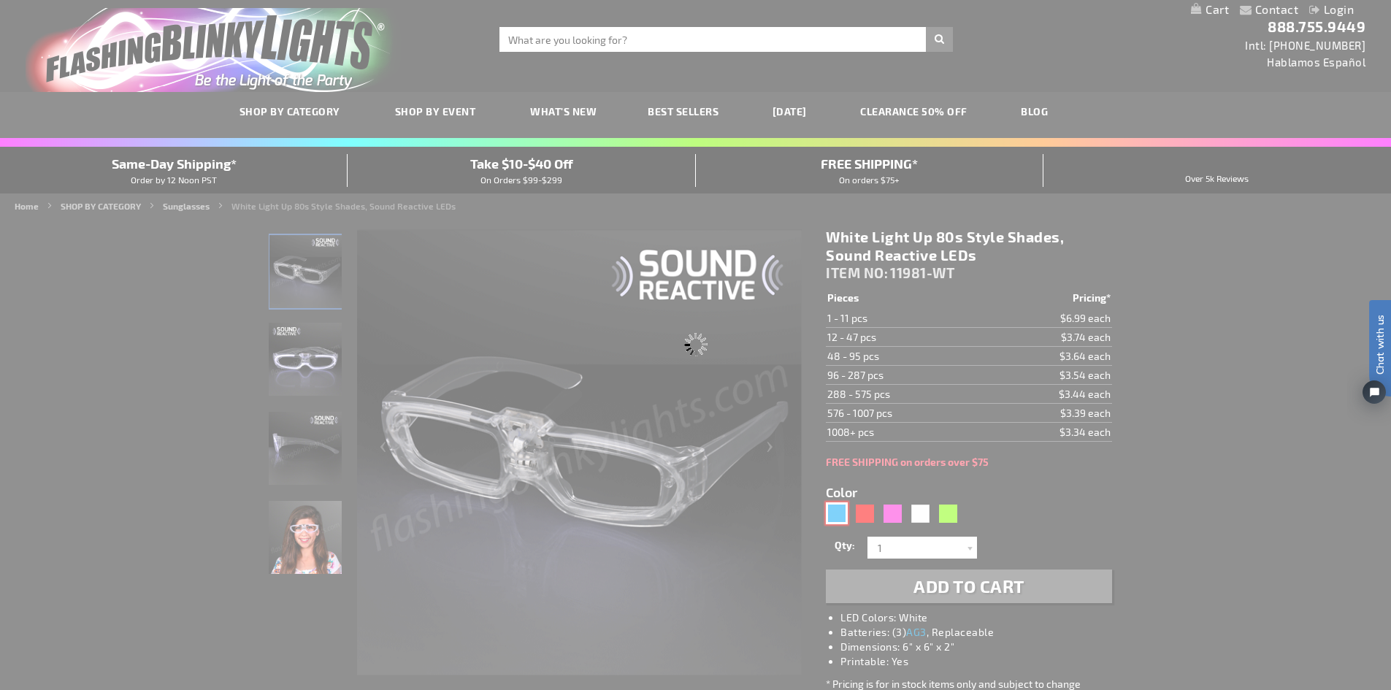
type input "11981-BL"
type input "Customize - Sound Sensitive Lights Blue Party Shades, 80s Style - ITEM NO: 1198…"
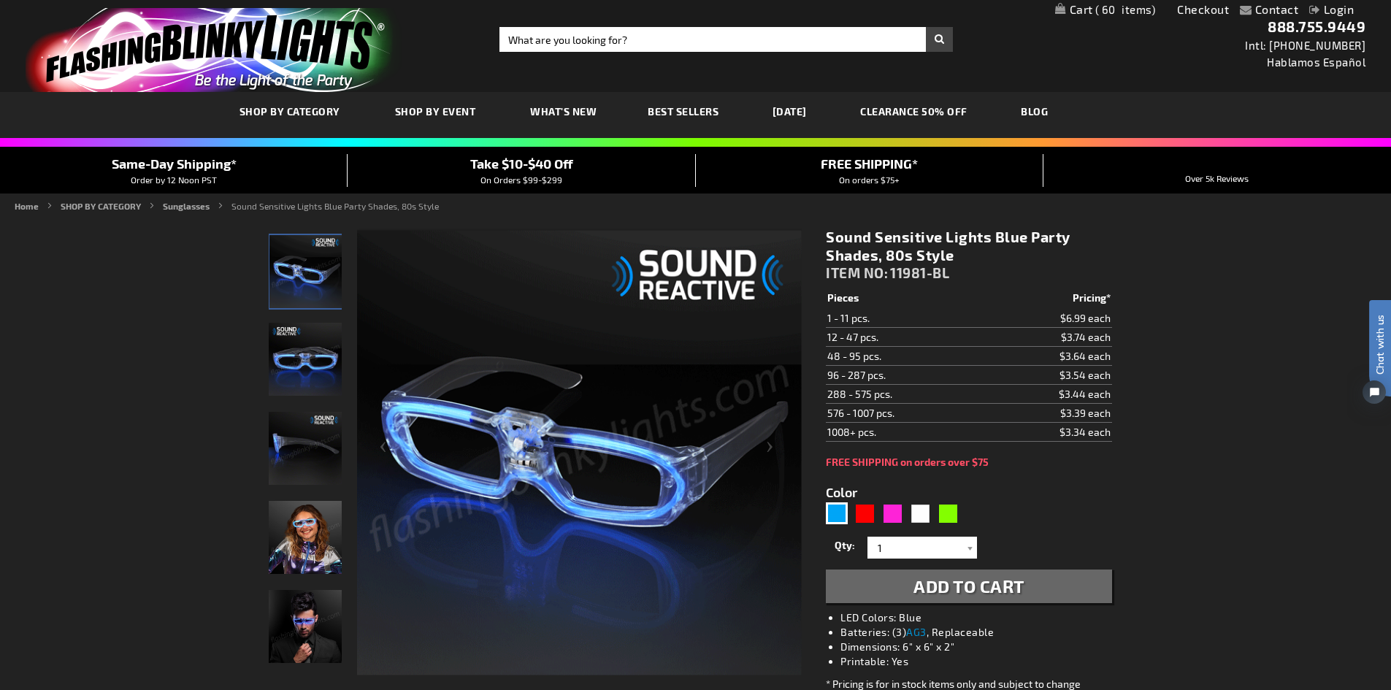
click at [974, 586] on span "Add to Cart" at bounding box center [969, 586] width 111 height 21
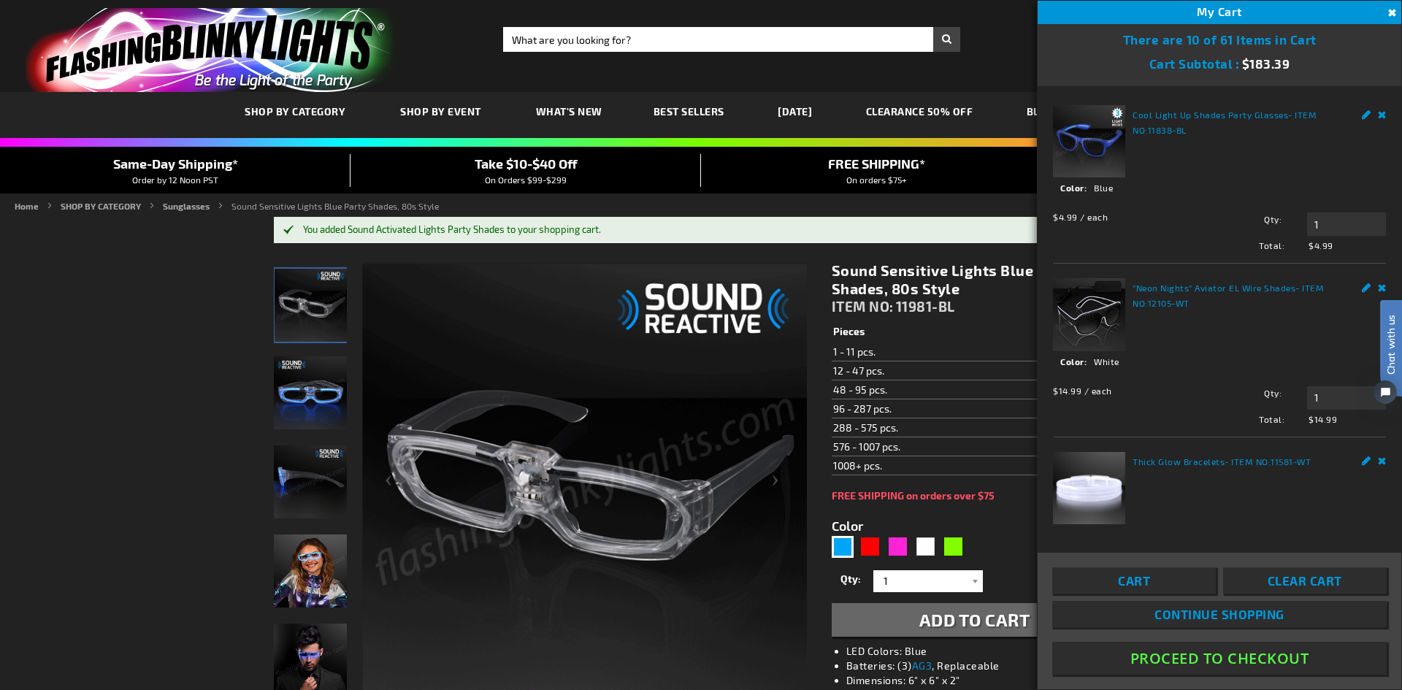
click at [1202, 657] on button "Proceed To Checkout" at bounding box center [1219, 658] width 335 height 33
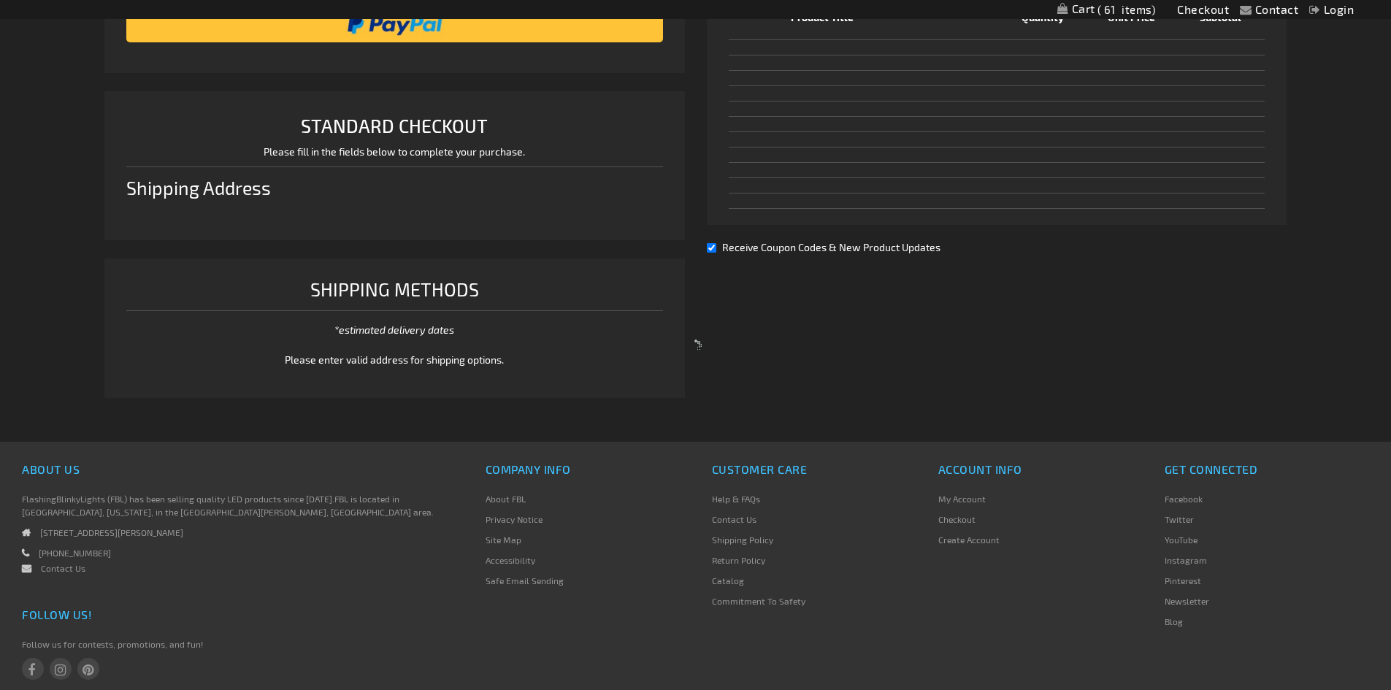
select select "US"
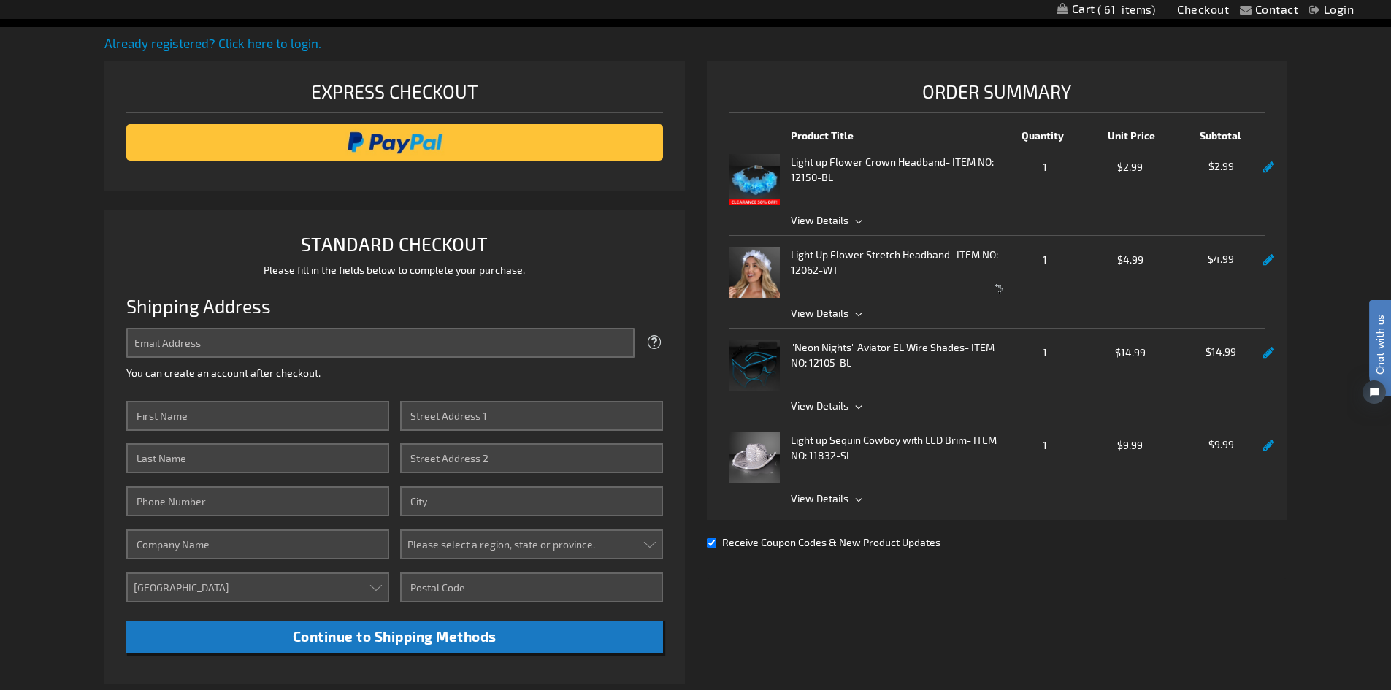
scroll to position [157, 0]
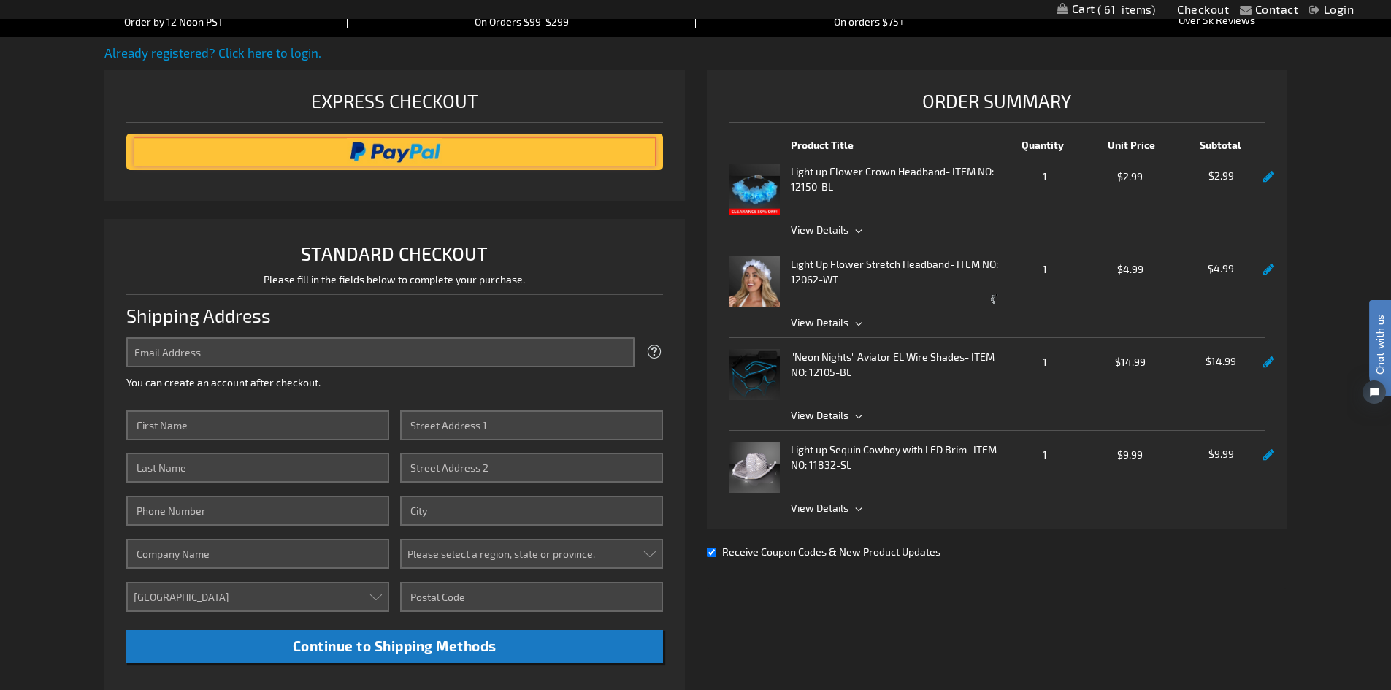
click at [396, 148] on input "image" at bounding box center [395, 151] width 522 height 29
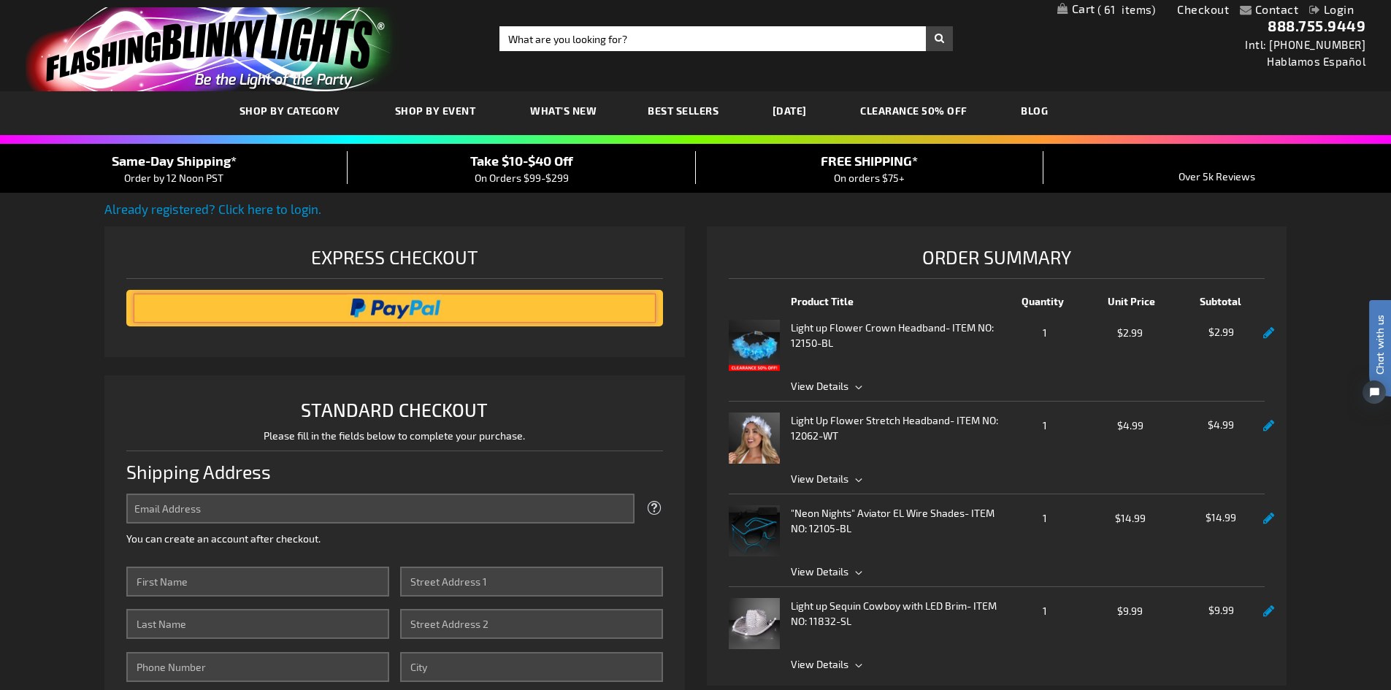
scroll to position [0, 0]
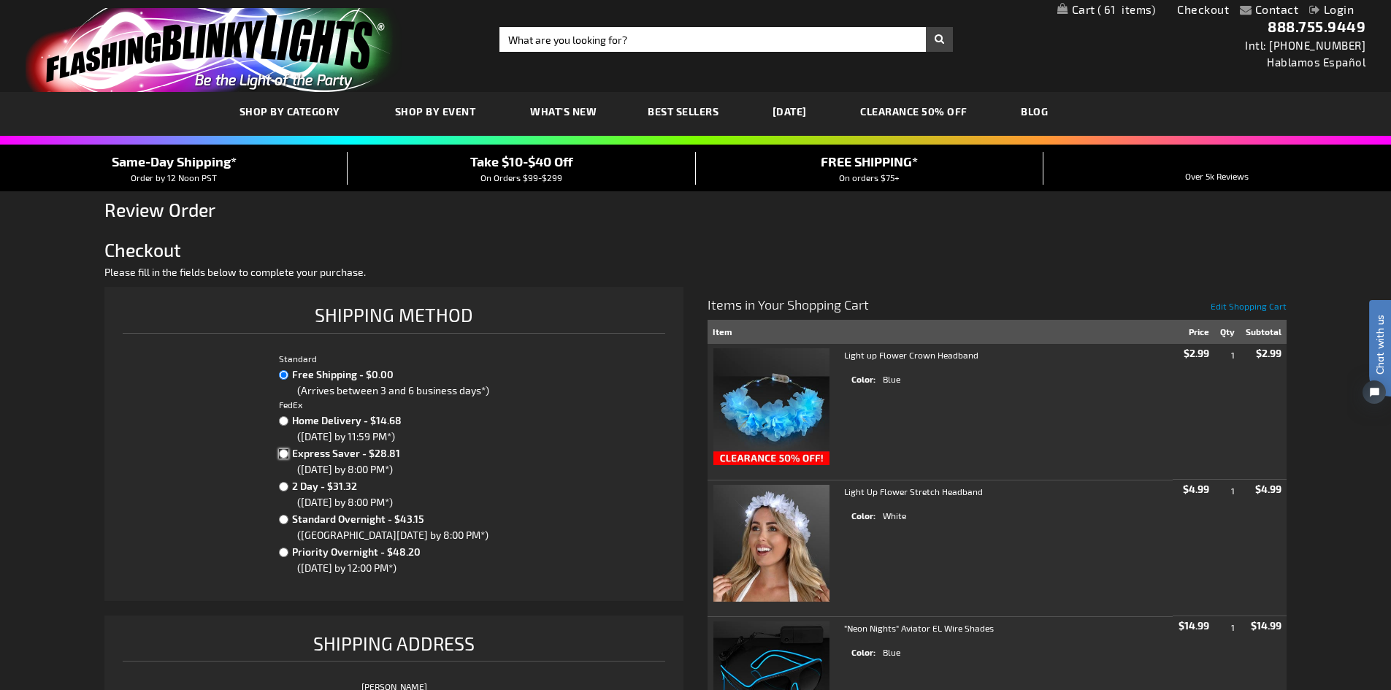
click at [282, 455] on input "Express Saver - $28.81" at bounding box center [283, 453] width 9 height 9
radio input "true"
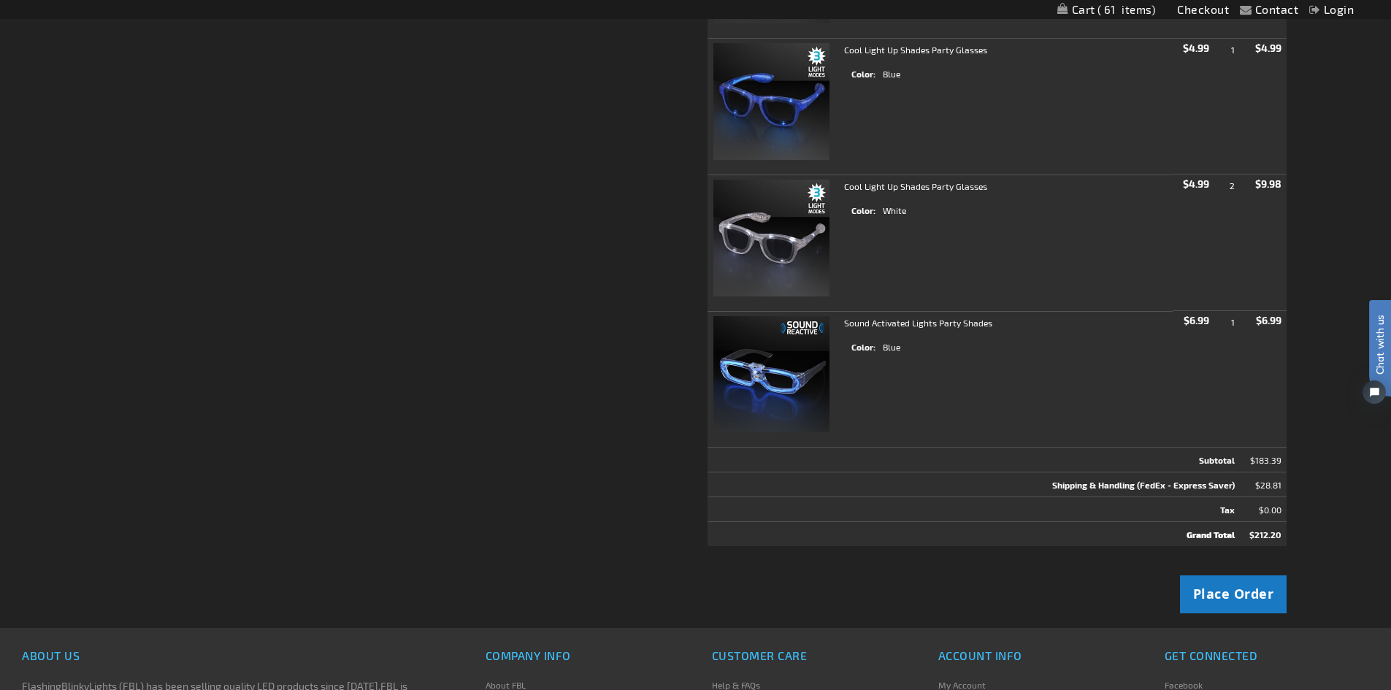
scroll to position [1534, 0]
click at [1230, 592] on span "Place Order" at bounding box center [1233, 593] width 81 height 18
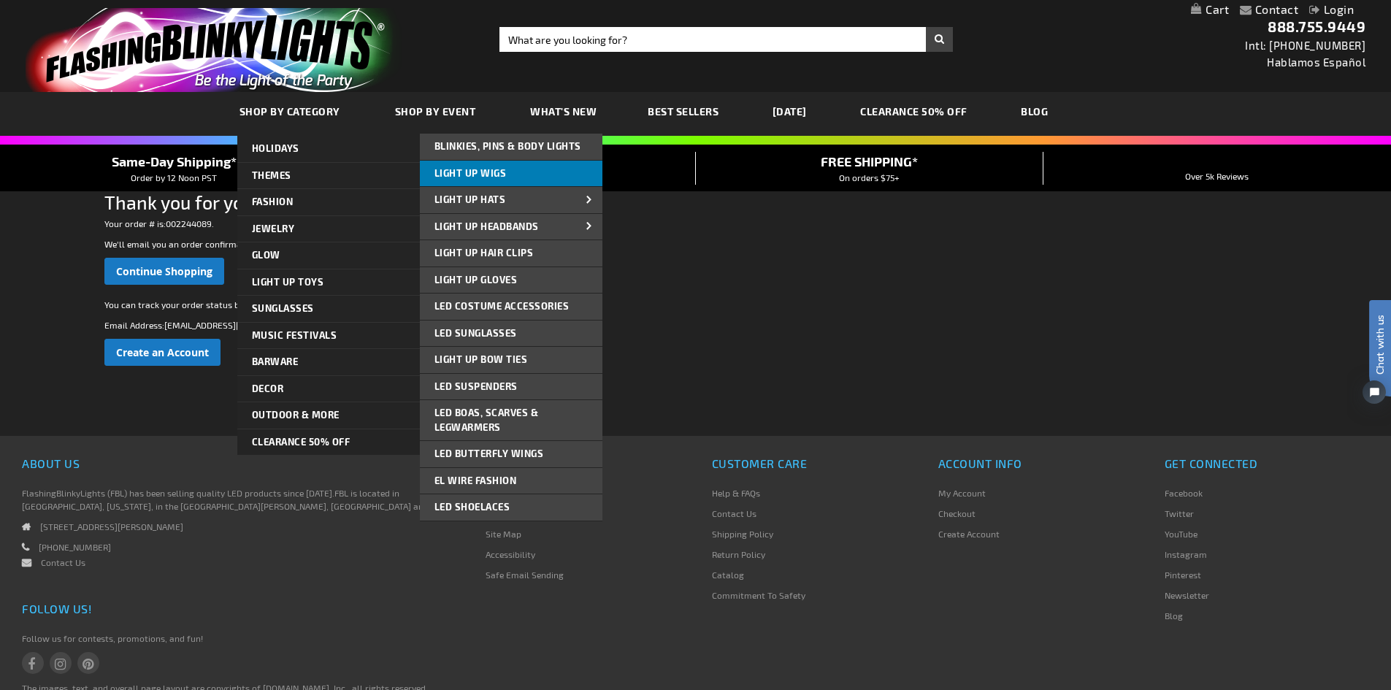
click at [478, 170] on span "Light Up Wigs" at bounding box center [471, 173] width 72 height 12
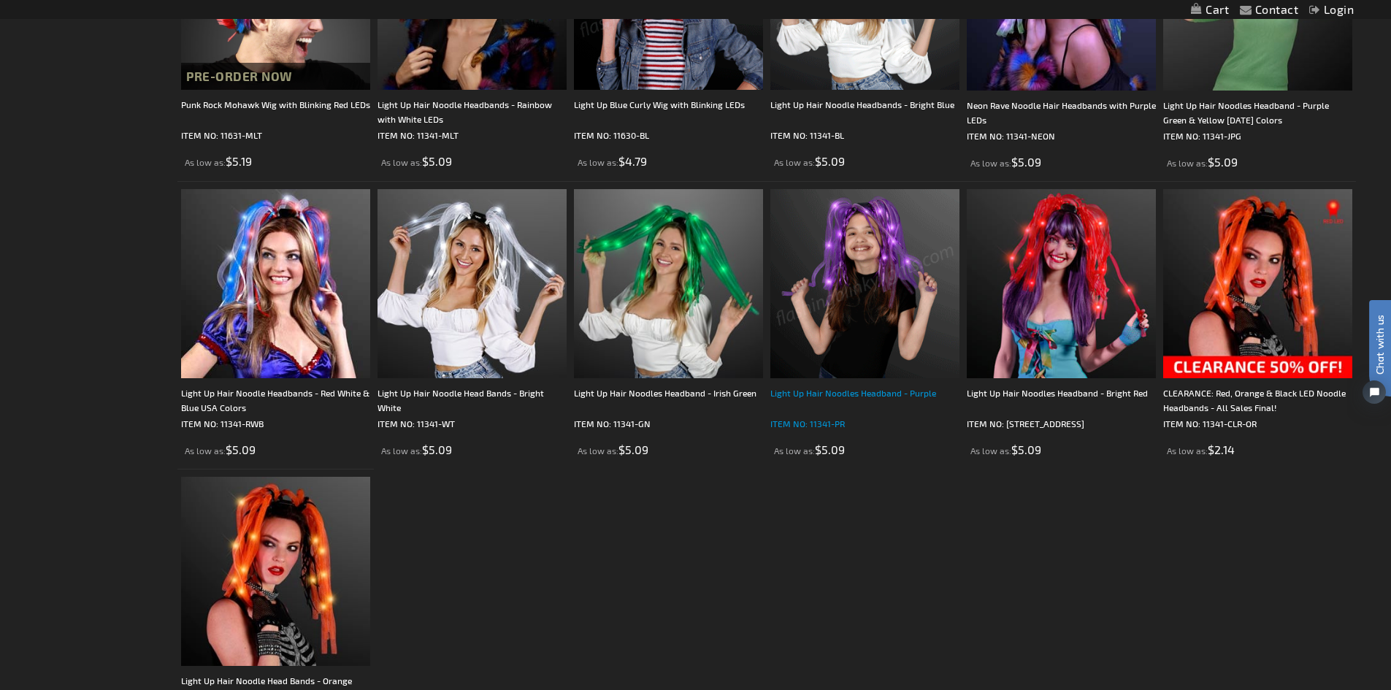
scroll to position [146, 0]
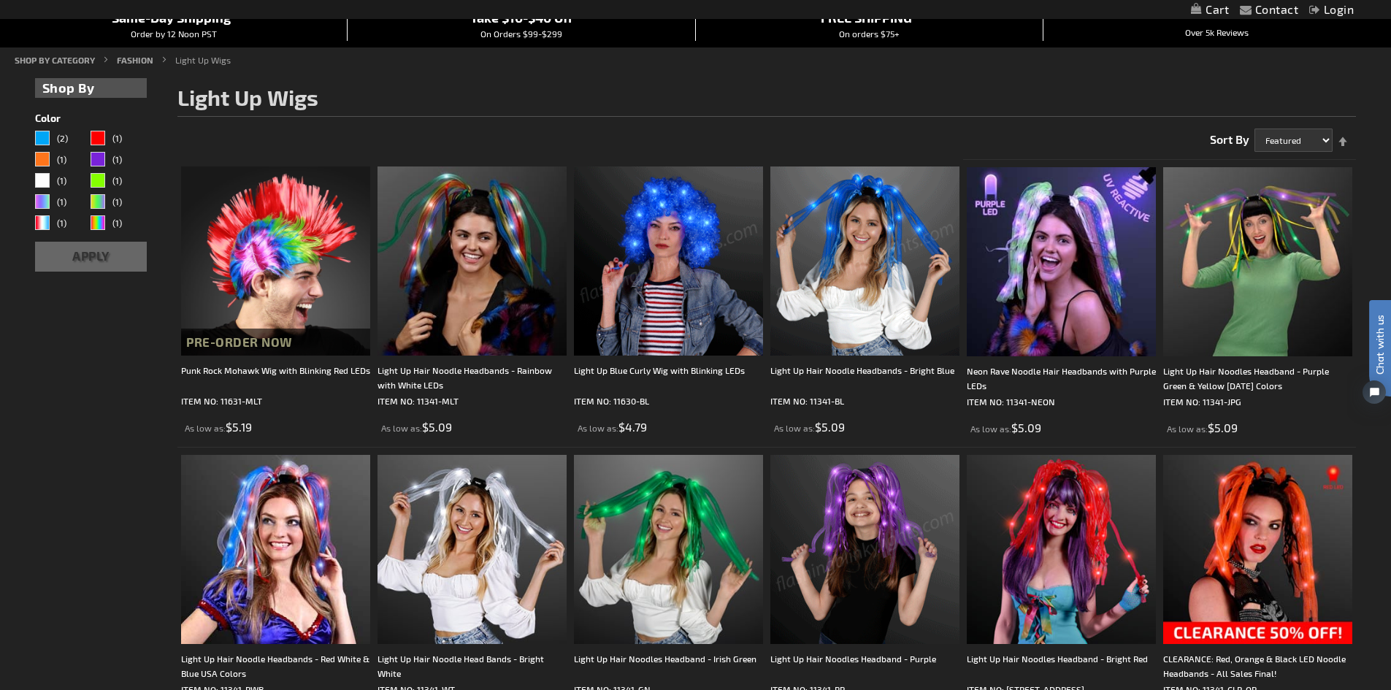
click at [859, 294] on img at bounding box center [865, 261] width 189 height 189
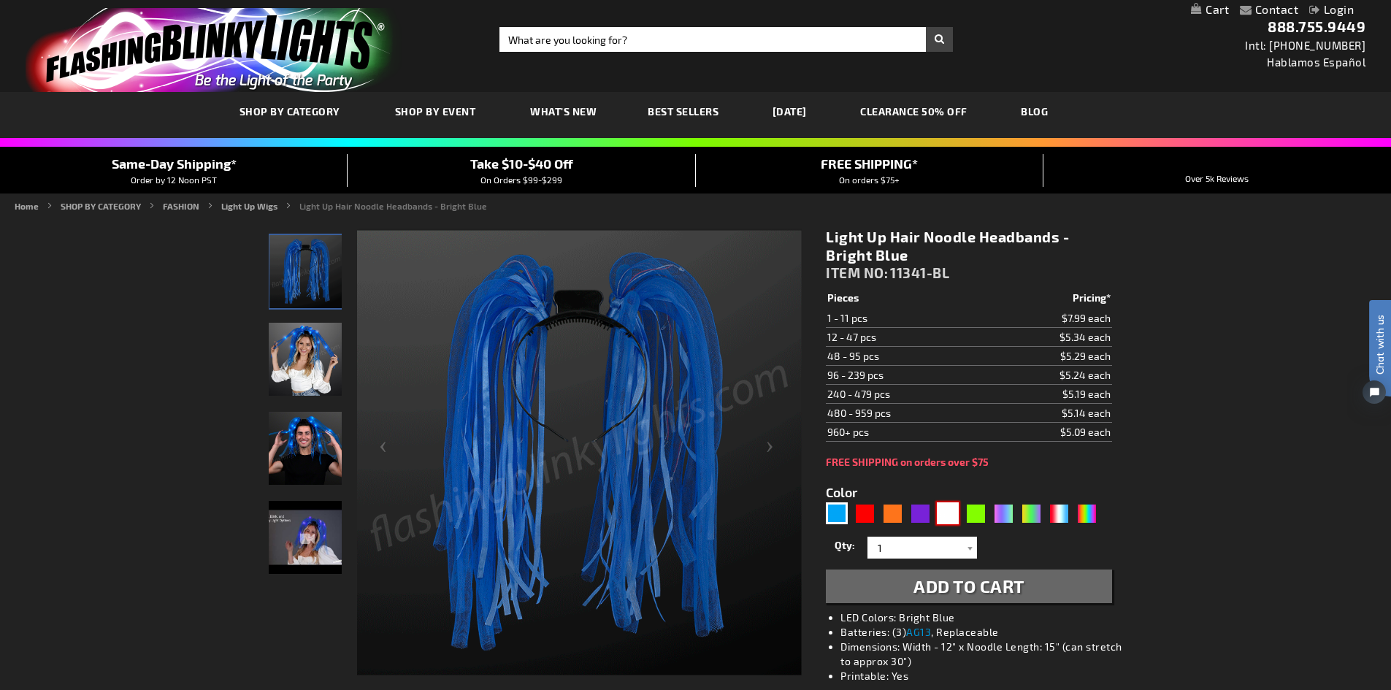
click at [946, 512] on div "White" at bounding box center [948, 514] width 22 height 22
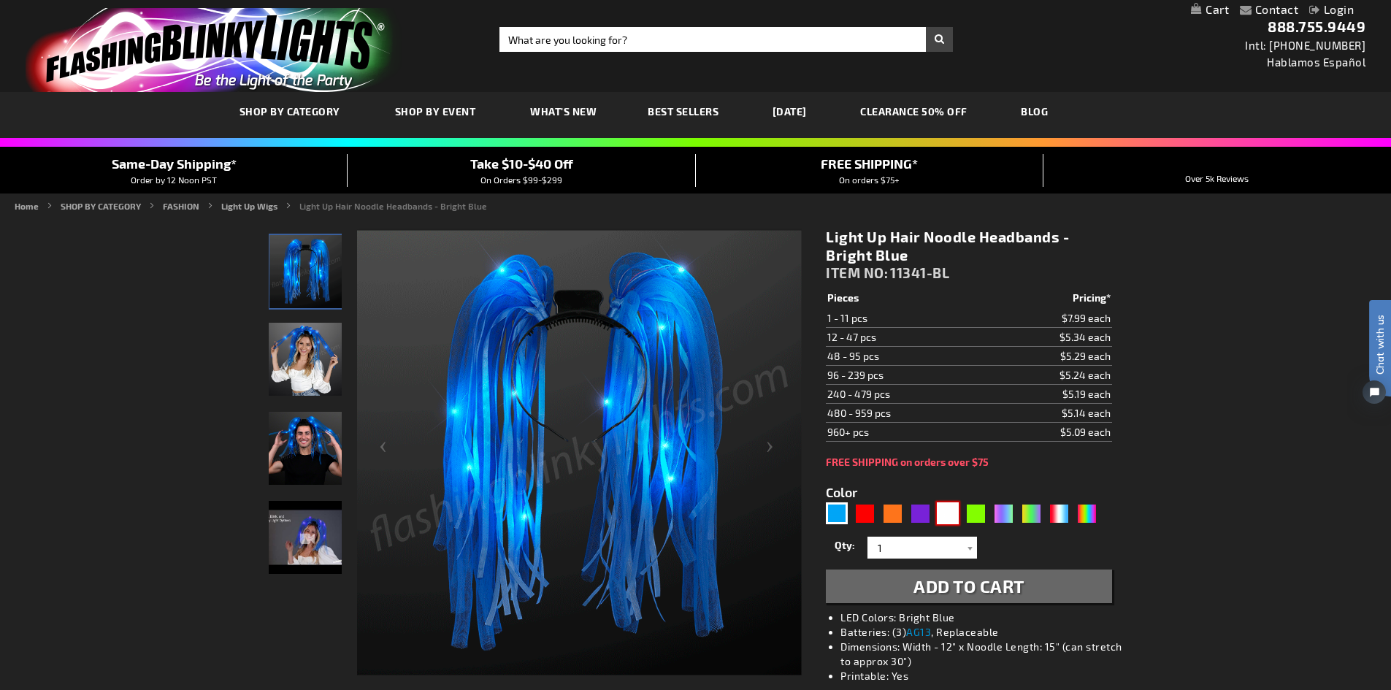
type input "5646"
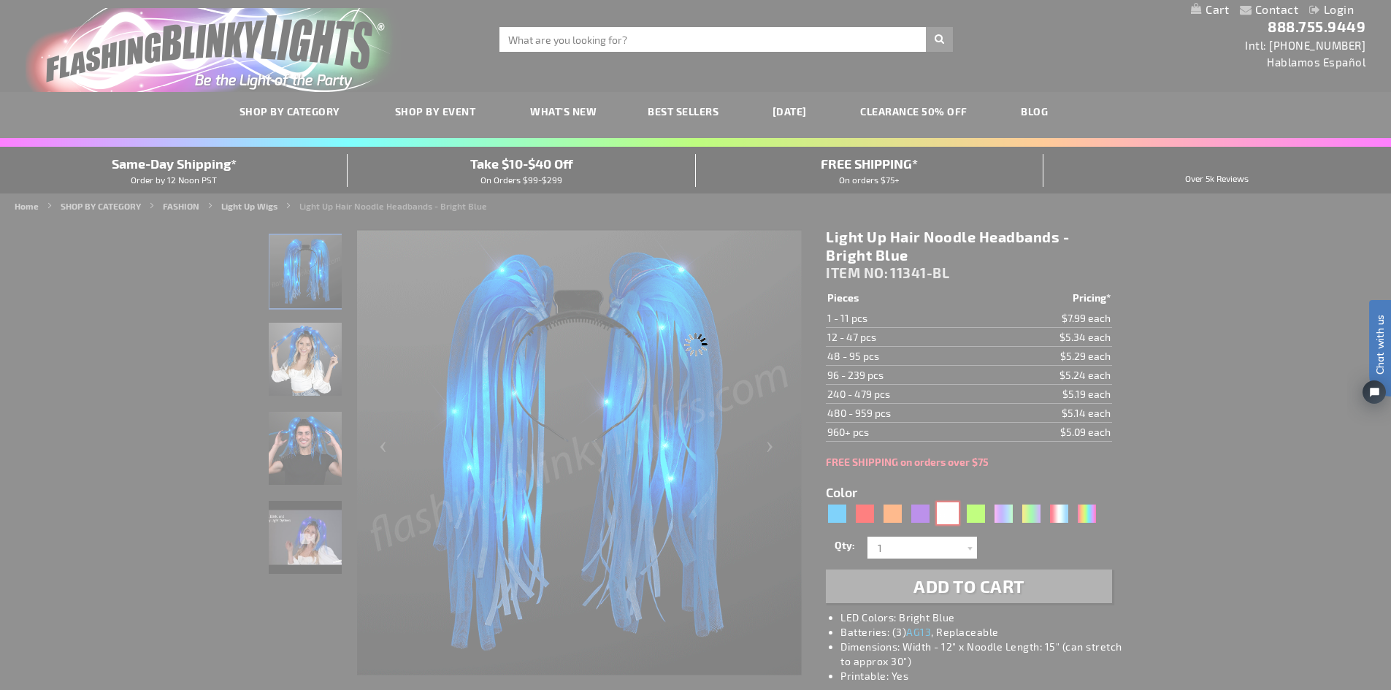
type input "11341-WT"
type input "Customize - Light Up Hair Noodle Head Bands - Bright White - ITEM NO: 11341-WT"
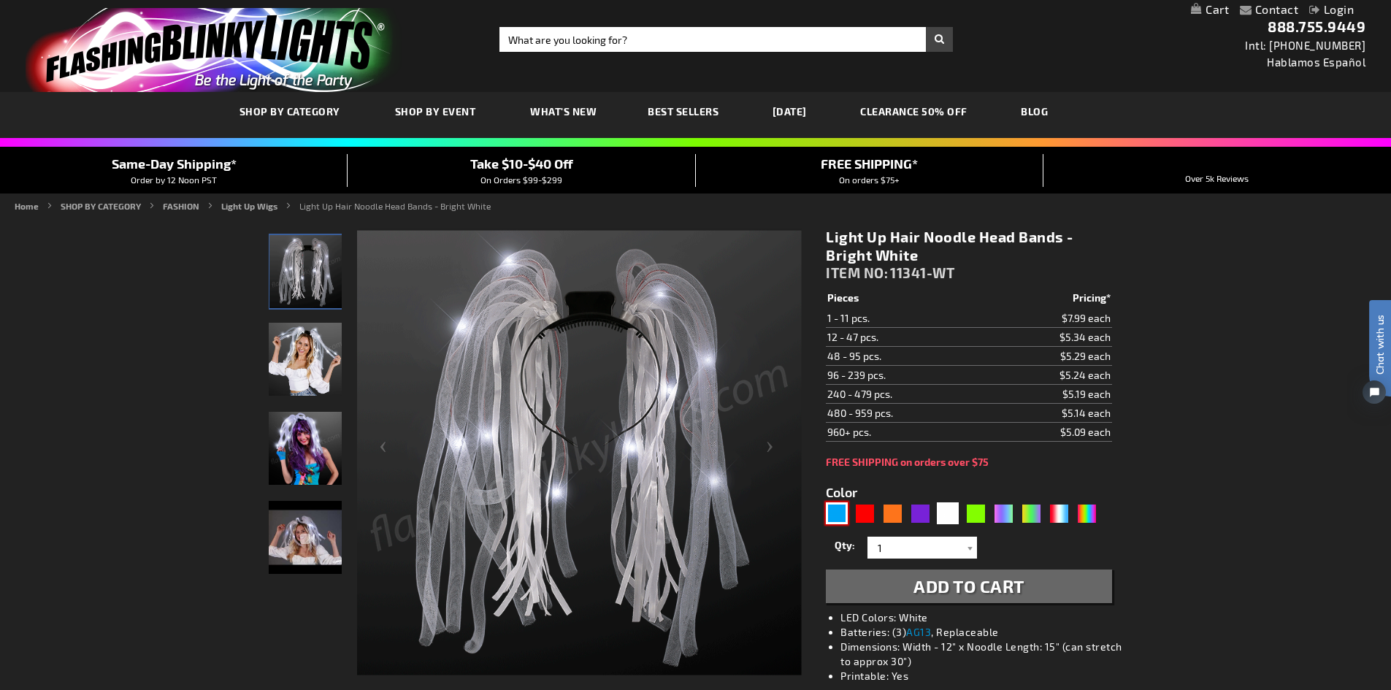
click at [841, 511] on div "Blue" at bounding box center [837, 514] width 22 height 22
type input "5629"
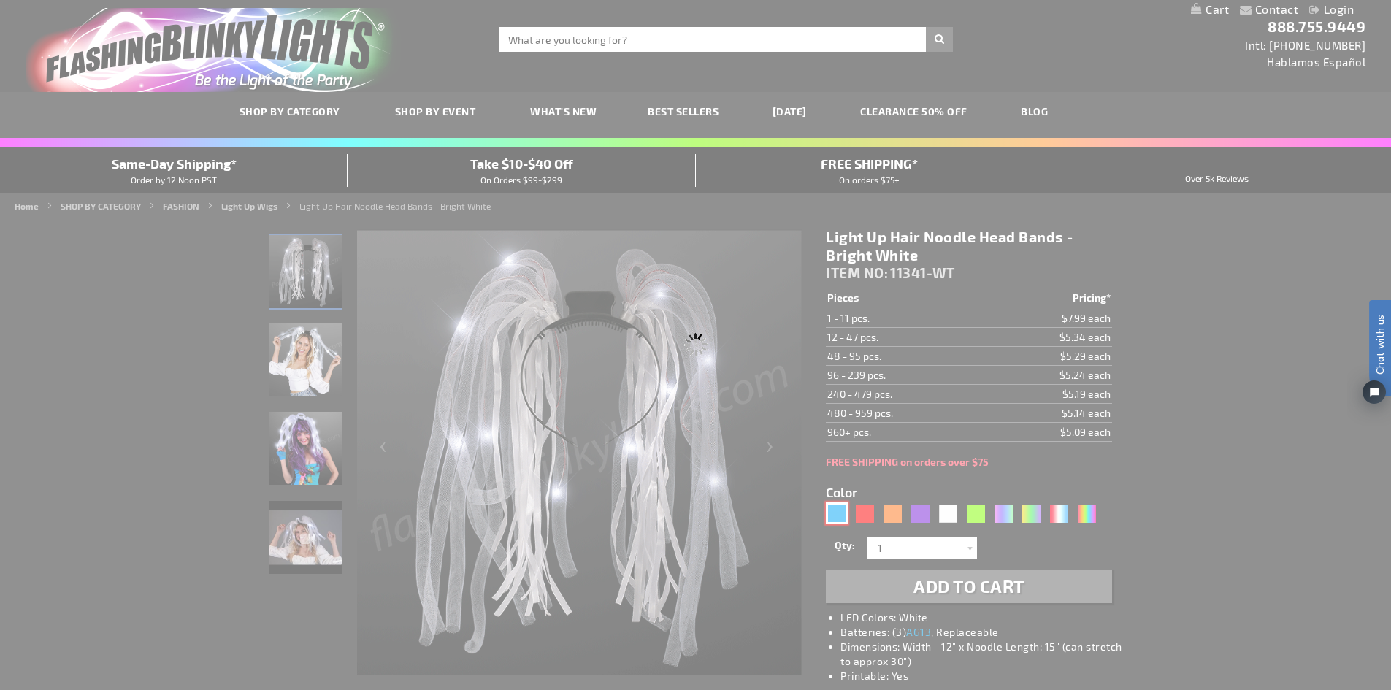
type input "11341-BL"
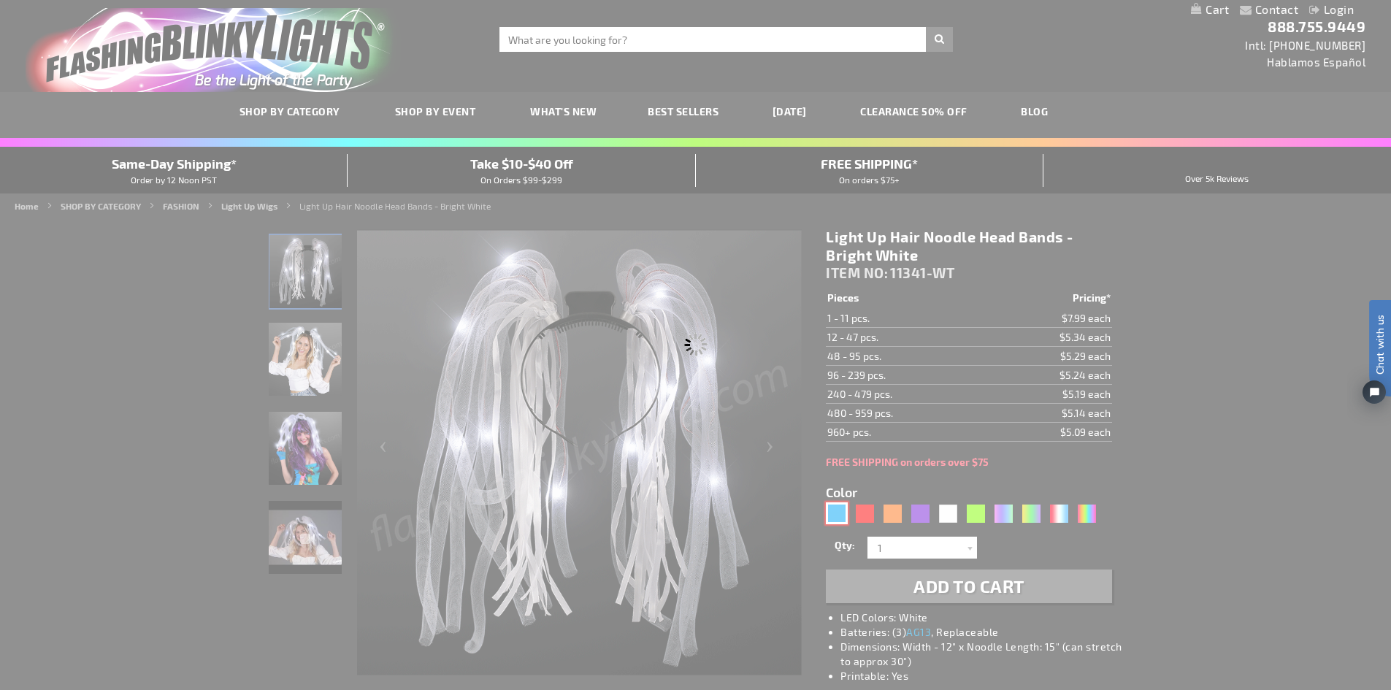
type input "Customize - Light Up Hair Noodle Headbands - Bright Blue - ITEM NO: 11341-BL"
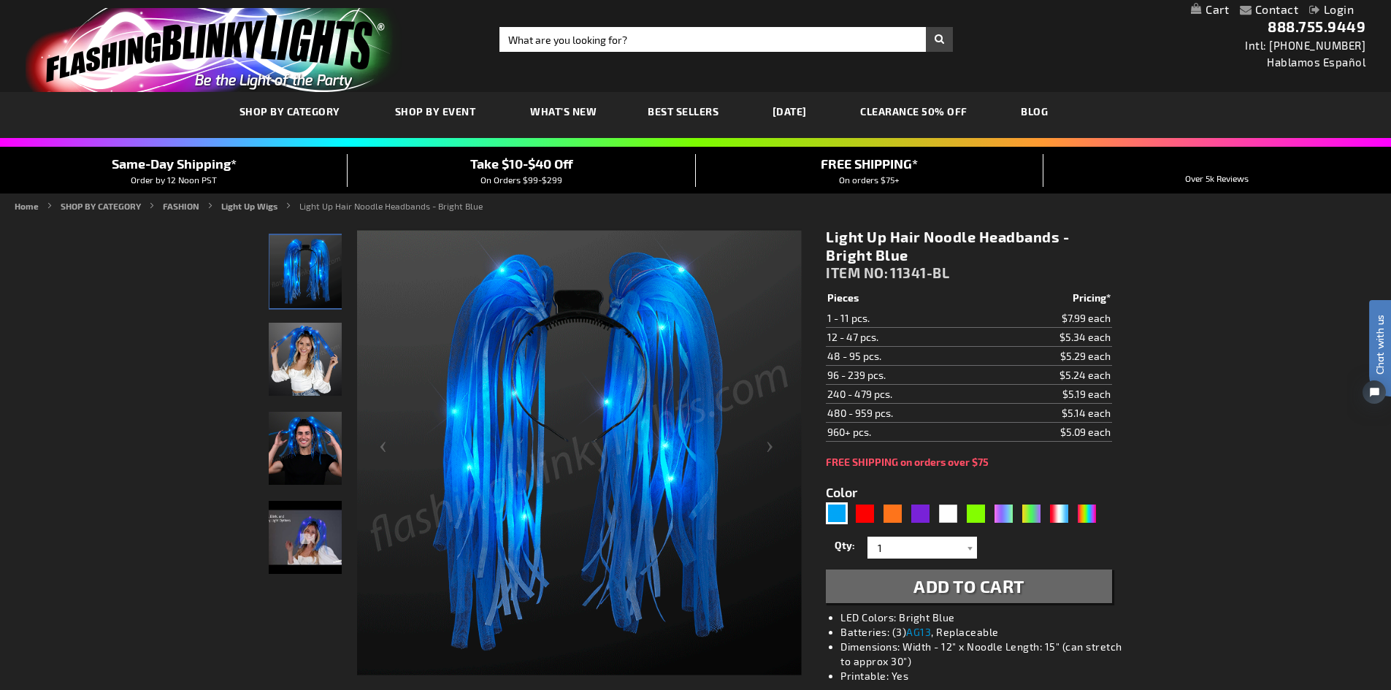
click at [953, 584] on span "Add to Cart" at bounding box center [969, 586] width 111 height 21
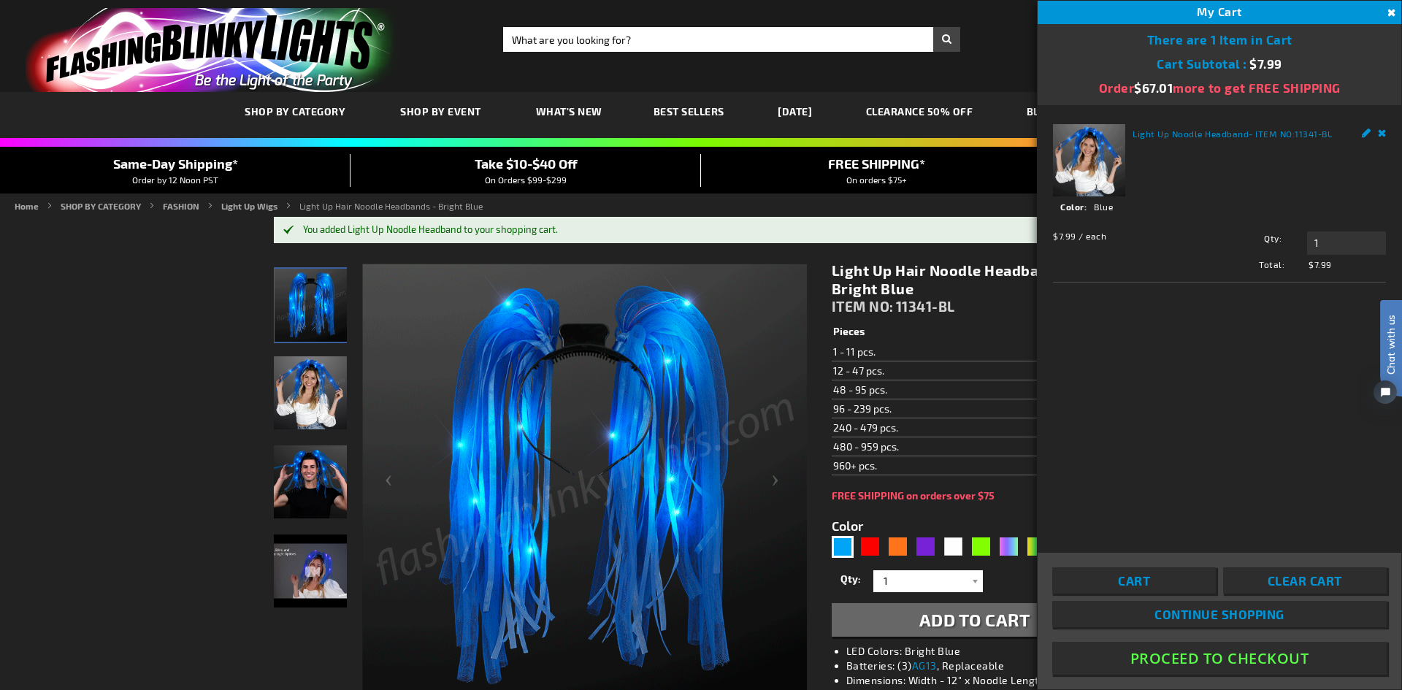
click at [1171, 614] on span "Continue Shopping" at bounding box center [1220, 614] width 130 height 15
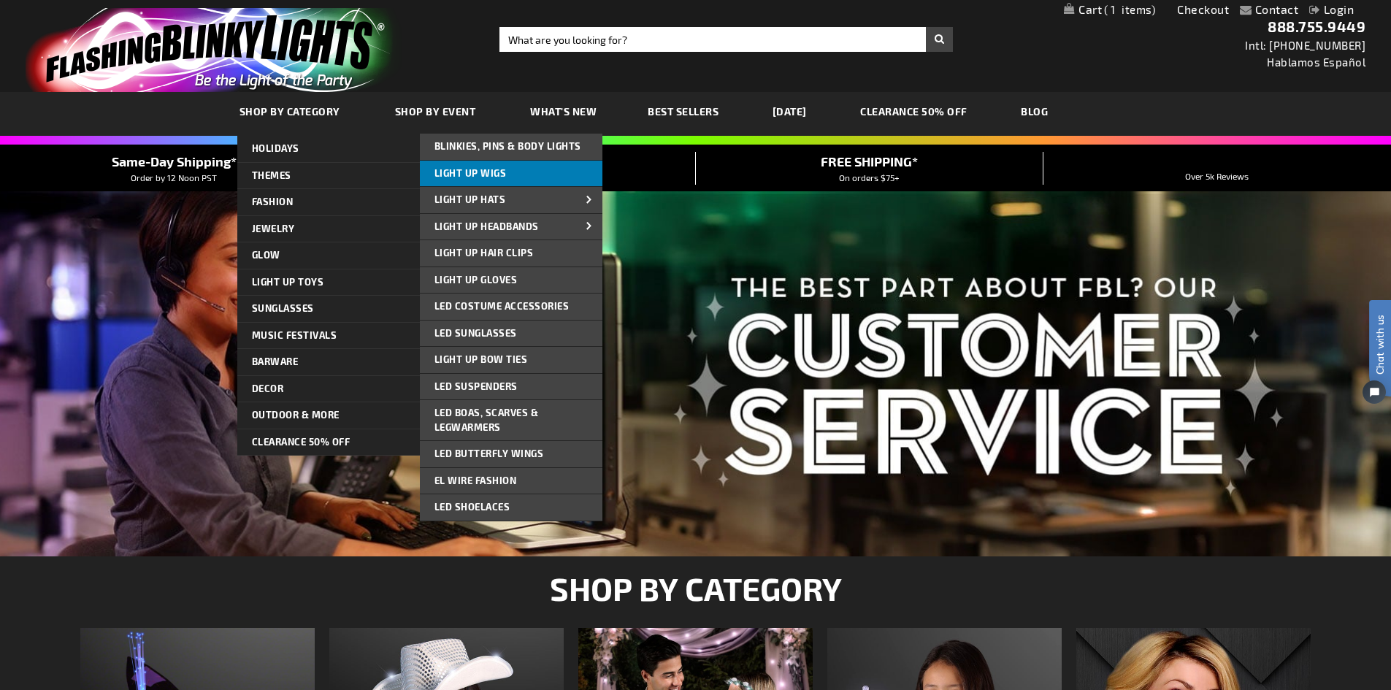
click at [481, 172] on span "Light Up Wigs" at bounding box center [471, 173] width 72 height 12
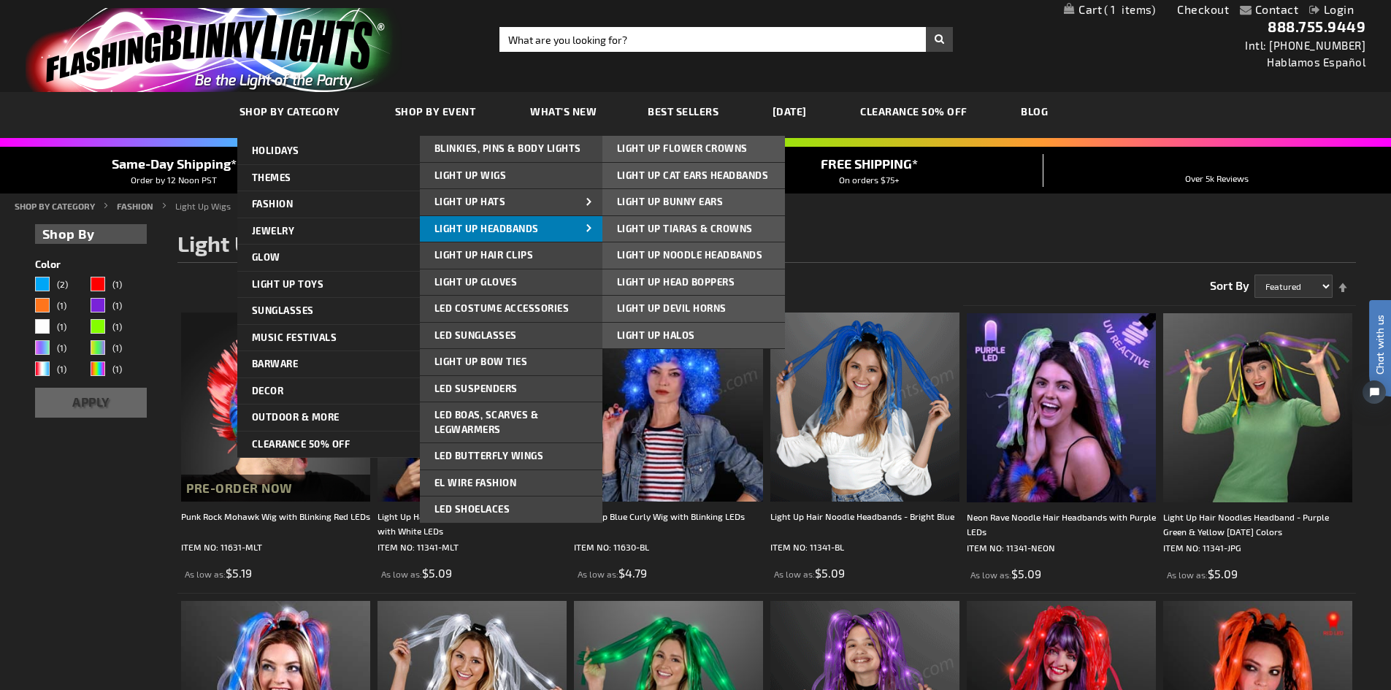
click at [528, 223] on span "Light Up Headbands" at bounding box center [487, 229] width 104 height 12
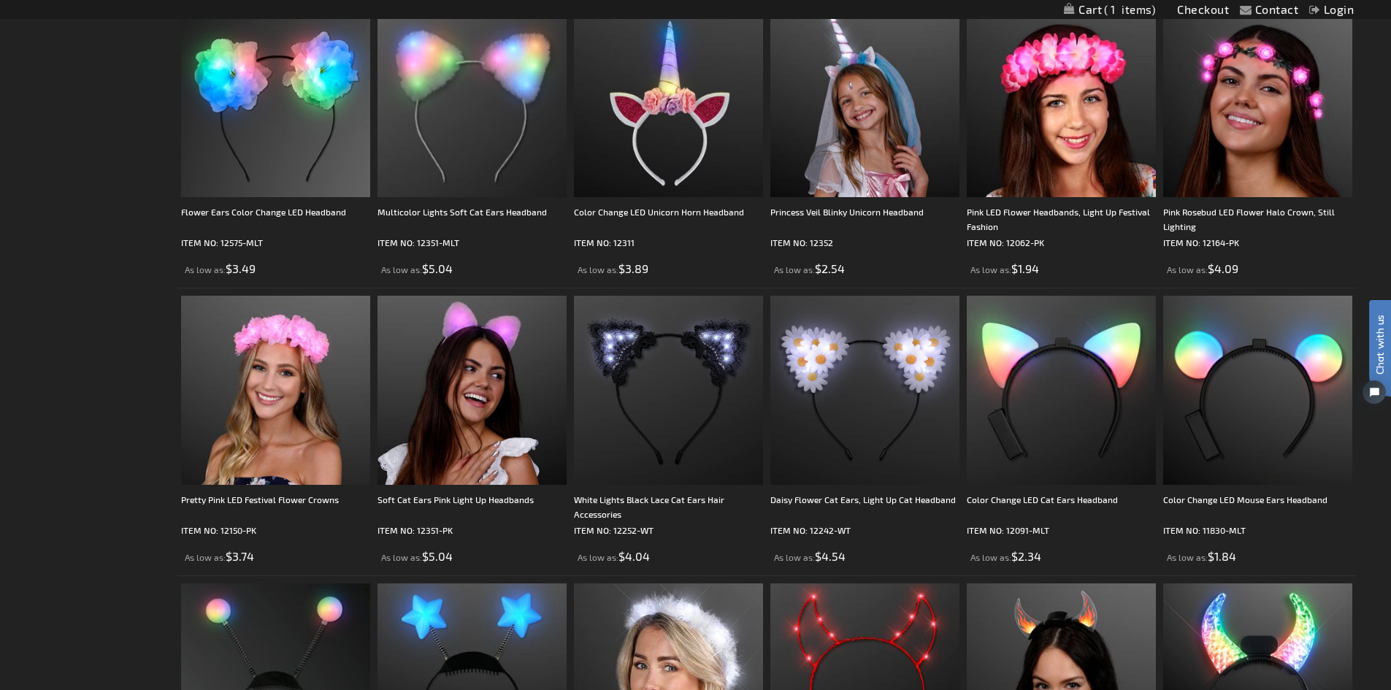
scroll to position [1242, 0]
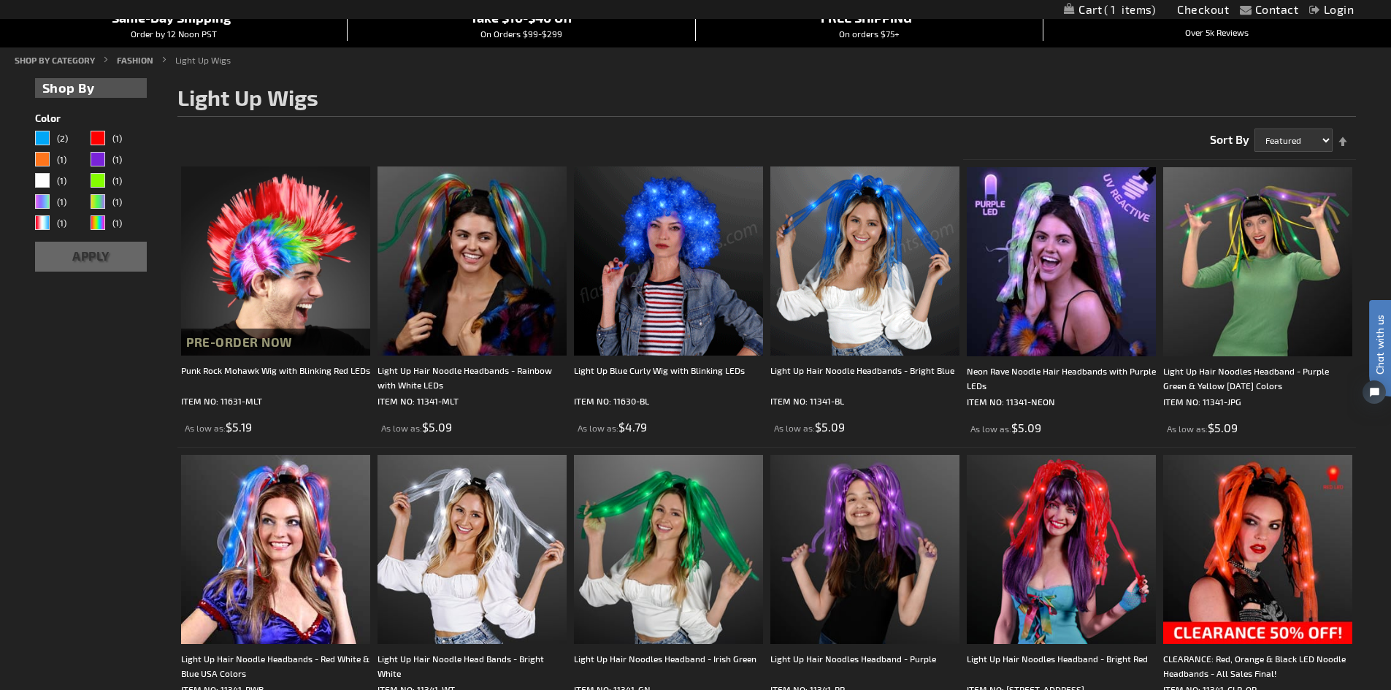
click at [681, 246] on img at bounding box center [668, 261] width 189 height 189
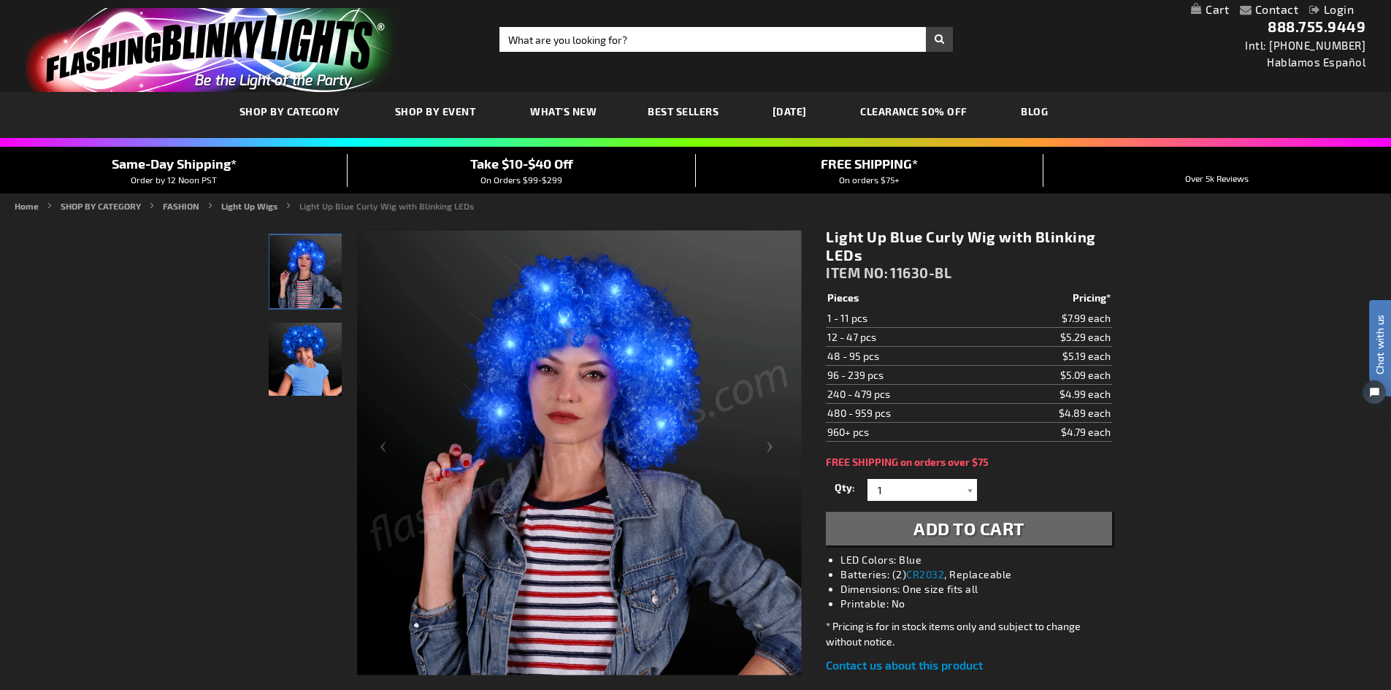
click at [975, 529] on span "Add to Cart" at bounding box center [969, 528] width 111 height 21
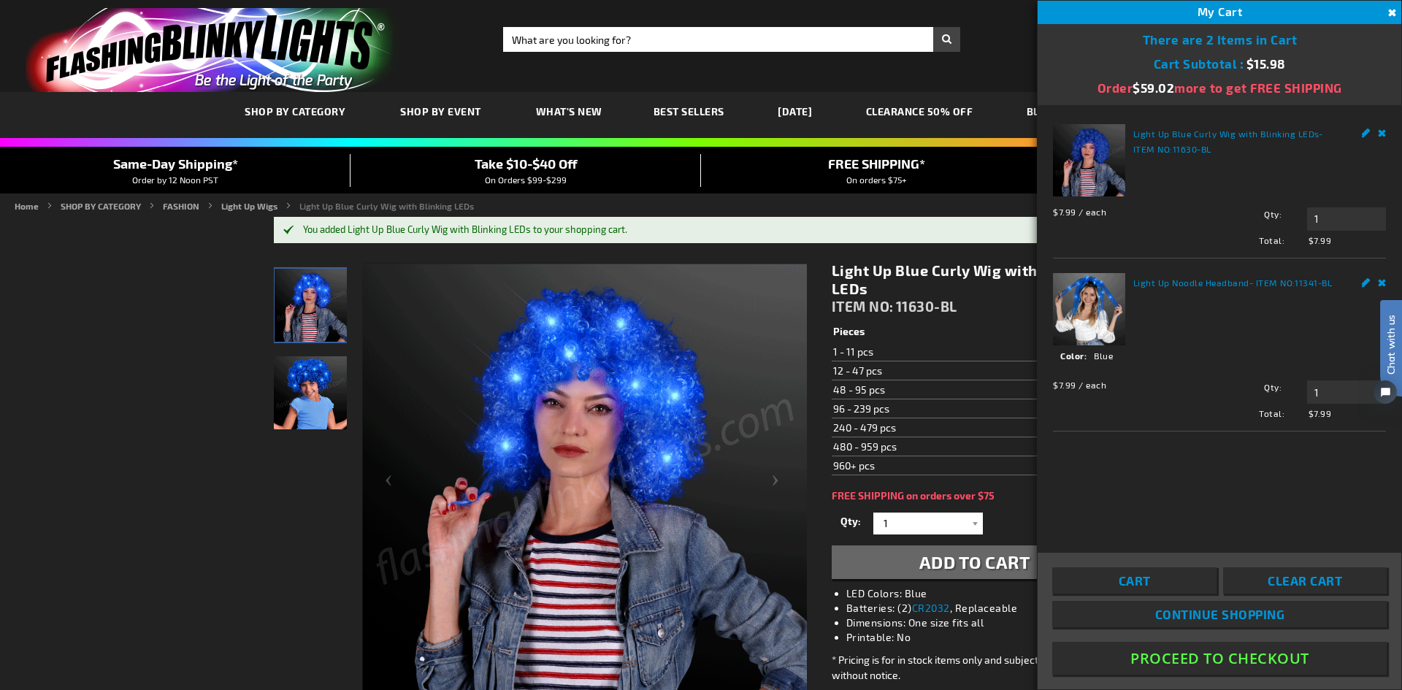
click at [1220, 661] on button "Proceed To Checkout" at bounding box center [1219, 658] width 335 height 33
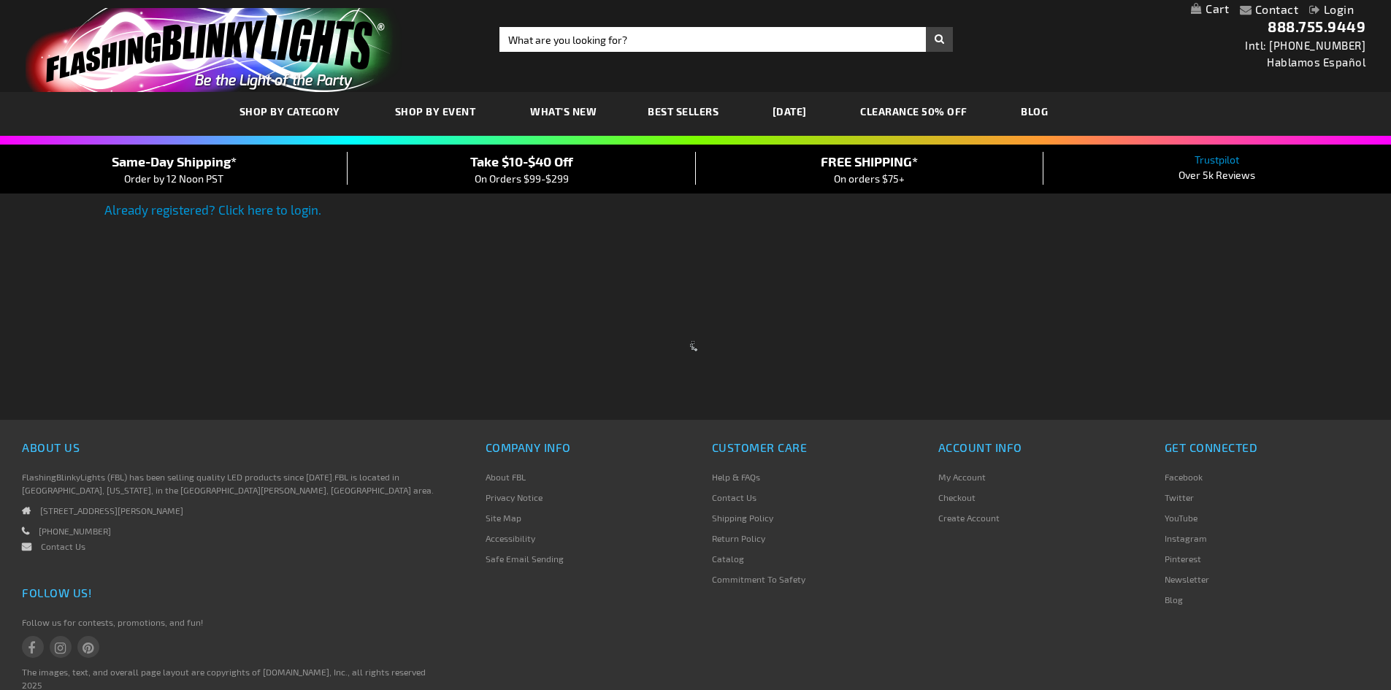
select select "US"
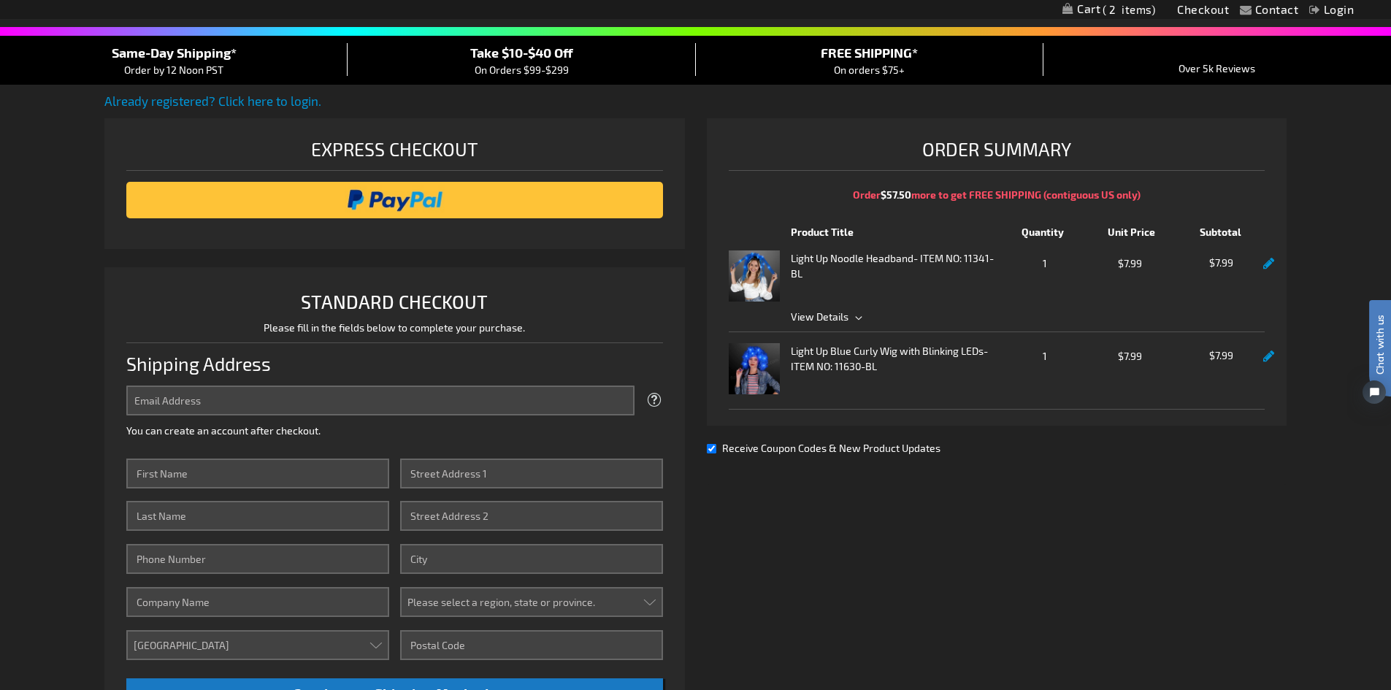
scroll to position [84, 0]
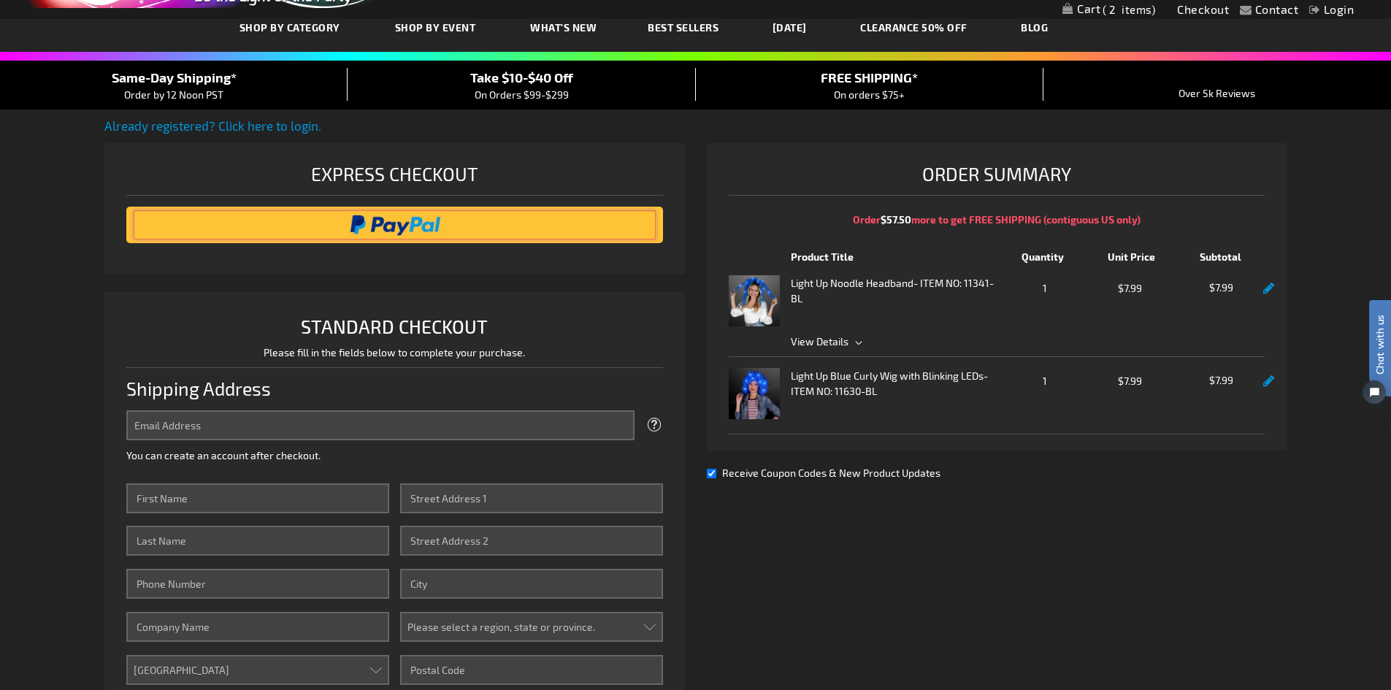
click at [388, 218] on input "image" at bounding box center [395, 224] width 522 height 29
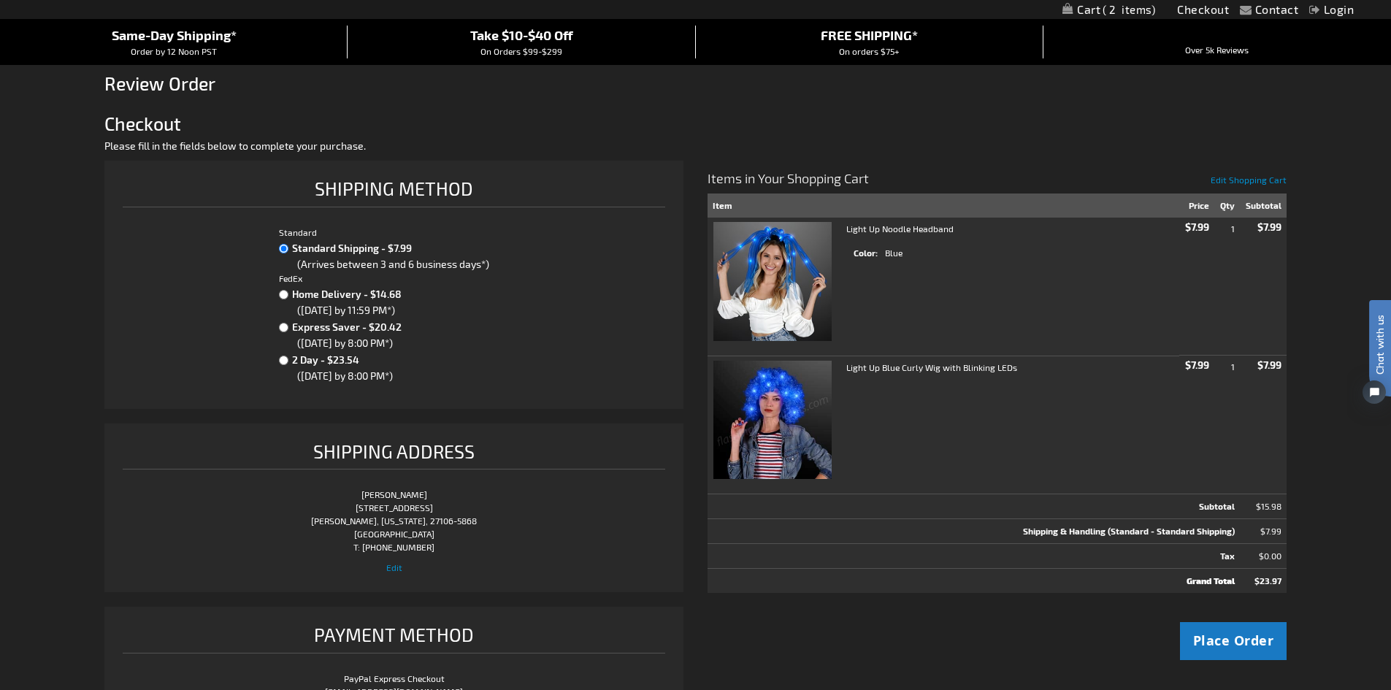
scroll to position [146, 0]
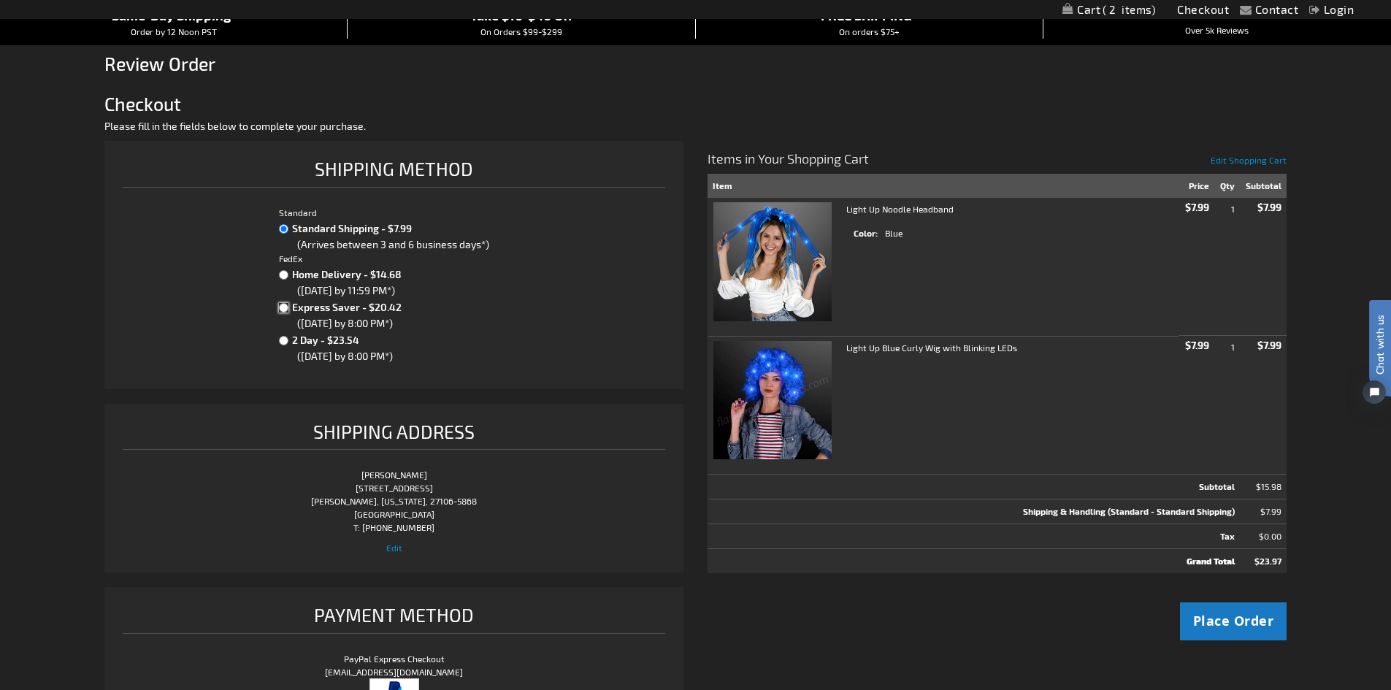
click at [279, 309] on input "Express Saver - $20.42" at bounding box center [283, 307] width 9 height 9
radio input "true"
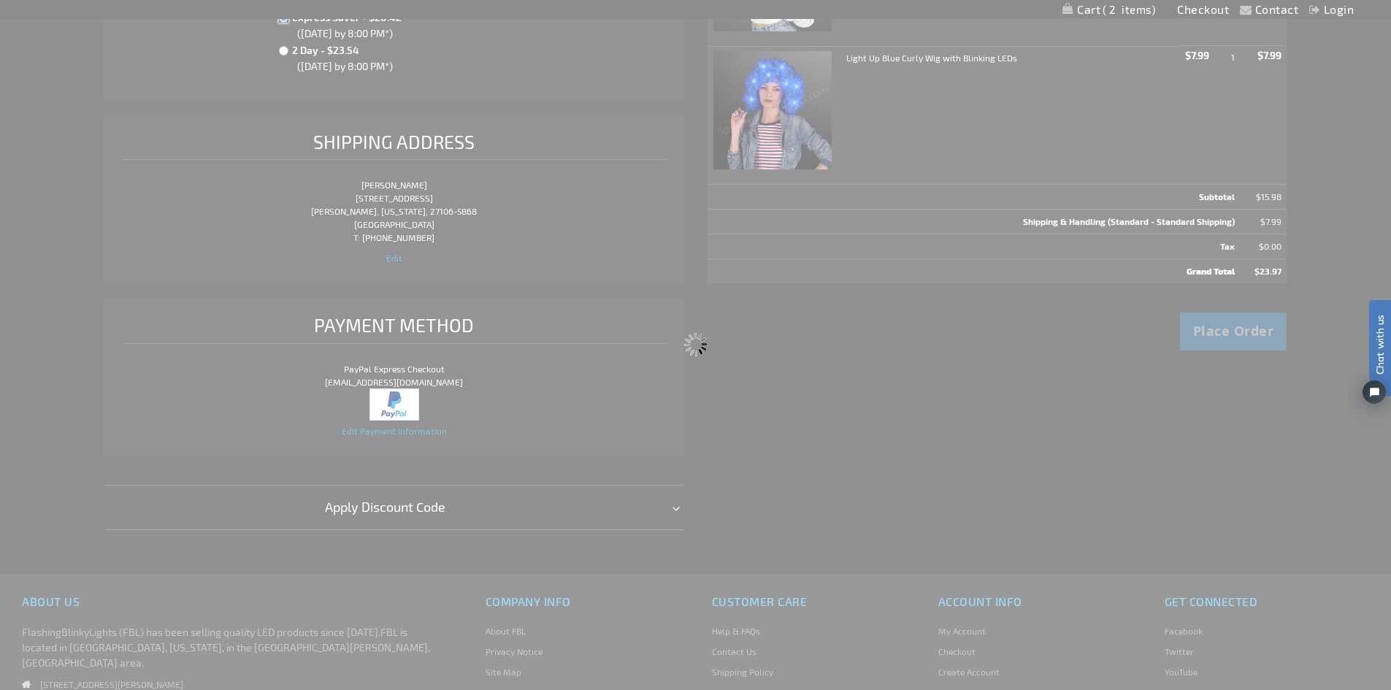
scroll to position [438, 0]
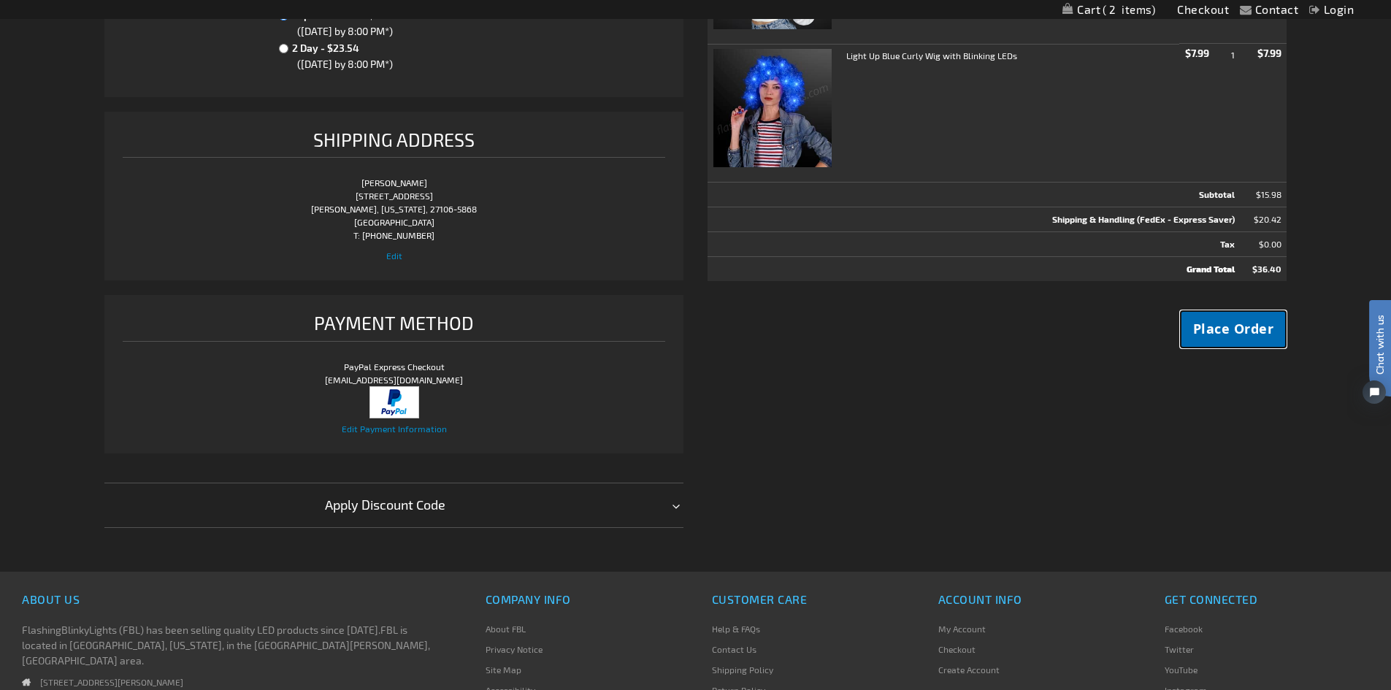
click at [1242, 335] on span "Place Order" at bounding box center [1233, 329] width 81 height 18
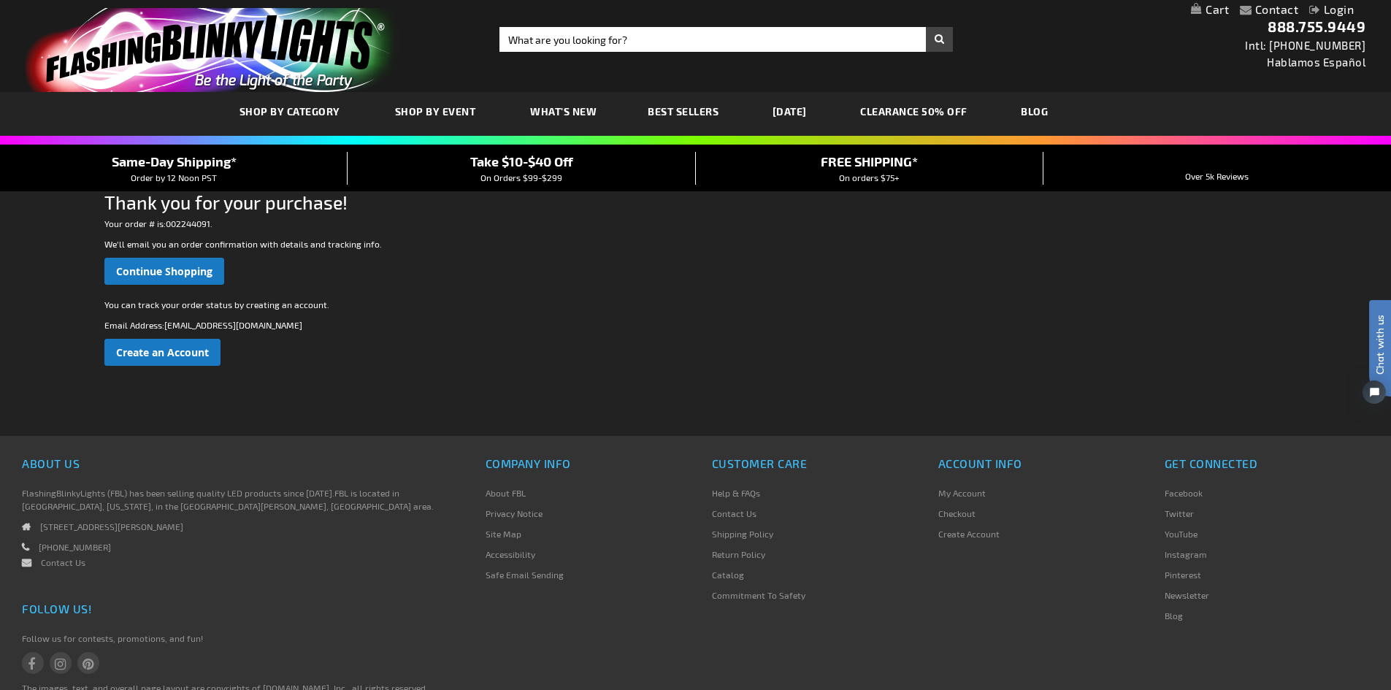
click at [961, 98] on link "CLEARANCE 50% OFF" at bounding box center [913, 111] width 129 height 49
click at [968, 112] on link "CLEARANCE 50% OFF" at bounding box center [913, 111] width 129 height 49
